Goal: Transaction & Acquisition: Purchase product/service

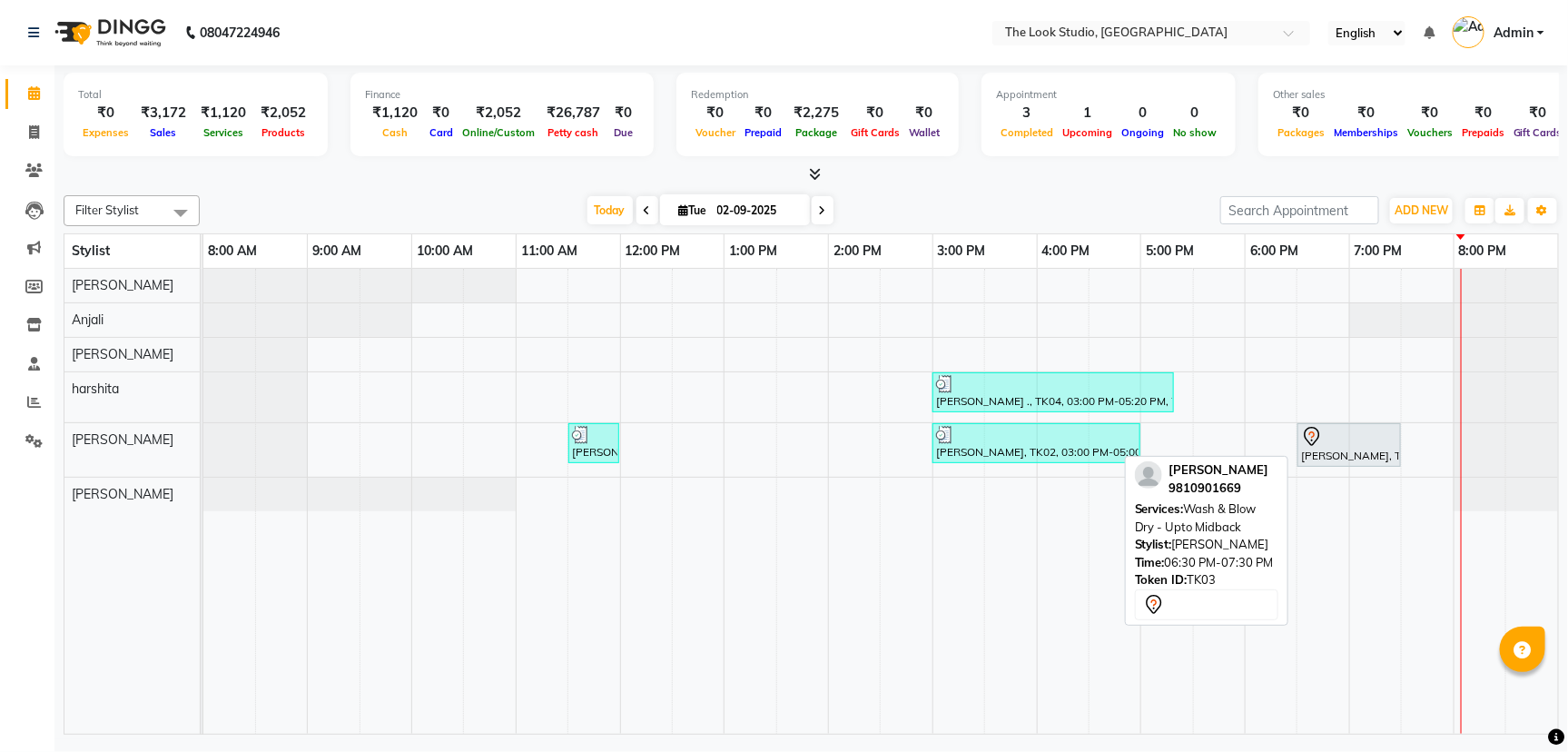
click at [1332, 447] on div "[PERSON_NAME], TK03, 06:30 PM-07:30 PM, Wash & Blow Dry - Upto Midback" at bounding box center [1349, 445] width 100 height 38
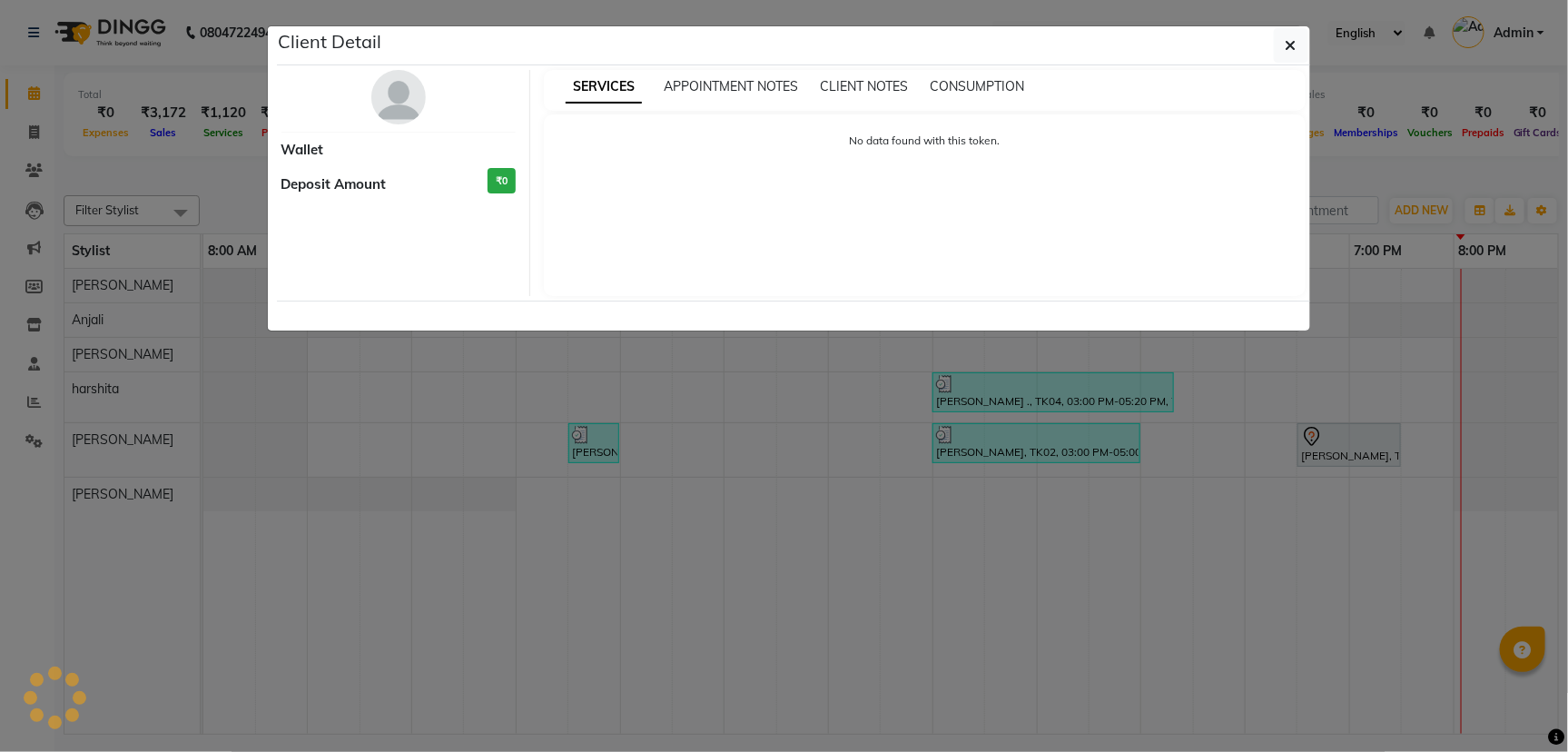
click at [807, 278] on div "No data found with this token." at bounding box center [924, 205] width 761 height 182
select select "7"
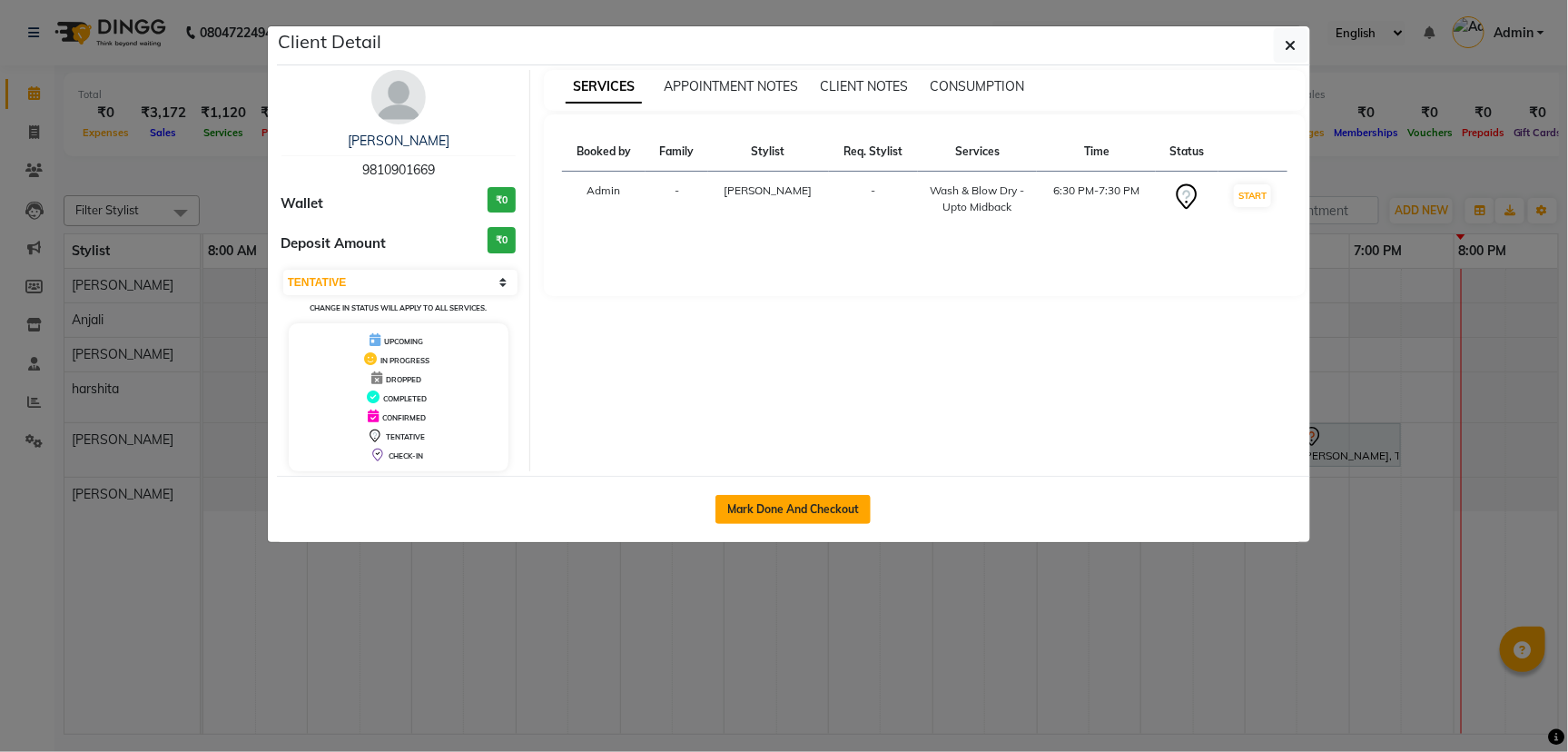
click at [754, 511] on button "Mark Done And Checkout" at bounding box center [793, 509] width 156 height 29
select select "service"
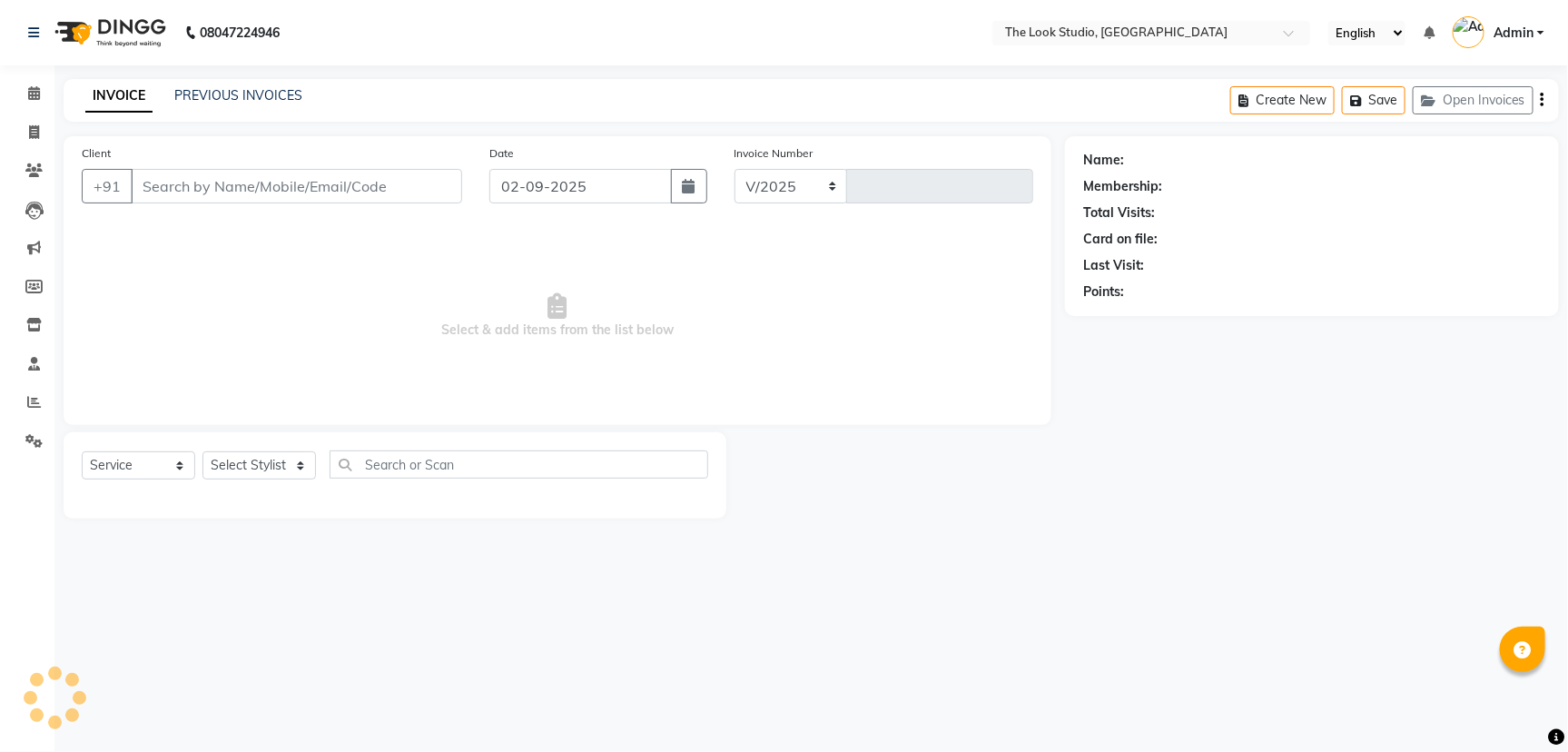
select select "6149"
type input "0784"
select select "product"
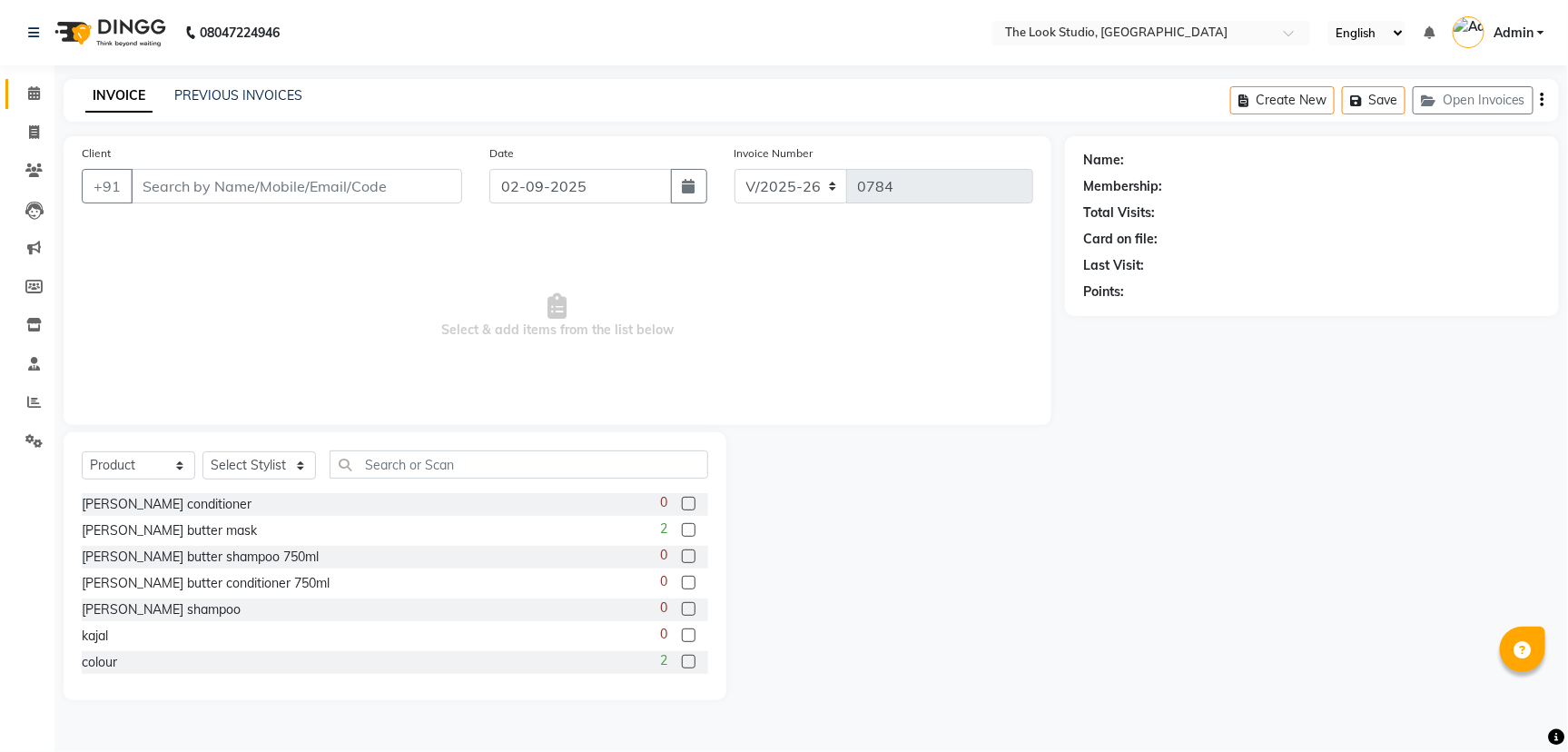
type input "9810901669"
select select "45010"
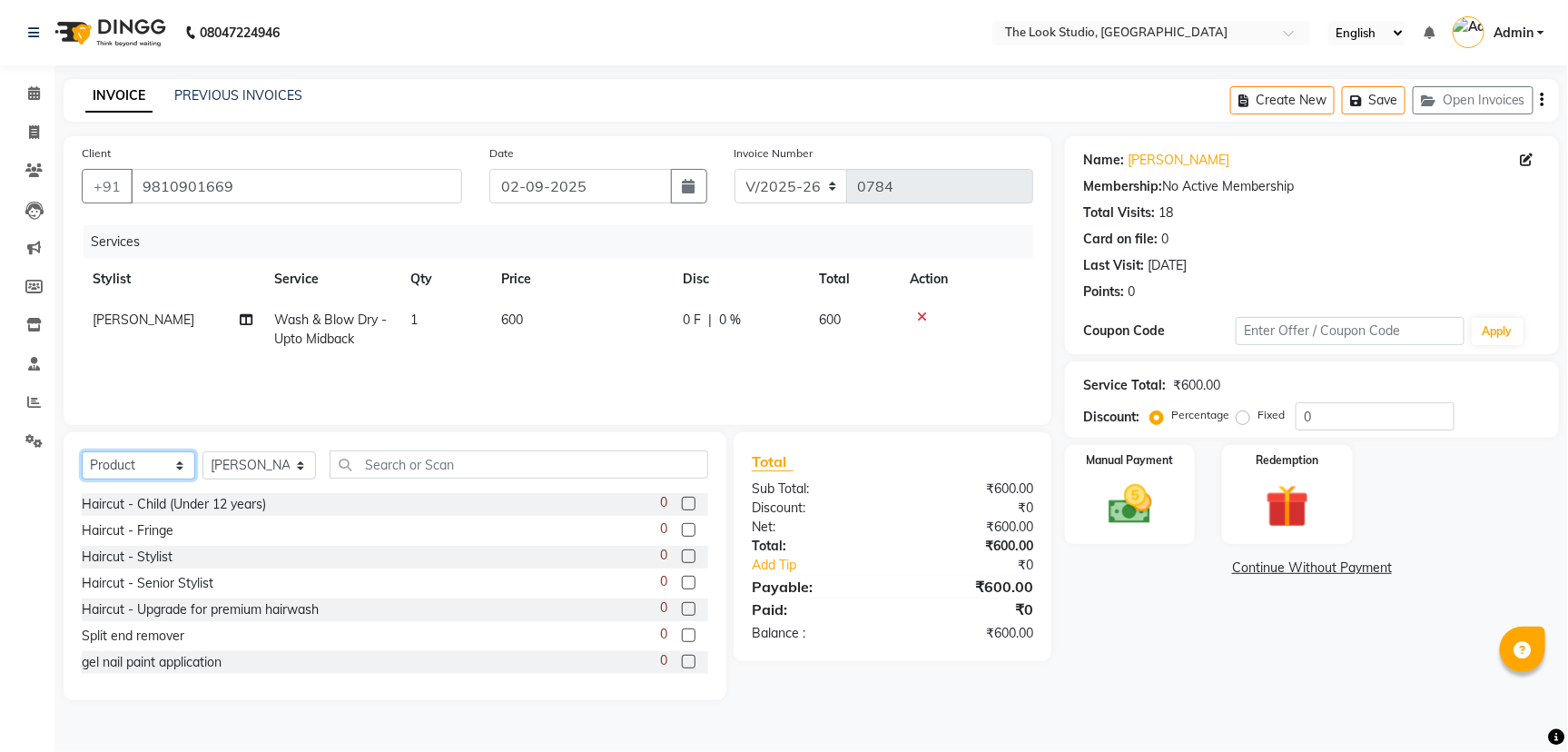
click at [170, 465] on select "Select Service Product Membership Package Voucher Prepaid Gift Card" at bounding box center [138, 465] width 113 height 28
select select "service"
click at [82, 451] on select "Select Service Product Membership Package Voucher Prepaid Gift Card" at bounding box center [138, 465] width 113 height 28
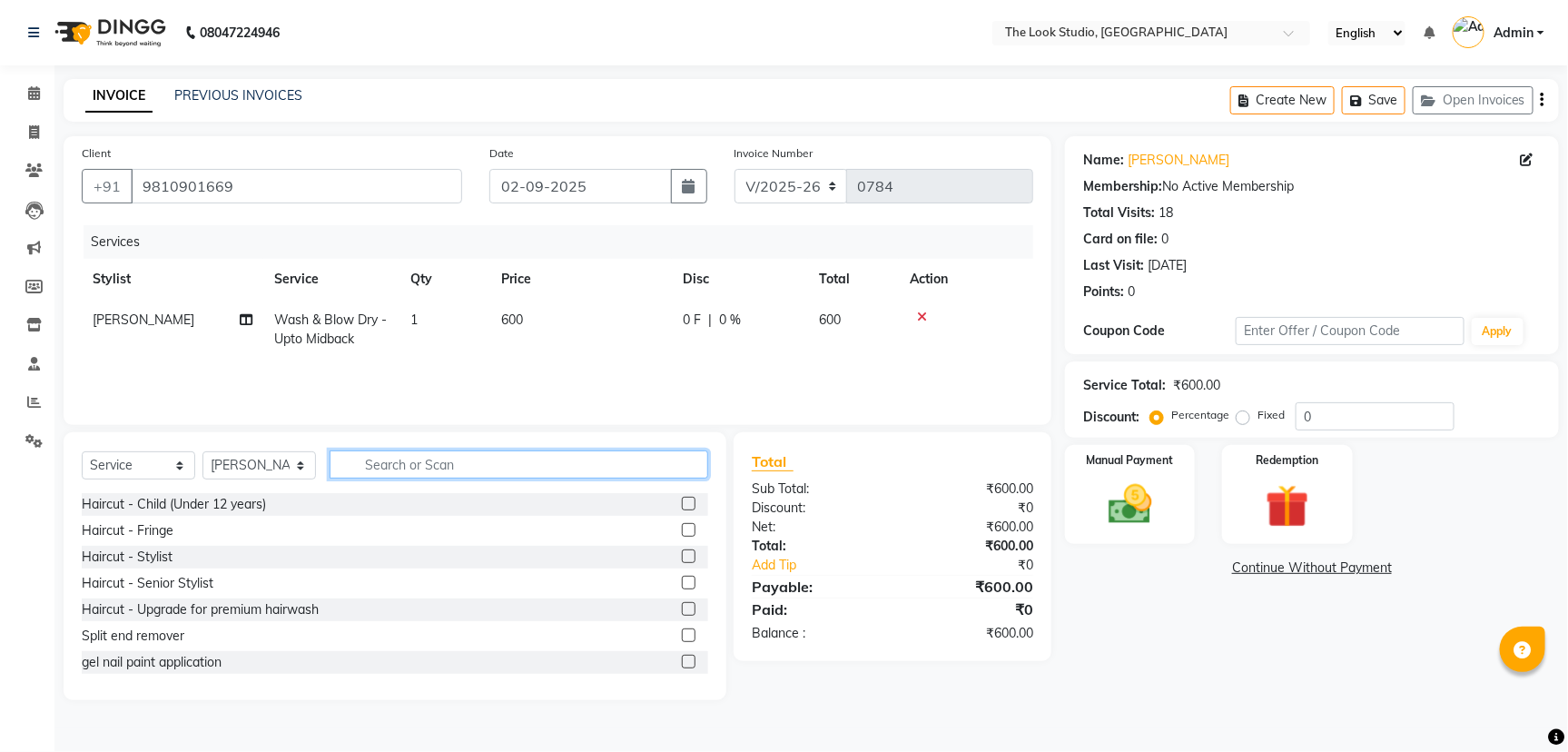
click at [375, 464] on input "text" at bounding box center [519, 464] width 378 height 28
type input "argon"
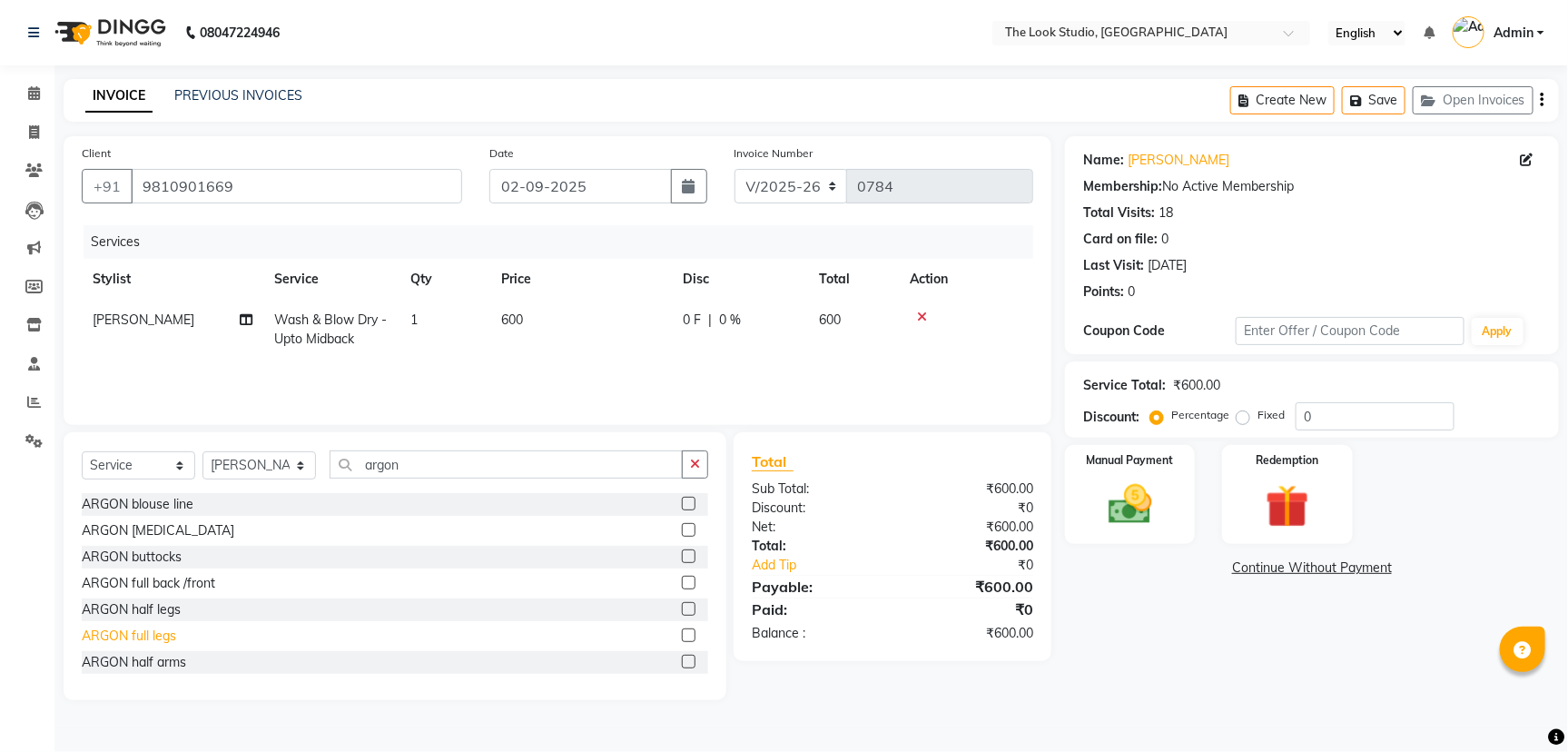
click at [171, 638] on div "ARGON full legs" at bounding box center [129, 636] width 94 height 19
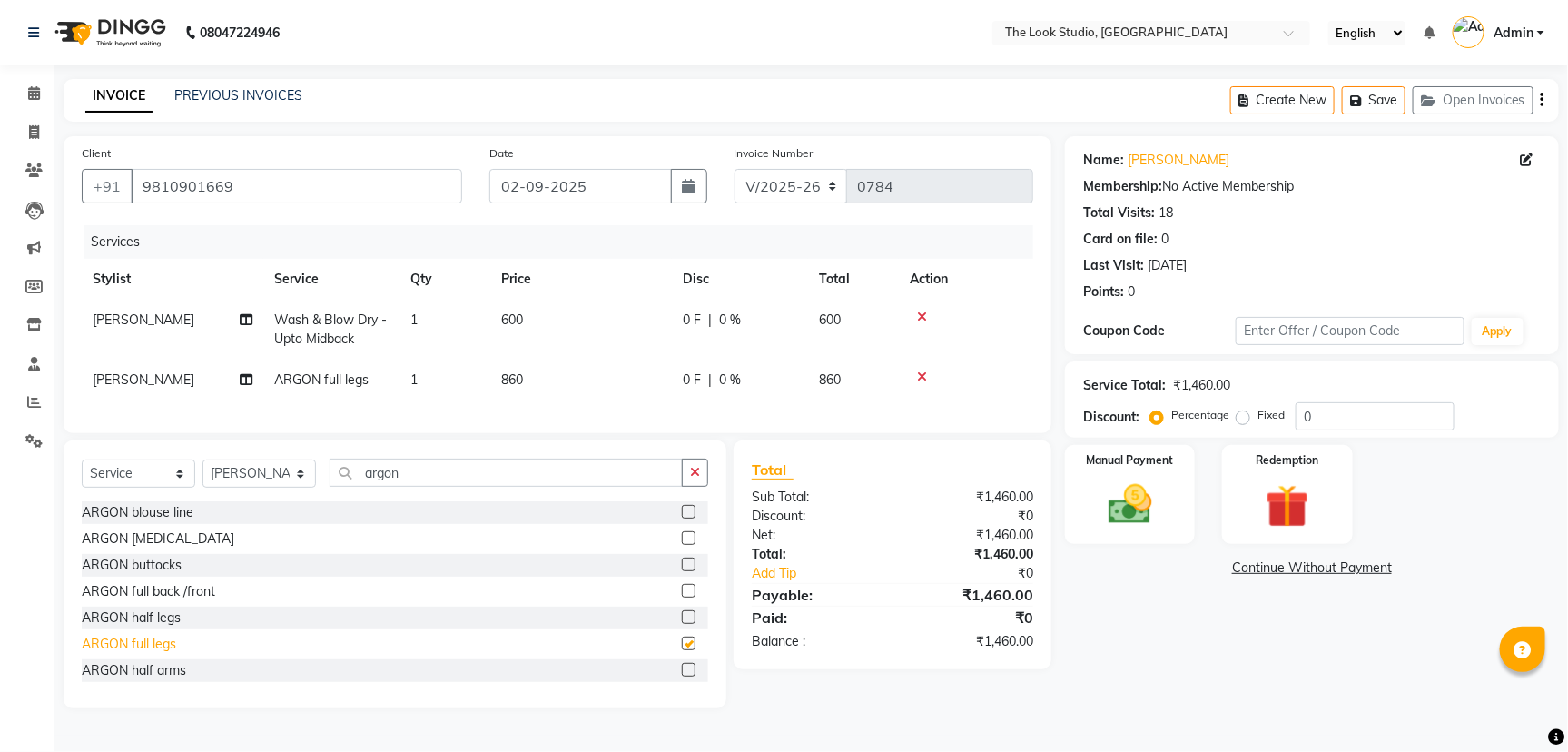
checkbox input "false"
drag, startPoint x: 1565, startPoint y: 458, endPoint x: 1423, endPoint y: 513, distance: 152.3
click at [1530, 499] on div "Name: [PERSON_NAME] Membership: No Active Membership Total Visits: 18 Card on f…" at bounding box center [1318, 423] width 508 height 572
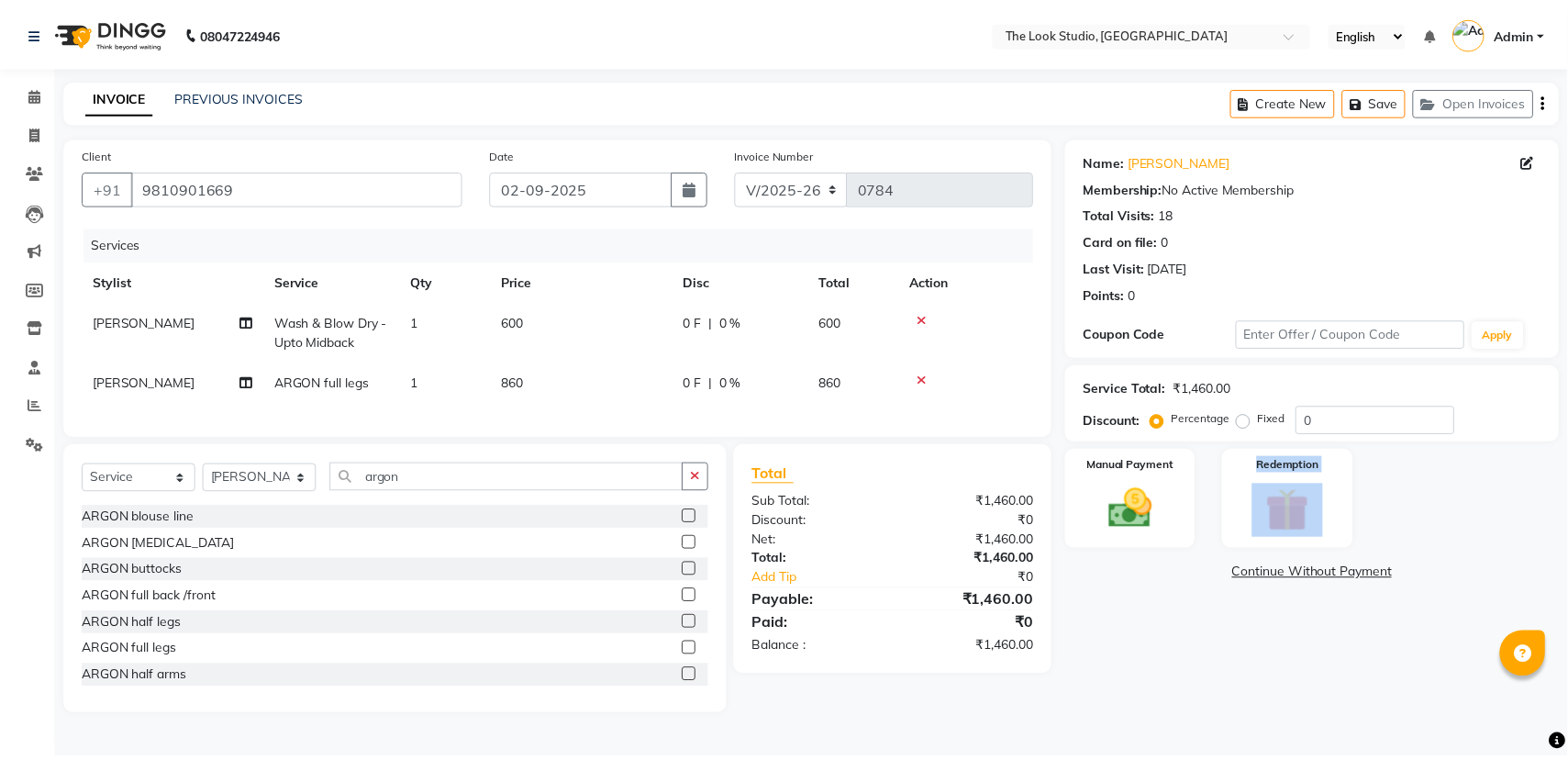
scroll to position [82, 0]
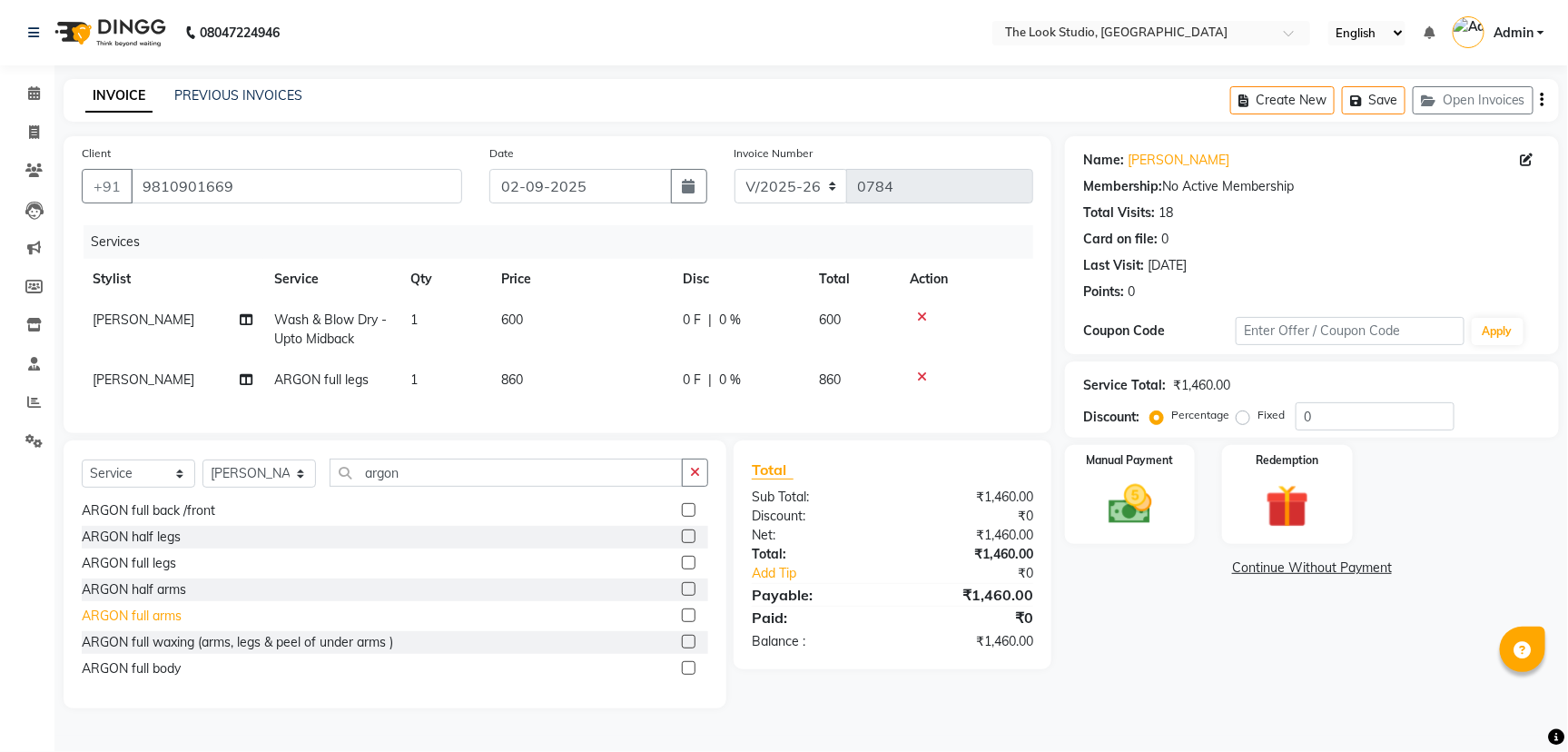
click at [143, 625] on div "ARGON full arms" at bounding box center [132, 617] width 100 height 19
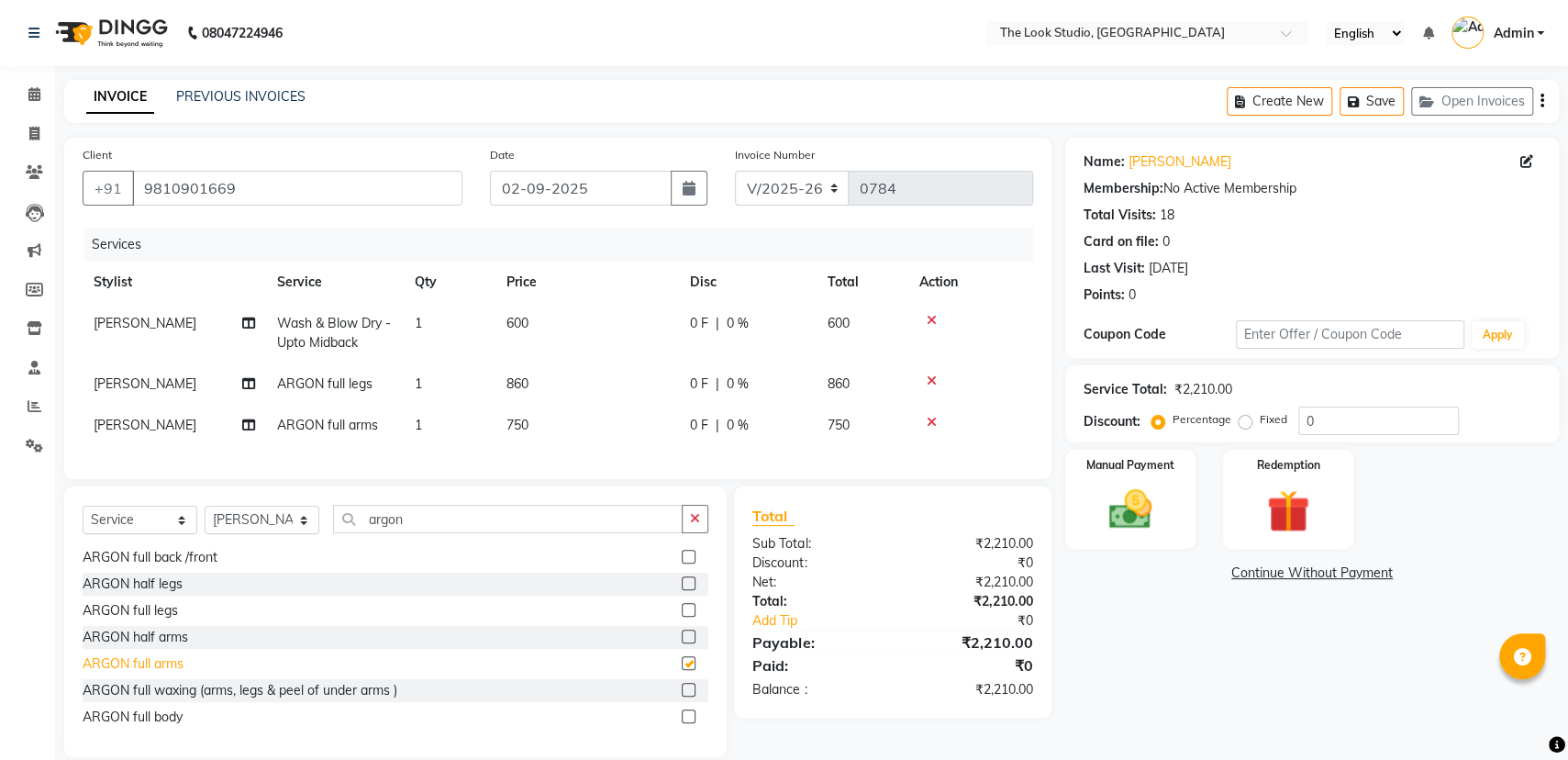
checkbox input "false"
click at [450, 526] on input "argon" at bounding box center [507, 518] width 349 height 28
type input "a"
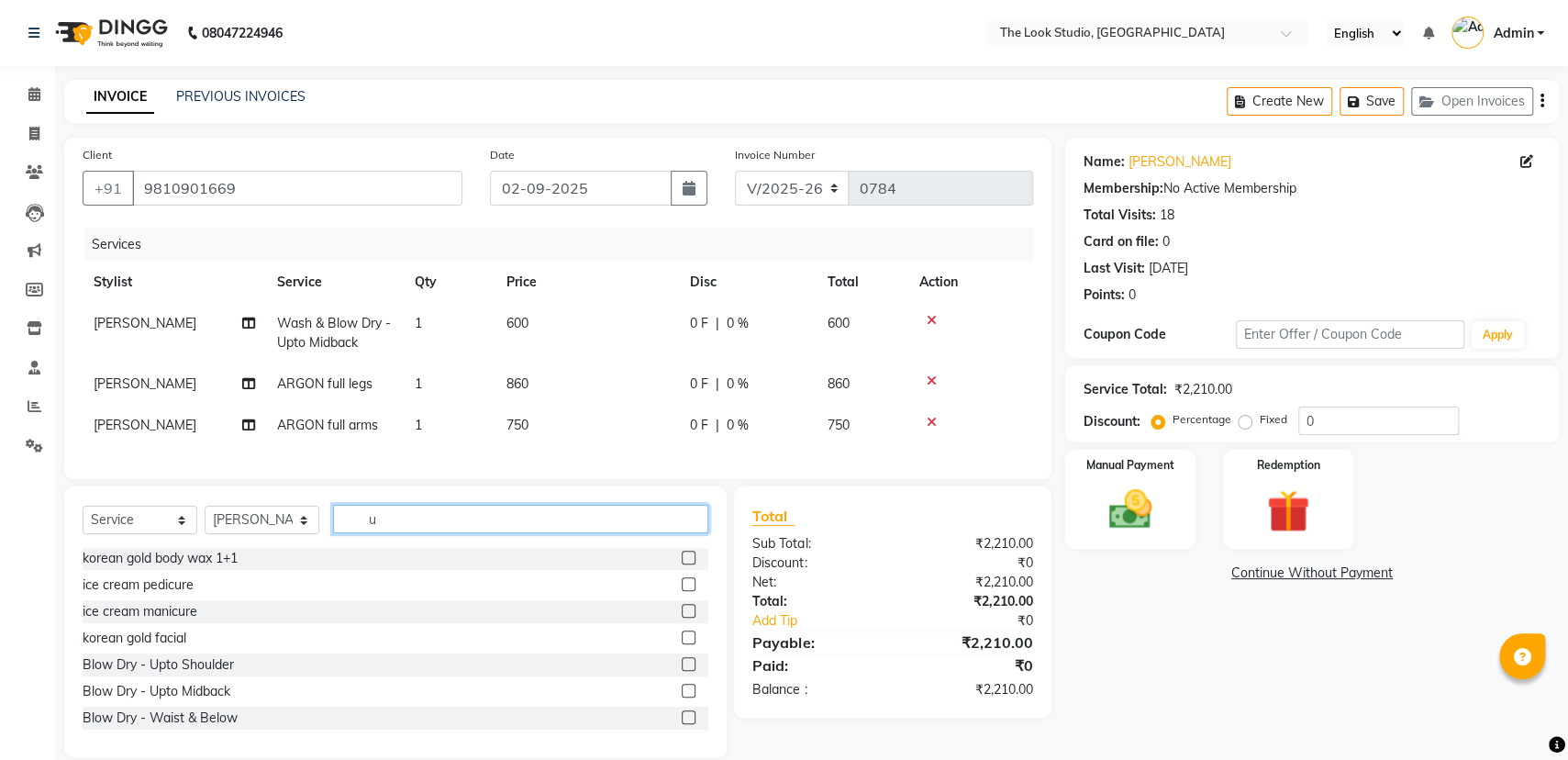
scroll to position [161, 0]
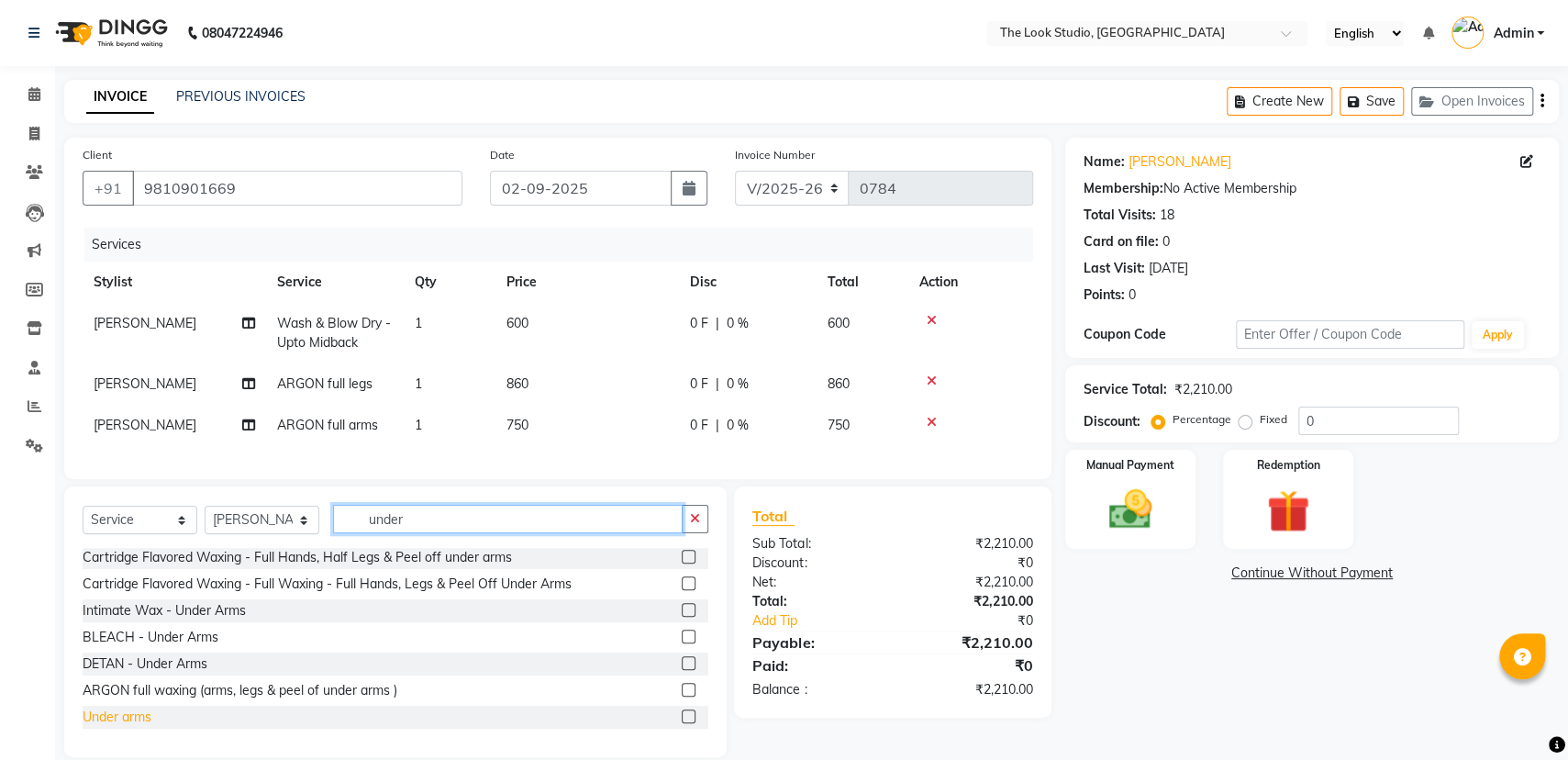
type input "under"
click at [138, 727] on div "Under arms" at bounding box center [116, 717] width 69 height 19
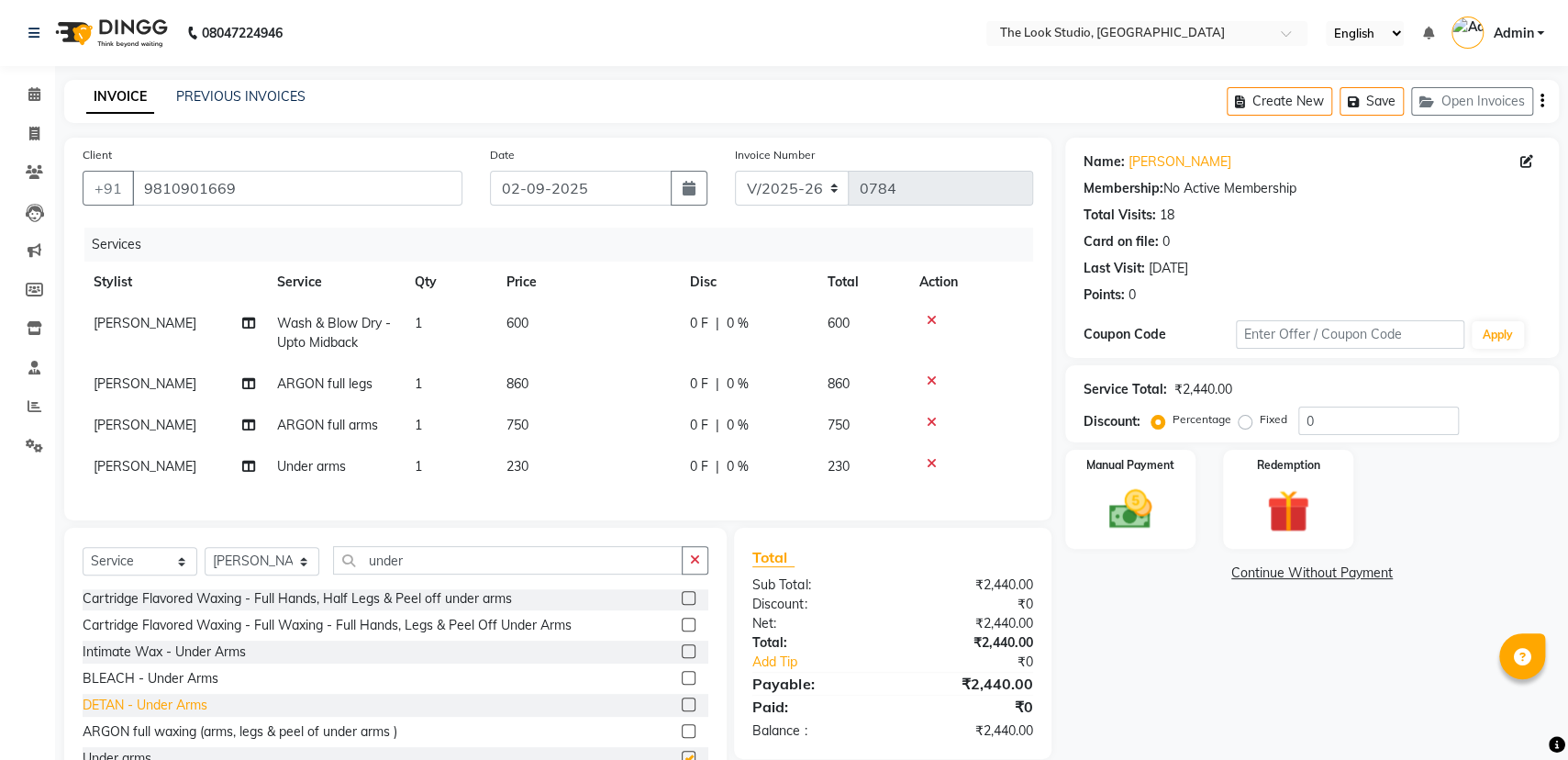
checkbox input "false"
click at [477, 575] on input "under" at bounding box center [507, 560] width 349 height 28
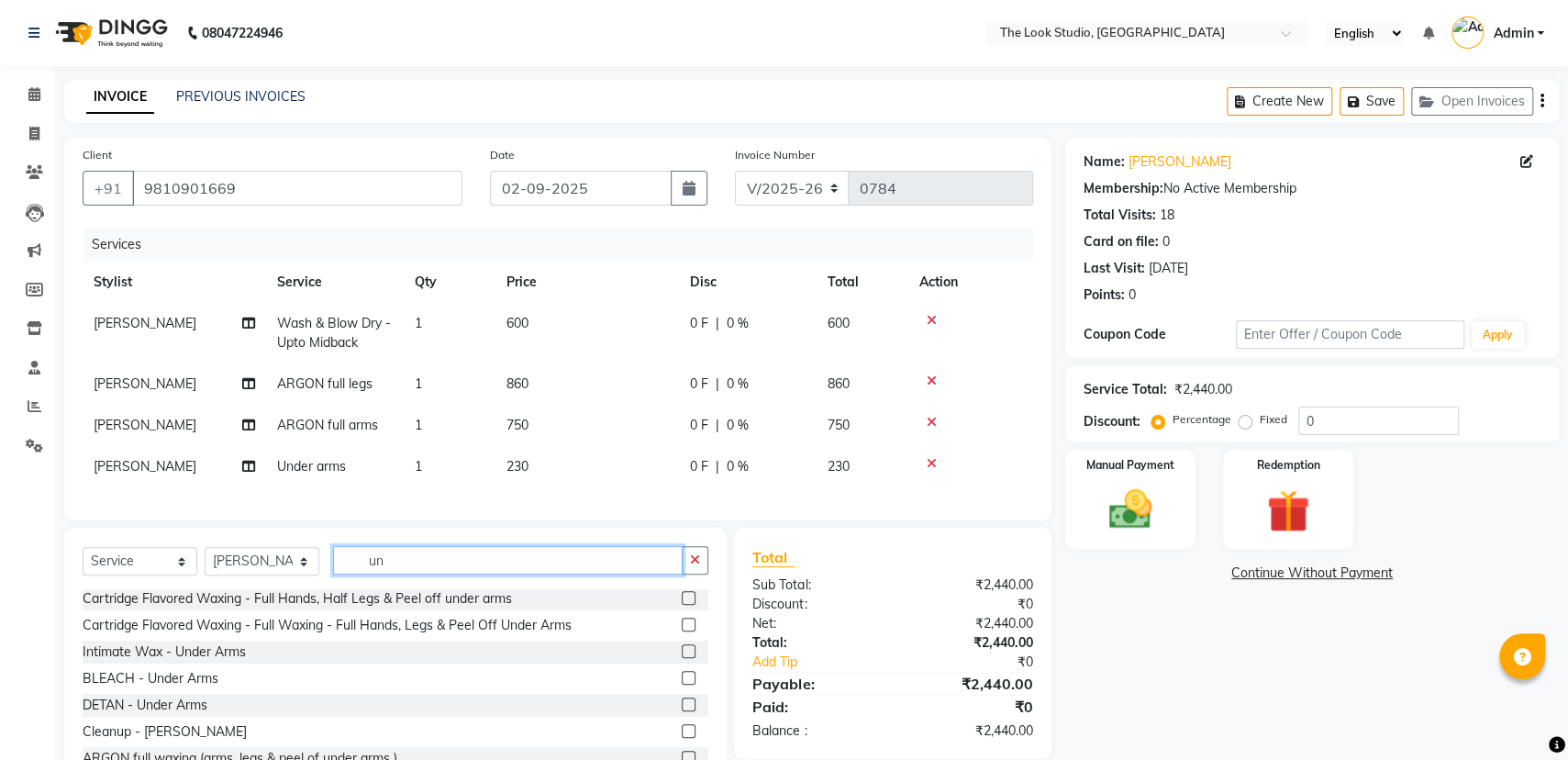
type input "u"
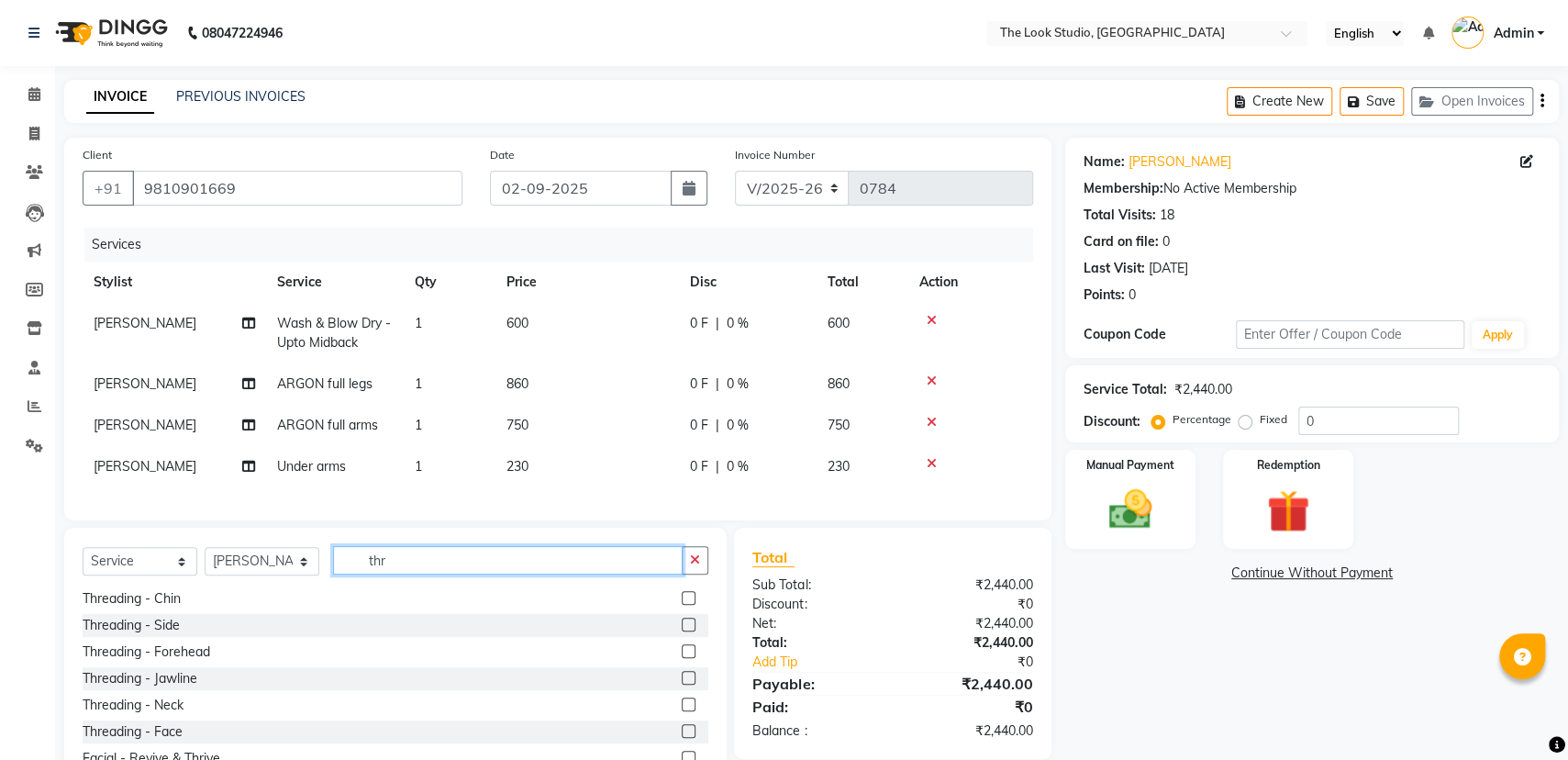
scroll to position [82, 0]
click at [445, 567] on input "thr" at bounding box center [507, 560] width 349 height 28
click at [446, 575] on input "thr" at bounding box center [507, 560] width 349 height 28
type input "t"
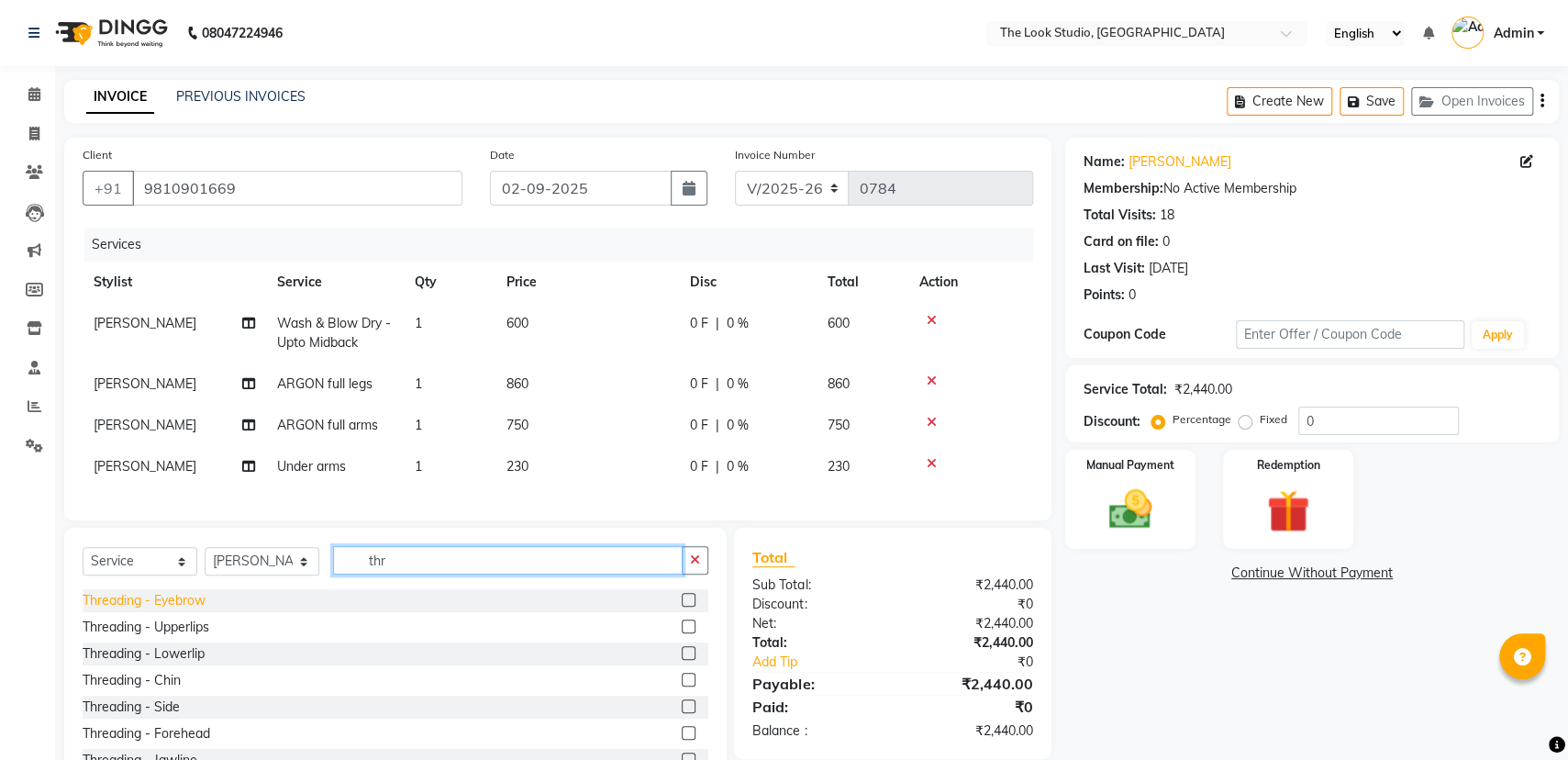
type input "thr"
click at [179, 611] on div "Threading - Eyebrow" at bounding box center [144, 601] width 123 height 19
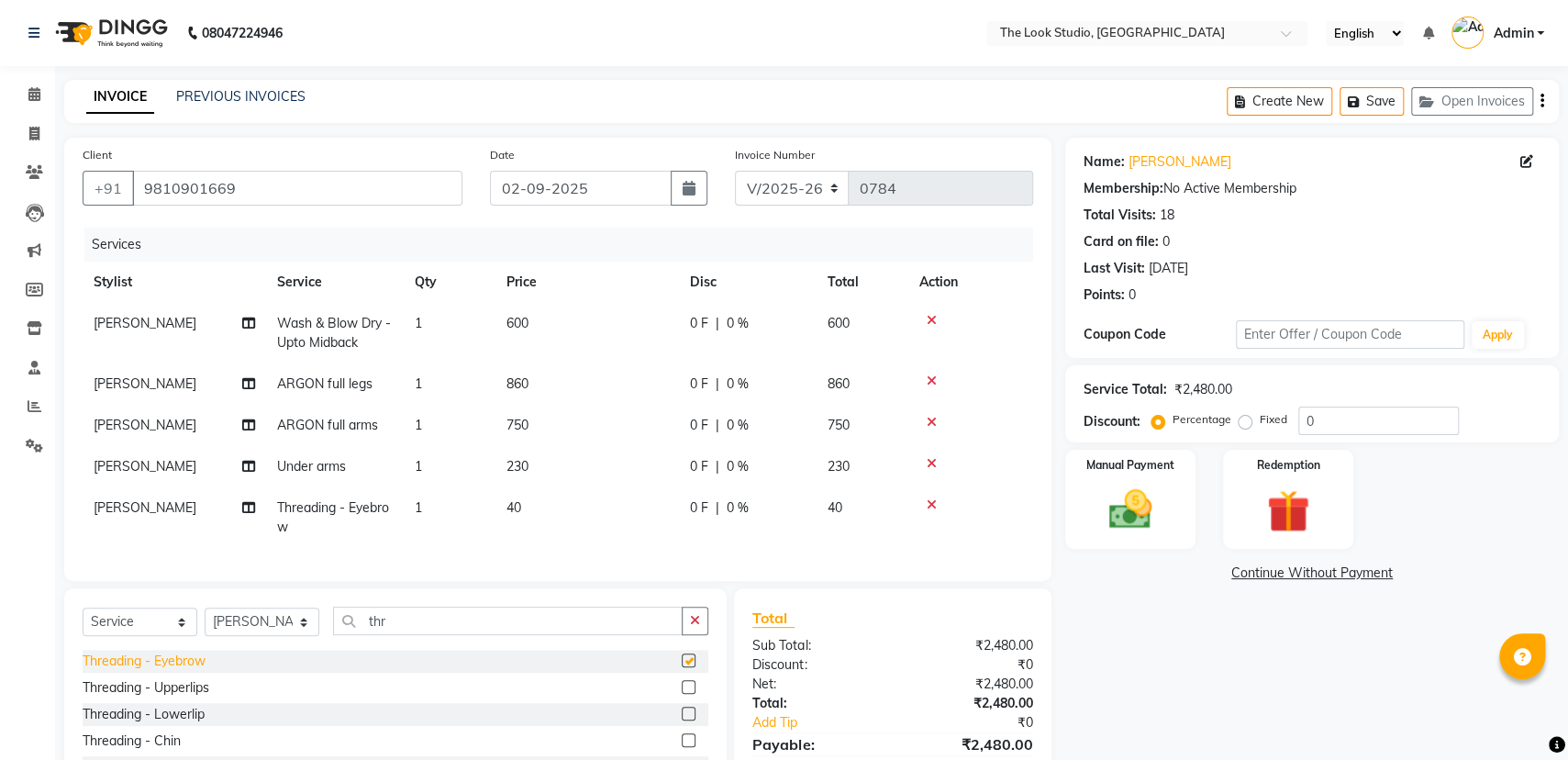
checkbox input "false"
click at [437, 635] on input "thr" at bounding box center [507, 620] width 349 height 28
type input "t"
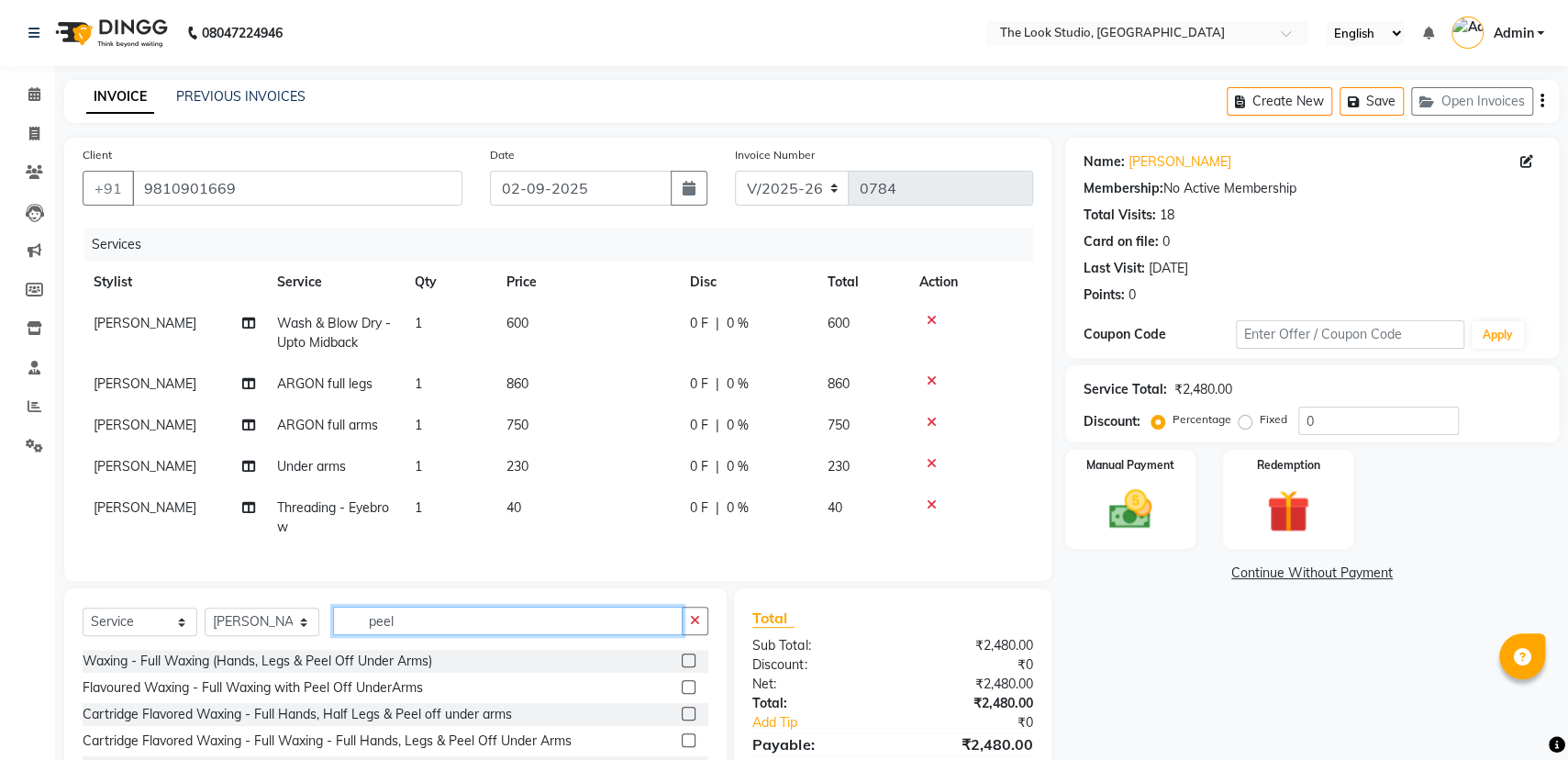
scroll to position [143, 0]
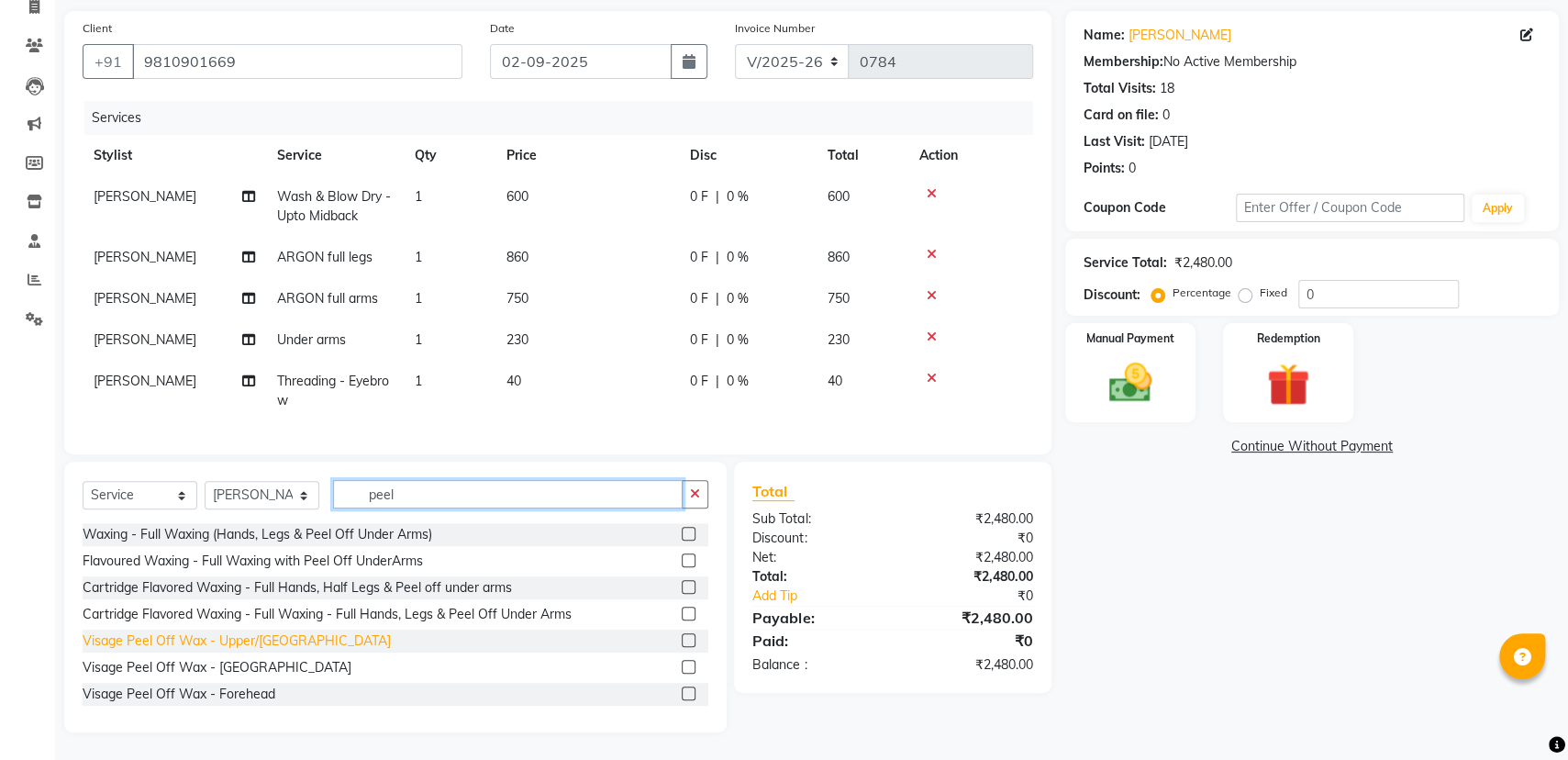
type input "peel"
click at [275, 640] on div "Visage Peel Off Wax - Upper/[GEOGRAPHIC_DATA]" at bounding box center [237, 641] width 309 height 19
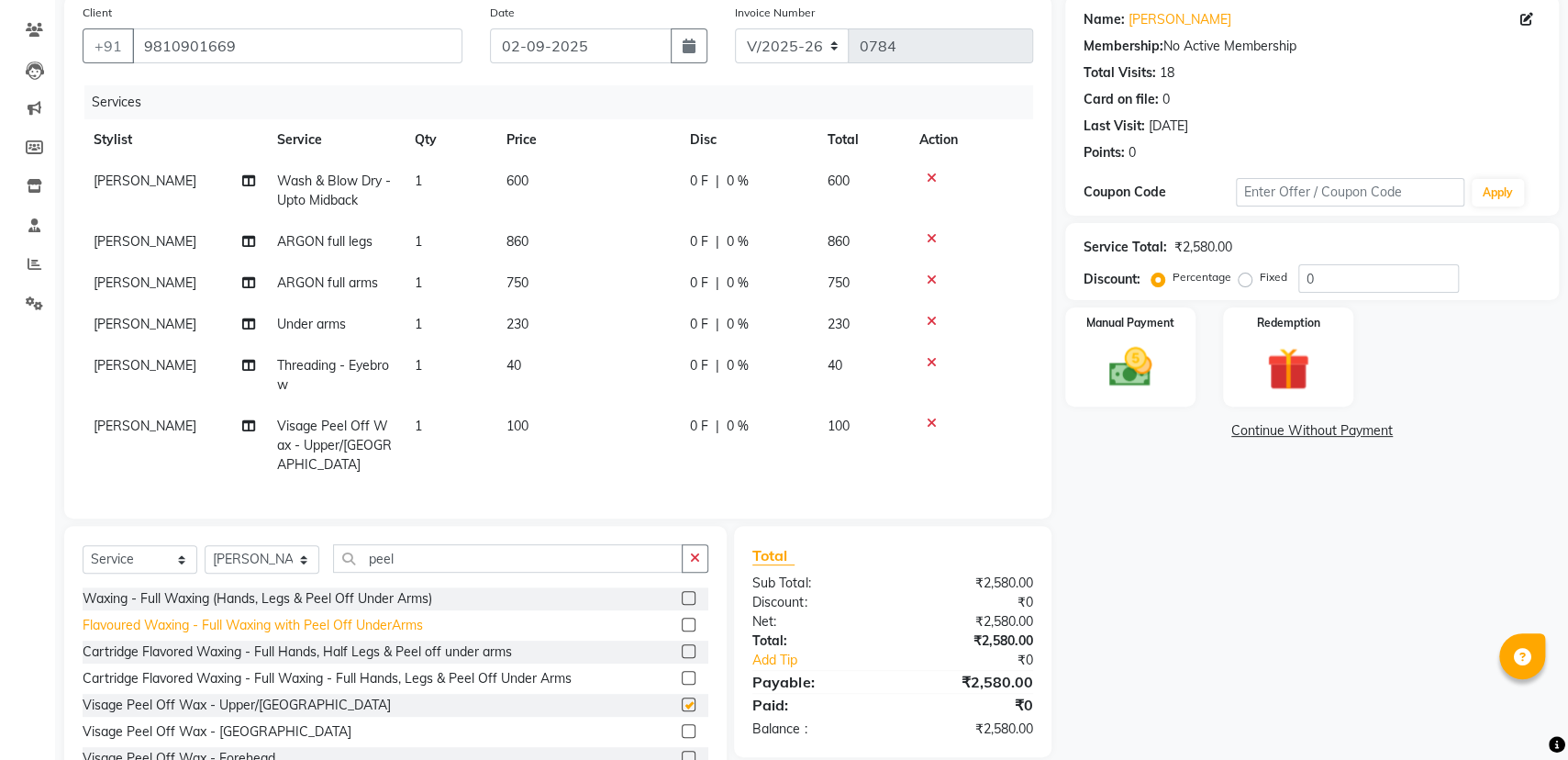
checkbox input "false"
click at [753, 237] on div "0 F | 0 %" at bounding box center [747, 242] width 115 height 19
select select "45010"
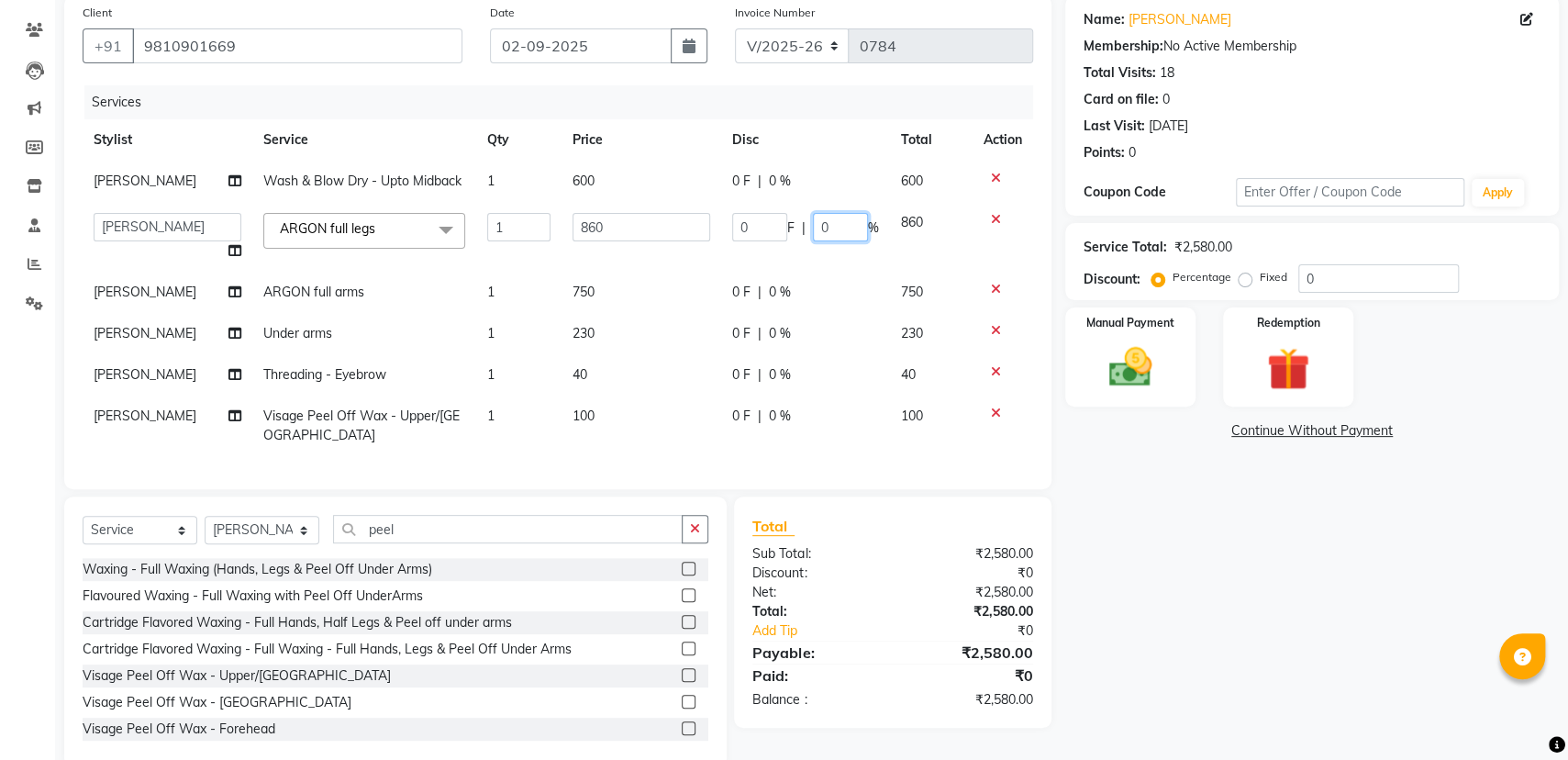
click at [838, 229] on input "0" at bounding box center [840, 226] width 55 height 28
type input "30"
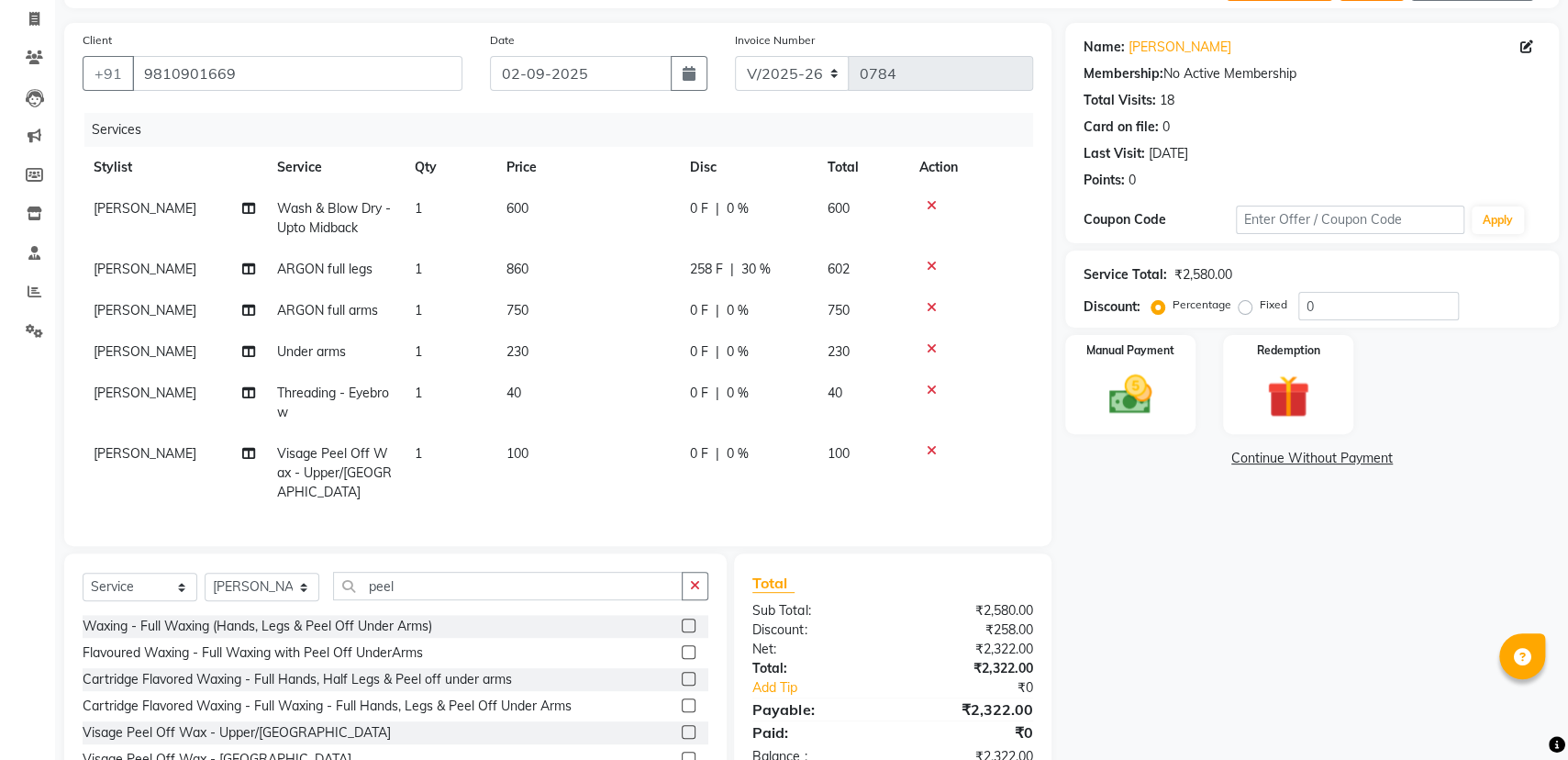
click at [817, 306] on tr "[PERSON_NAME] full arms 1 750 0 F | 0 % 750" at bounding box center [557, 311] width 950 height 42
click at [759, 305] on div "0 F | 0 %" at bounding box center [747, 311] width 115 height 19
select select "45010"
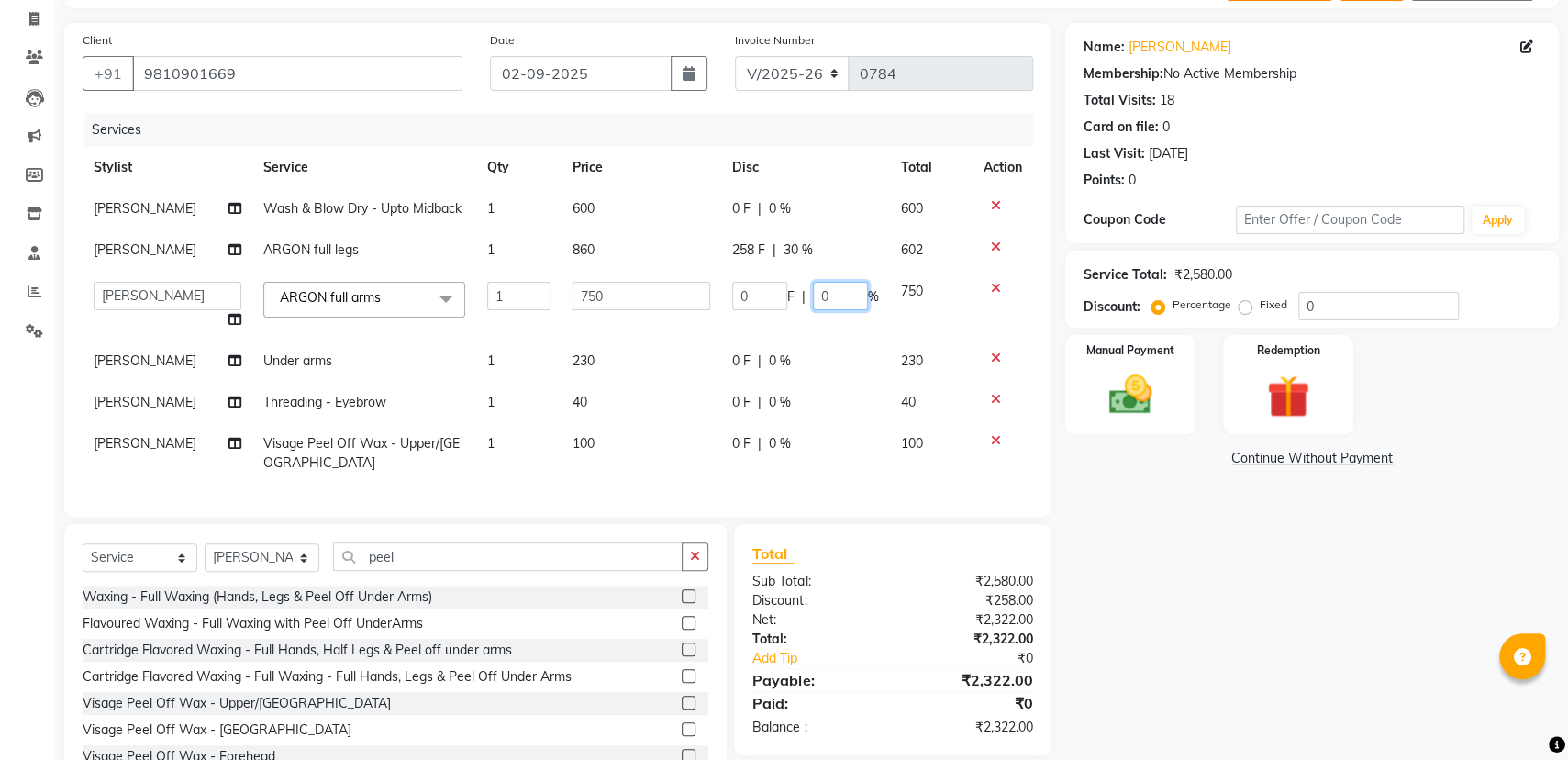
drag, startPoint x: 827, startPoint y: 280, endPoint x: 830, endPoint y: 293, distance: 13.3
click at [829, 286] on input "0" at bounding box center [840, 295] width 55 height 28
click at [830, 293] on input "0" at bounding box center [840, 295] width 55 height 28
type input "30"
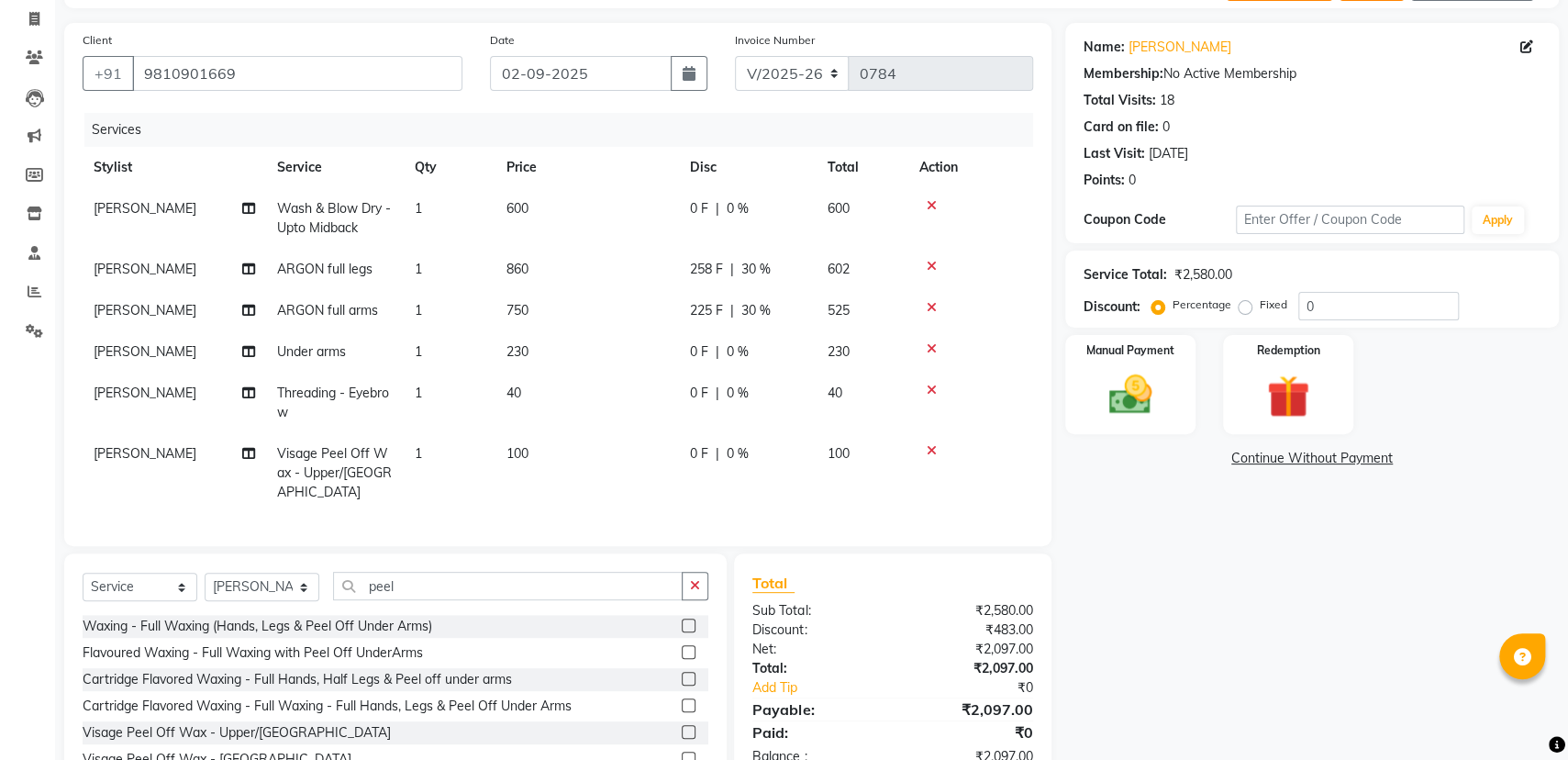
click at [850, 328] on tr "[PERSON_NAME] full arms 1 750 225 F | 30 % 525" at bounding box center [557, 311] width 950 height 42
click at [737, 347] on span "0 %" at bounding box center [737, 352] width 22 height 19
select select "45010"
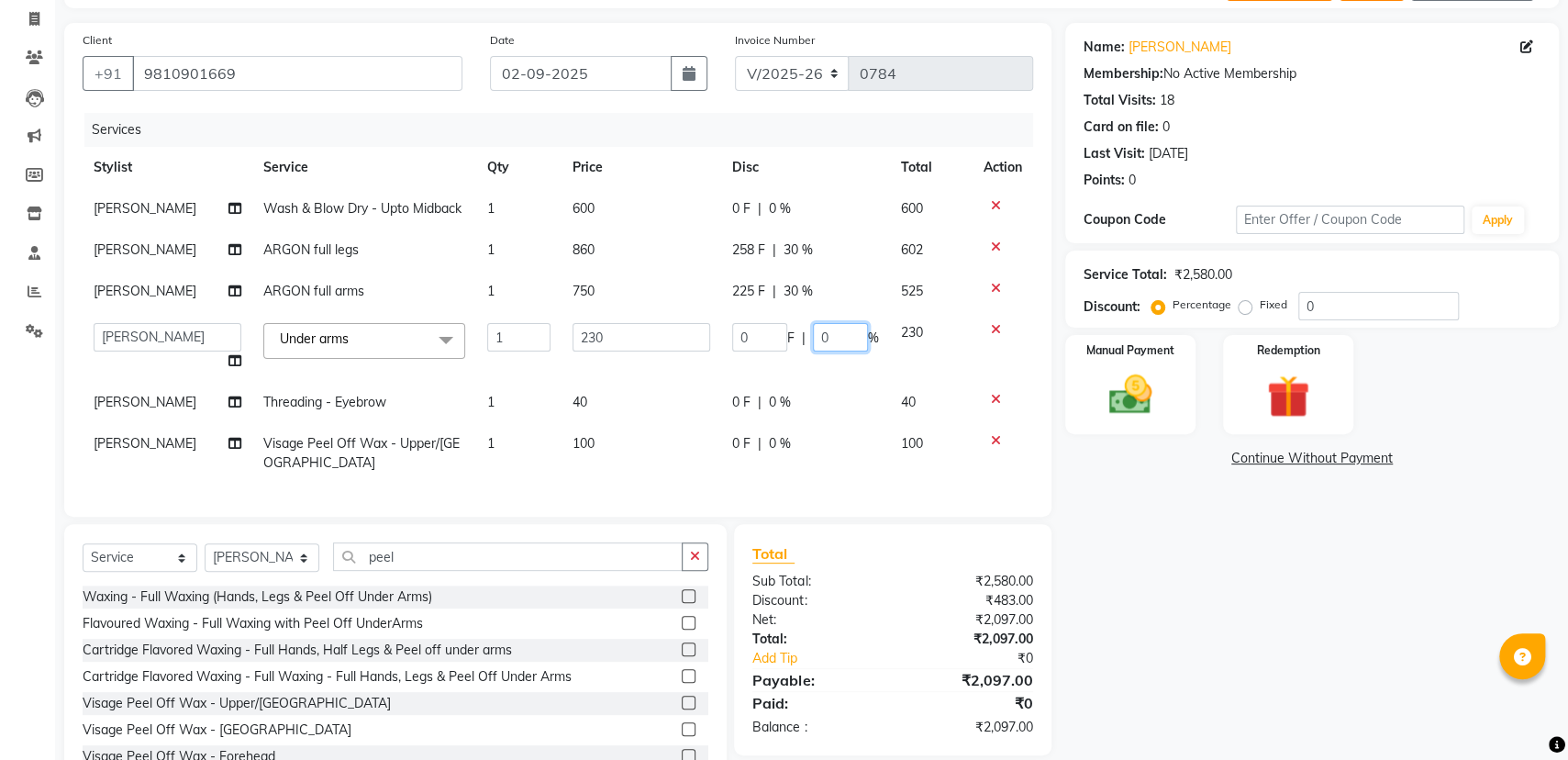
click at [836, 342] on input "0" at bounding box center [840, 337] width 55 height 28
type input "30"
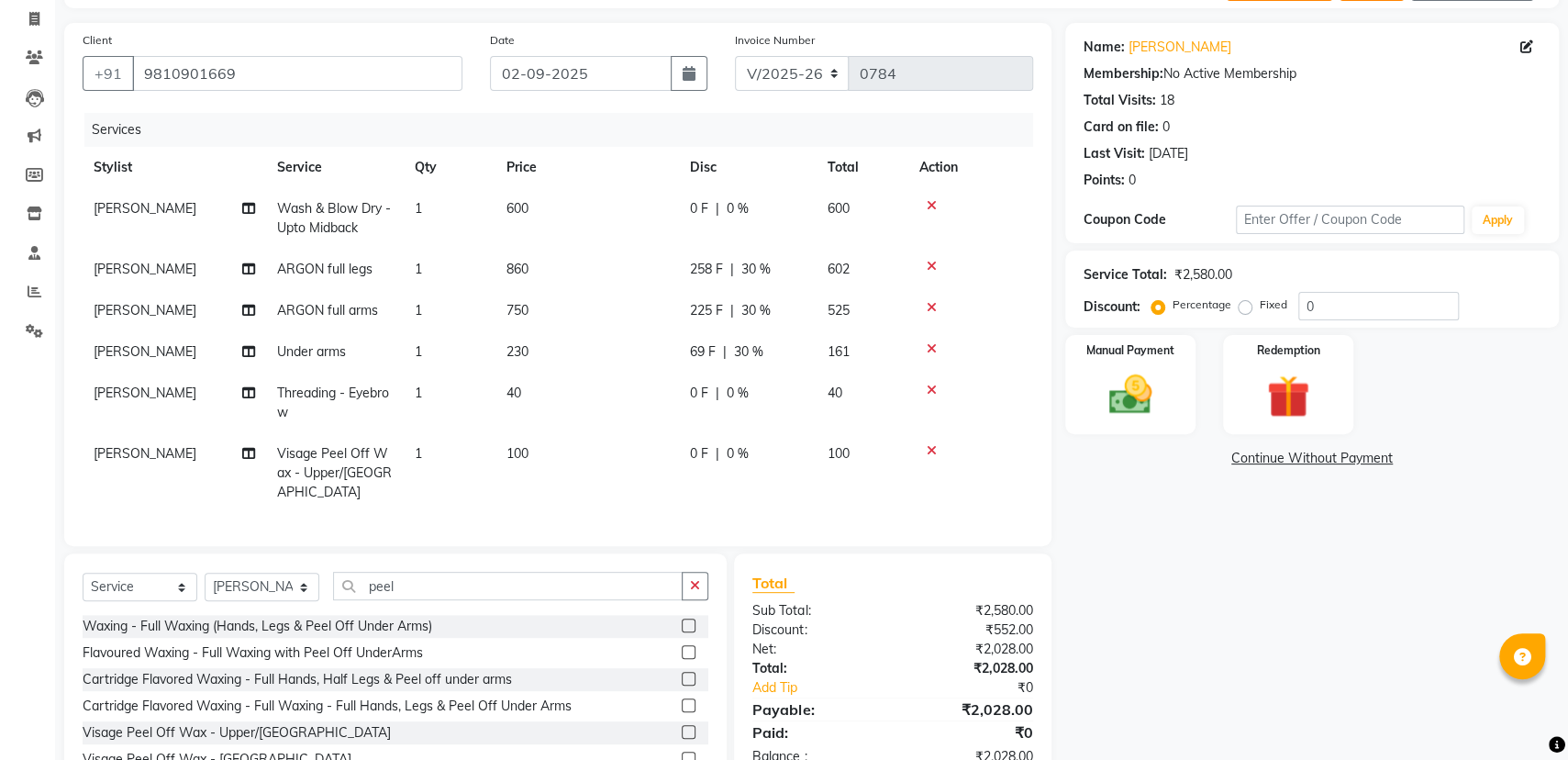
click at [833, 367] on tr "[PERSON_NAME] Under arms 1 230 69 F | 30 % 161" at bounding box center [557, 351] width 950 height 42
click at [700, 211] on span "0 F" at bounding box center [699, 209] width 18 height 19
select select "45010"
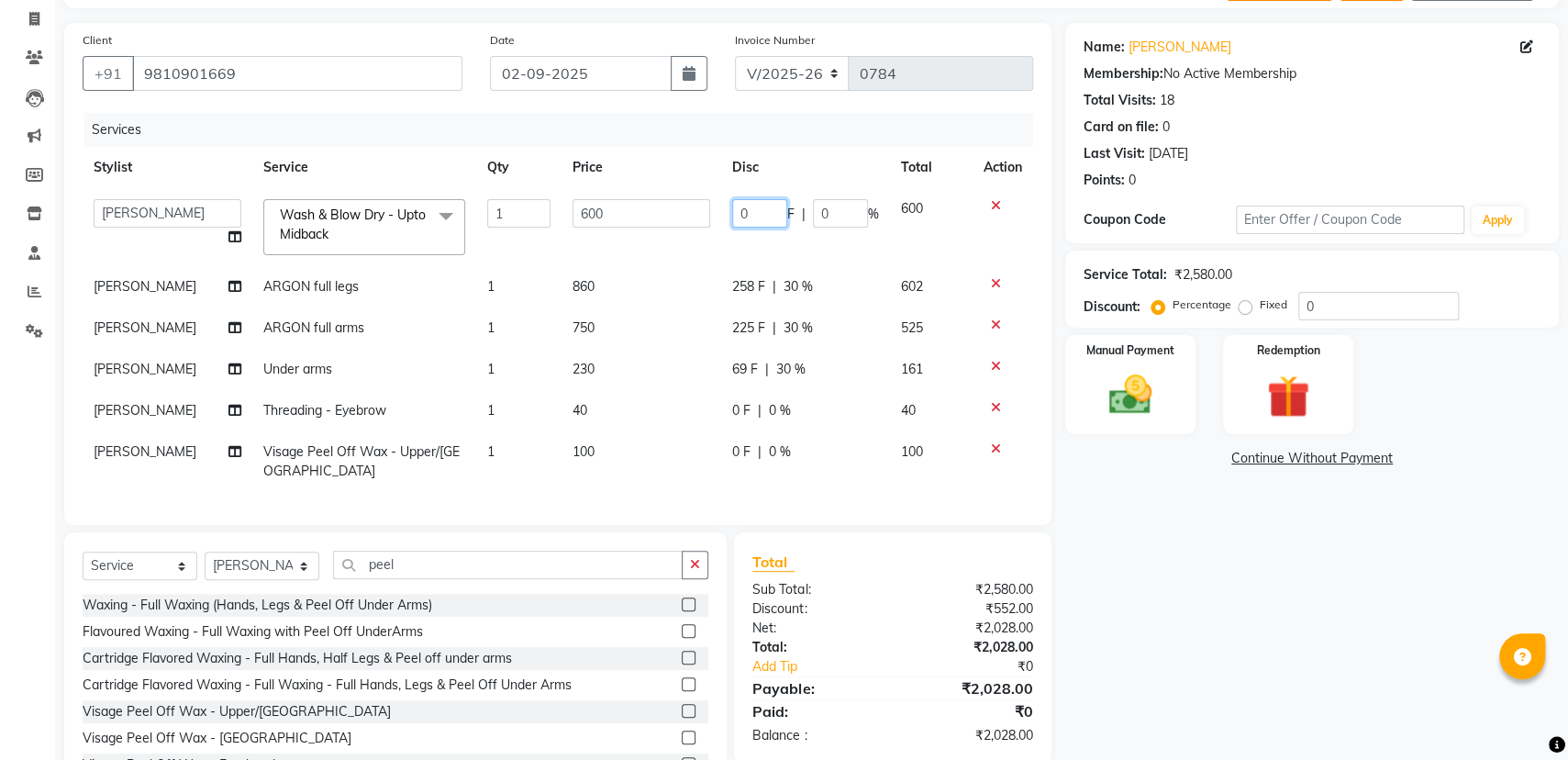
click at [761, 213] on input "0" at bounding box center [759, 213] width 55 height 28
type input "150"
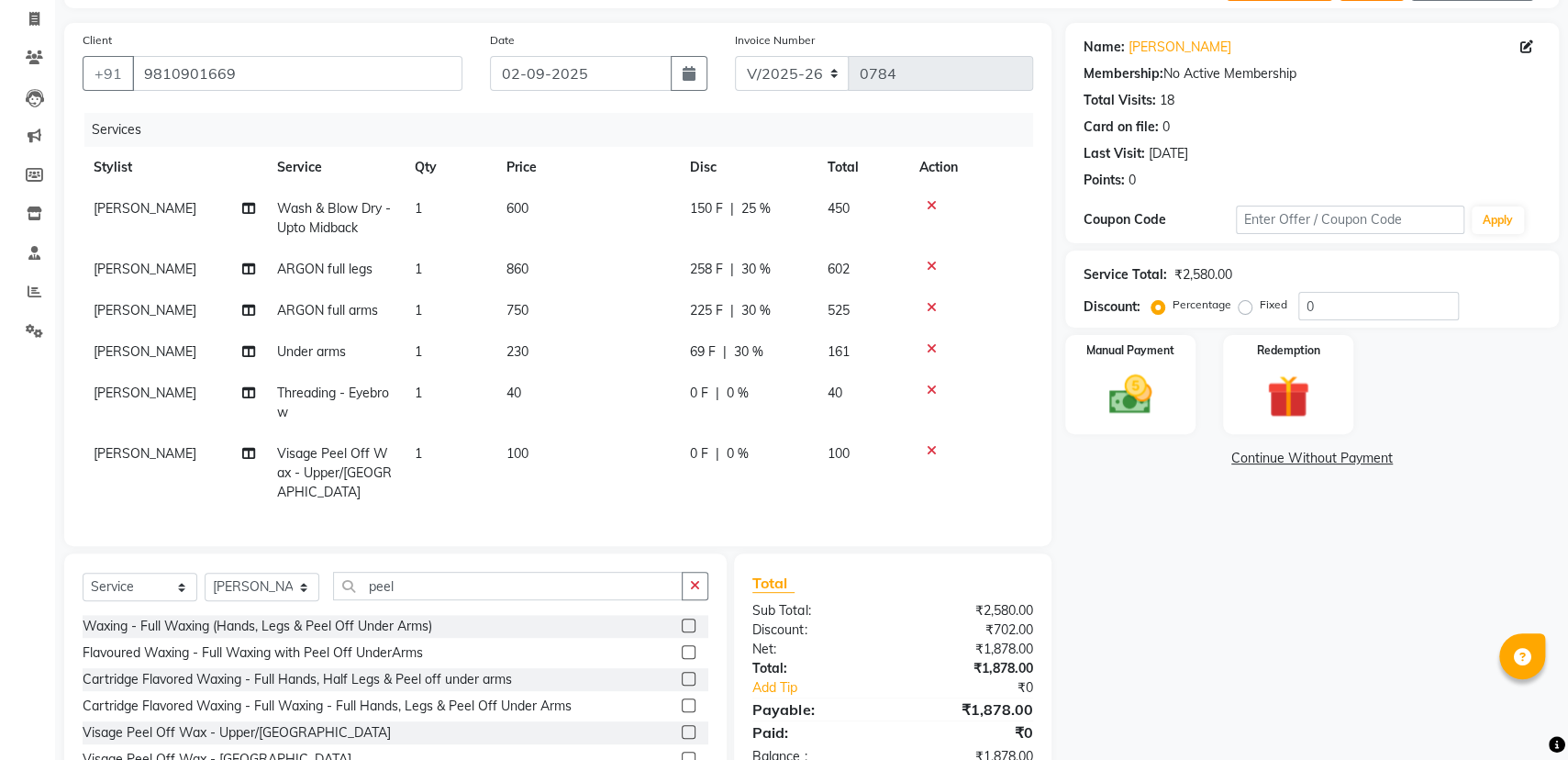
click at [755, 245] on td "150 F | 25 %" at bounding box center [748, 218] width 138 height 60
select select "45010"
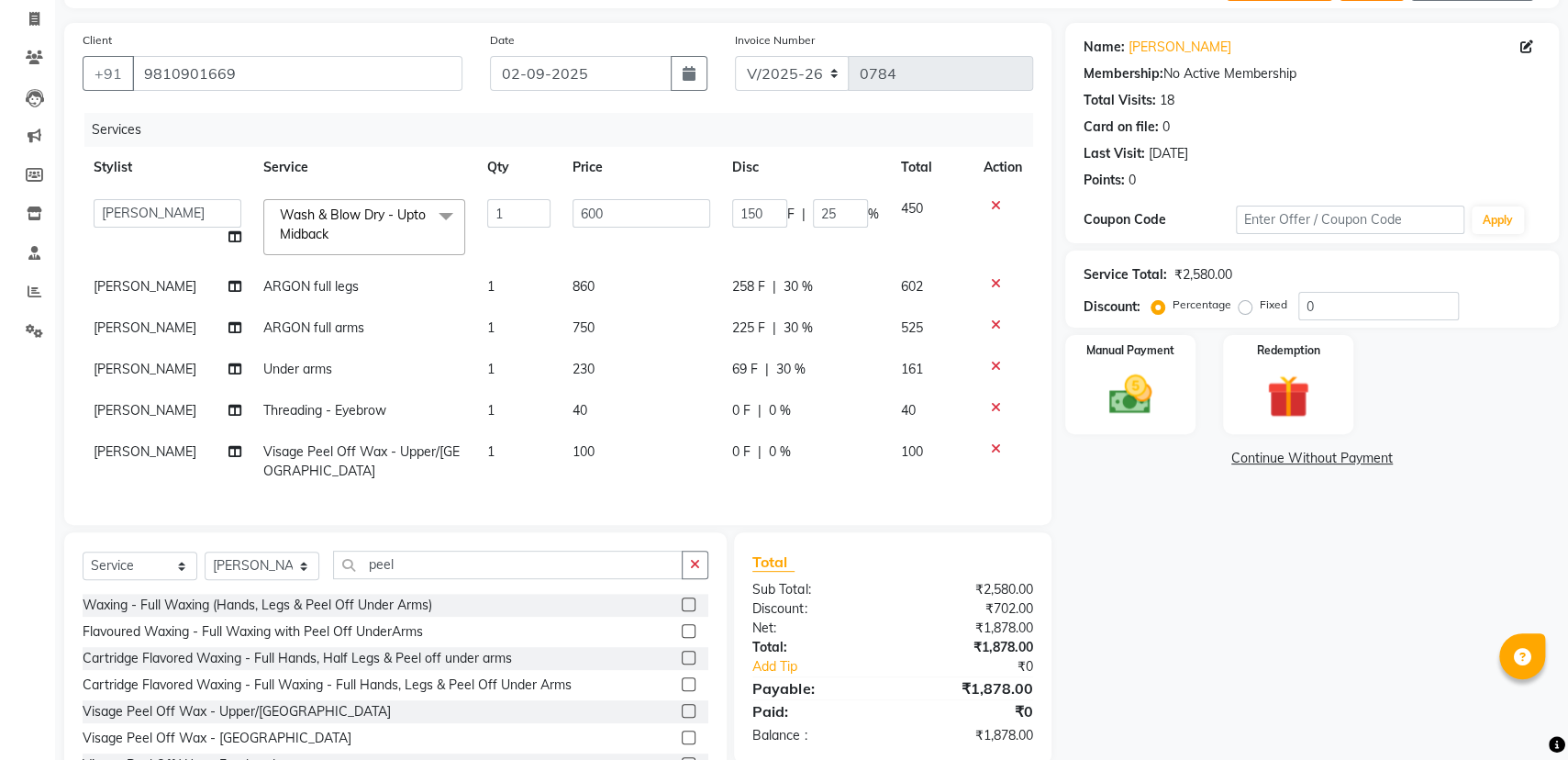
scroll to position [201, 0]
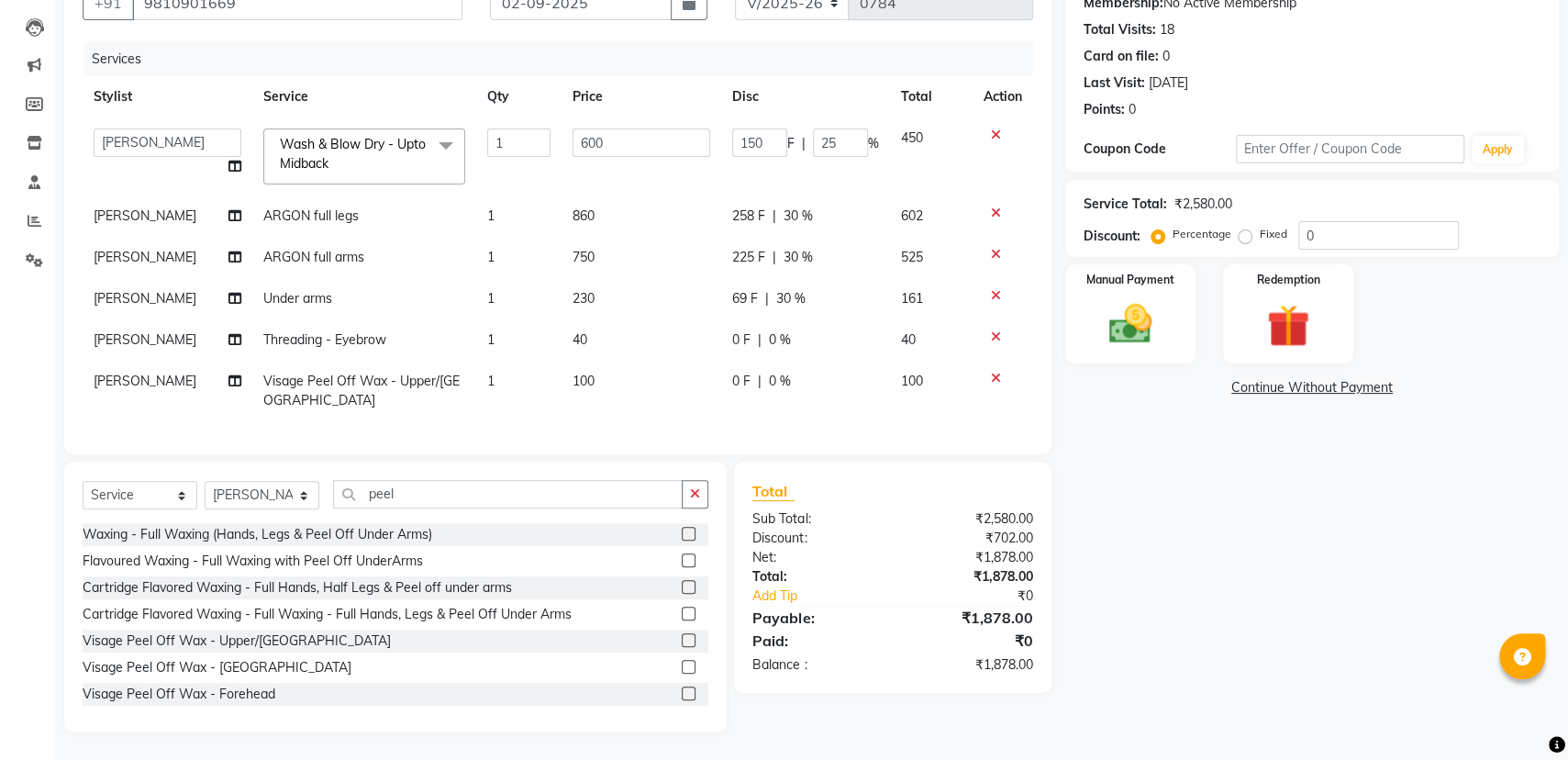
click at [815, 289] on div "69 F | 30 %" at bounding box center [804, 299] width 147 height 19
select select "45010"
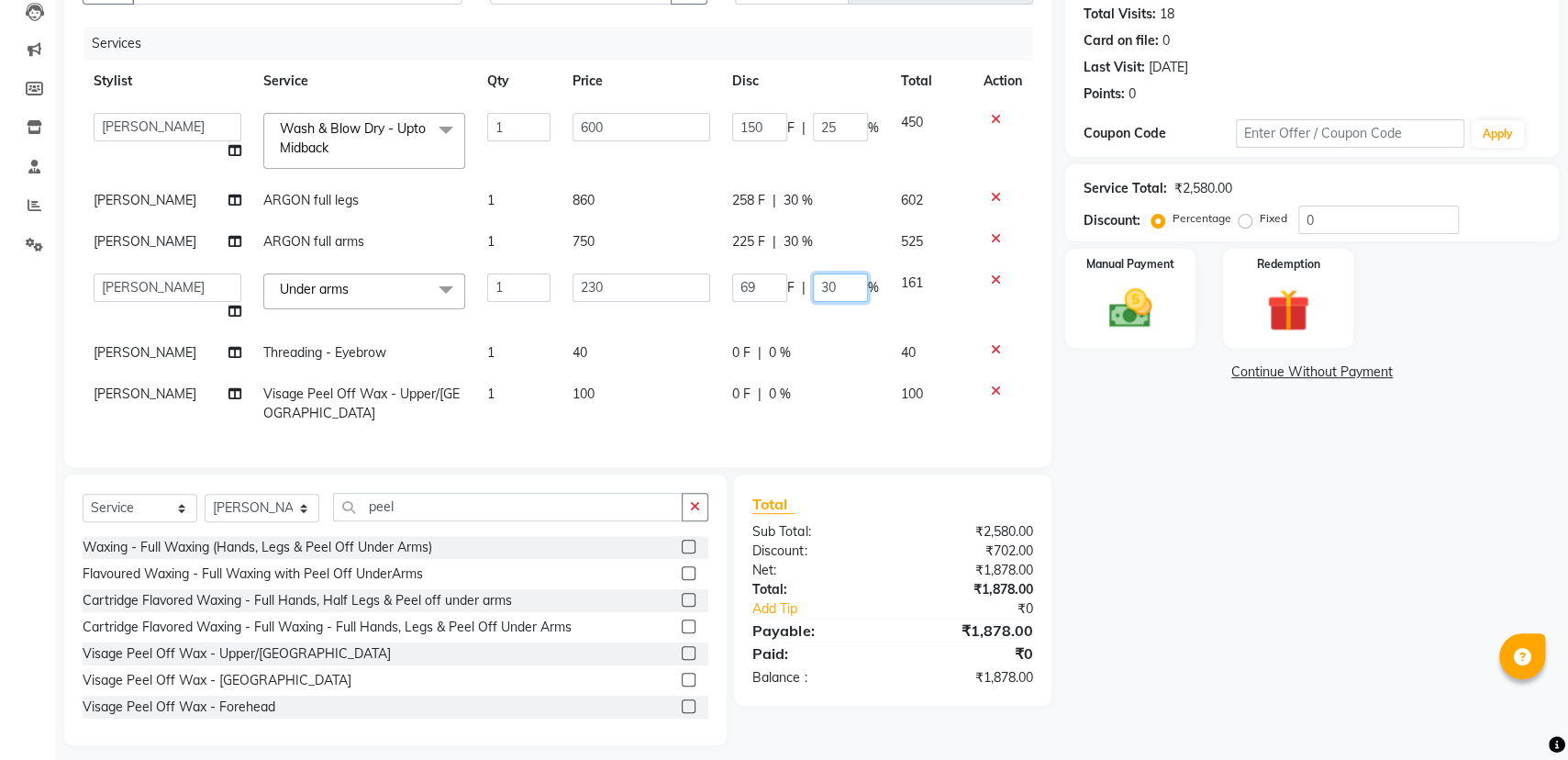
click at [835, 282] on input "30" at bounding box center [840, 287] width 55 height 28
type input "3"
type input "25"
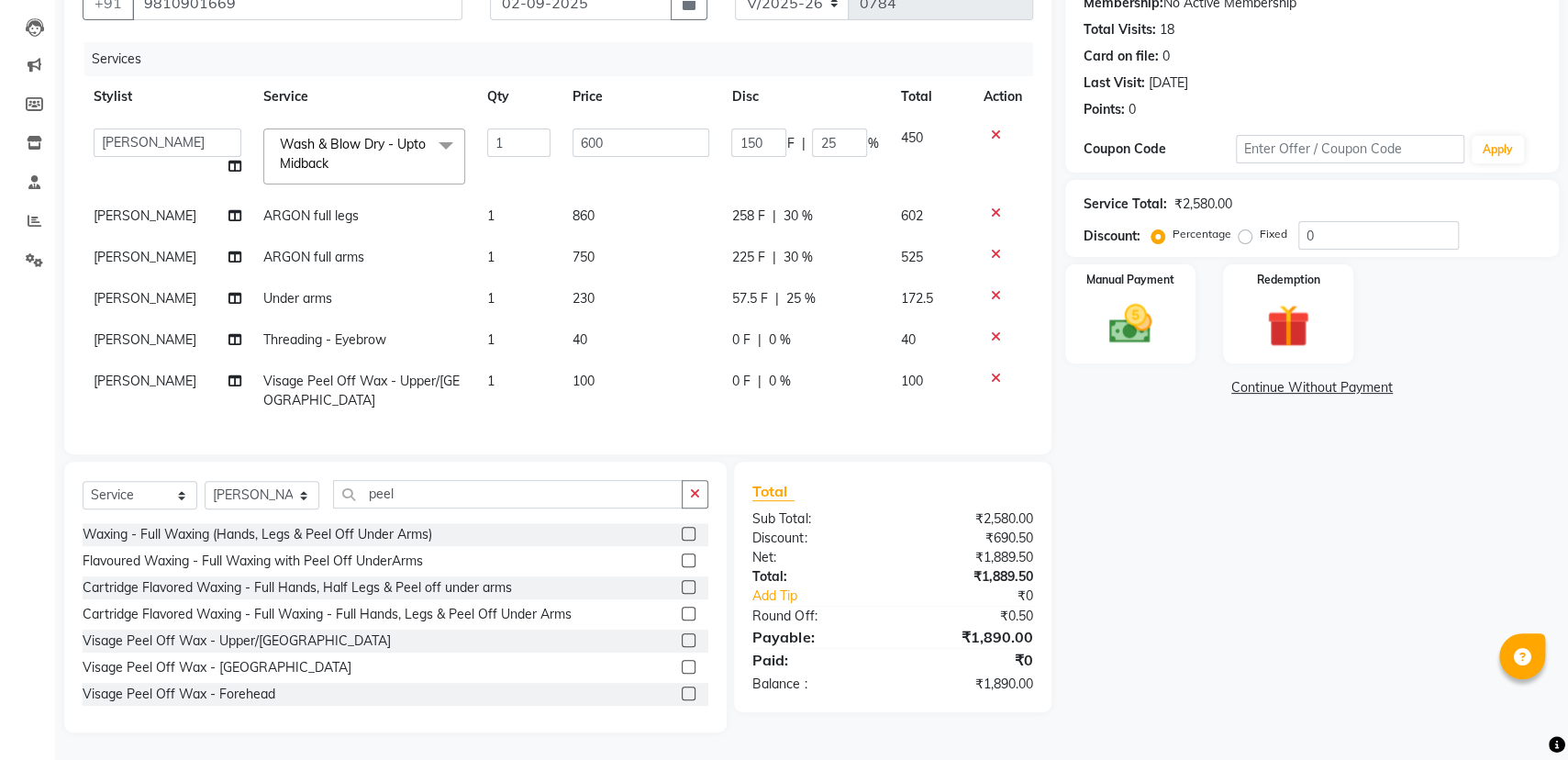
click at [811, 319] on tbody "[PERSON_NAME] [PERSON_NAME] Danish [PERSON_NAME] [PERSON_NAME] [PERSON_NAME] [P…" at bounding box center [557, 269] width 950 height 304
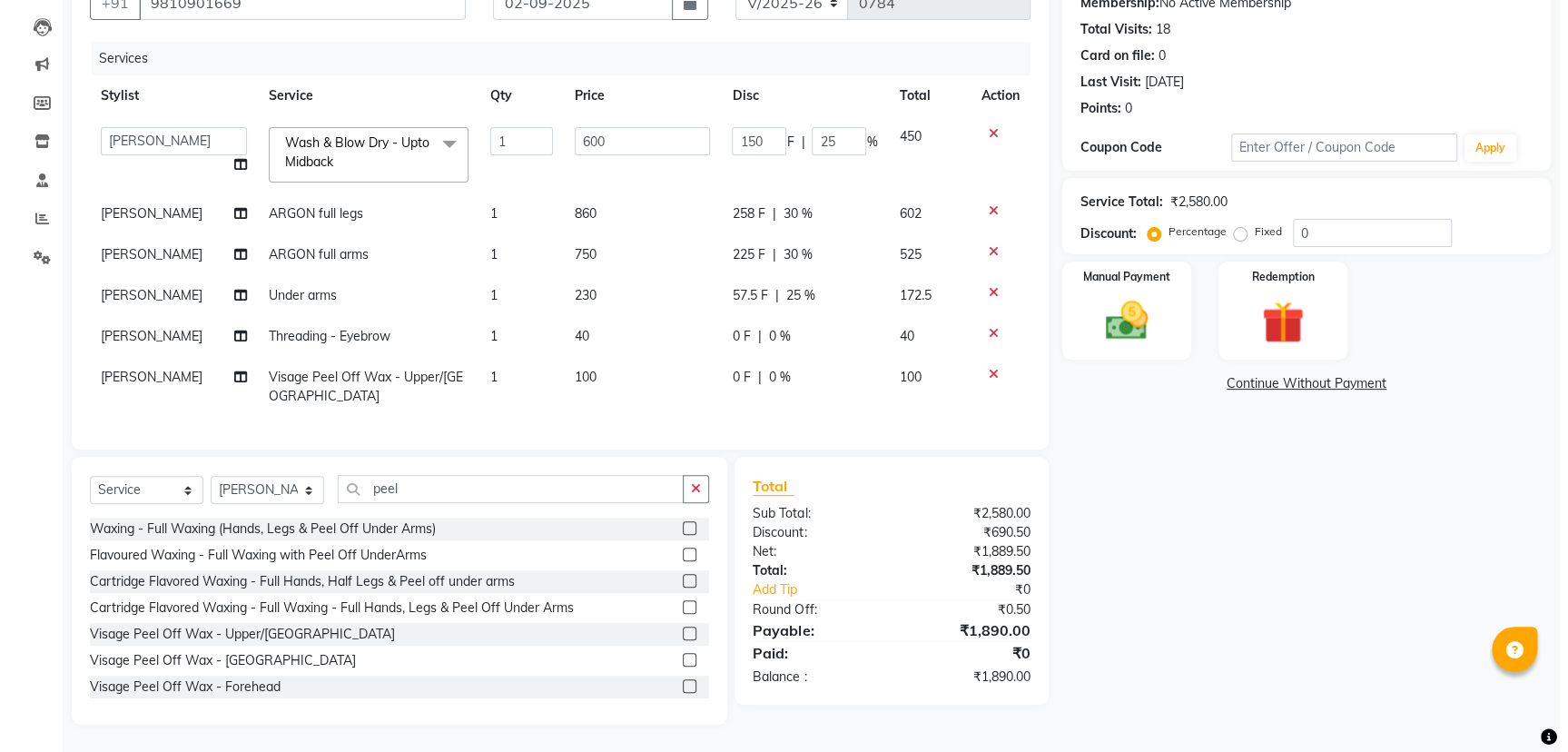
scroll to position [0, 0]
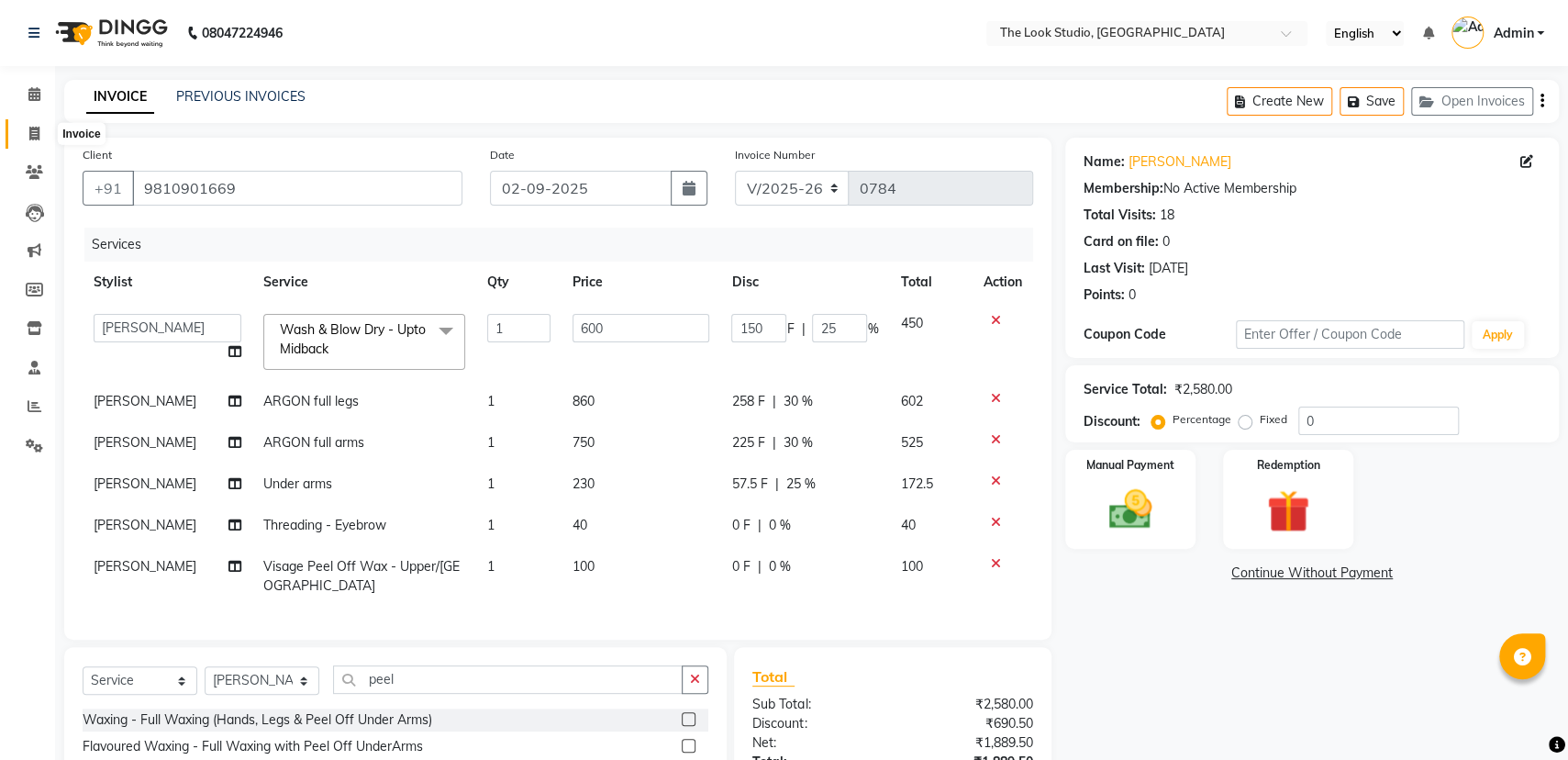
click at [34, 131] on icon at bounding box center [34, 133] width 10 height 14
select select "service"
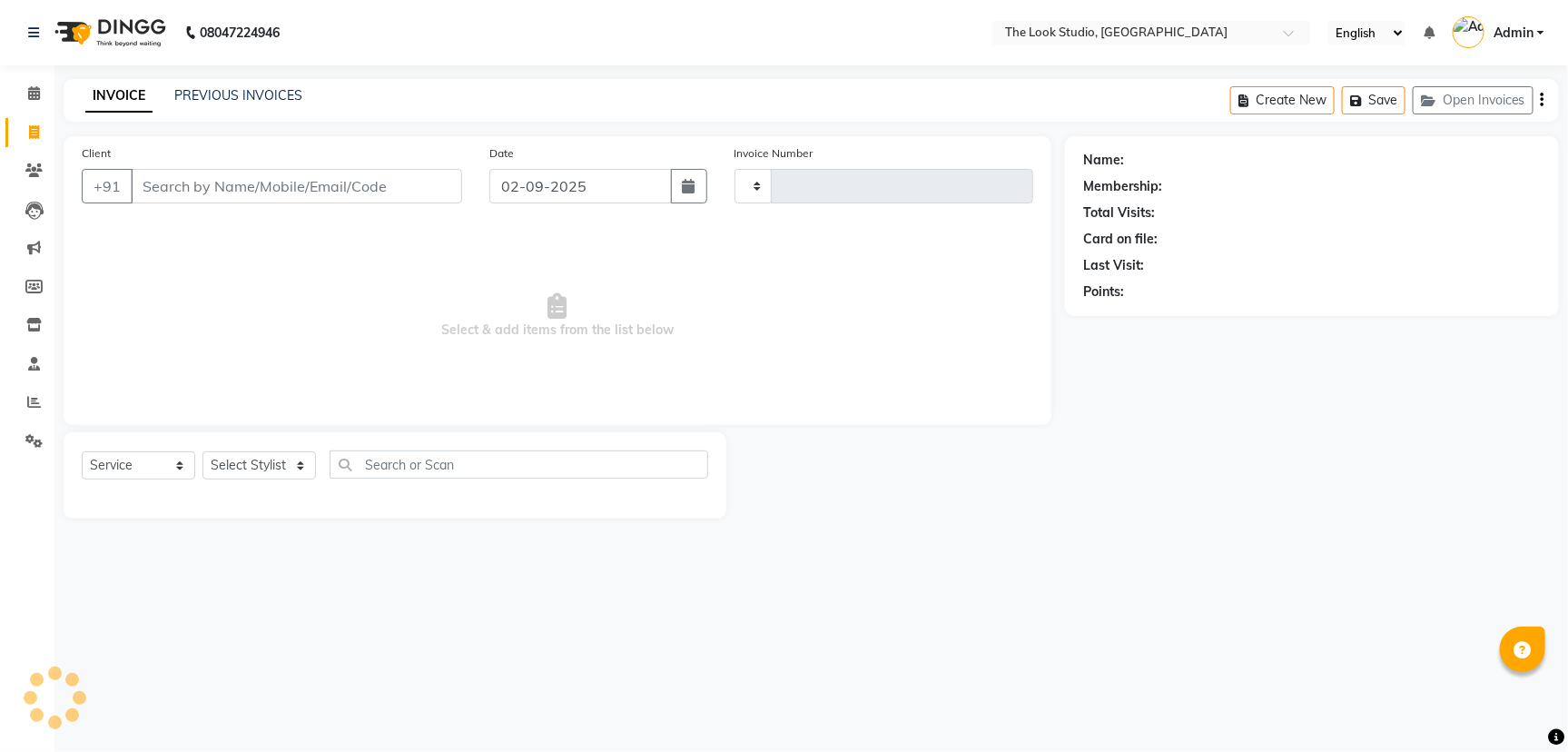
type input "0784"
select select "6149"
select select "product"
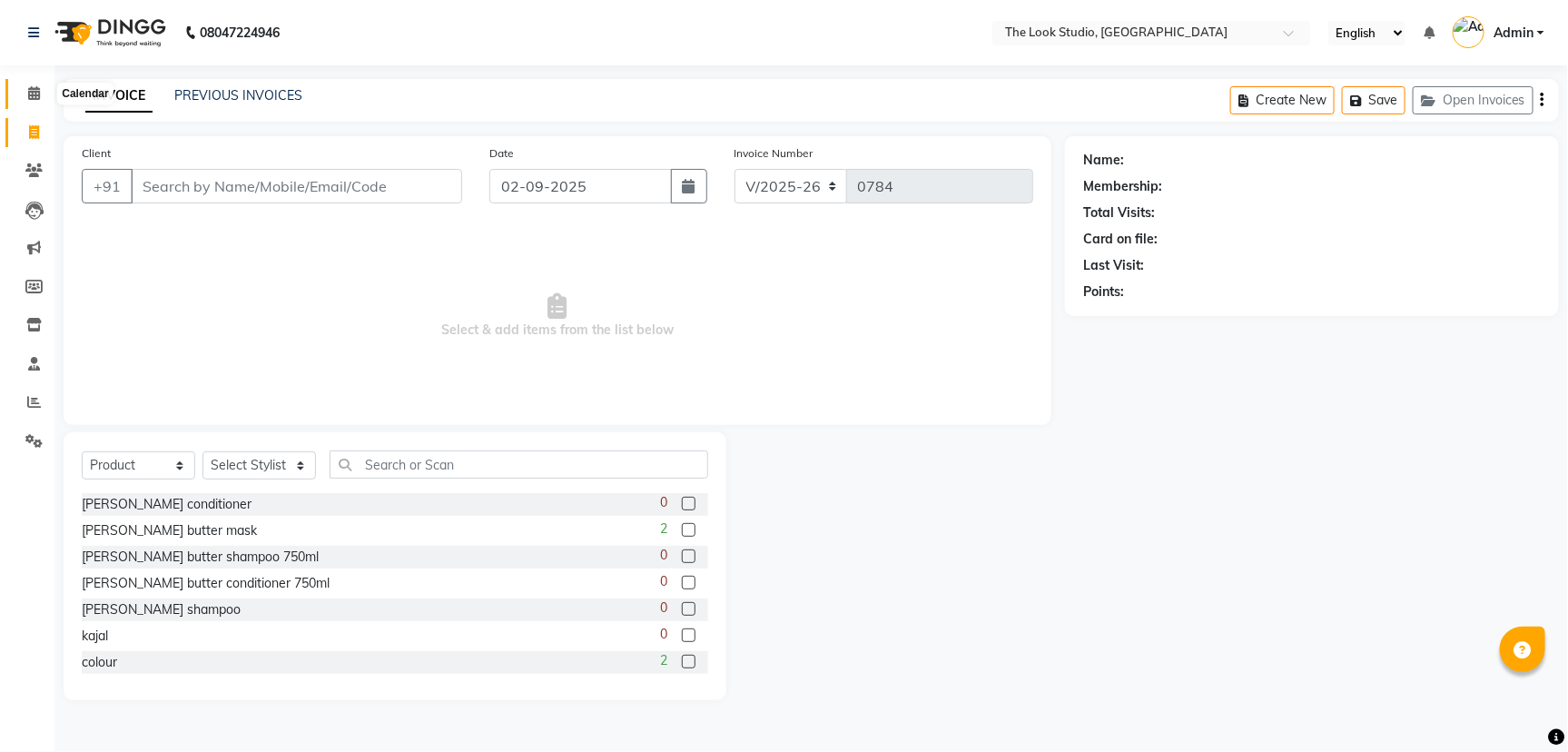
click at [28, 90] on icon at bounding box center [34, 93] width 12 height 13
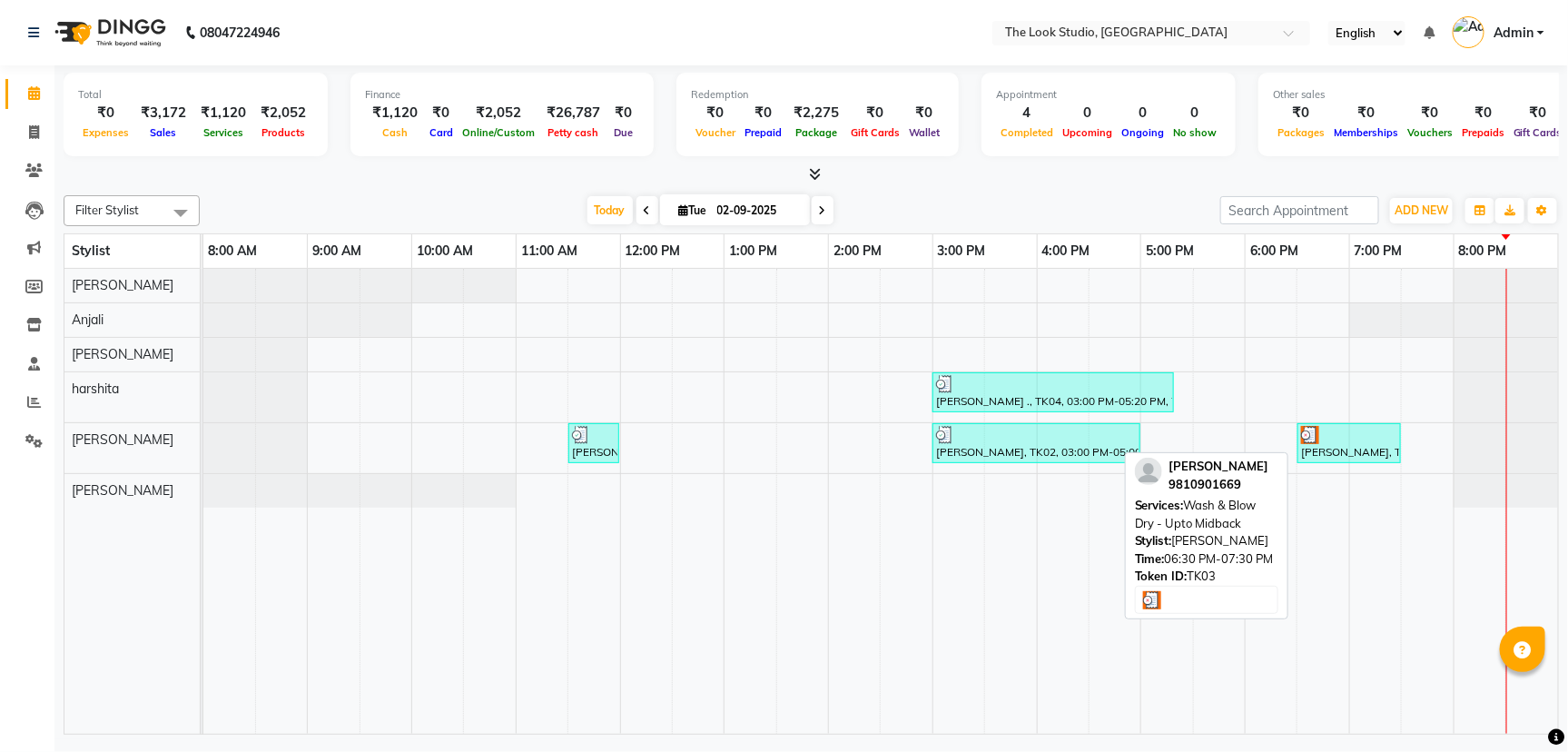
click at [1331, 453] on div "[PERSON_NAME], TK03, 06:30 PM-07:30 PM, Wash & Blow Dry - Upto Midback" at bounding box center [1349, 443] width 100 height 35
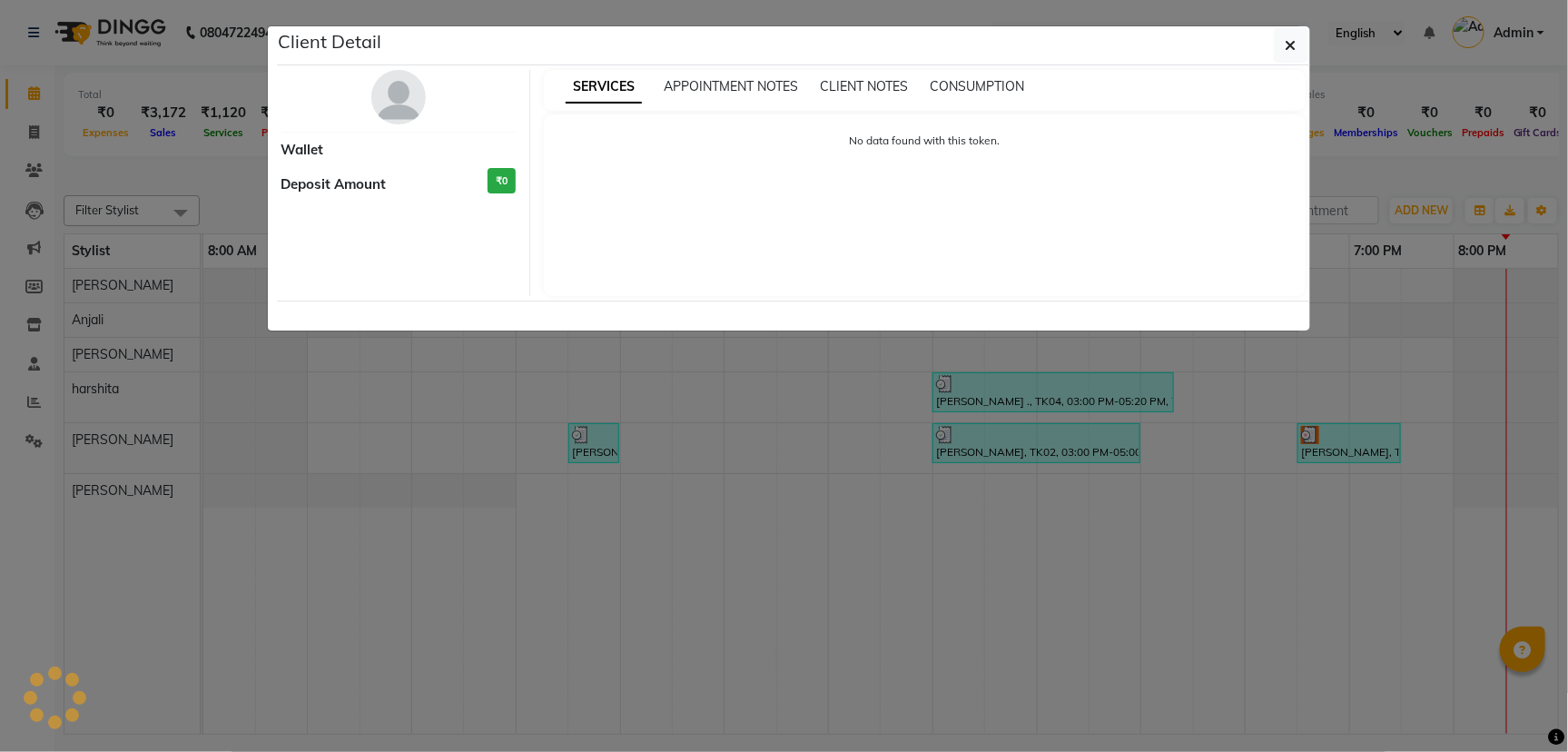
select select "3"
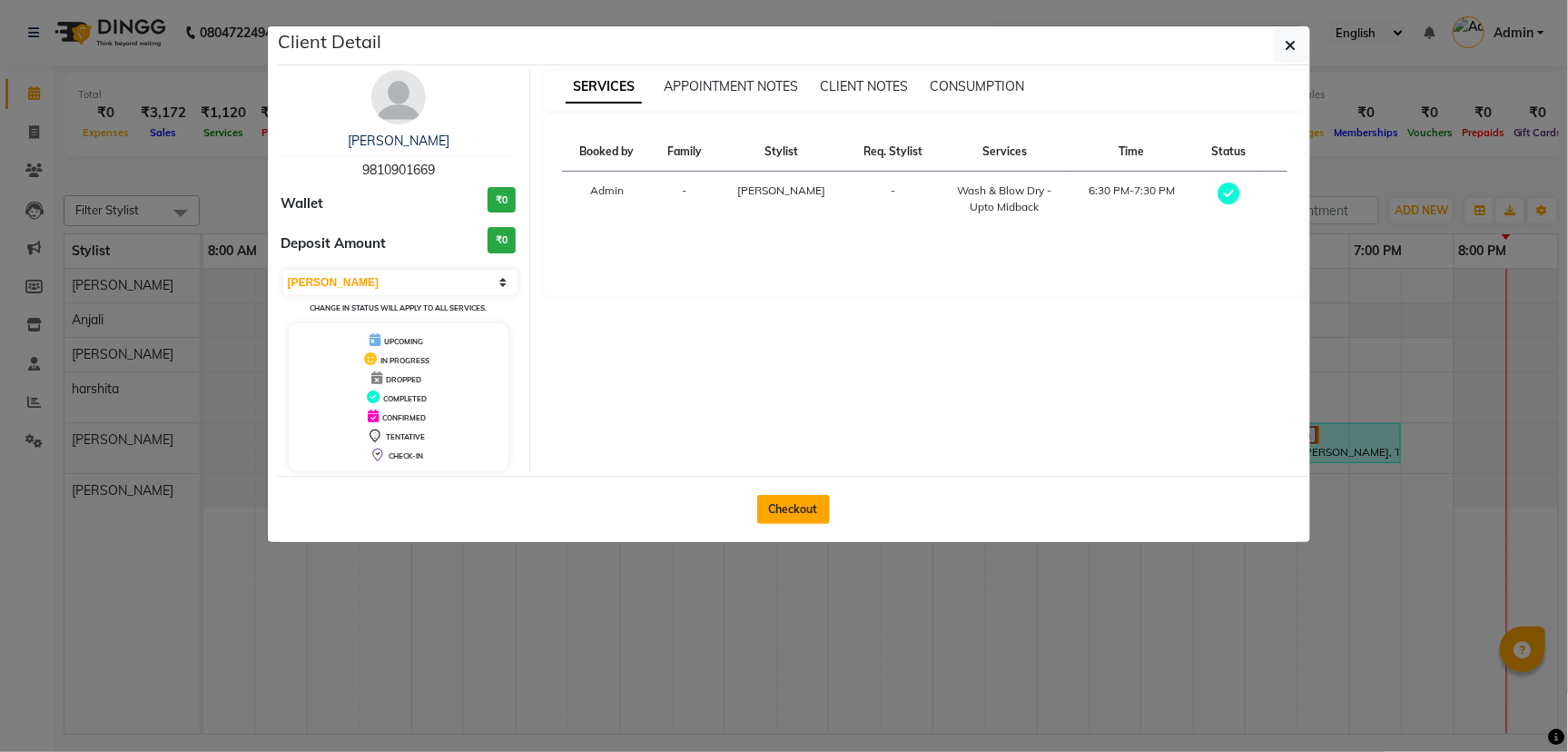
click at [771, 499] on button "Checkout" at bounding box center [793, 509] width 73 height 29
select select "service"
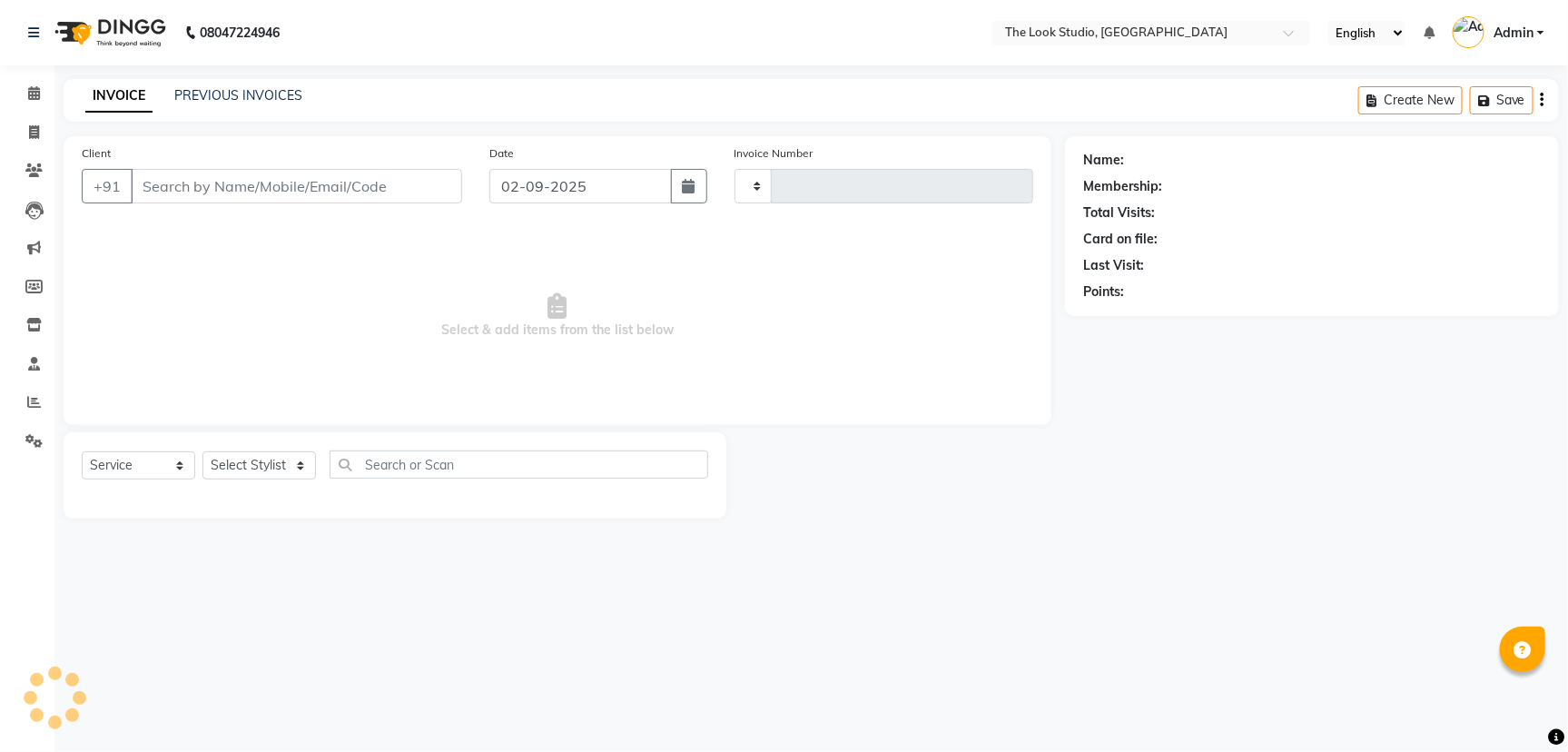
type input "0784"
select select "6149"
select select "product"
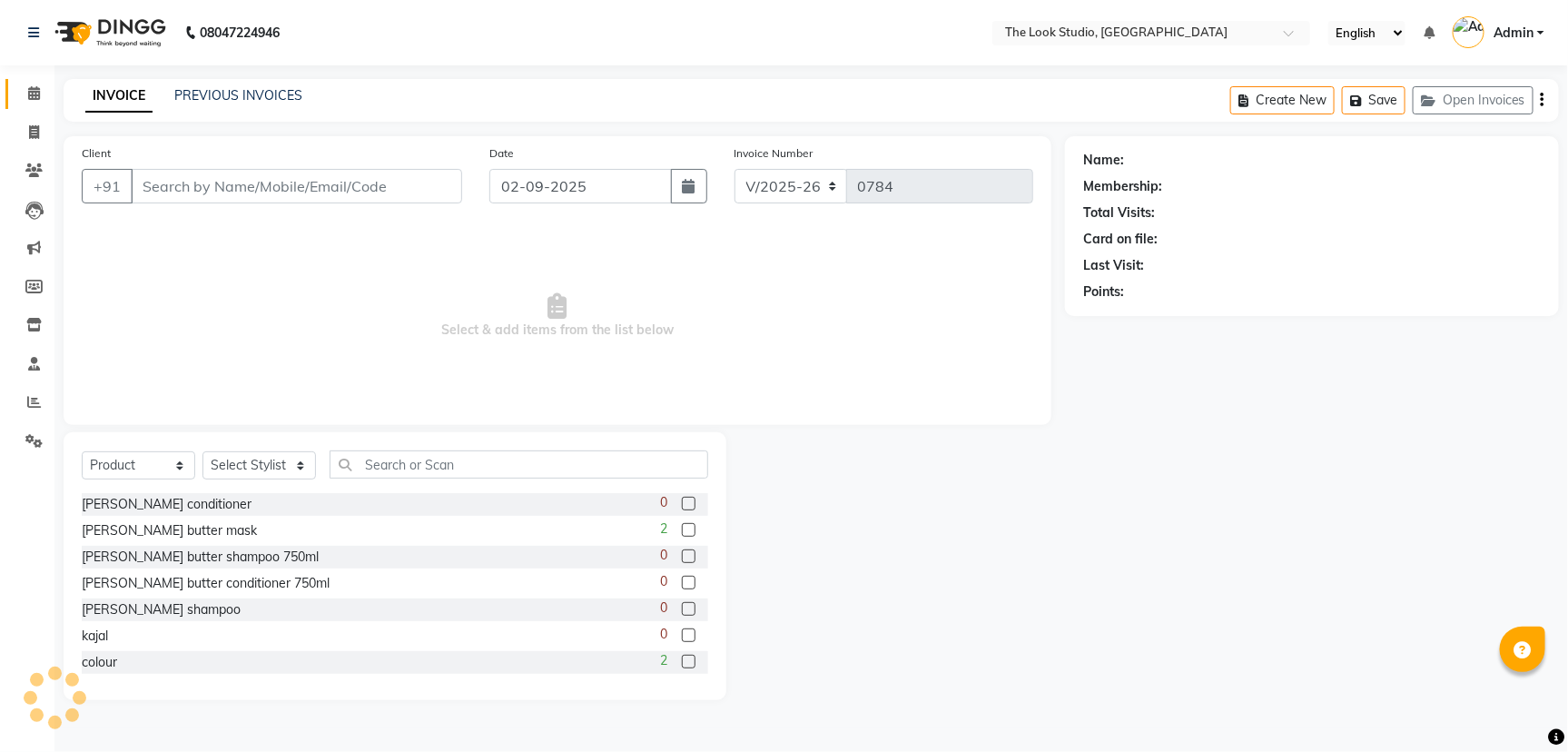
type input "9810901669"
select select "45010"
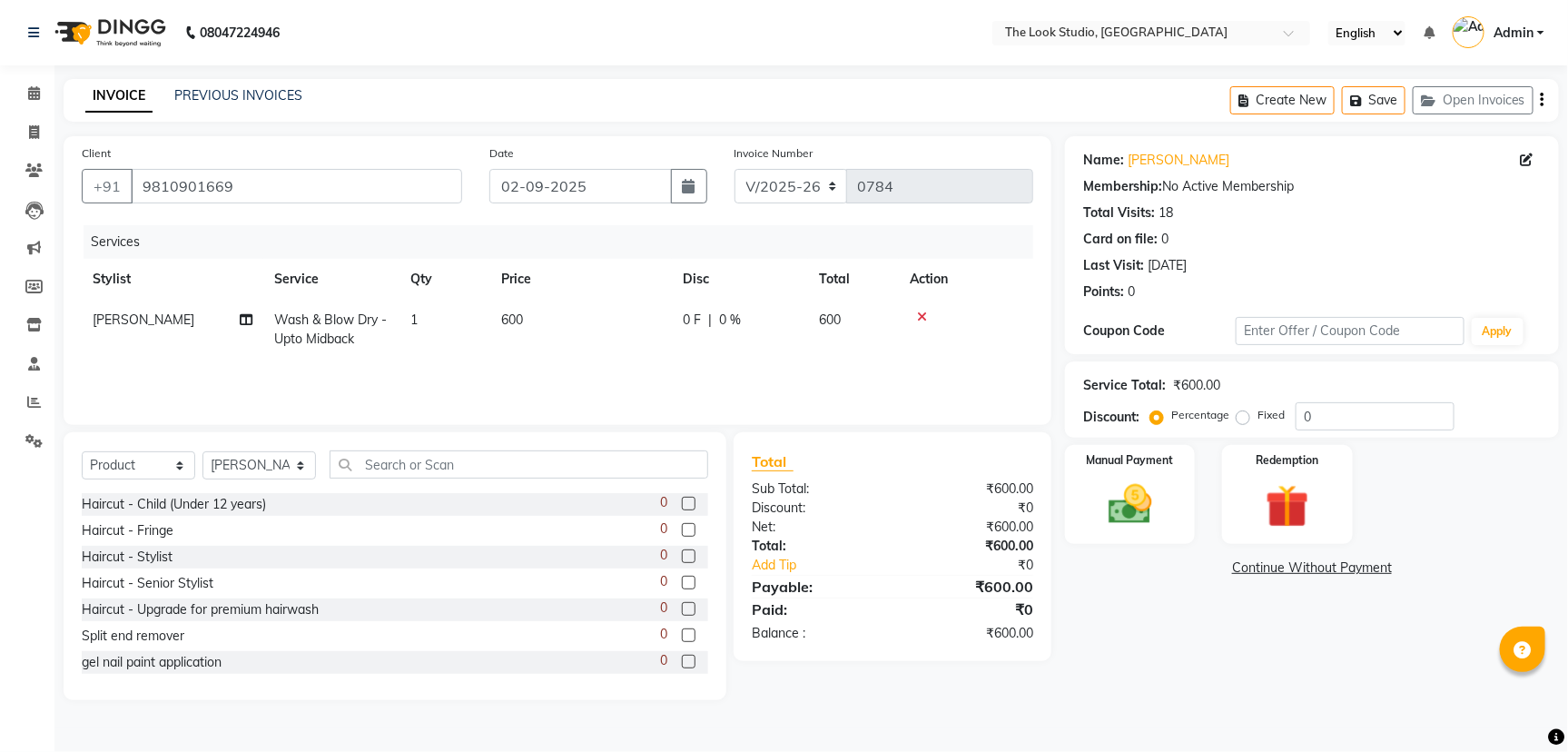
drag, startPoint x: 820, startPoint y: 439, endPoint x: 840, endPoint y: 459, distance: 28.3
click at [837, 423] on div "Client [PHONE_NUMBER] Date [DATE] Invoice Number V/2025 V/[PHONE_NUMBER] Servic…" at bounding box center [557, 418] width 1015 height 564
drag, startPoint x: 840, startPoint y: 459, endPoint x: 819, endPoint y: 511, distance: 56.1
click at [445, 458] on input "text" at bounding box center [519, 464] width 378 height 28
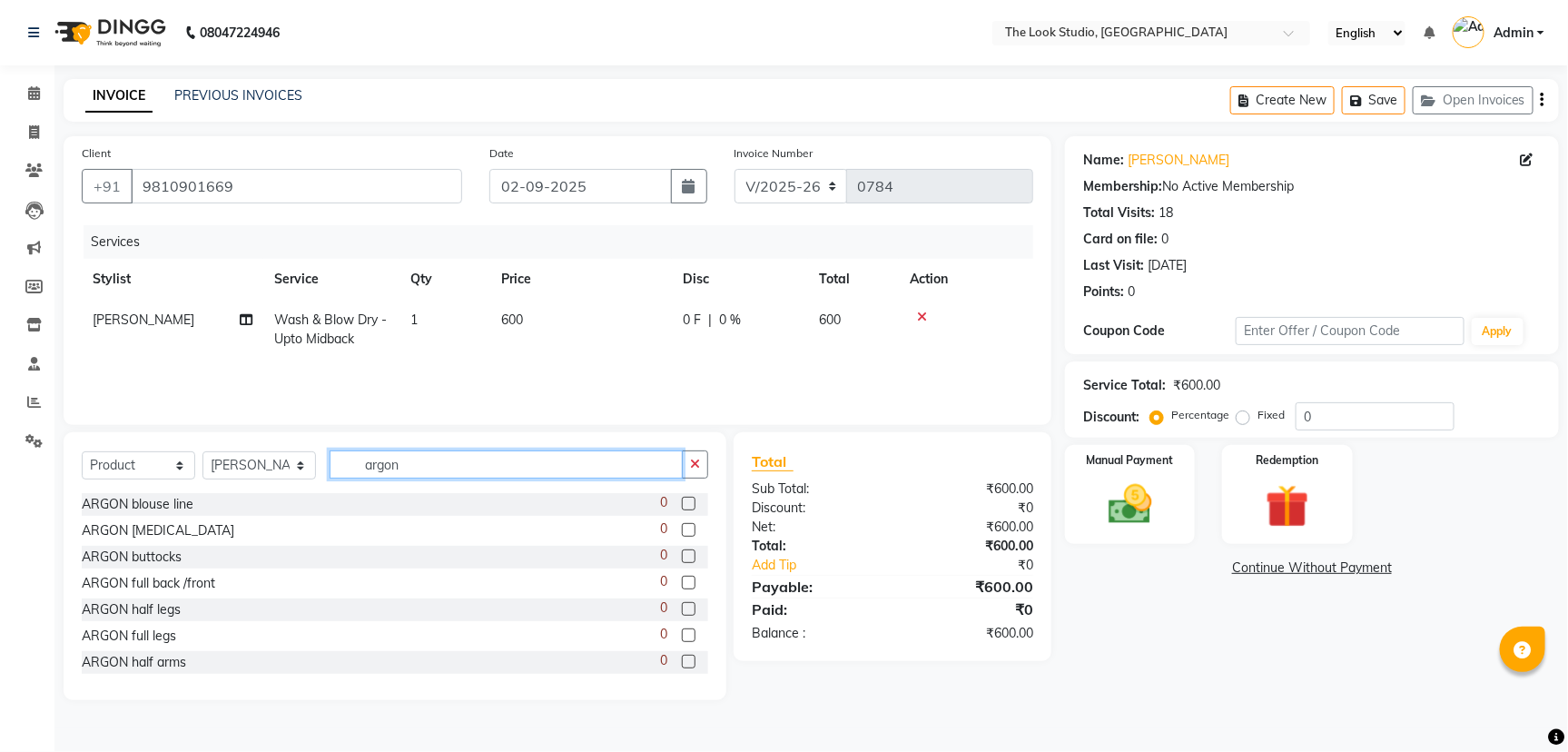
type input "argon"
click at [140, 458] on select "Select Service Product Membership Package Voucher Prepaid Gift Card" at bounding box center [138, 465] width 113 height 28
select select "service"
click at [82, 451] on select "Select Service Product Membership Package Voucher Prepaid Gift Card" at bounding box center [138, 465] width 113 height 28
click at [551, 473] on input "argon" at bounding box center [506, 464] width 353 height 28
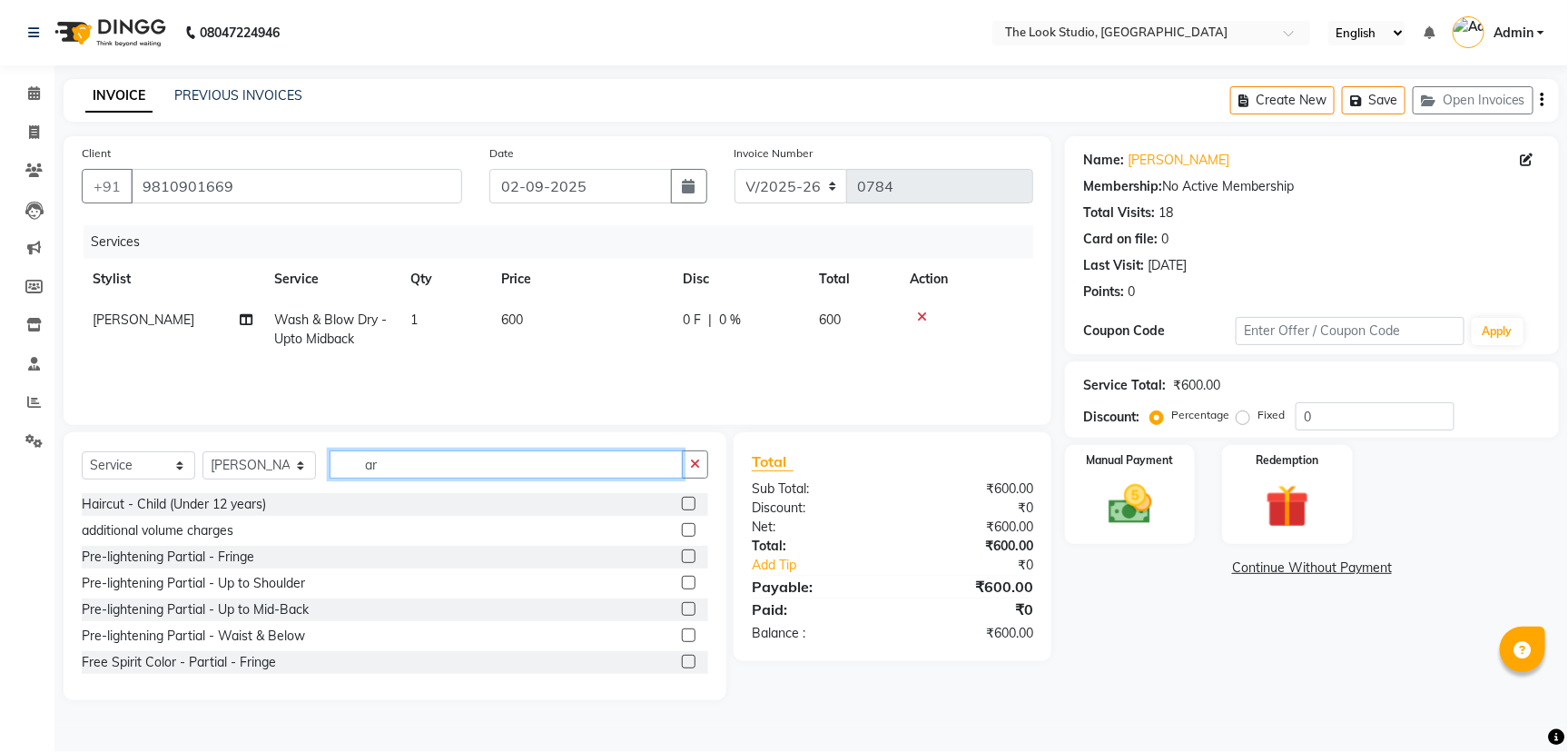
type input "a"
click at [494, 465] on input "argo" at bounding box center [506, 464] width 353 height 28
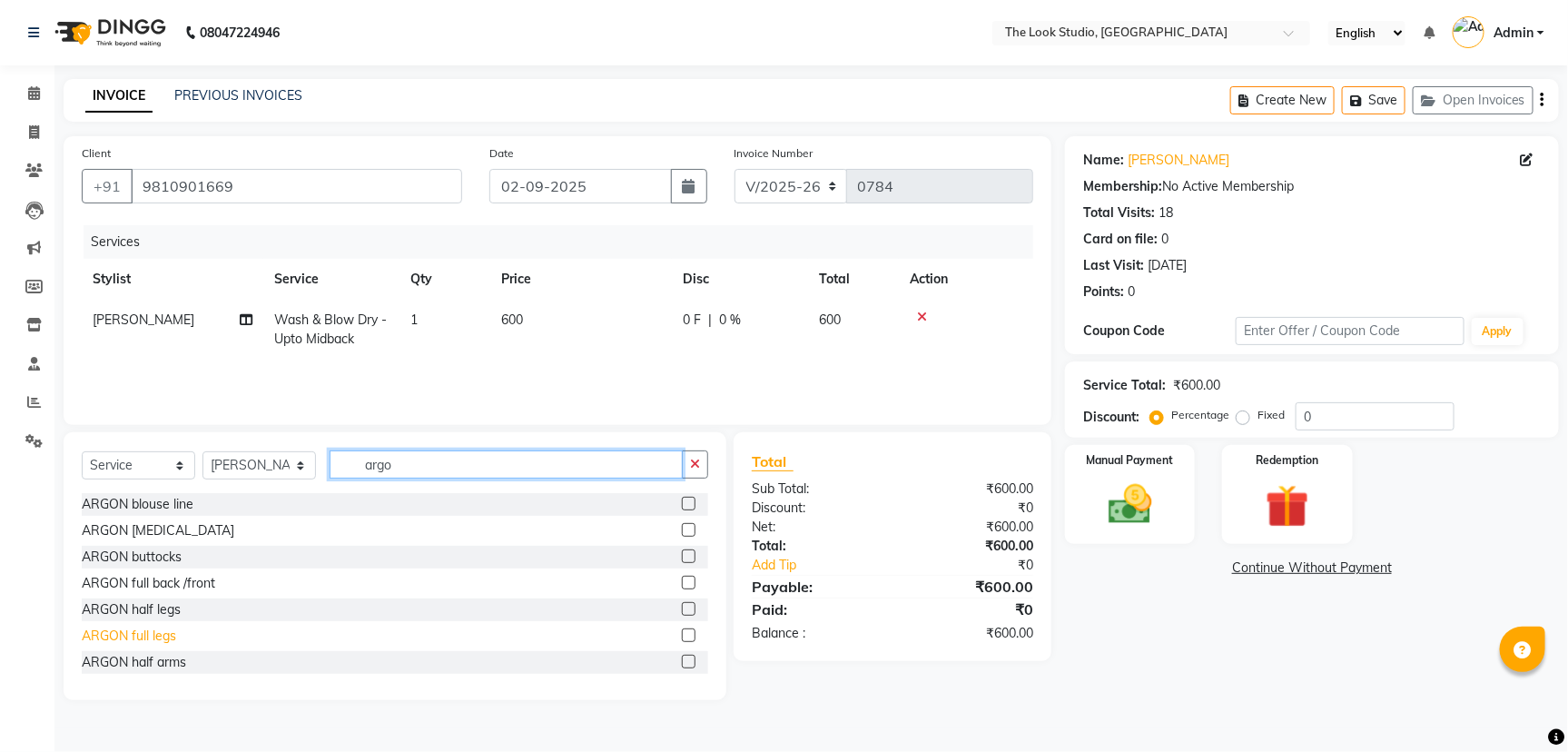
type input "argo"
click at [141, 630] on div "ARGON full legs" at bounding box center [129, 636] width 94 height 19
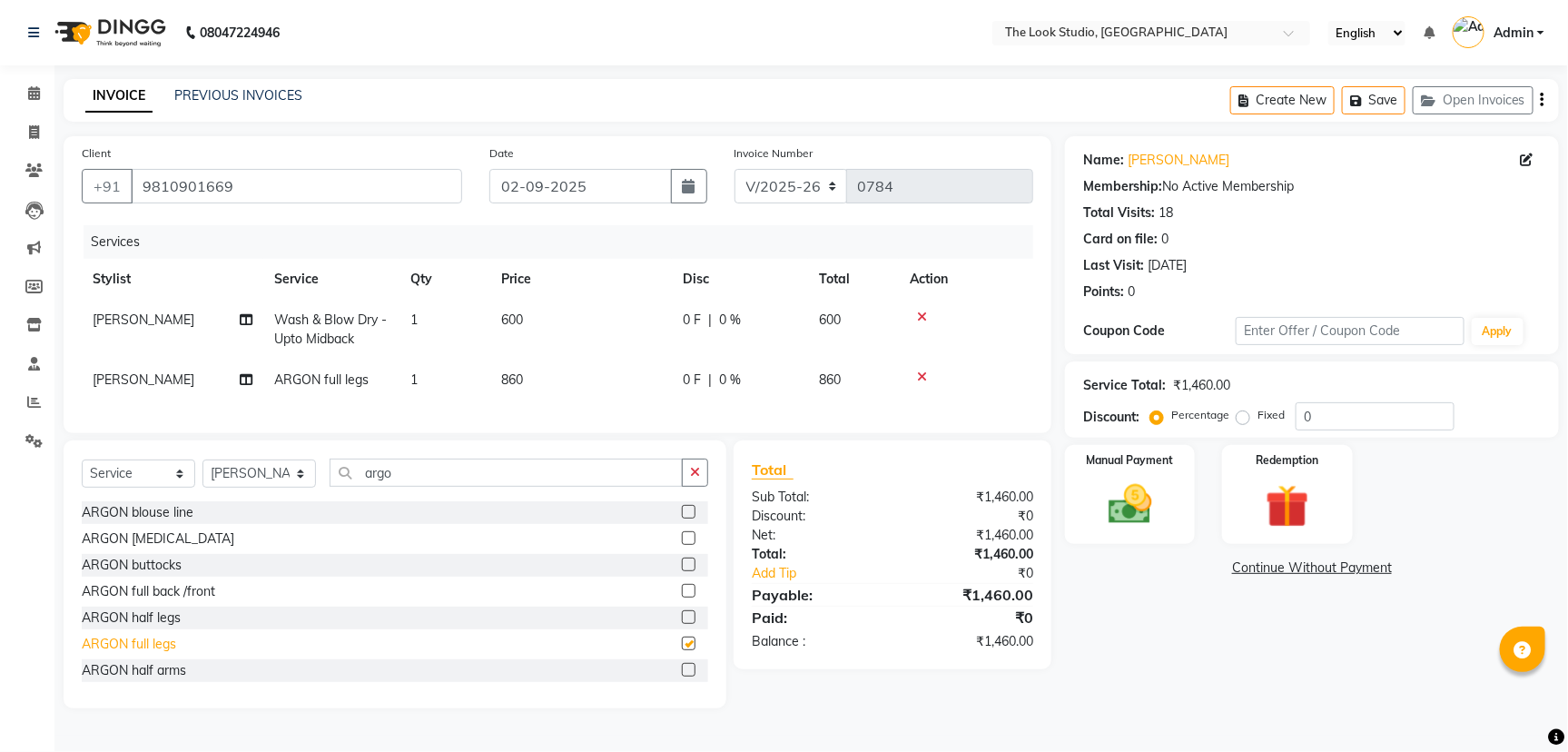
checkbox input "false"
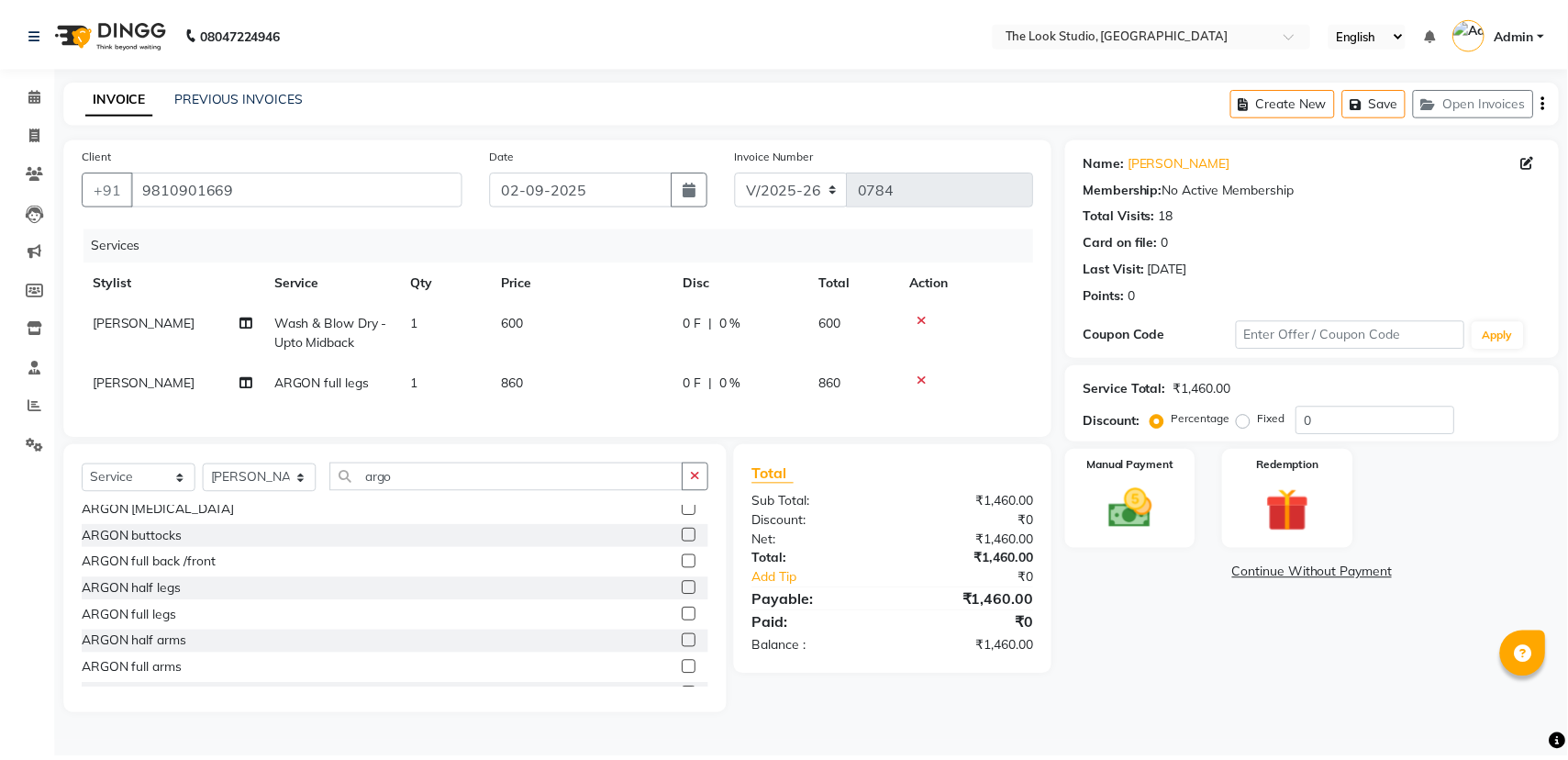
scroll to position [49, 0]
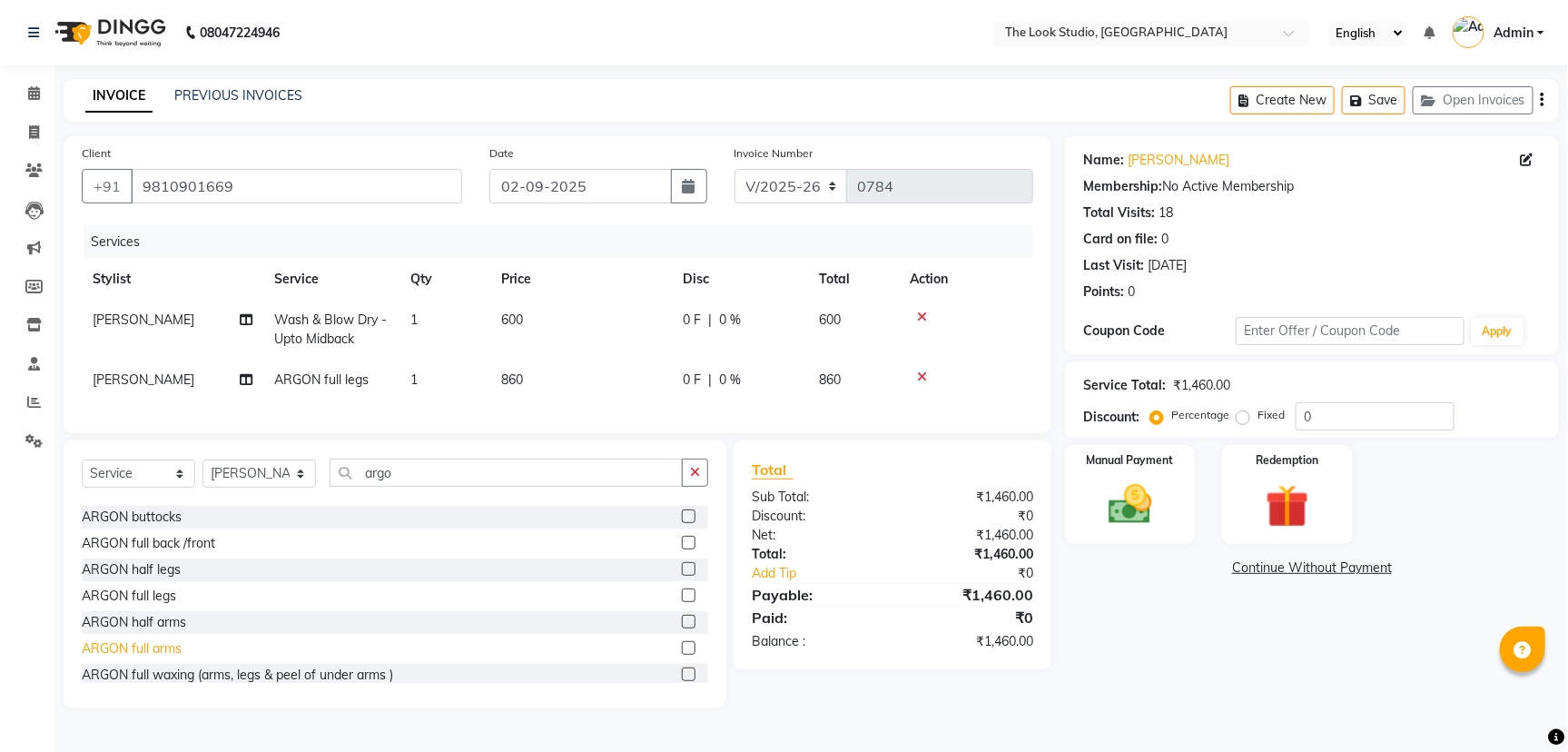
click at [176, 658] on div "ARGON full arms" at bounding box center [132, 649] width 100 height 19
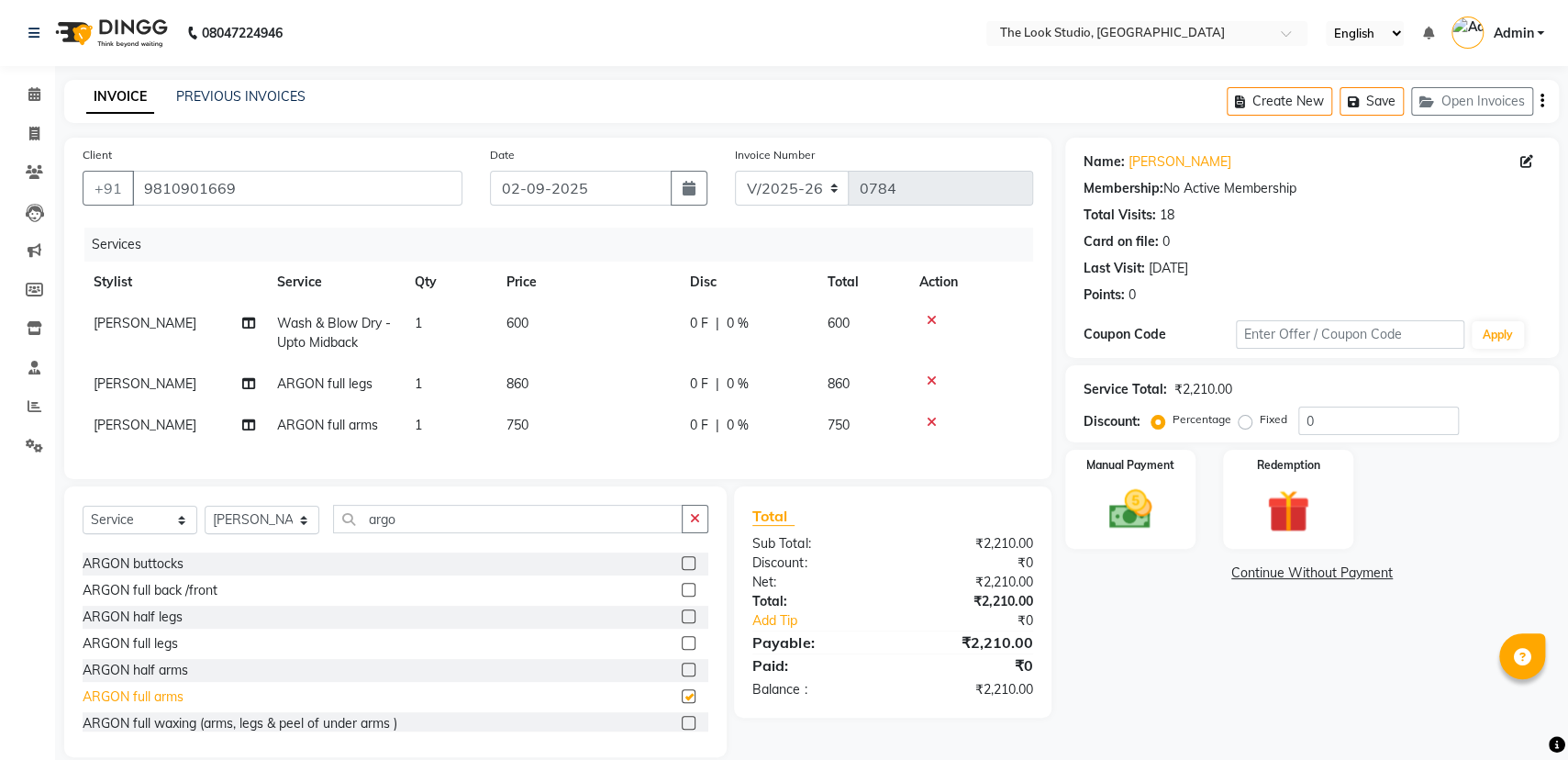
checkbox input "false"
click at [482, 532] on input "argo" at bounding box center [507, 518] width 349 height 28
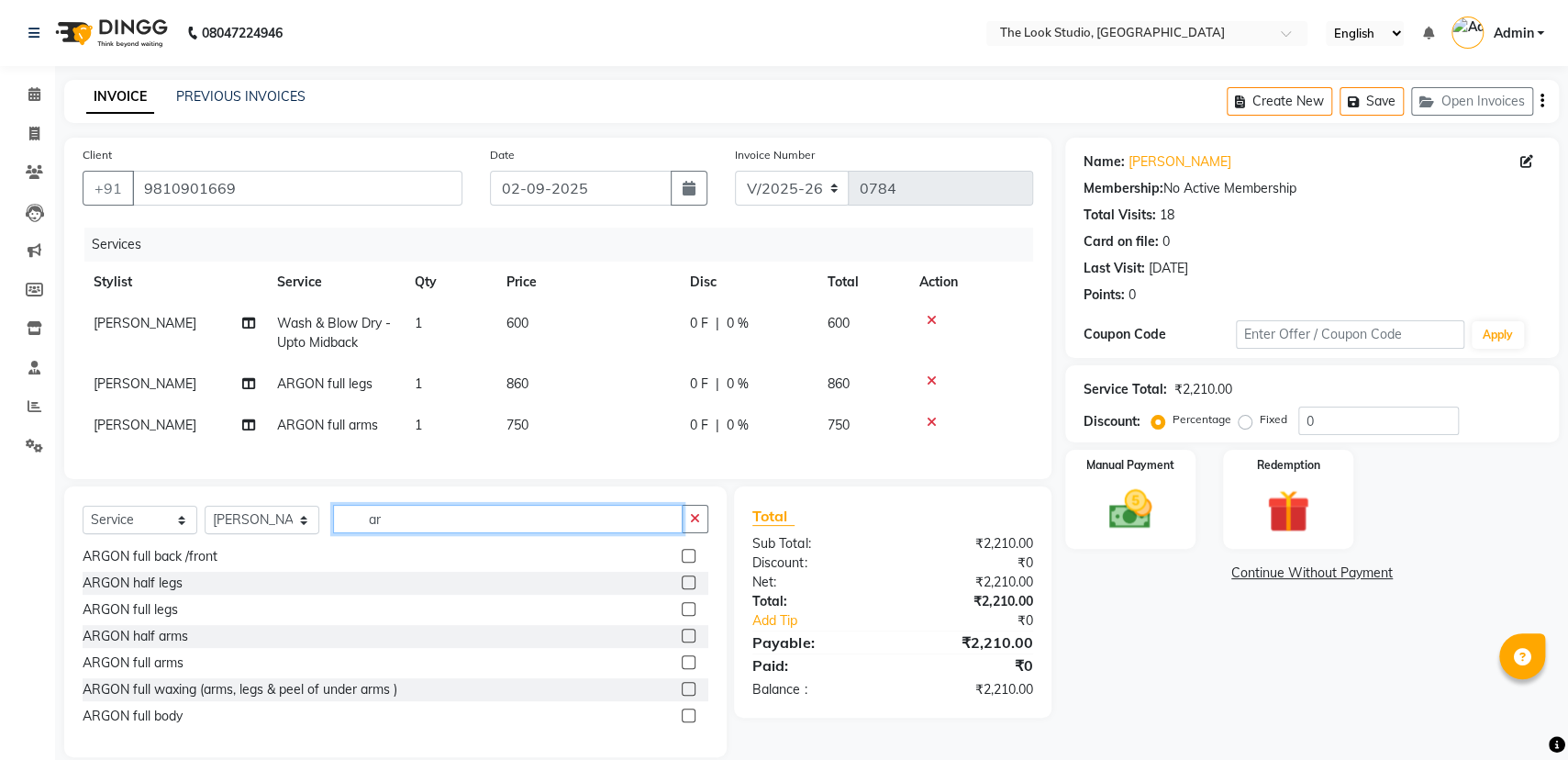
type input "a"
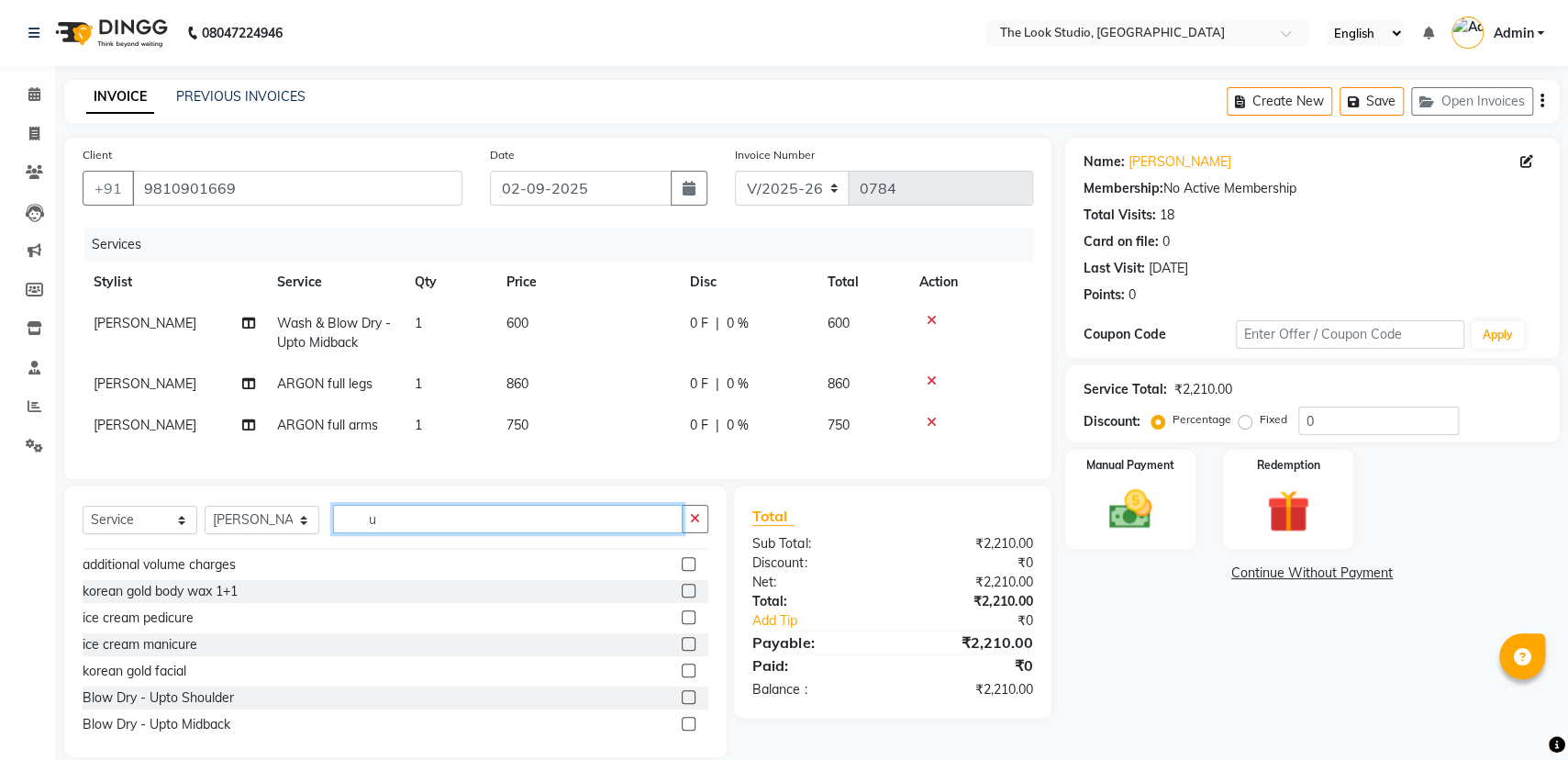
scroll to position [154, 0]
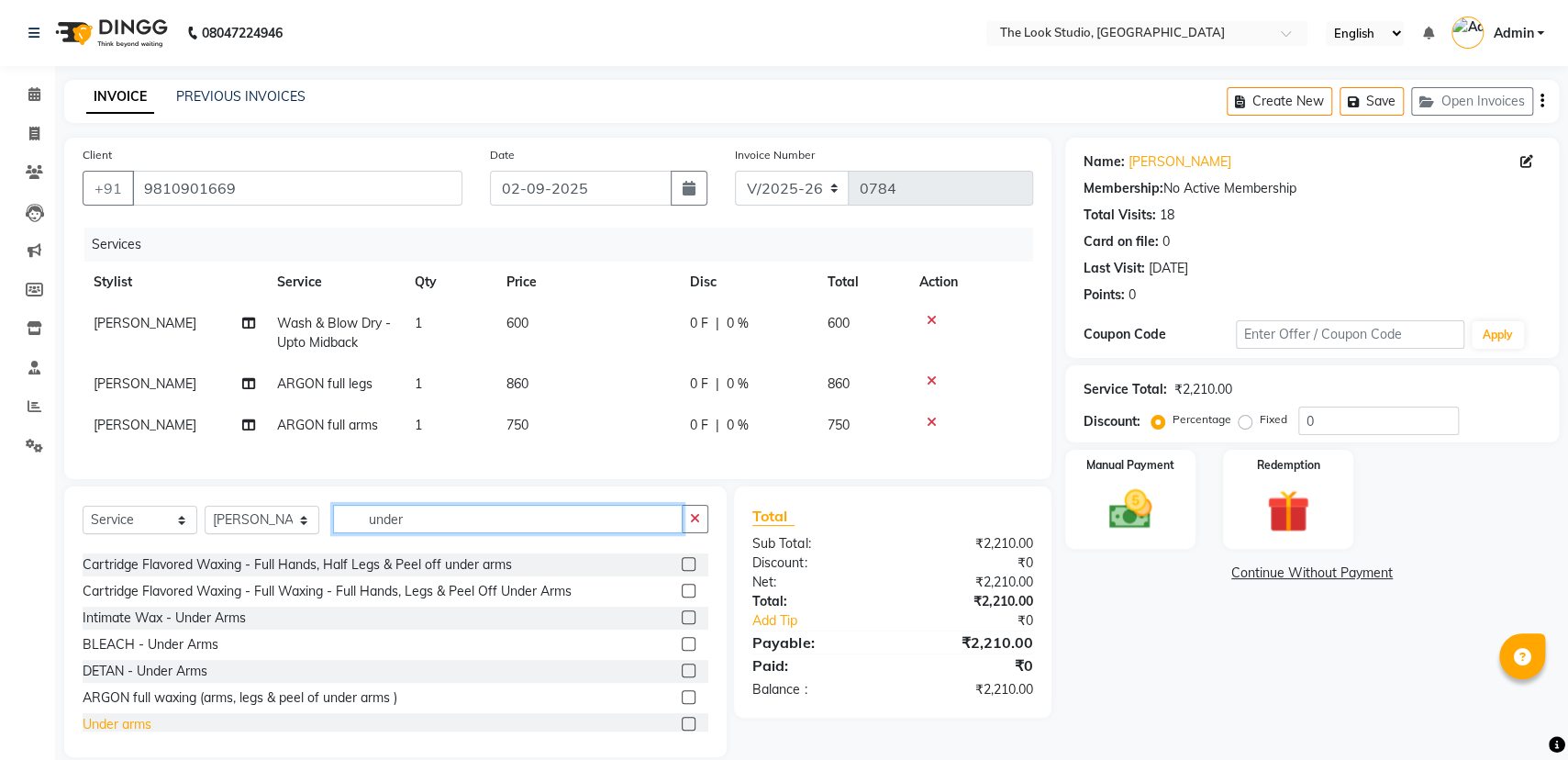
type input "under"
click at [148, 734] on div "Under arms" at bounding box center [116, 724] width 69 height 19
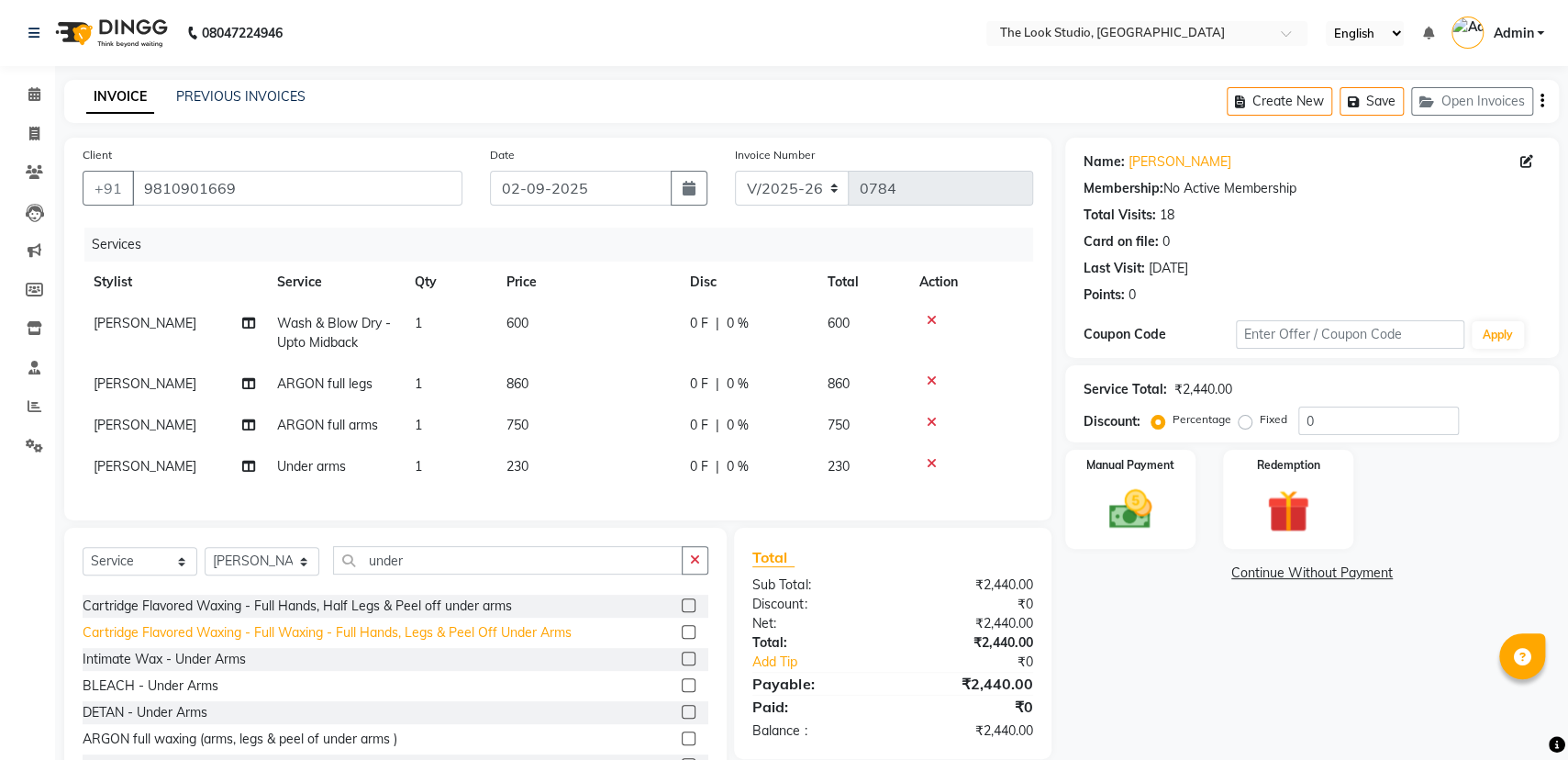
checkbox input "false"
click at [746, 375] on div "0 F | 0 %" at bounding box center [747, 384] width 115 height 19
select select "45010"
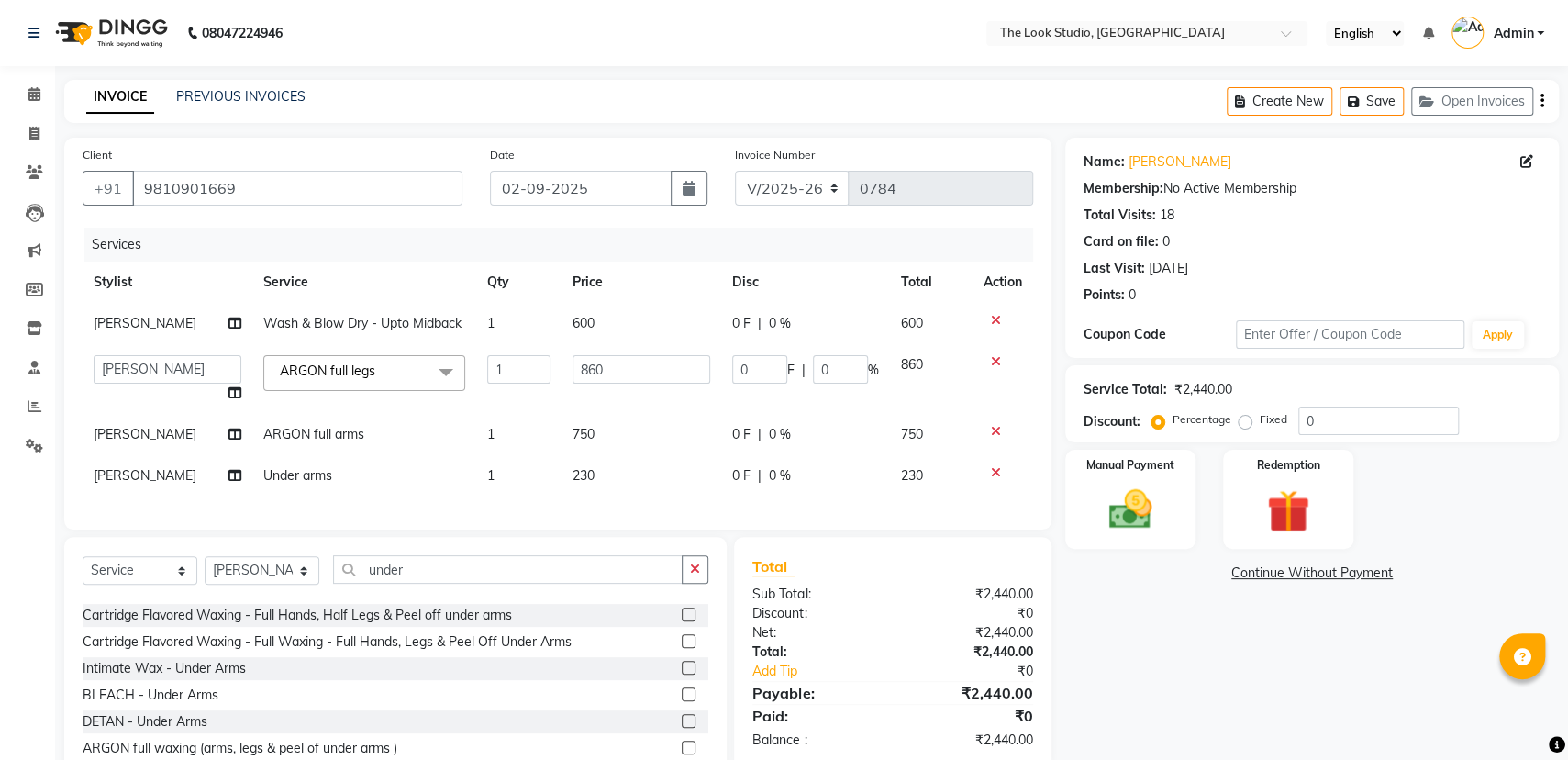
click at [744, 312] on td "0 F | 0 %" at bounding box center [805, 323] width 169 height 42
select select "45010"
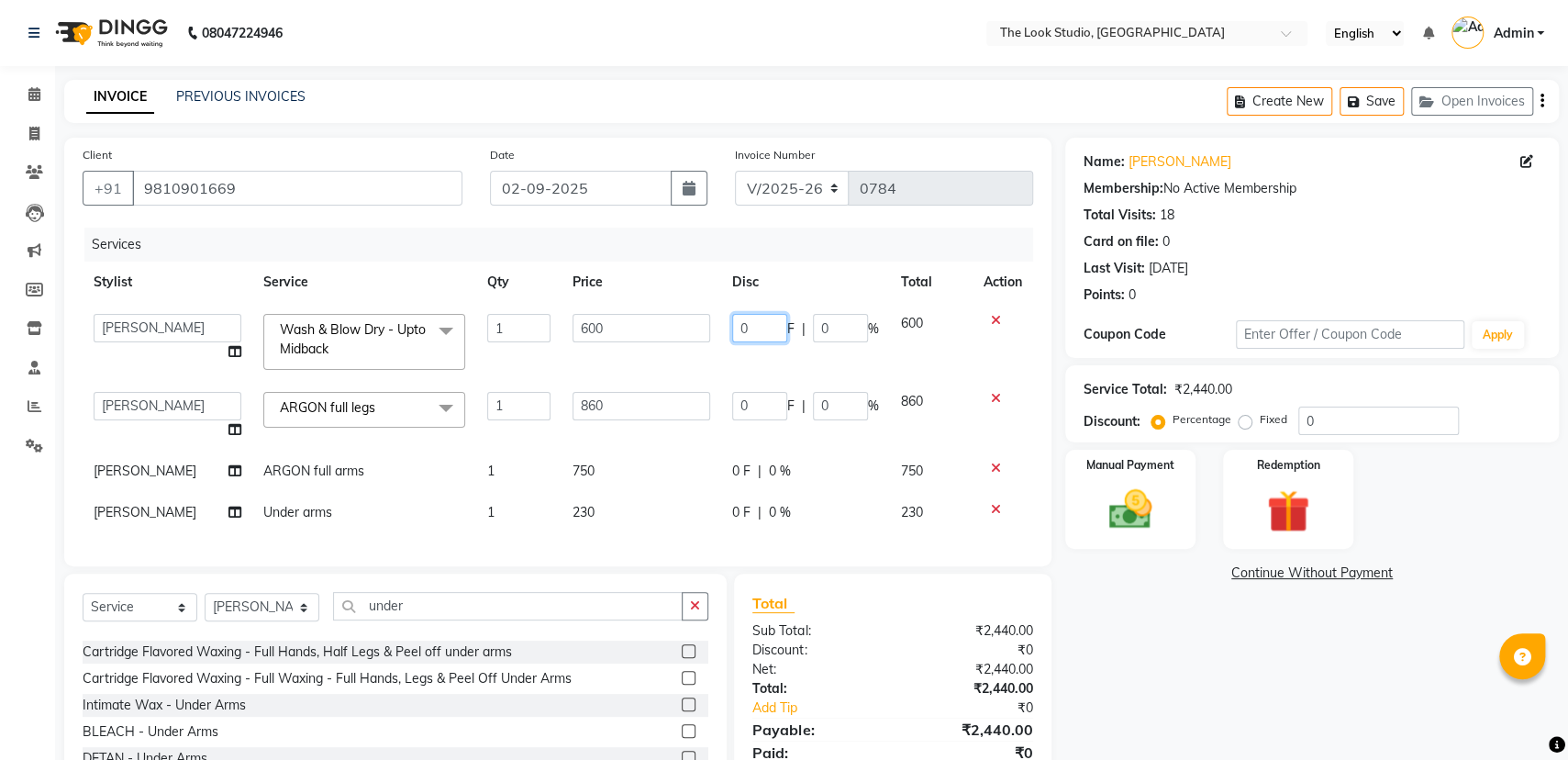
click at [748, 320] on input "0" at bounding box center [759, 327] width 55 height 28
type input "150"
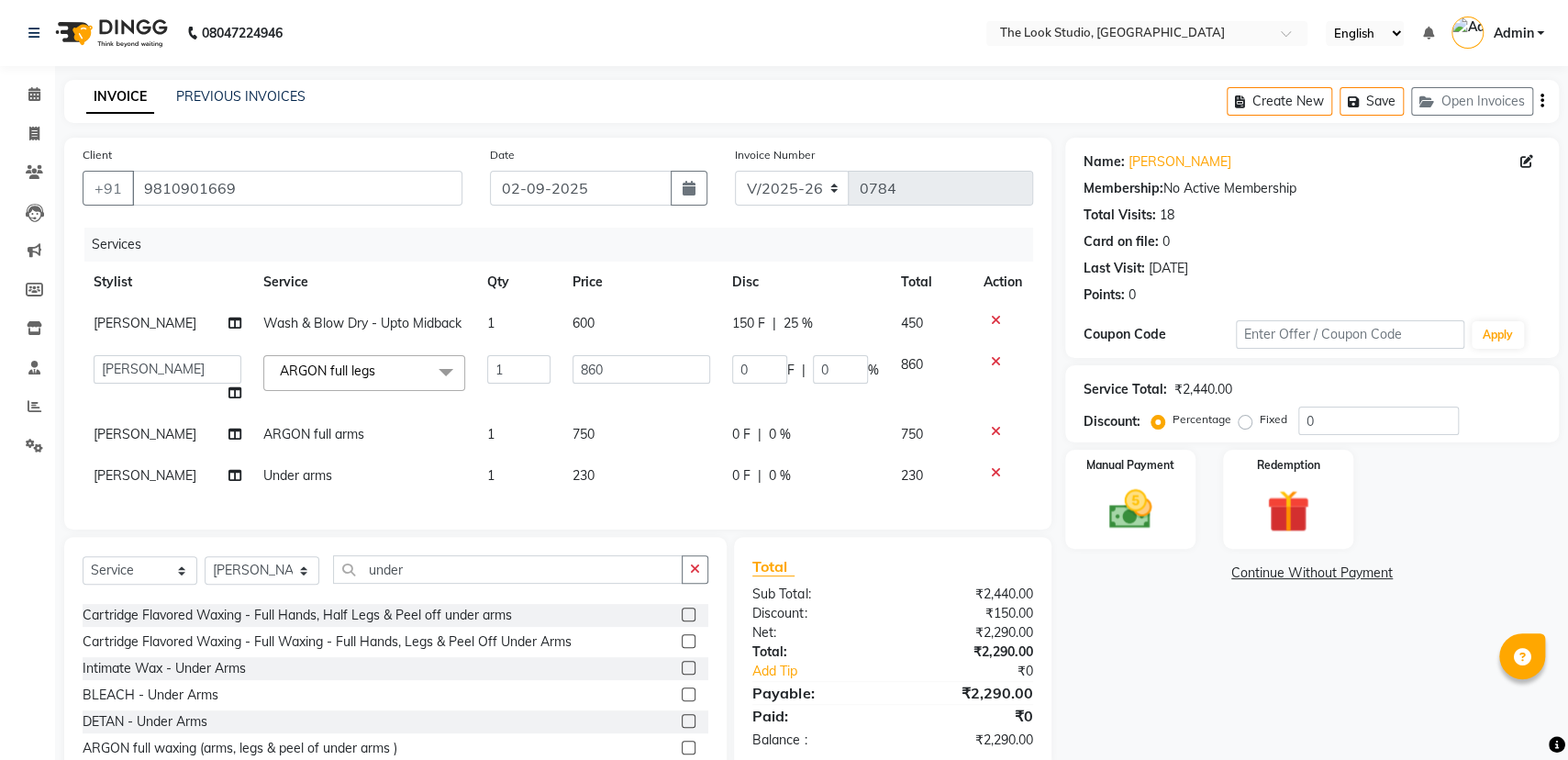
click at [765, 361] on tbody "[PERSON_NAME] Wash & Blow Dry - Upto Midback 1 600 150 F | 25 % 450 [PERSON_NAM…" at bounding box center [557, 399] width 950 height 193
click at [848, 371] on input "0" at bounding box center [840, 369] width 55 height 28
type input "30"
click at [835, 402] on tr "[PERSON_NAME] [PERSON_NAME] Danish [PERSON_NAME] [PERSON_NAME] [PERSON_NAME] [P…" at bounding box center [557, 380] width 950 height 70
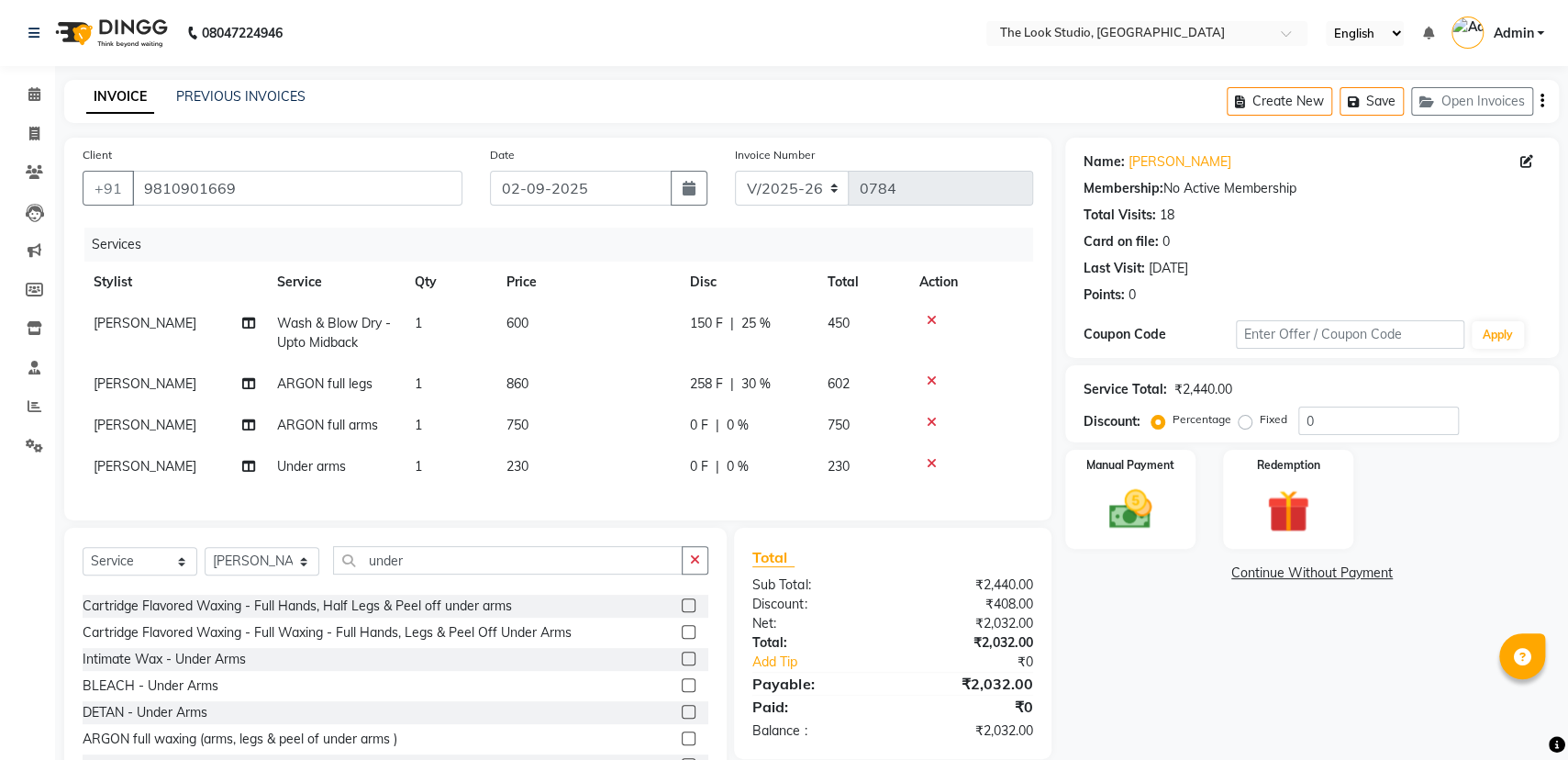
click at [765, 420] on div "0 F | 0 %" at bounding box center [747, 425] width 115 height 19
select select "45010"
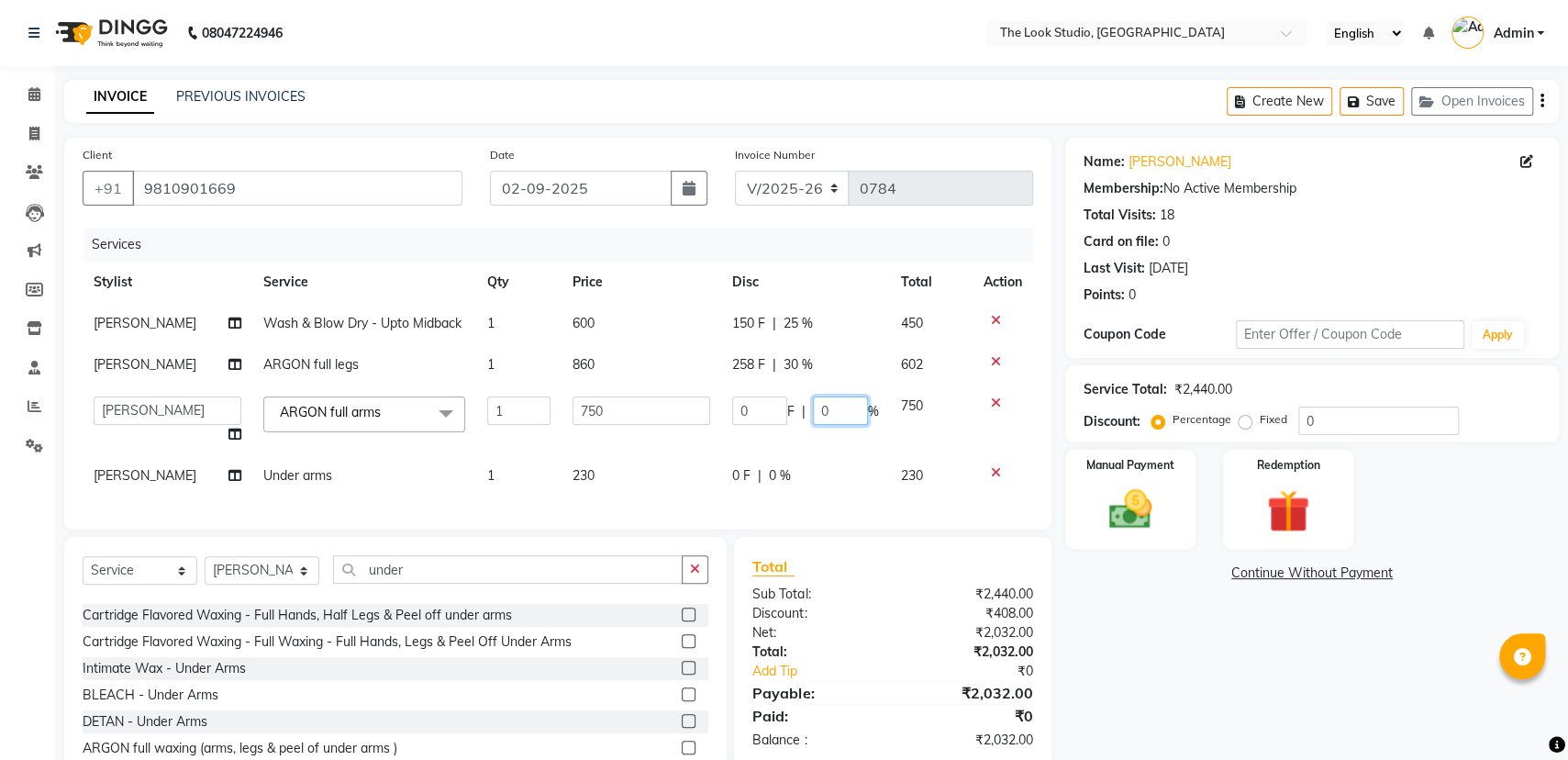
click at [833, 413] on input "0" at bounding box center [840, 410] width 55 height 28
type input "30"
click at [793, 450] on tbody "[PERSON_NAME] Wash & Blow Dry - Upto Midback 1 600 150 F | 25 % 450 [PERSON_NAM…" at bounding box center [557, 399] width 950 height 193
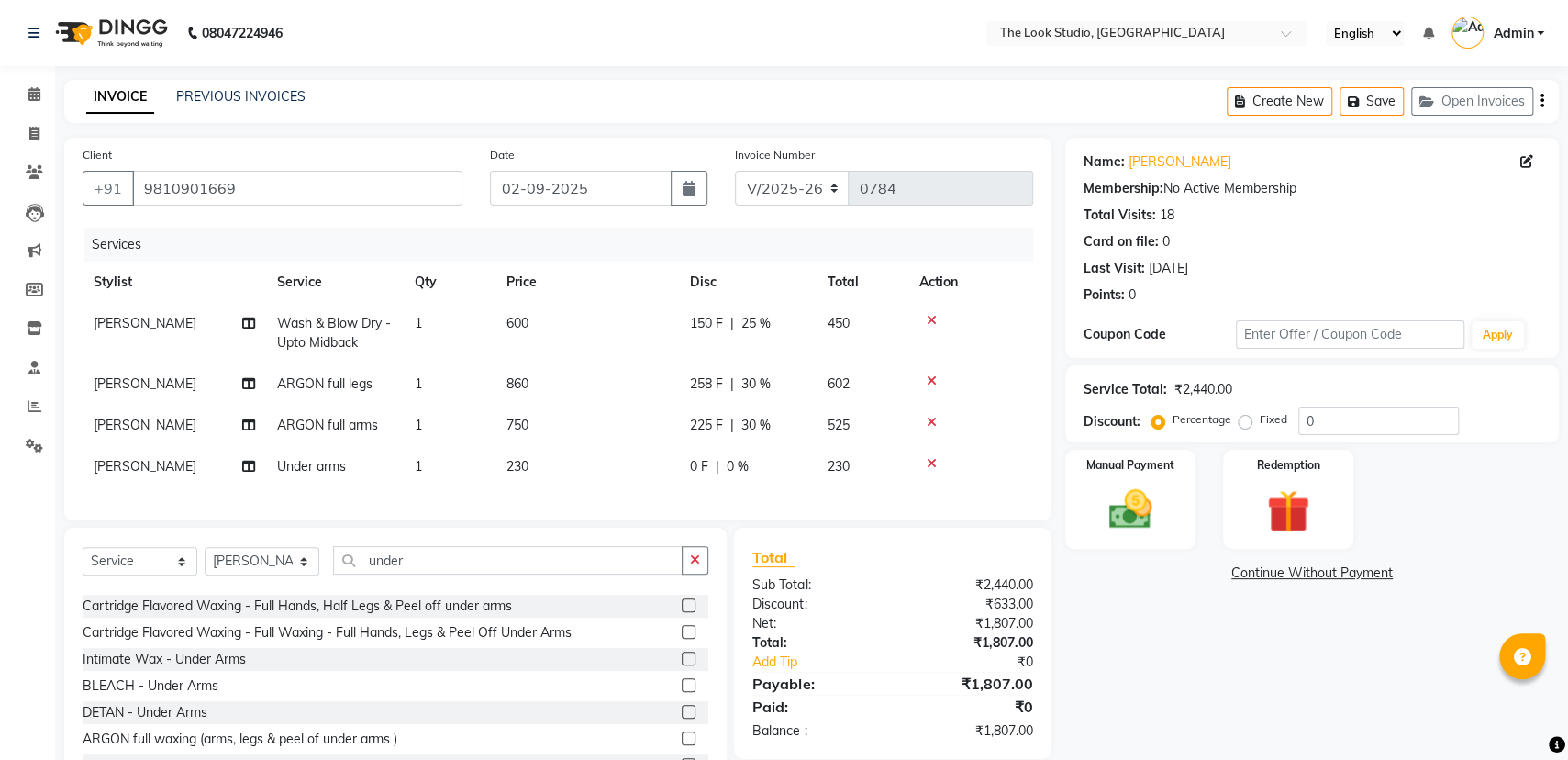
click at [765, 475] on div "0 F | 0 %" at bounding box center [747, 467] width 115 height 19
select select "45010"
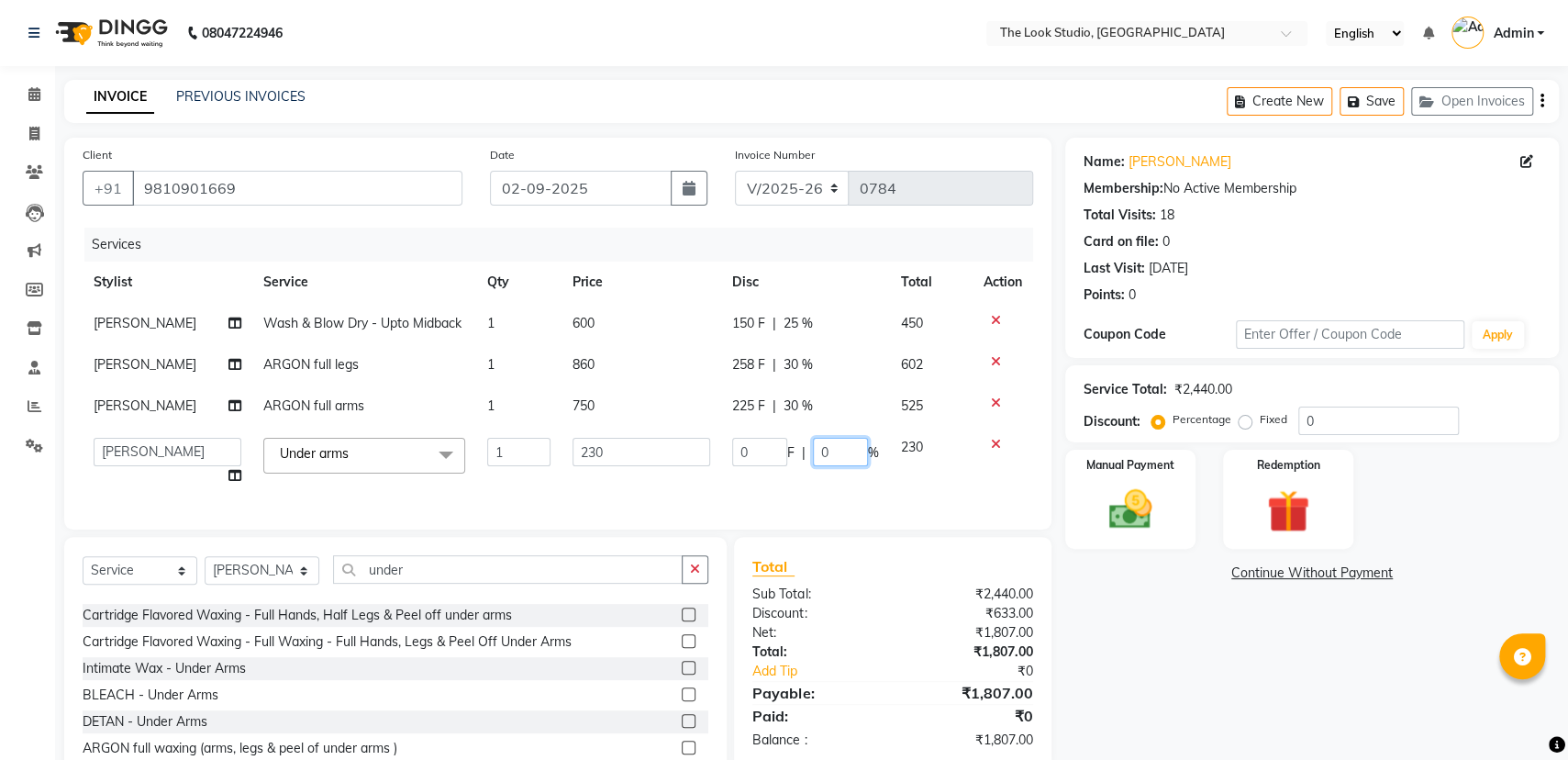
click at [835, 447] on input "0" at bounding box center [840, 451] width 55 height 28
type input "20"
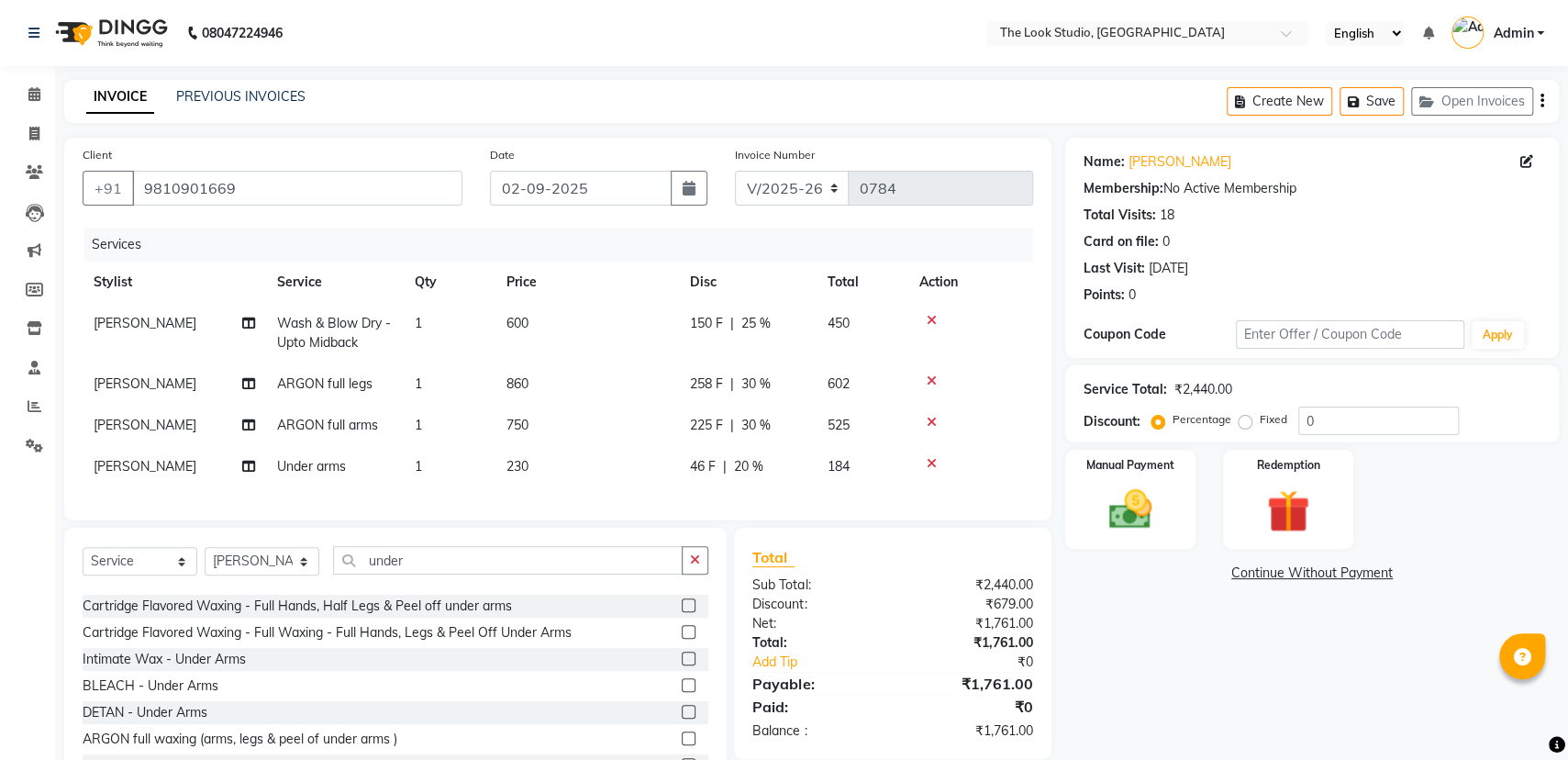
click at [801, 484] on td "46 F | 20 %" at bounding box center [748, 466] width 138 height 42
select select "45010"
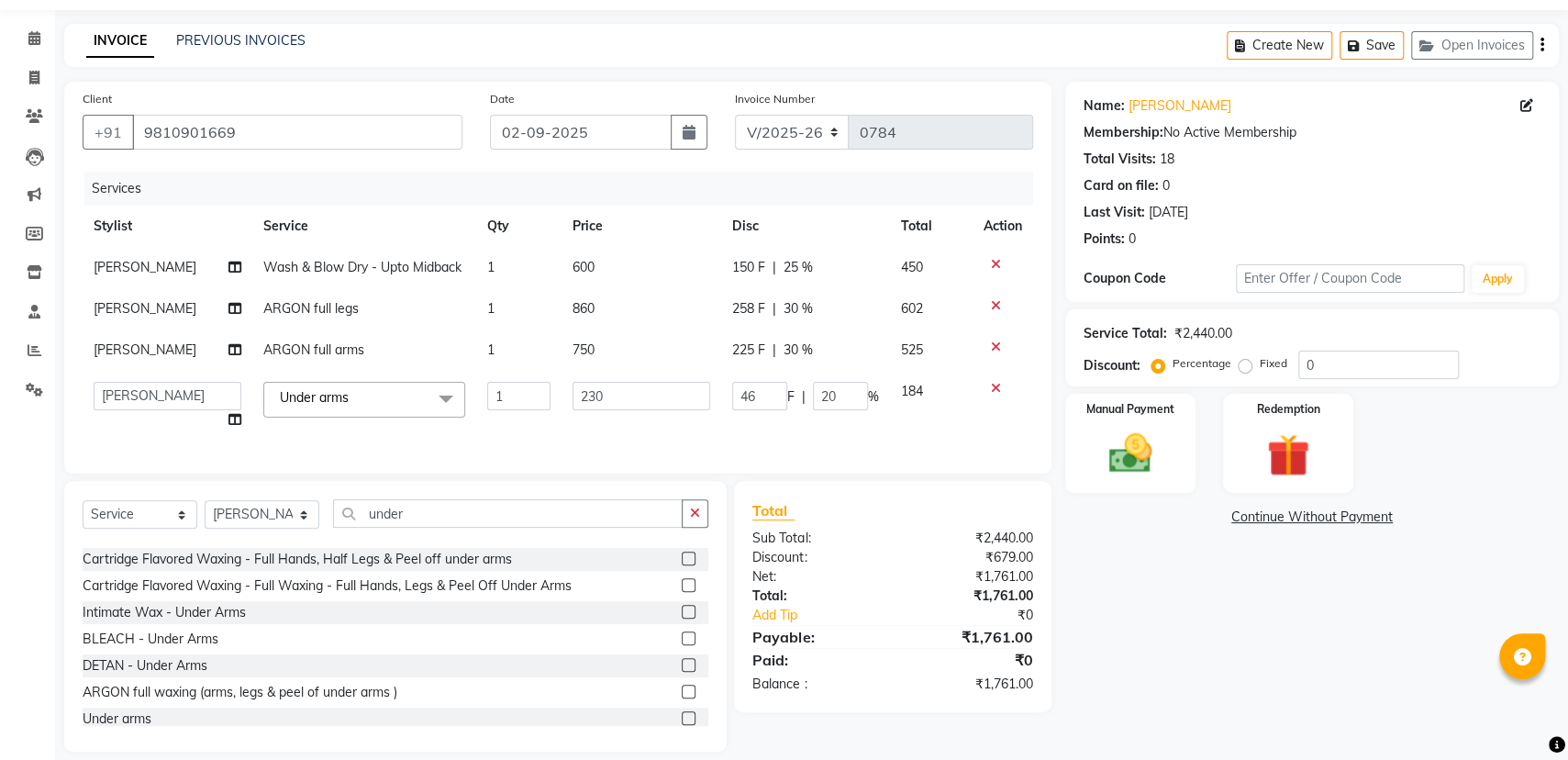
scroll to position [91, 0]
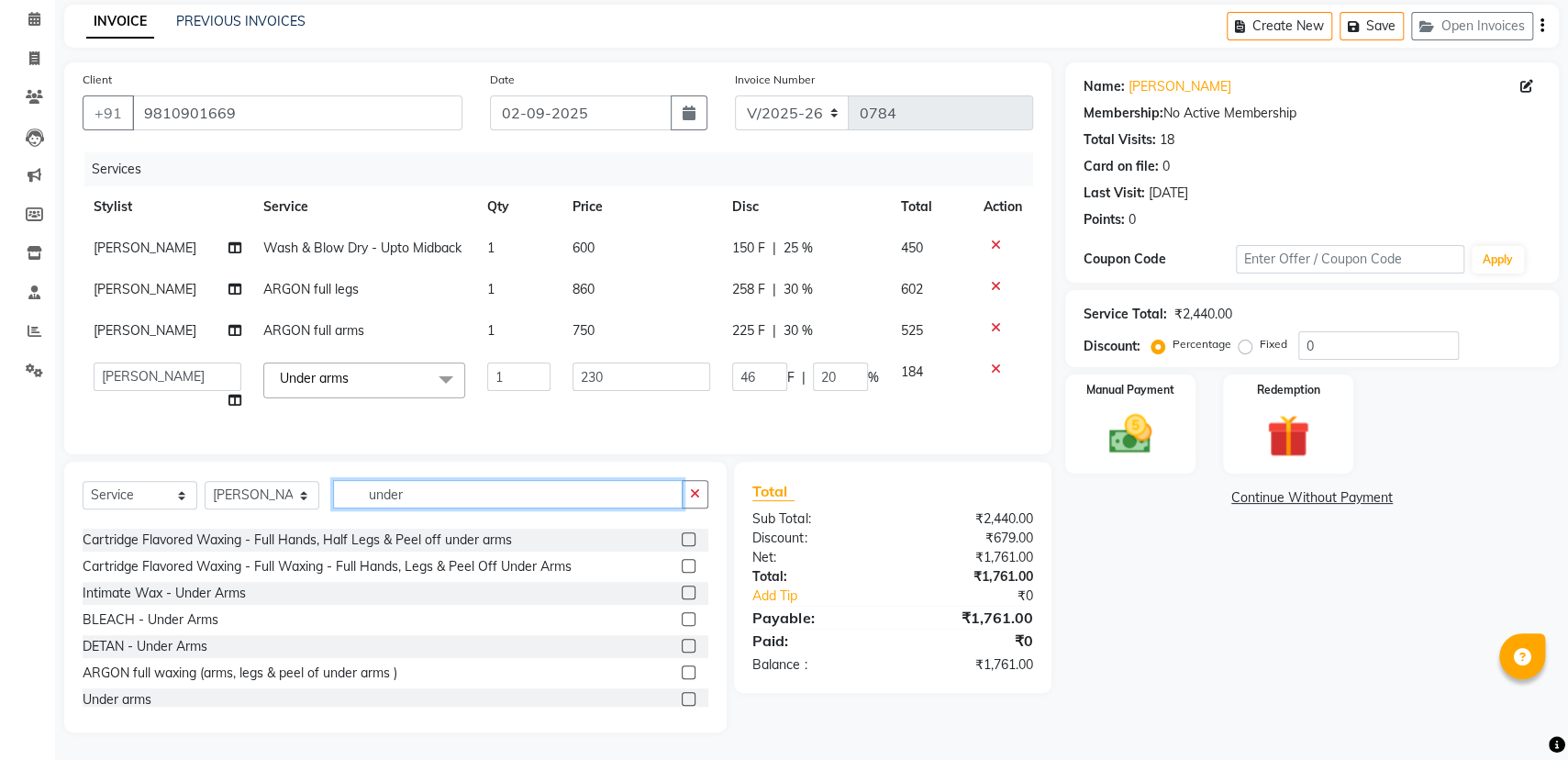
click at [548, 491] on input "under" at bounding box center [507, 493] width 349 height 28
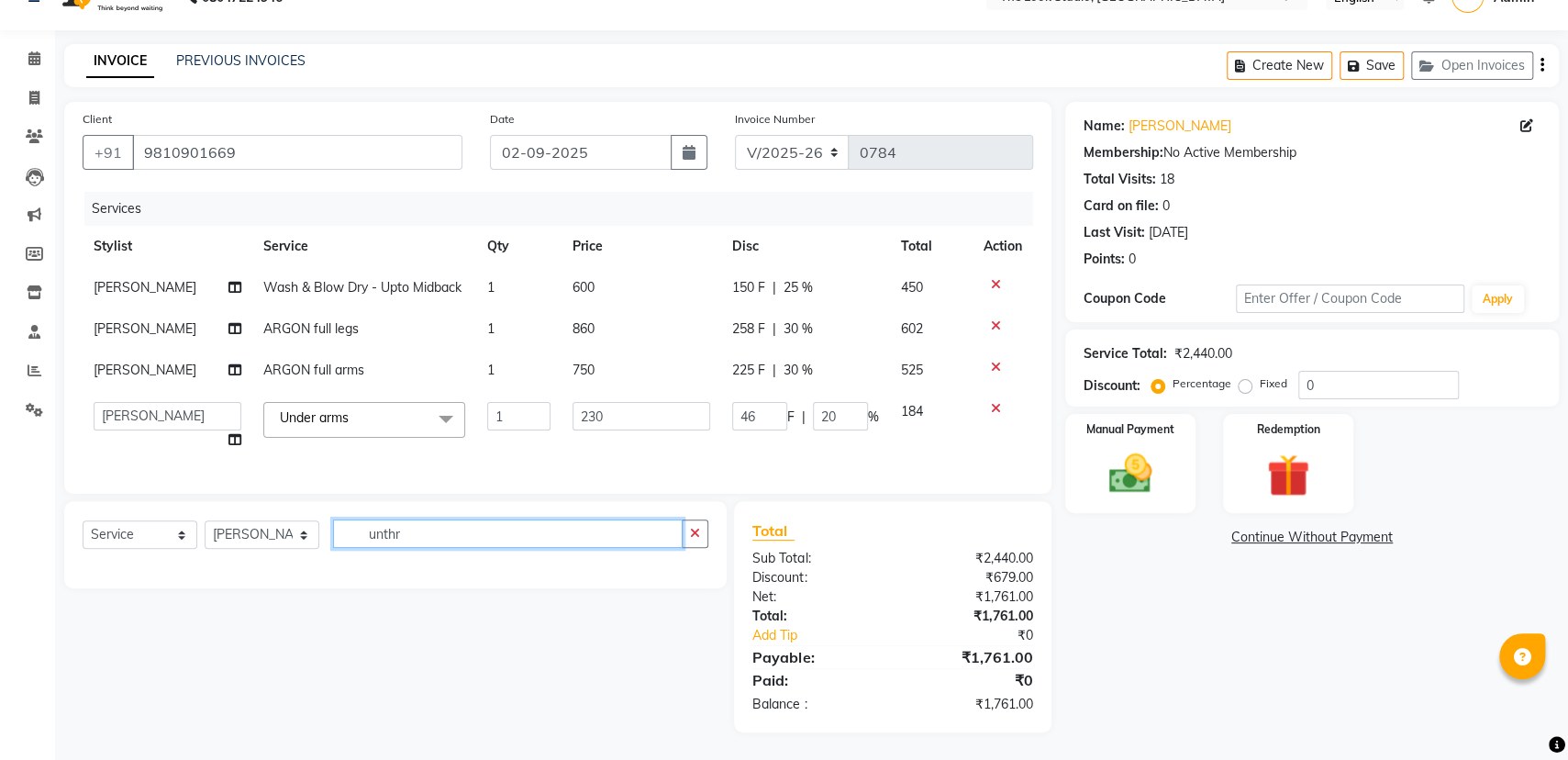
click at [492, 537] on input "unthr" at bounding box center [507, 533] width 349 height 28
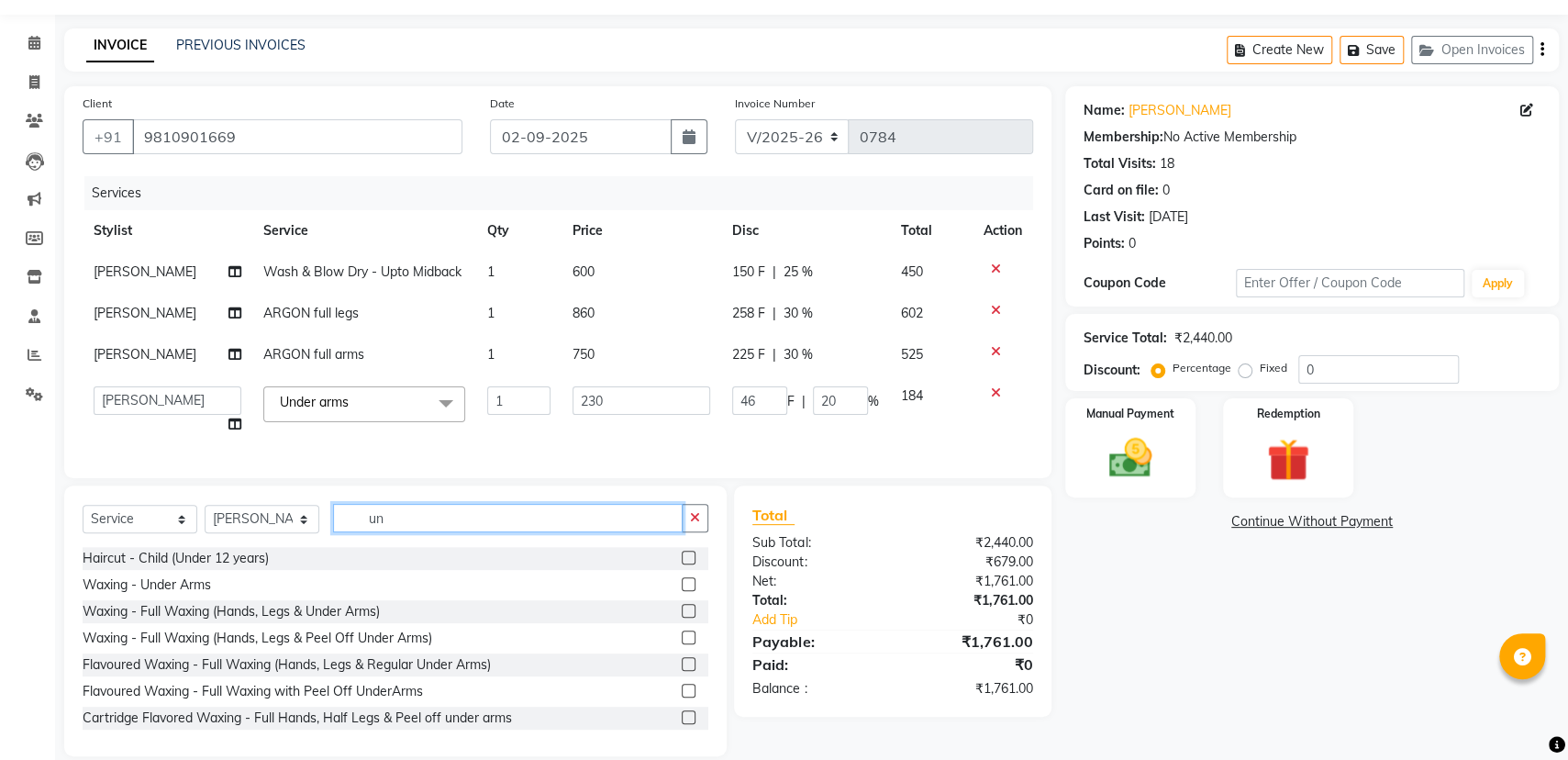
type input "u"
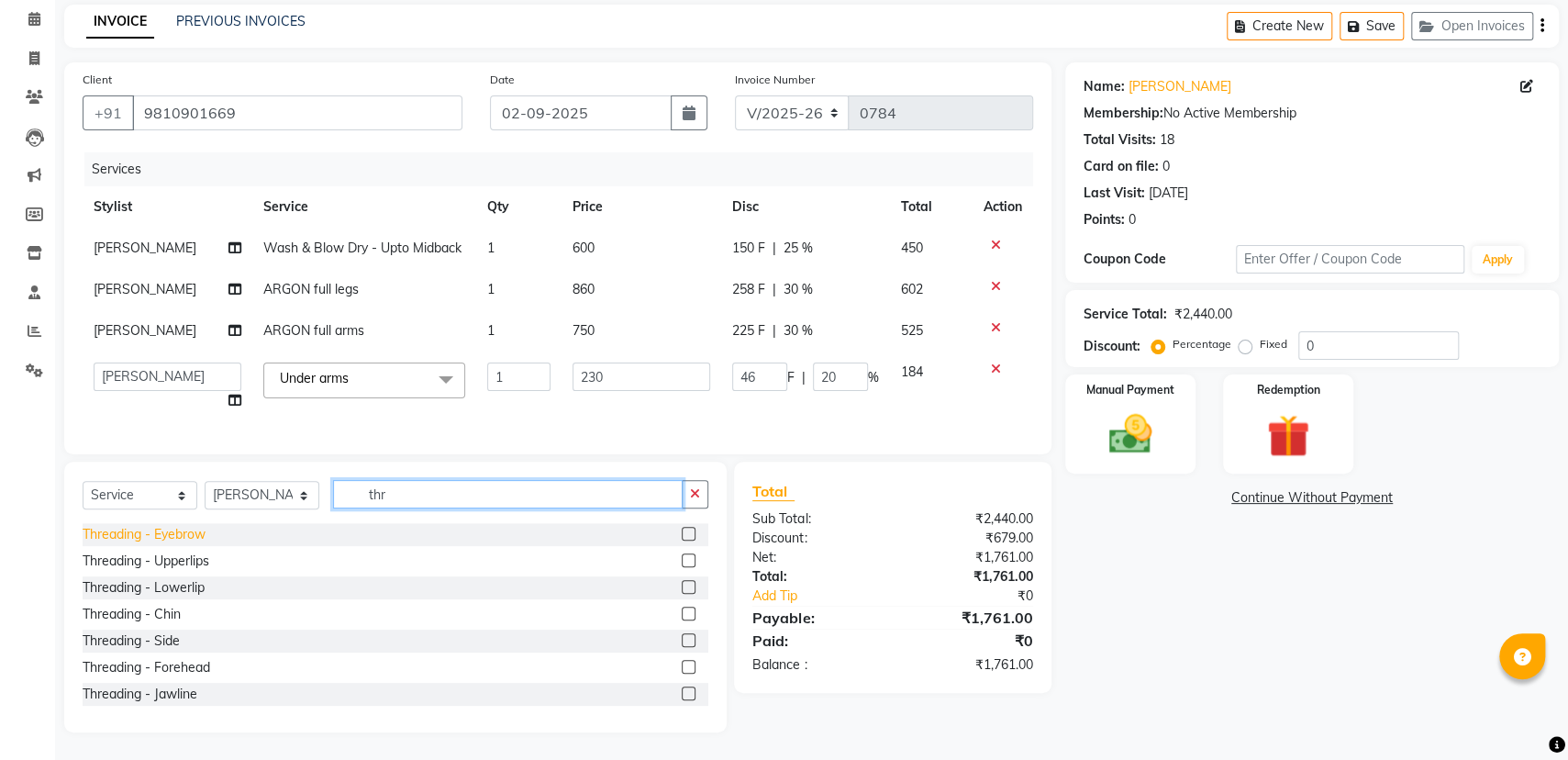
type input "thr"
click at [139, 530] on div "Threading - Eyebrow" at bounding box center [144, 535] width 123 height 19
checkbox input "false"
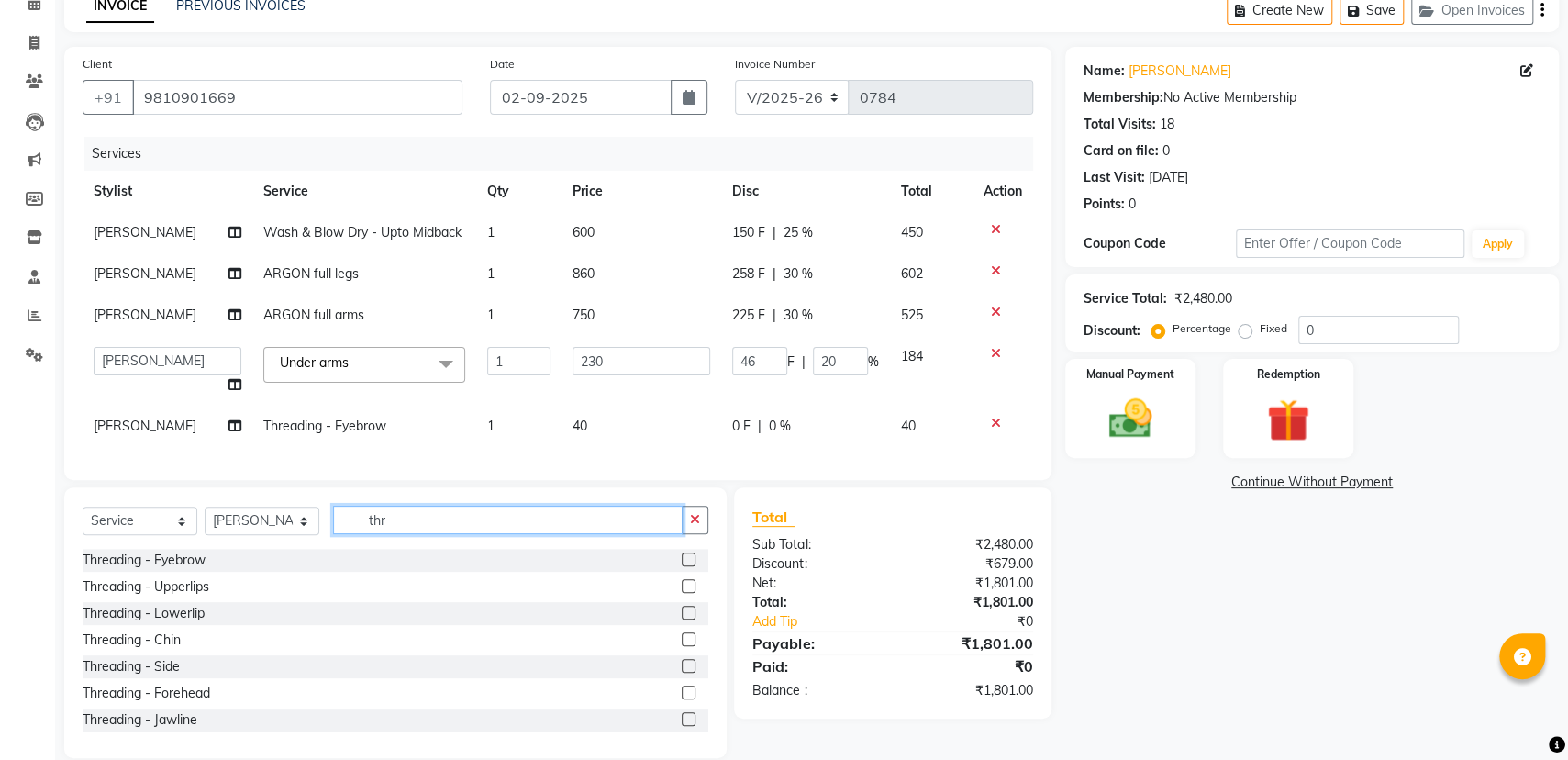
click at [404, 529] on input "thr" at bounding box center [507, 519] width 349 height 28
type input "t"
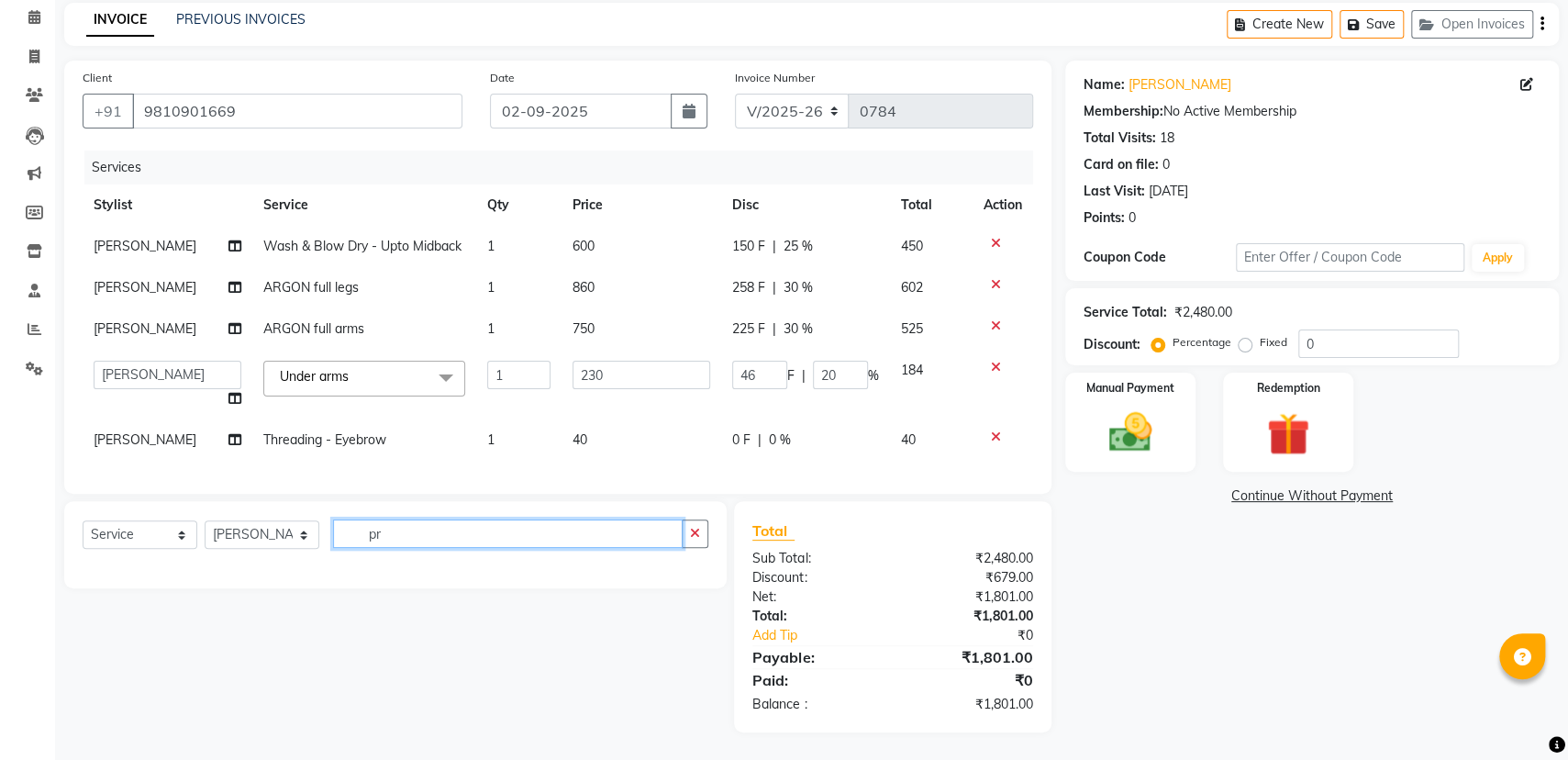
type input "p"
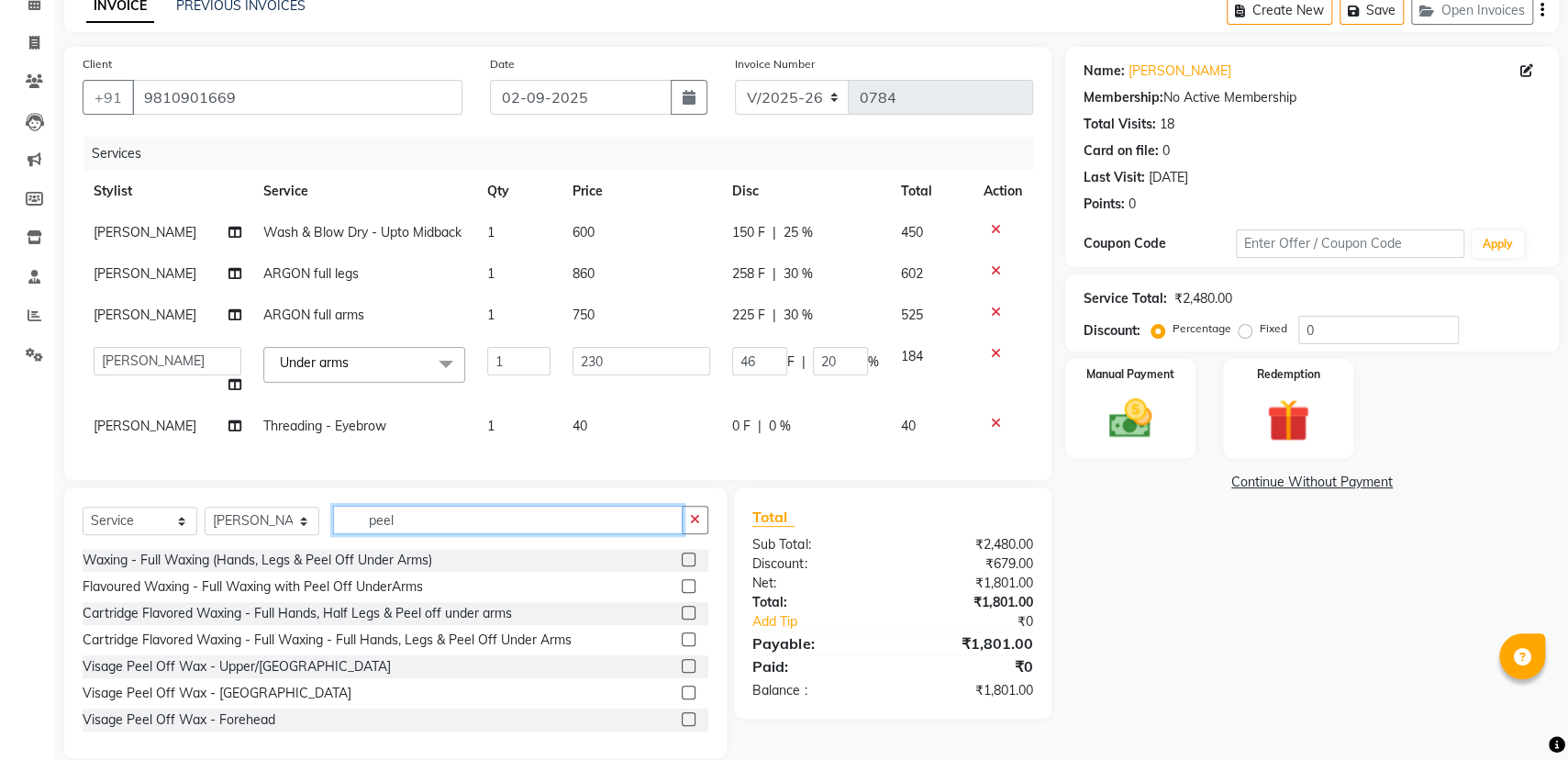
scroll to position [132, 0]
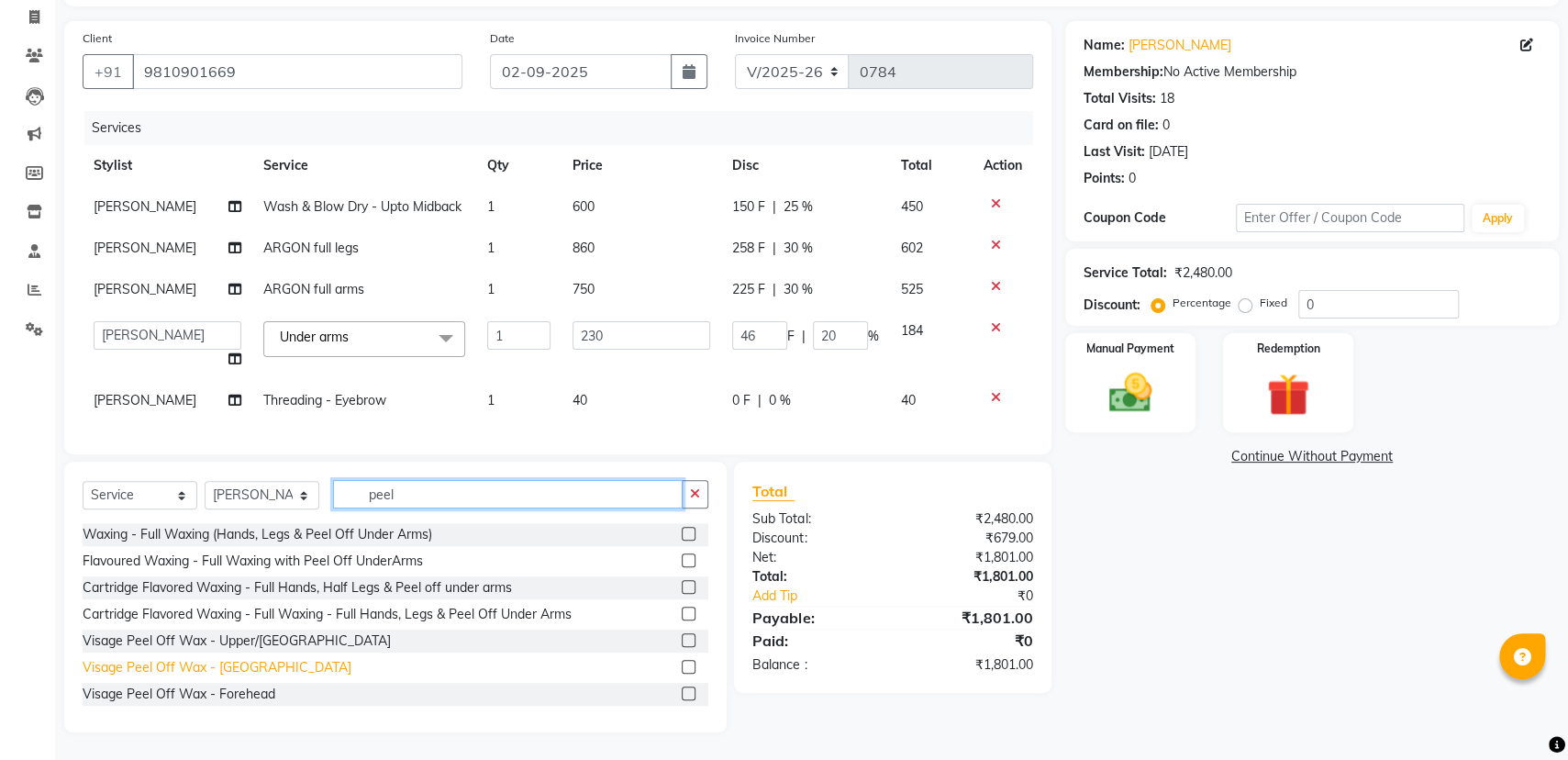
type input "peel"
click at [218, 673] on div "Visage Peel Off Wax - [GEOGRAPHIC_DATA]" at bounding box center [216, 668] width 269 height 19
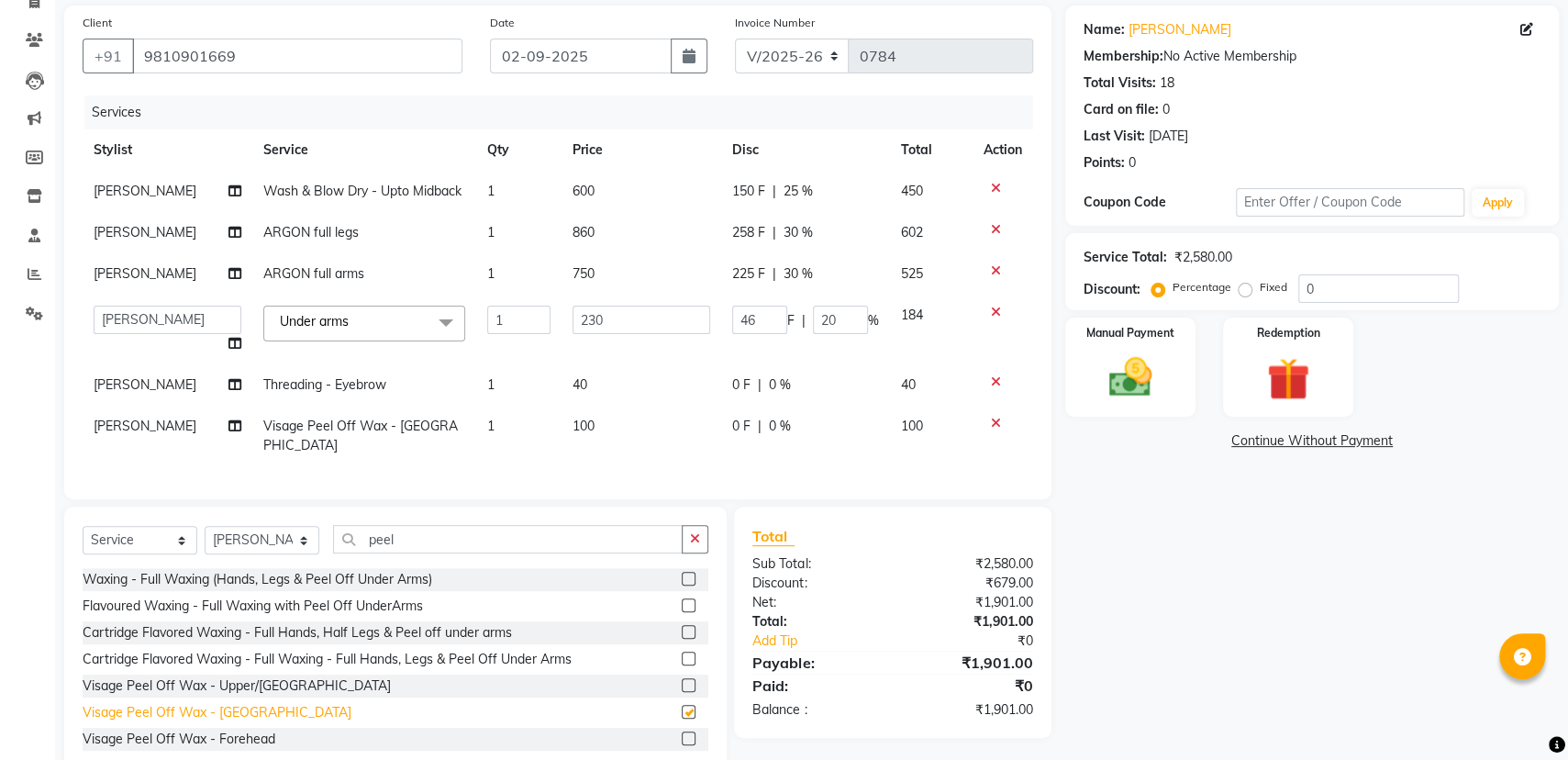
checkbox input "false"
click at [175, 233] on span "[PERSON_NAME]" at bounding box center [145, 232] width 103 height 17
select select "45010"
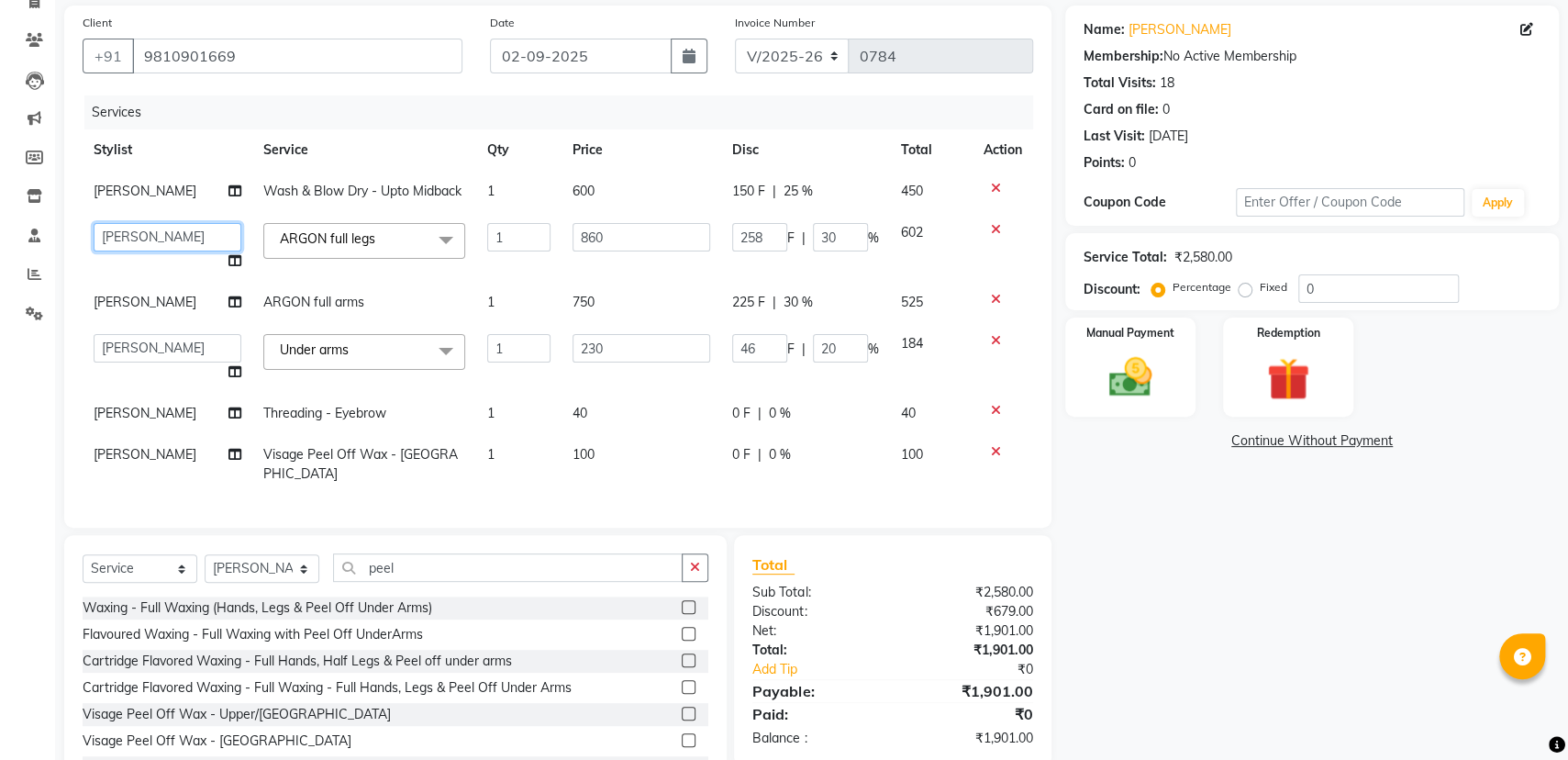
click at [181, 232] on select "[PERSON_NAME] [PERSON_NAME] [PERSON_NAME] [PERSON_NAME] [PERSON_NAME] [PERSON_N…" at bounding box center [167, 237] width 147 height 28
select select "53766"
click at [135, 299] on span "[PERSON_NAME]" at bounding box center [145, 302] width 103 height 17
select select "45010"
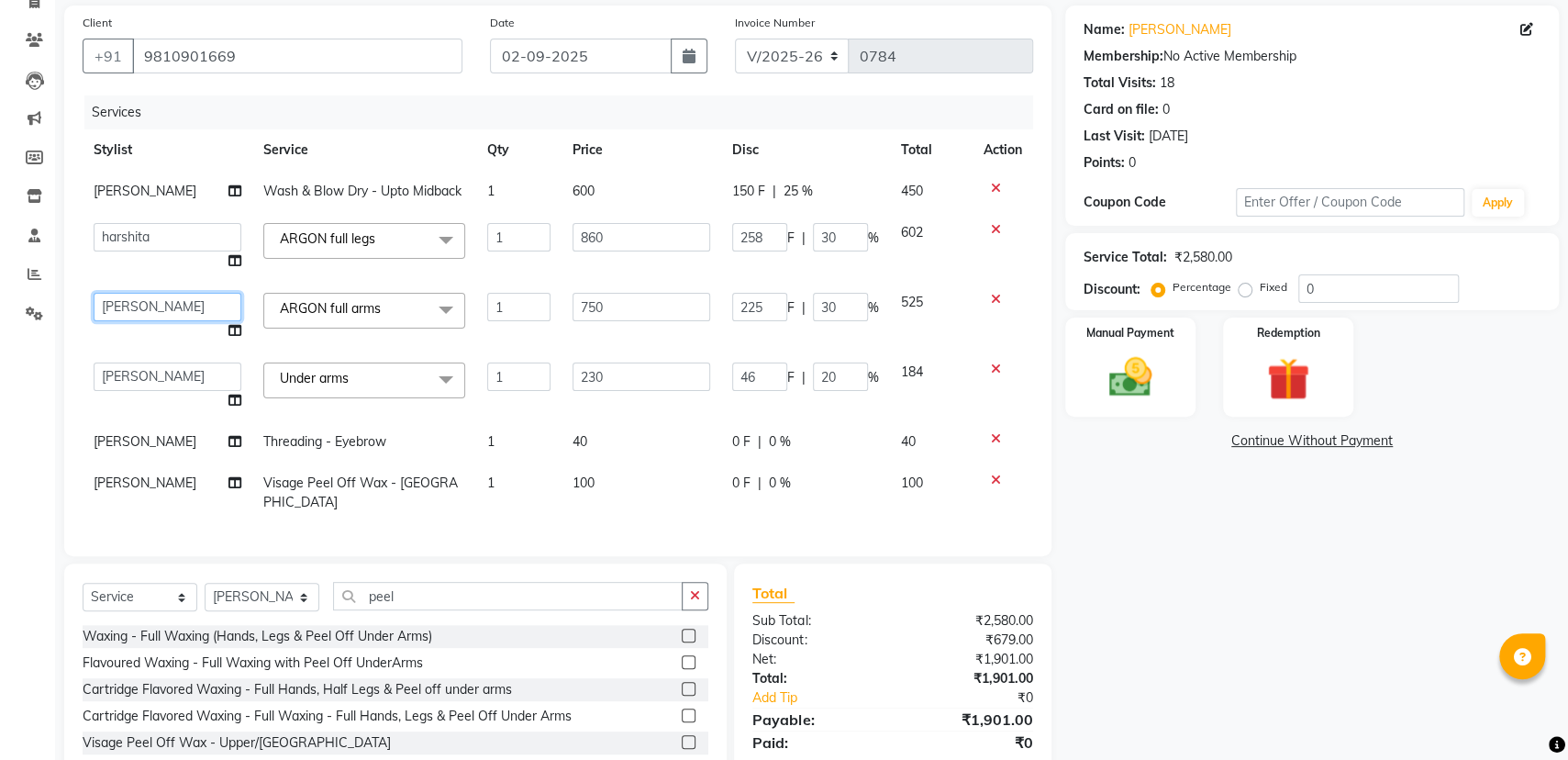
click at [135, 299] on select "[PERSON_NAME] [PERSON_NAME] [PERSON_NAME] [PERSON_NAME] [PERSON_NAME] [PERSON_N…" at bounding box center [167, 307] width 147 height 28
select select "84084"
click at [140, 446] on span "[PERSON_NAME]" at bounding box center [145, 441] width 103 height 17
select select "45010"
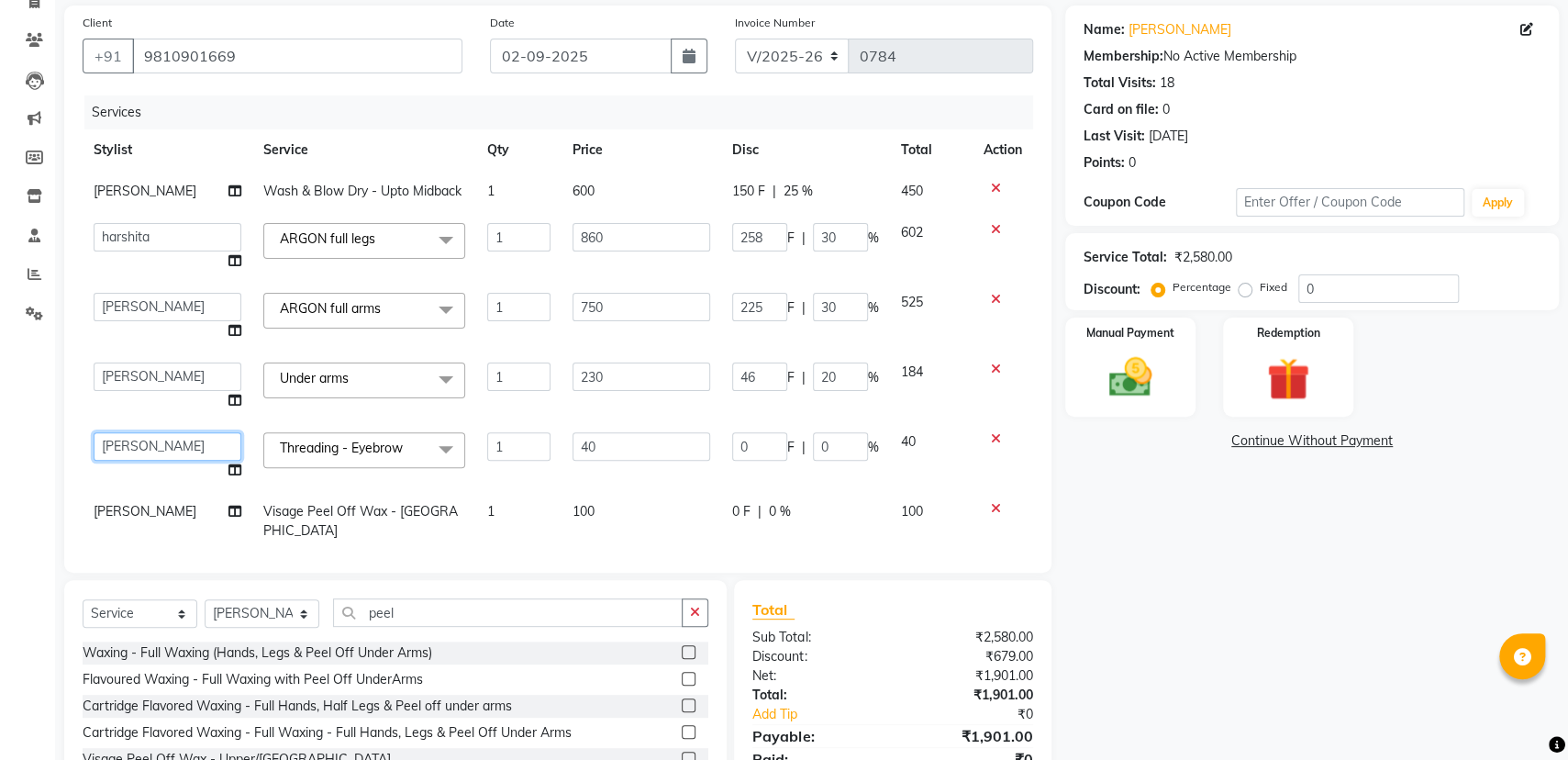
click at [149, 447] on select "[PERSON_NAME] [PERSON_NAME] [PERSON_NAME] [PERSON_NAME] [PERSON_NAME] [PERSON_N…" at bounding box center [167, 446] width 147 height 28
select select "53766"
click at [160, 508] on span "[PERSON_NAME]" at bounding box center [145, 511] width 103 height 17
select select "45010"
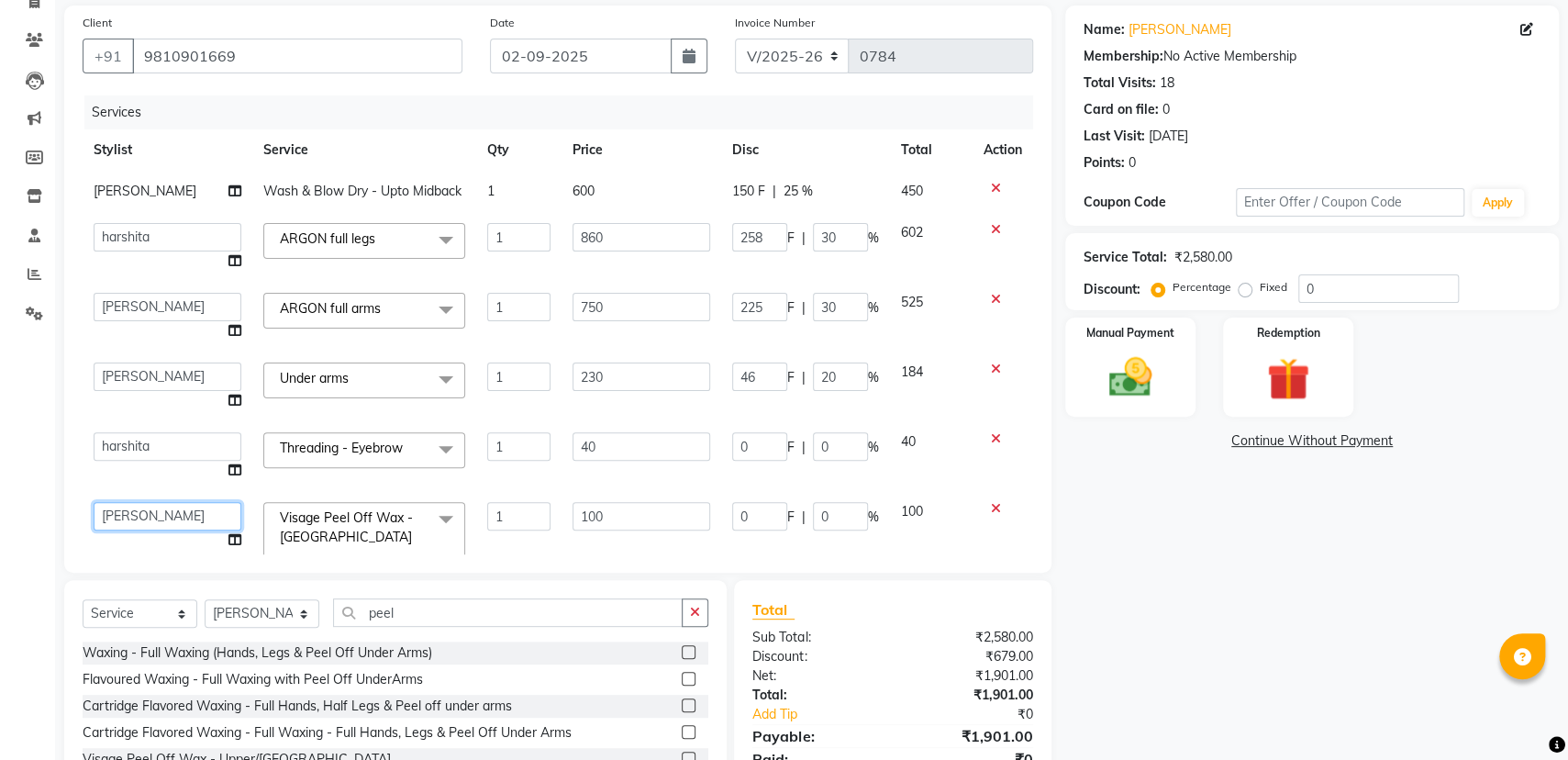
click at [159, 513] on select "[PERSON_NAME] [PERSON_NAME] [PERSON_NAME] [PERSON_NAME] [PERSON_NAME] [PERSON_N…" at bounding box center [167, 515] width 147 height 28
select select "53766"
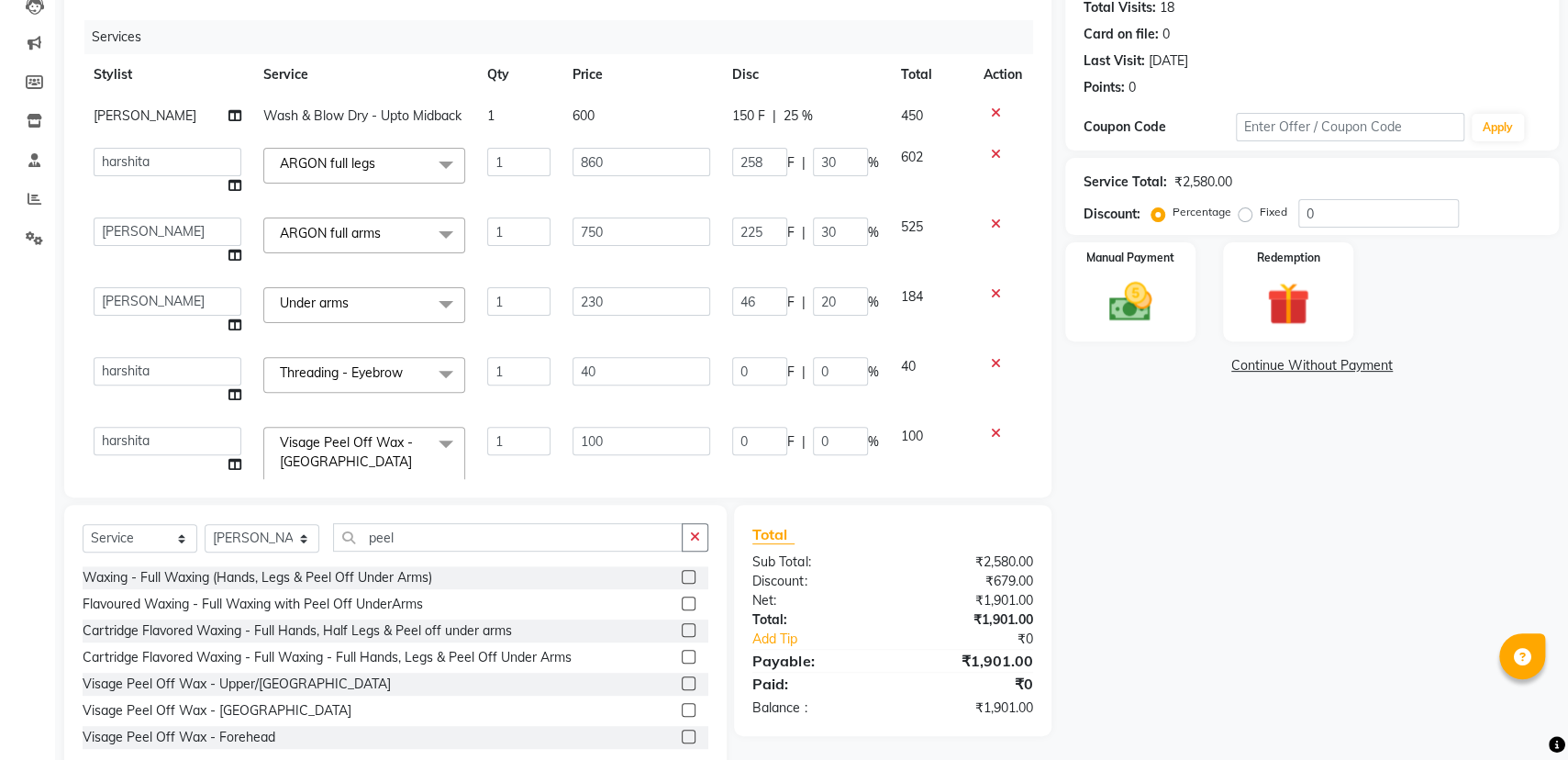
scroll to position [249, 0]
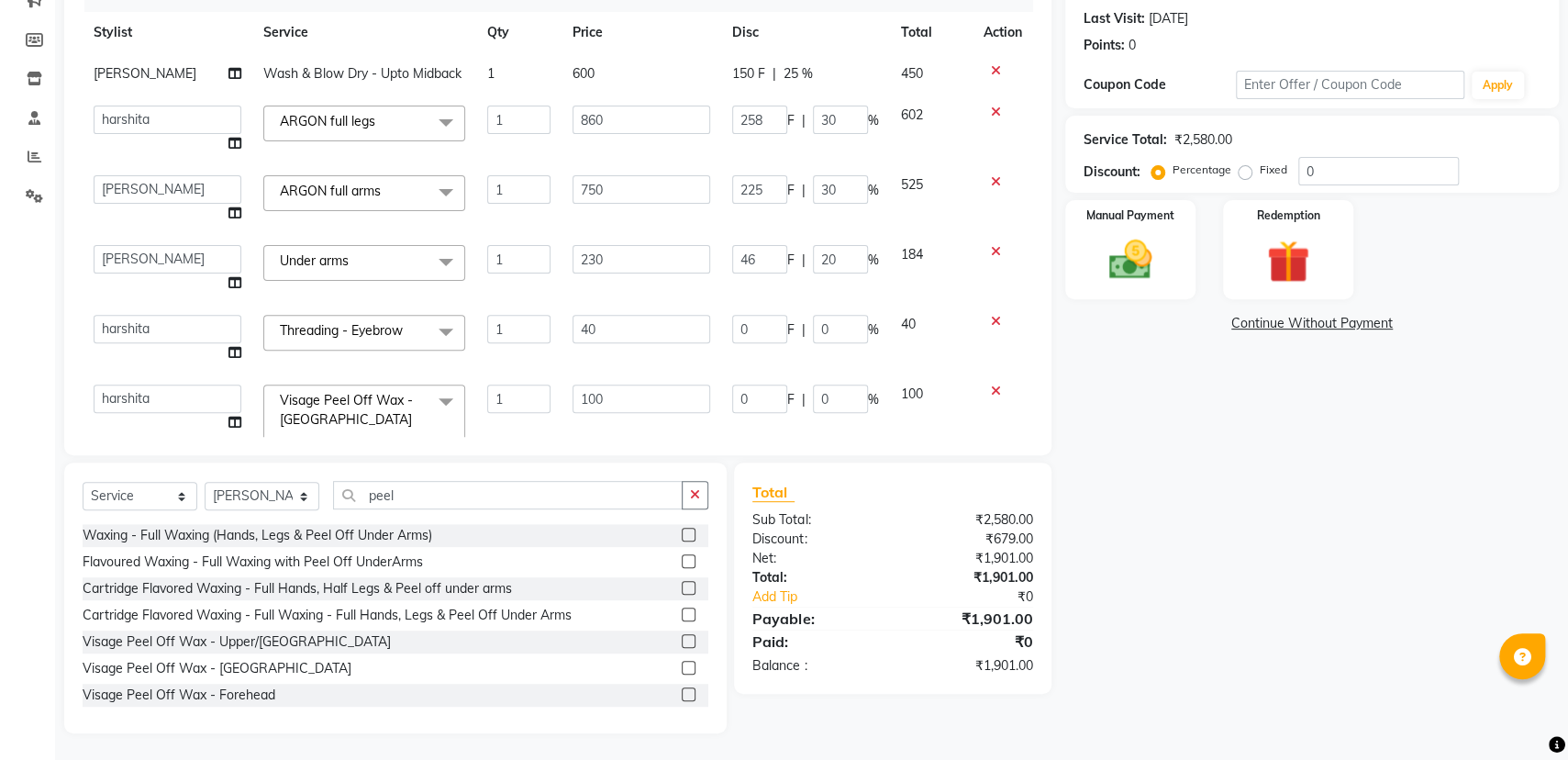
click at [1008, 349] on td at bounding box center [1002, 339] width 60 height 70
click at [1008, 341] on td at bounding box center [1002, 339] width 60 height 70
click at [755, 117] on input "258" at bounding box center [759, 119] width 55 height 28
type input "268"
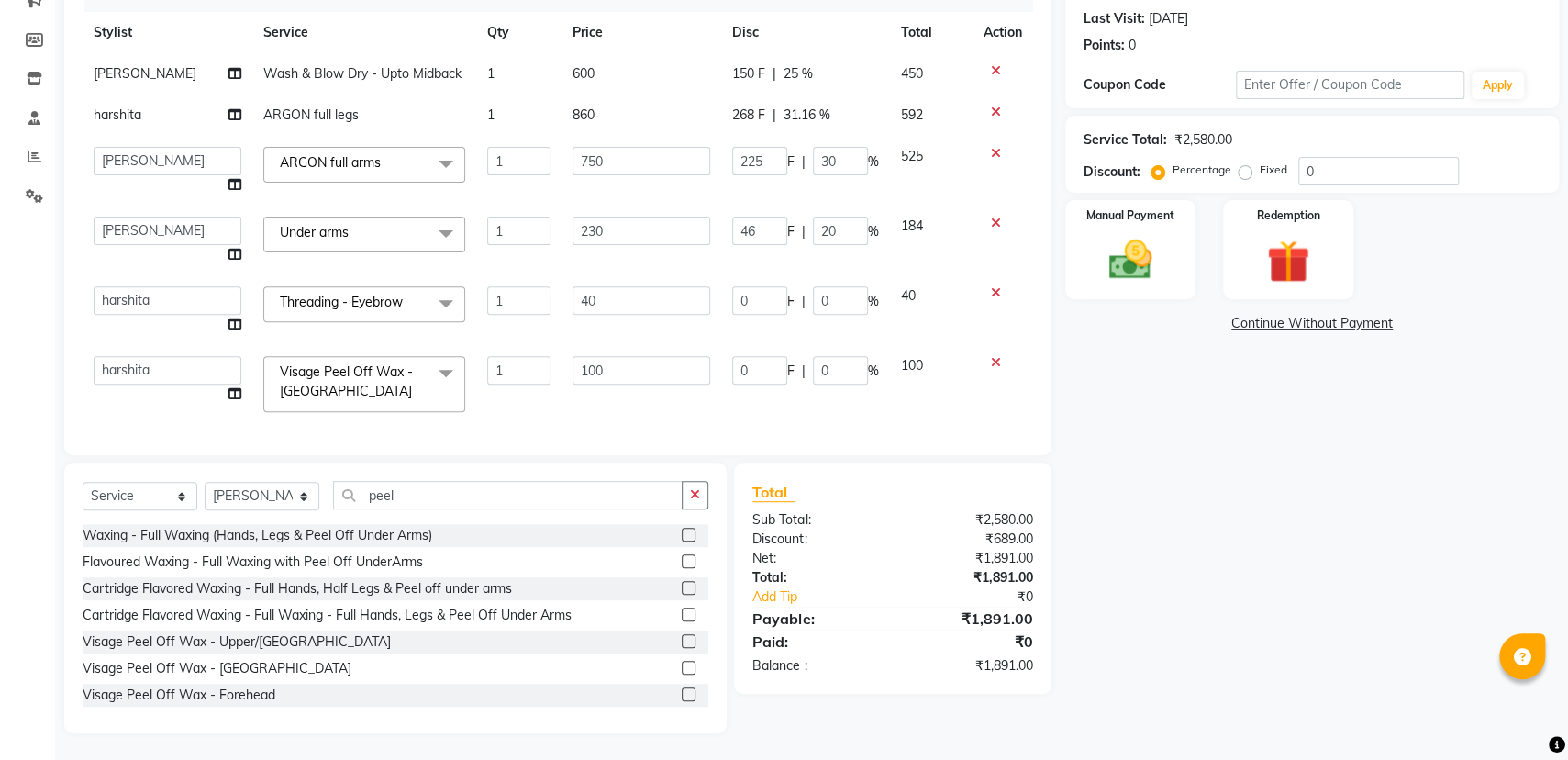
click at [746, 148] on tbody "[PERSON_NAME] Wash & Blow Dry - Upto Midback 1 600 150 F | 25 % 450 [PERSON_NAM…" at bounding box center [557, 238] width 950 height 370
click at [742, 159] on input "225" at bounding box center [759, 160] width 55 height 28
click at [758, 161] on input "225" at bounding box center [759, 160] width 55 height 28
type input "2"
type input "235"
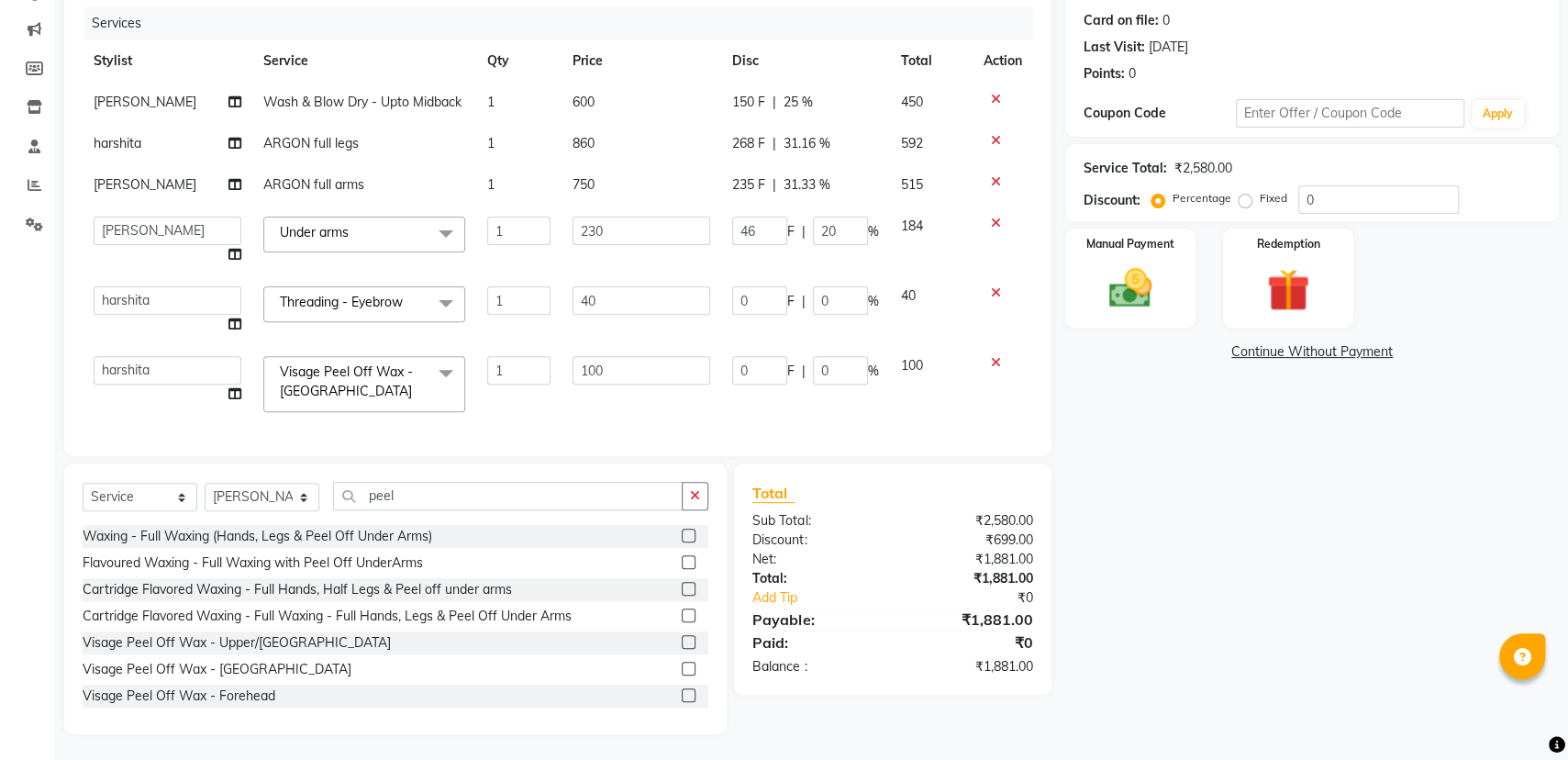
click at [728, 201] on td "235 F | 31.33 %" at bounding box center [805, 184] width 169 height 42
select select "84084"
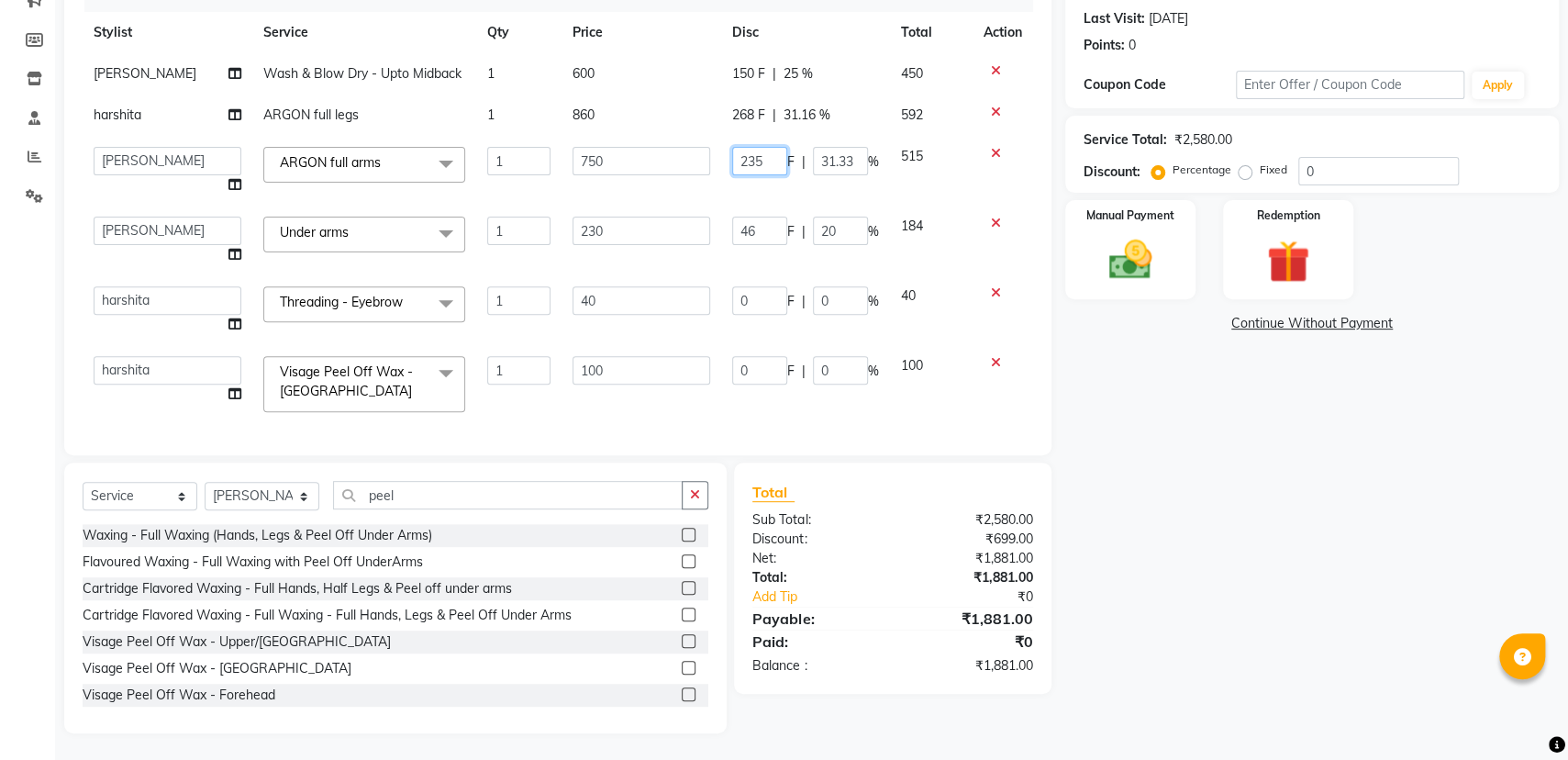
click at [761, 170] on input "235" at bounding box center [759, 160] width 55 height 28
type input "225"
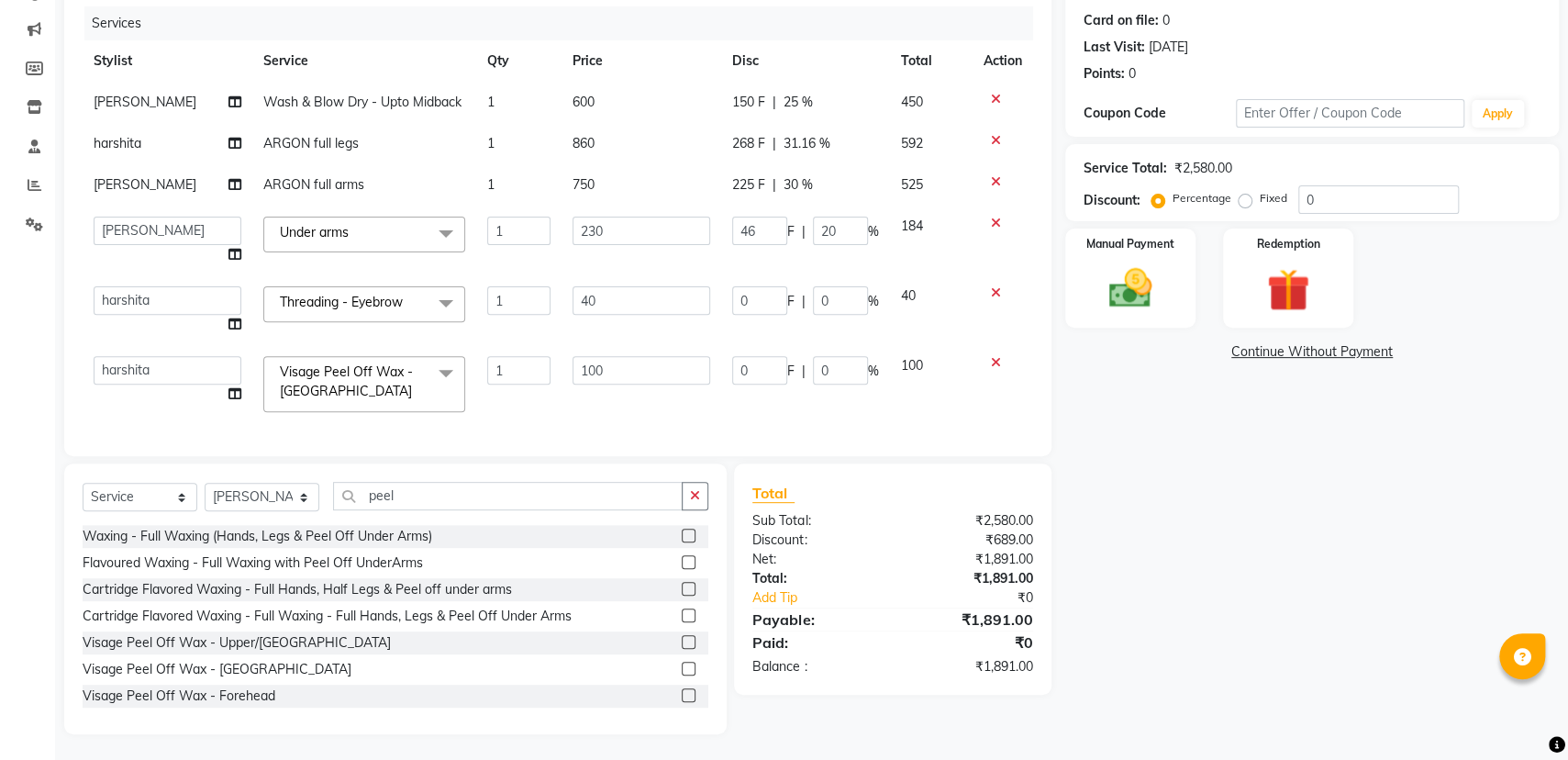
click at [731, 207] on td "46 F | 20 %" at bounding box center [805, 241] width 169 height 70
click at [1127, 238] on div "Manual Payment" at bounding box center [1130, 277] width 136 height 104
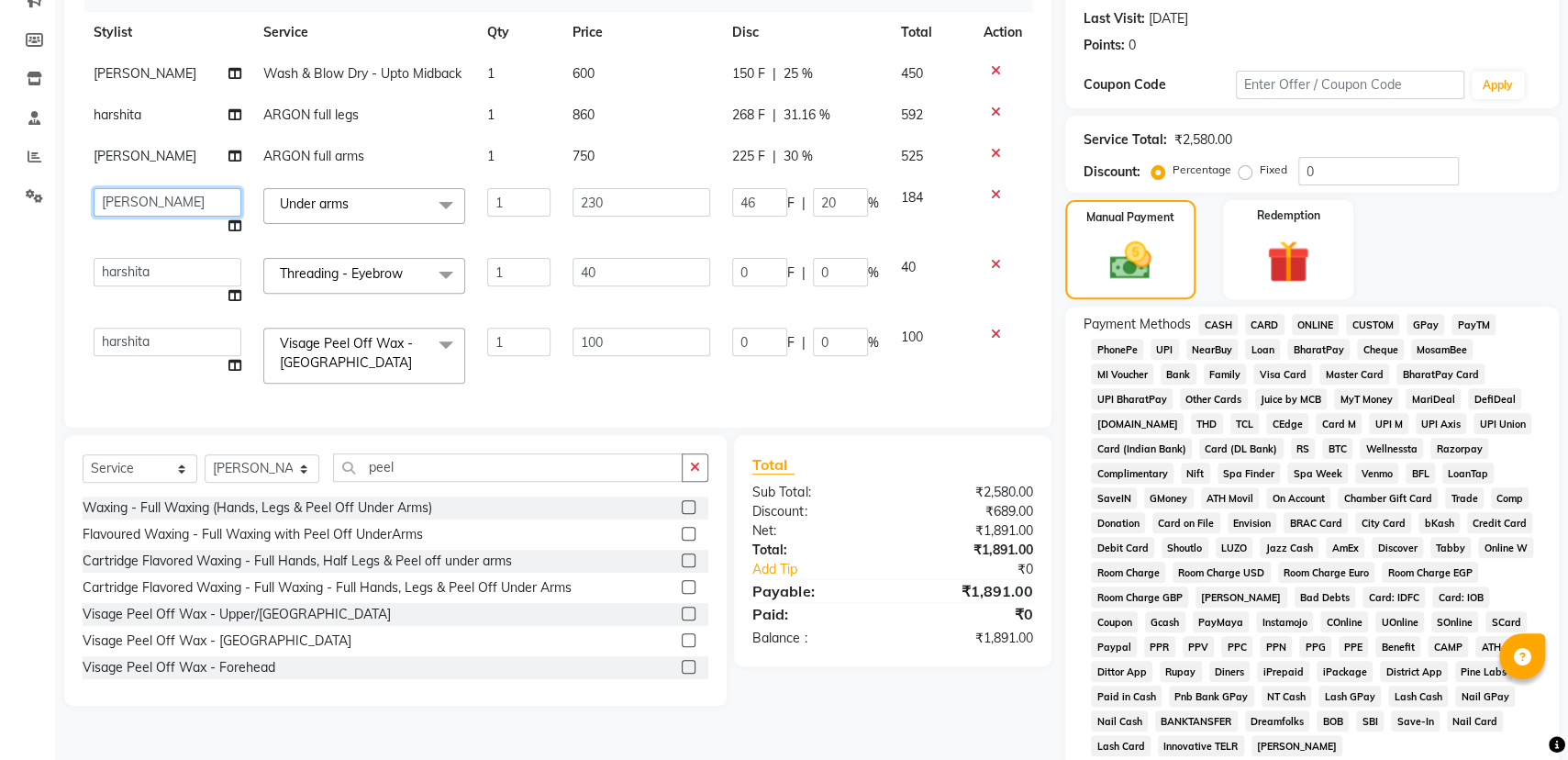
click at [185, 205] on select "[PERSON_NAME] [PERSON_NAME] [PERSON_NAME] [PERSON_NAME] [PERSON_NAME] [PERSON_N…" at bounding box center [167, 202] width 147 height 28
select select "84084"
click at [1168, 345] on span "UPI" at bounding box center [1164, 349] width 28 height 21
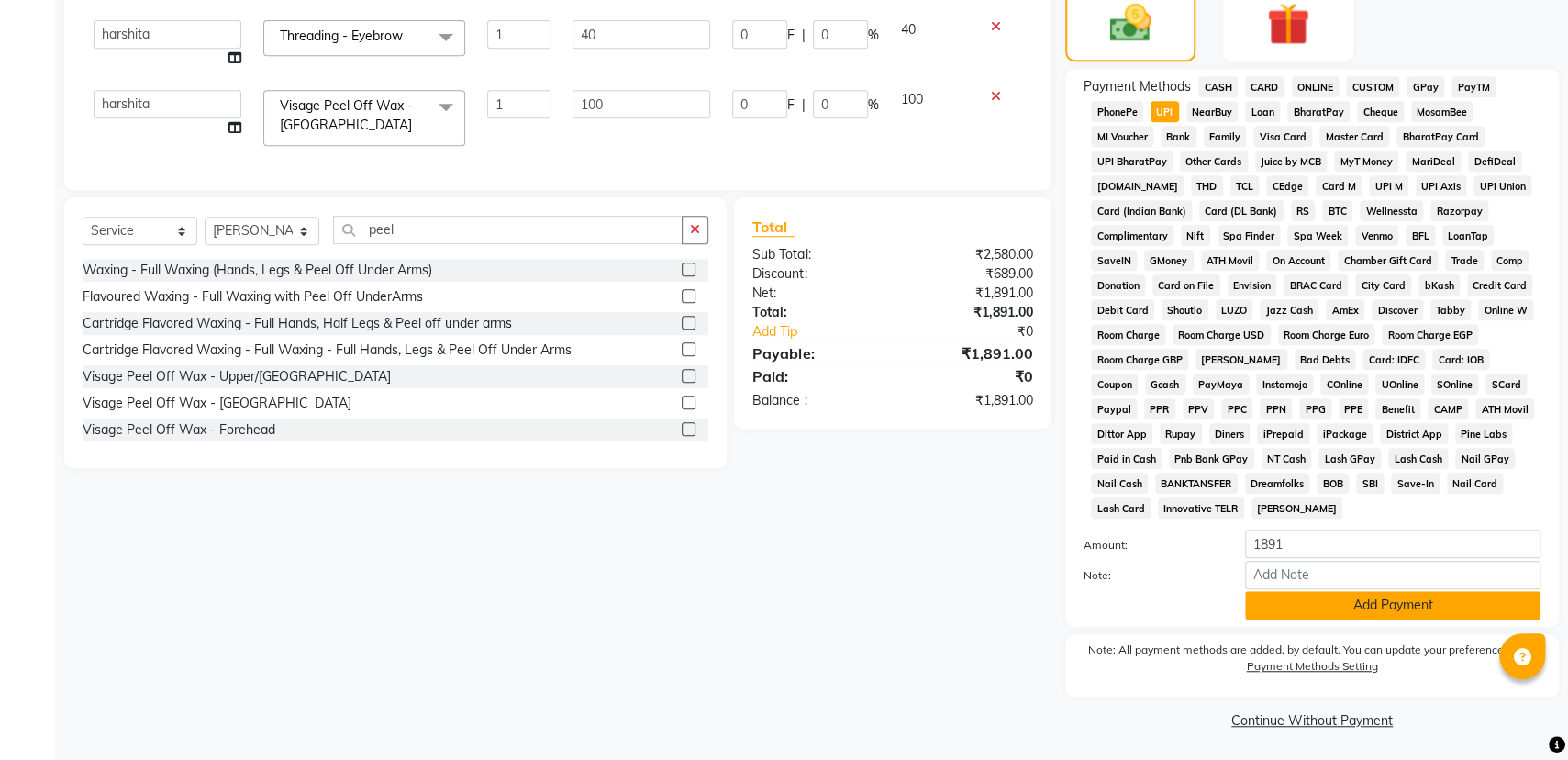
click at [1347, 614] on button "Add Payment" at bounding box center [1392, 605] width 295 height 28
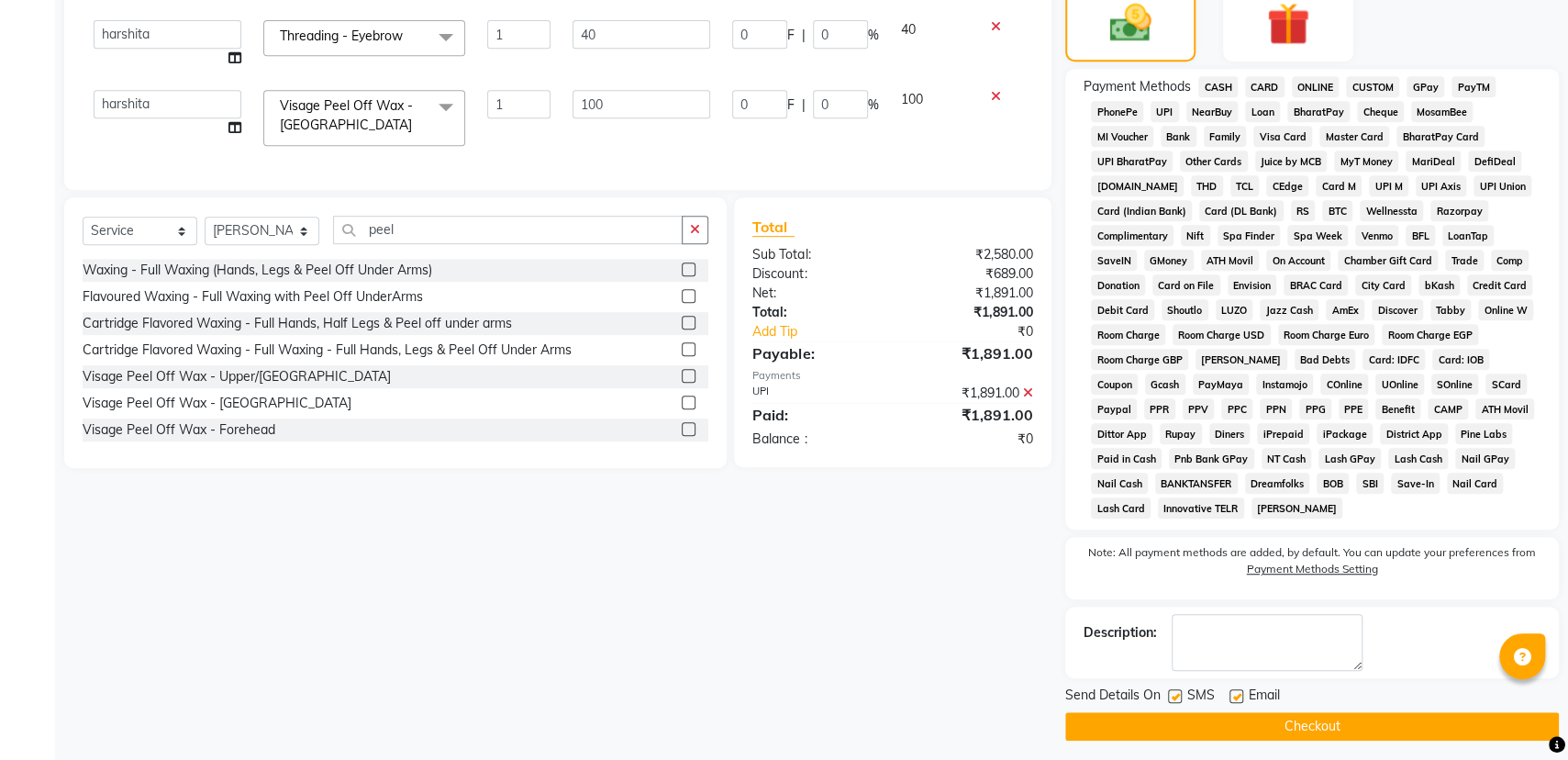
click at [1306, 720] on button "Checkout" at bounding box center [1312, 726] width 494 height 28
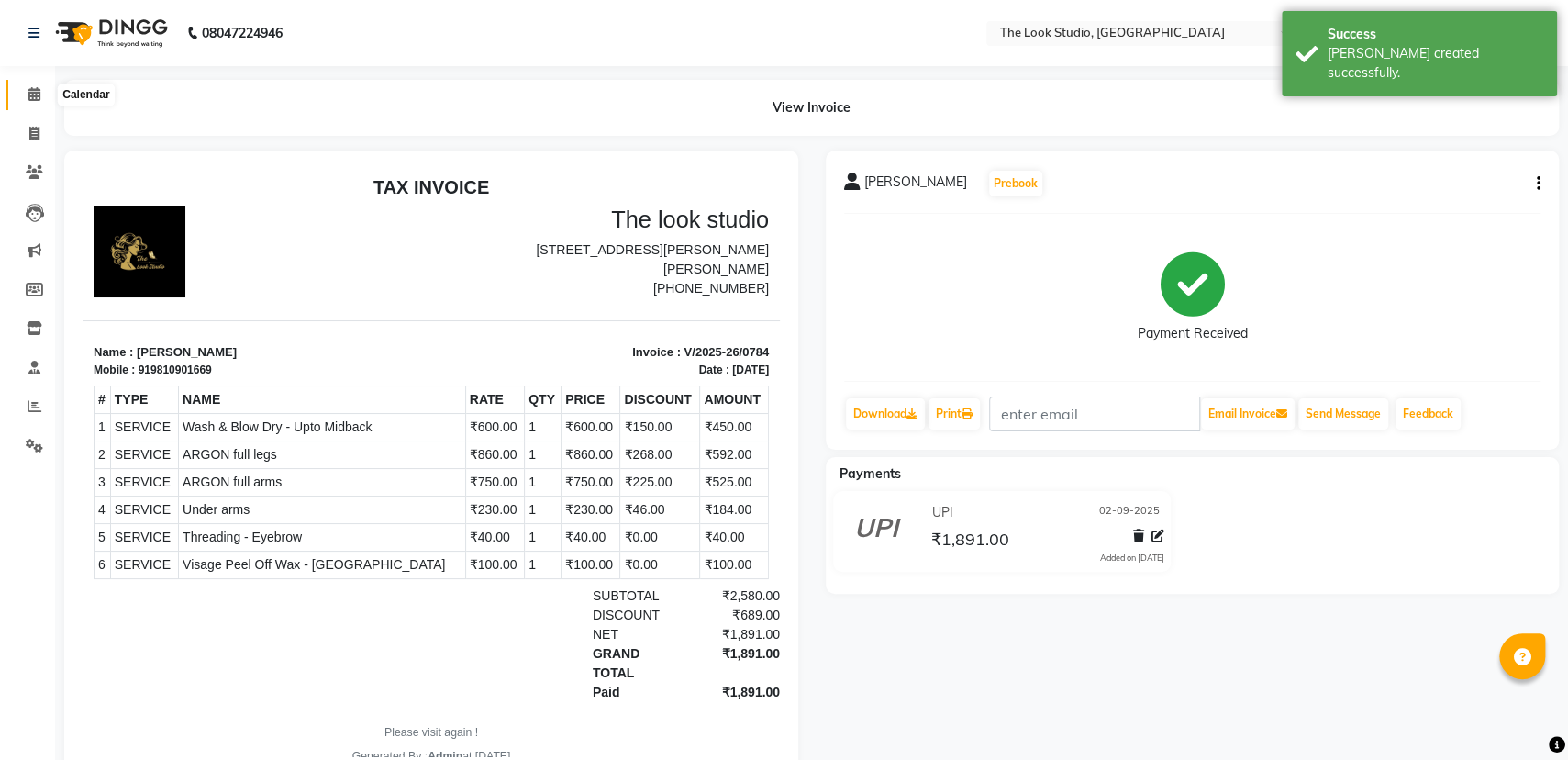
click at [36, 96] on icon at bounding box center [34, 94] width 12 height 14
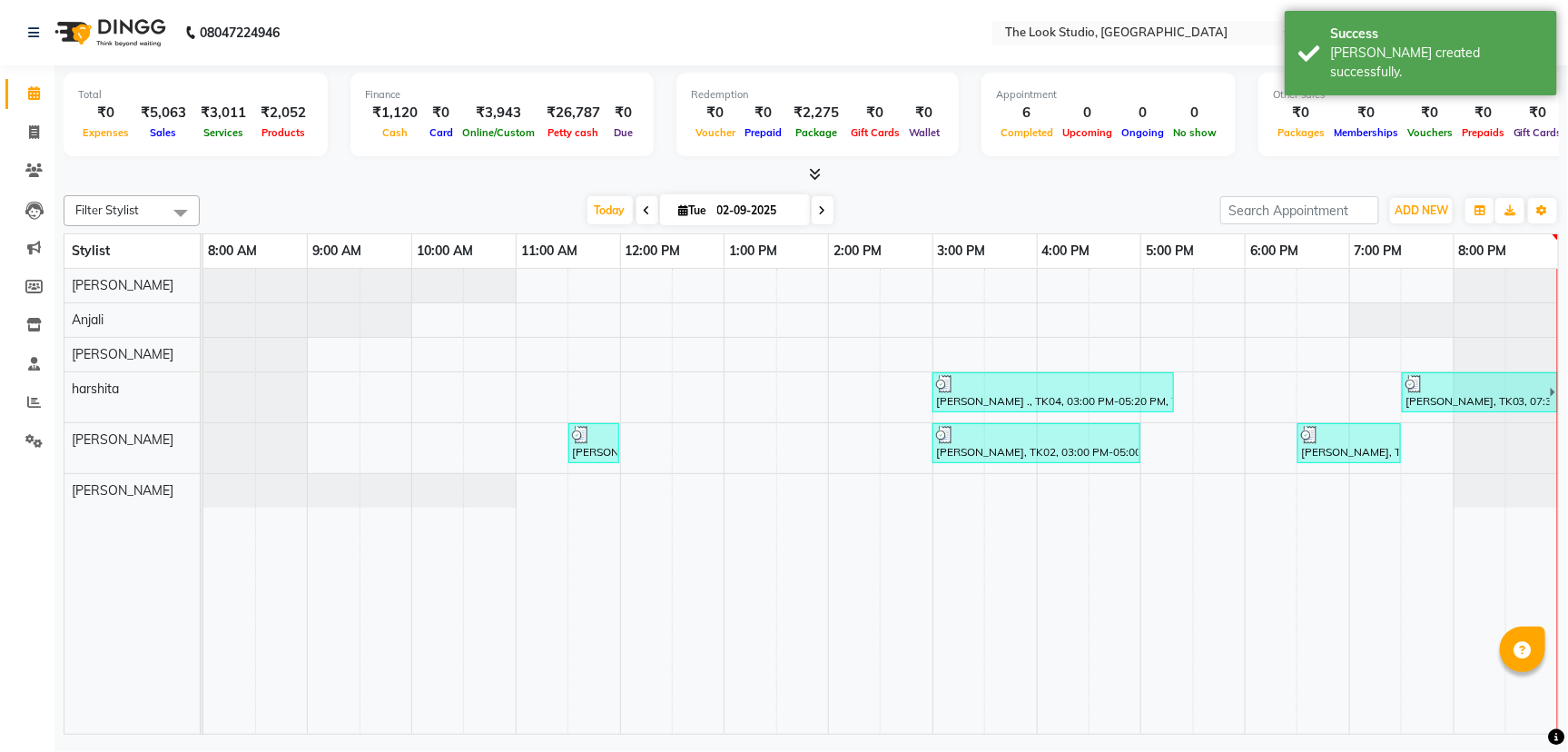
click at [640, 381] on div "[PERSON_NAME] ., TK04, 03:00 PM-05:20 PM, Threading - Eyebrow,Visage Peel Off W…" at bounding box center [880, 501] width 1355 height 465
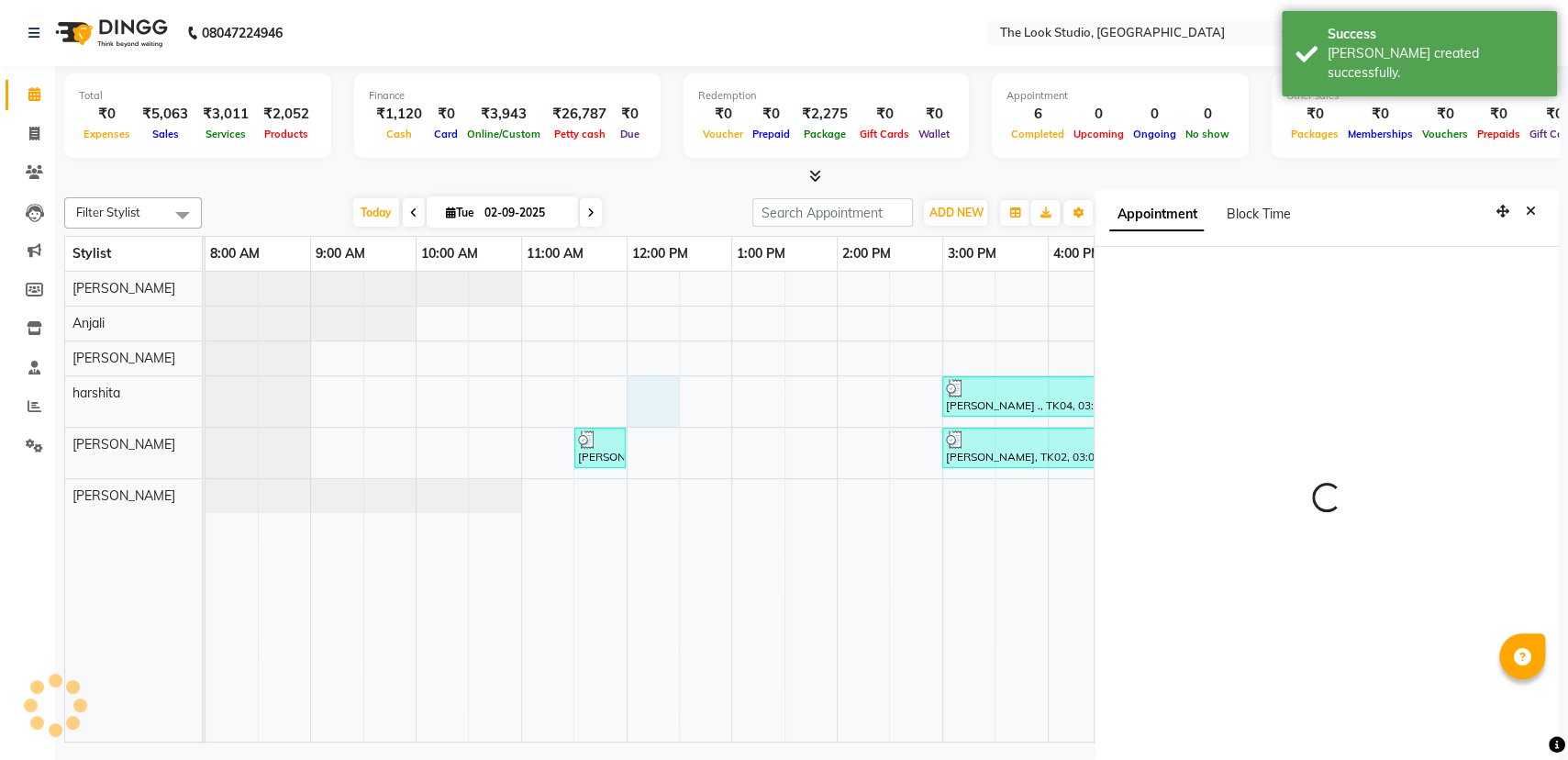
scroll to position [8, 0]
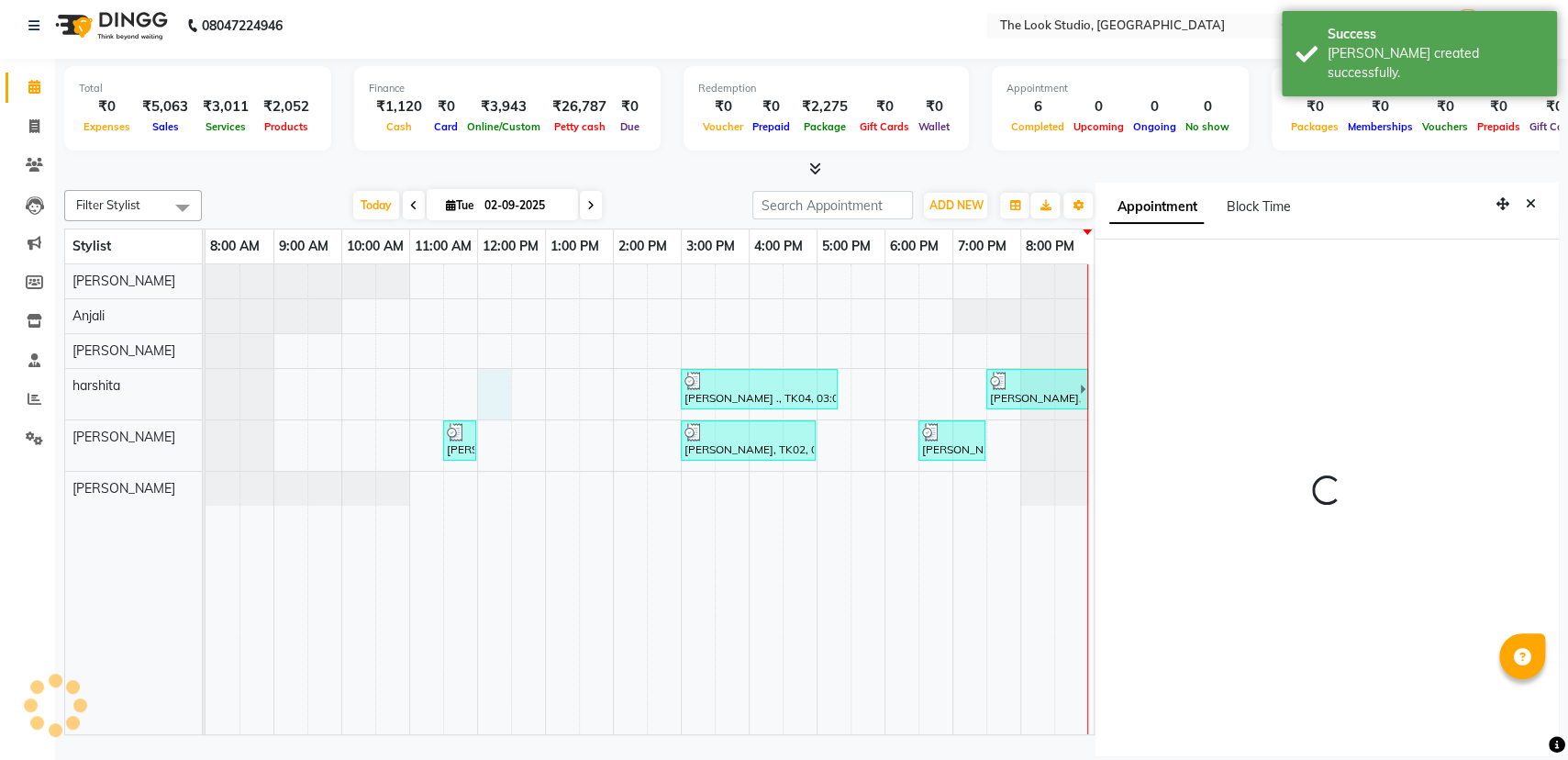
select select "53766"
select select "tentative"
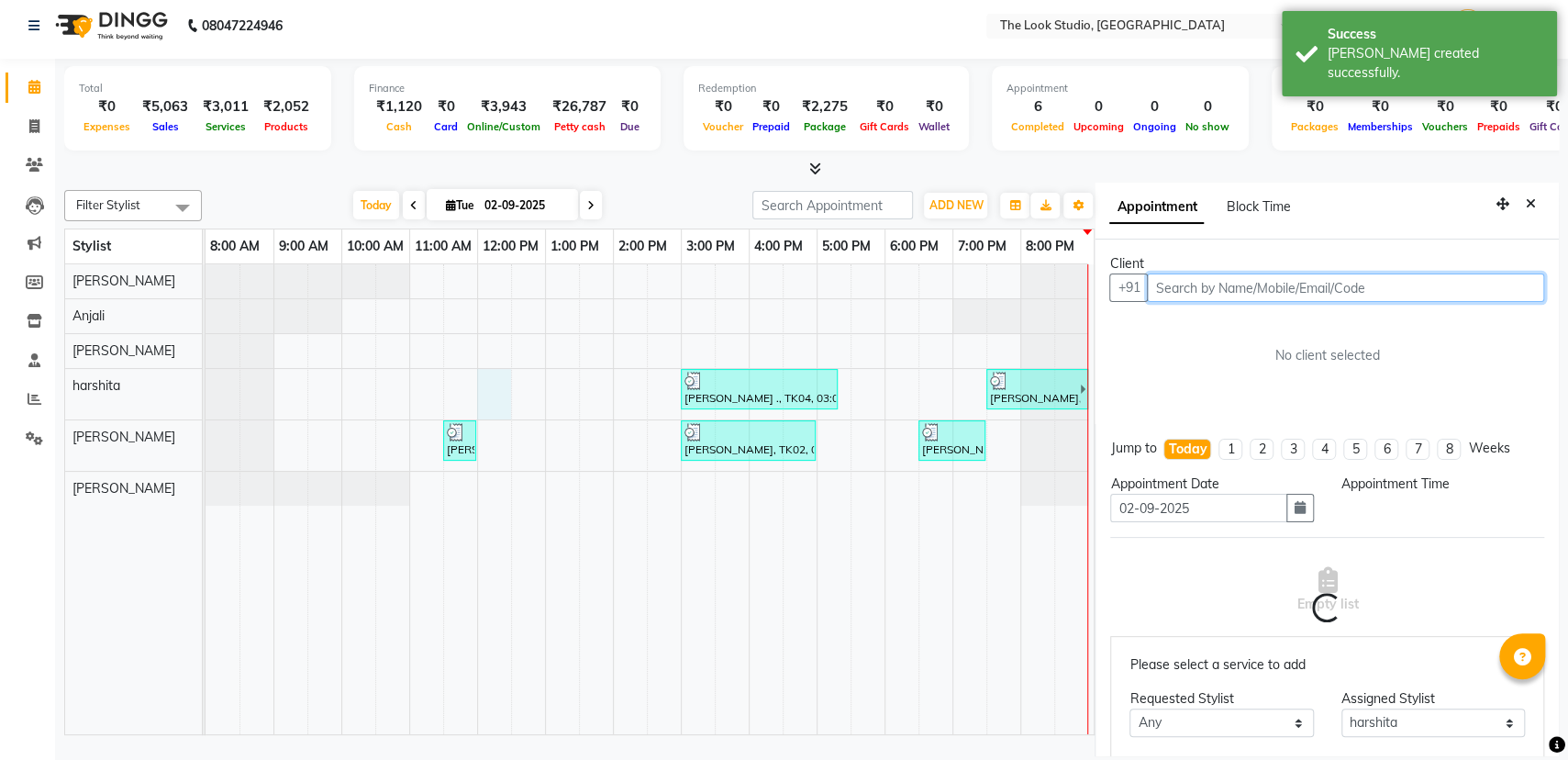
select select "720"
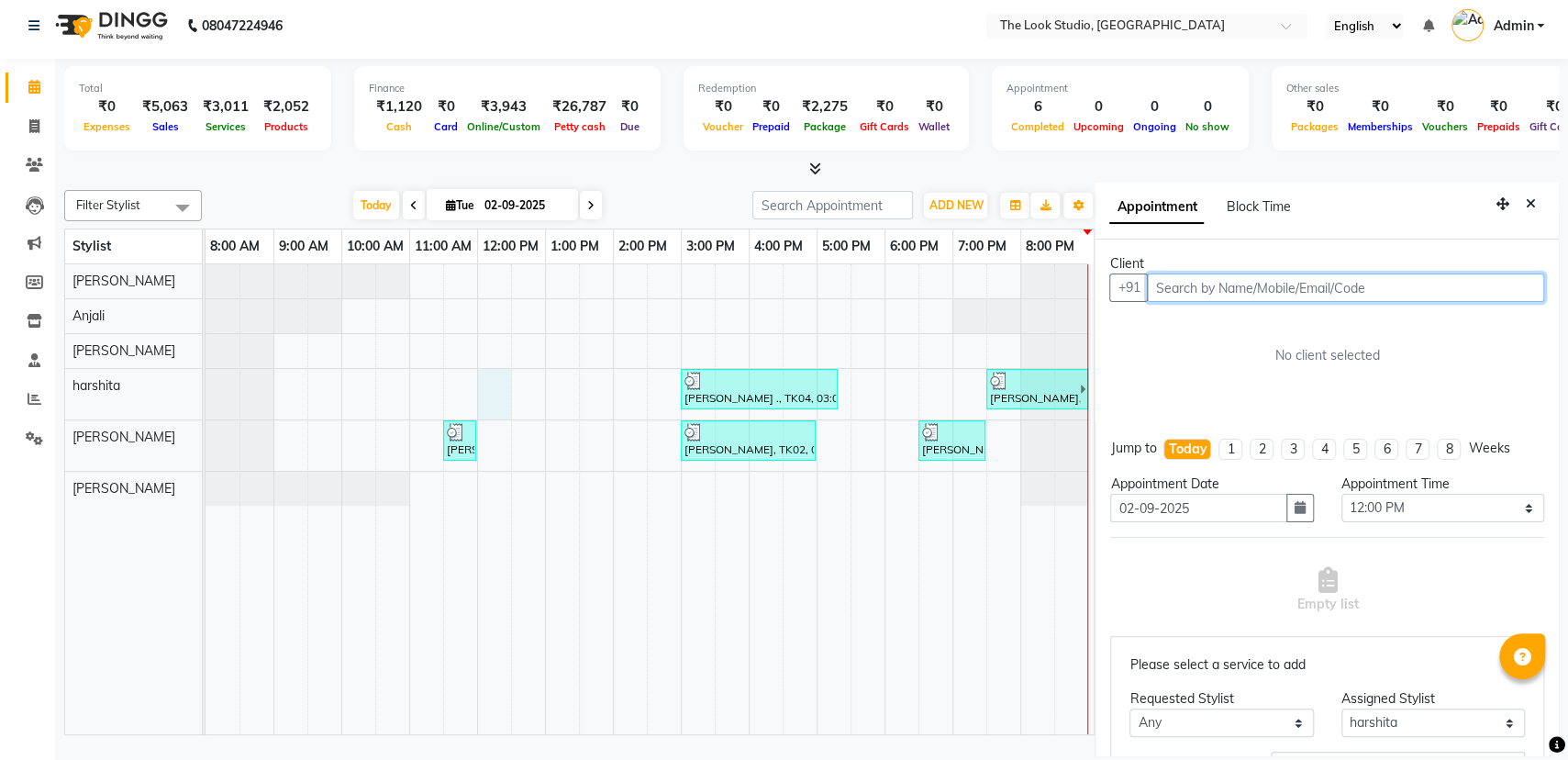
click at [1307, 291] on input "text" at bounding box center [1345, 287] width 397 height 28
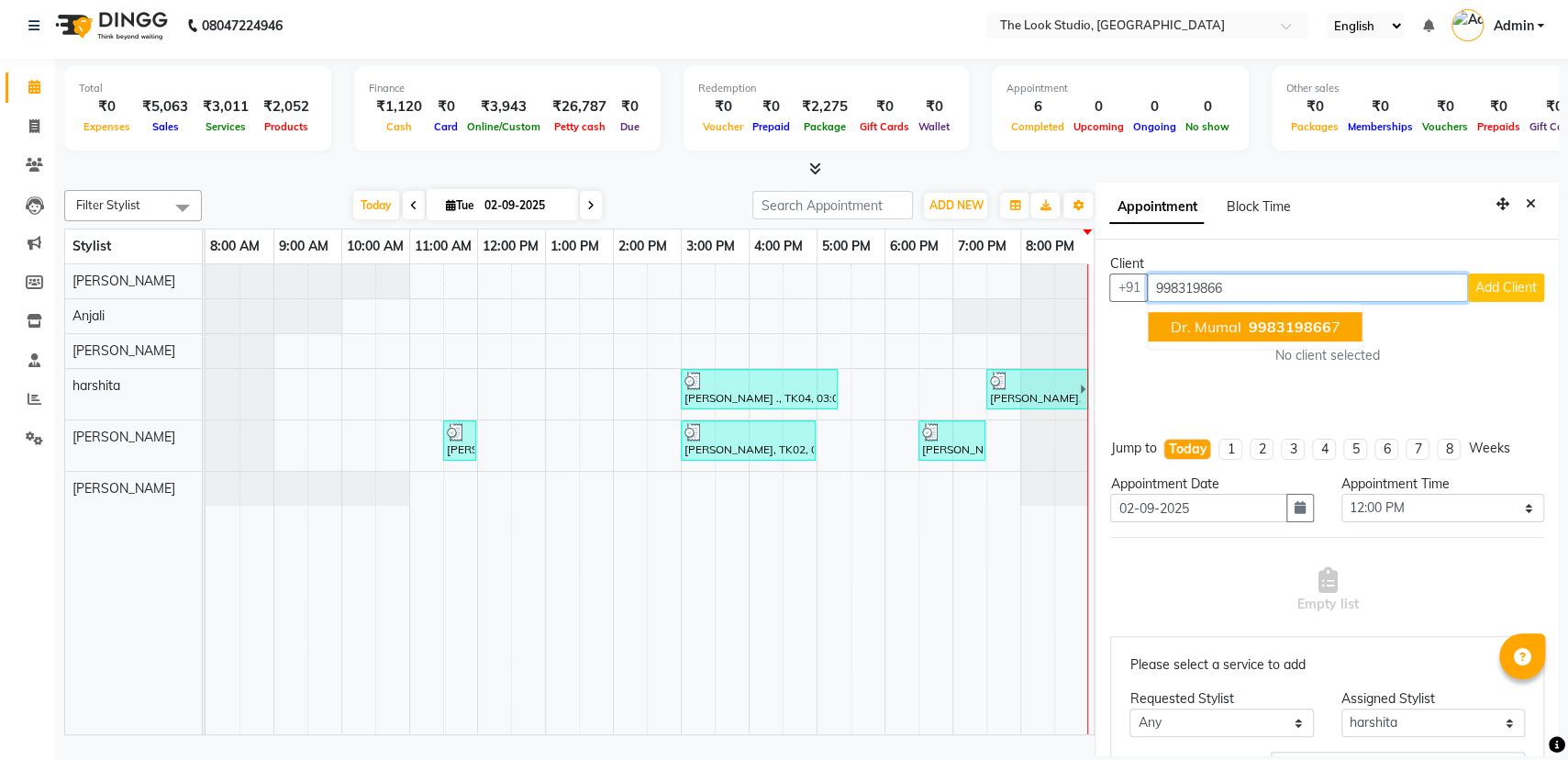
click at [1321, 328] on span "998319866" at bounding box center [1290, 326] width 82 height 18
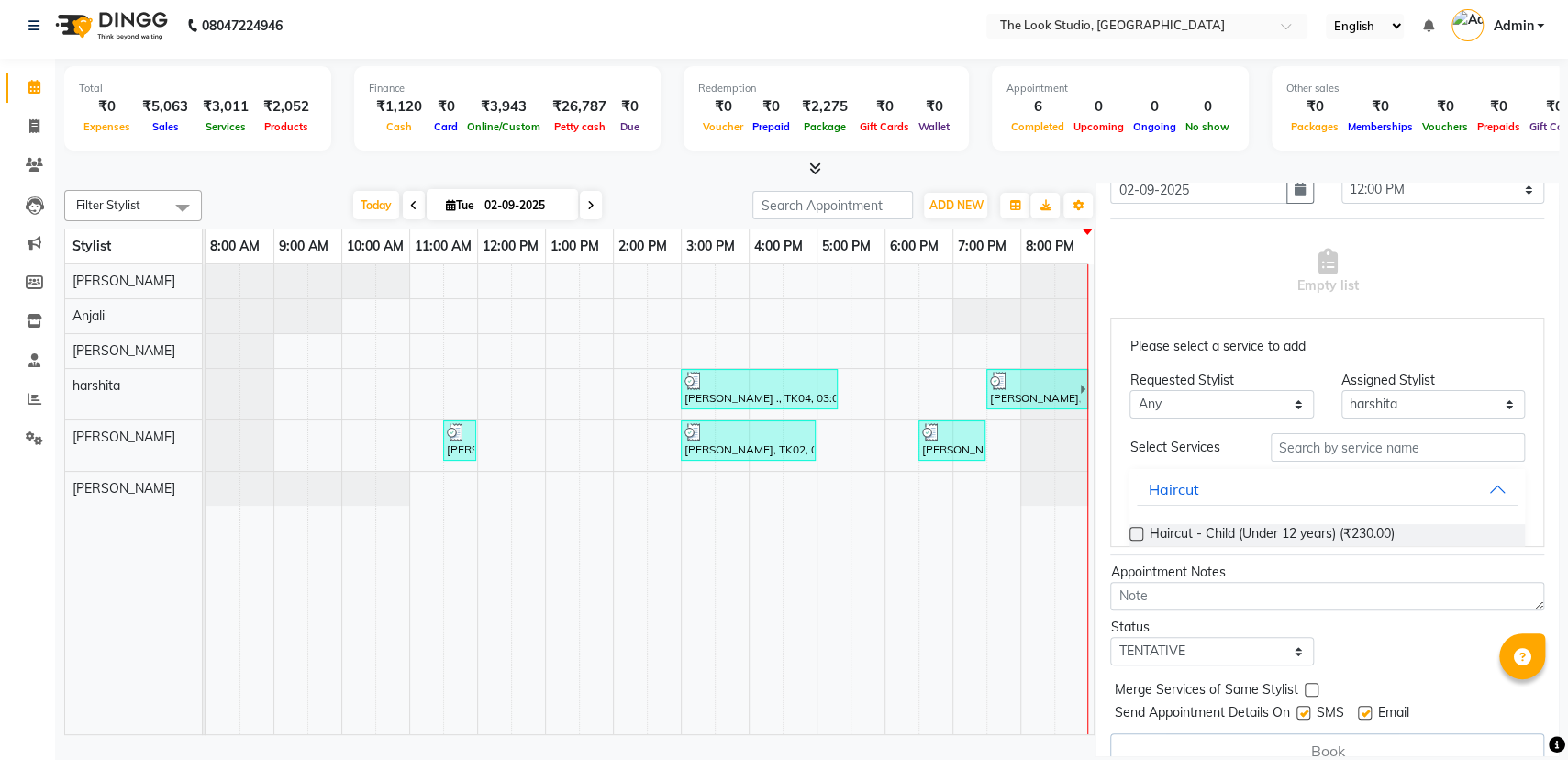
scroll to position [339, 0]
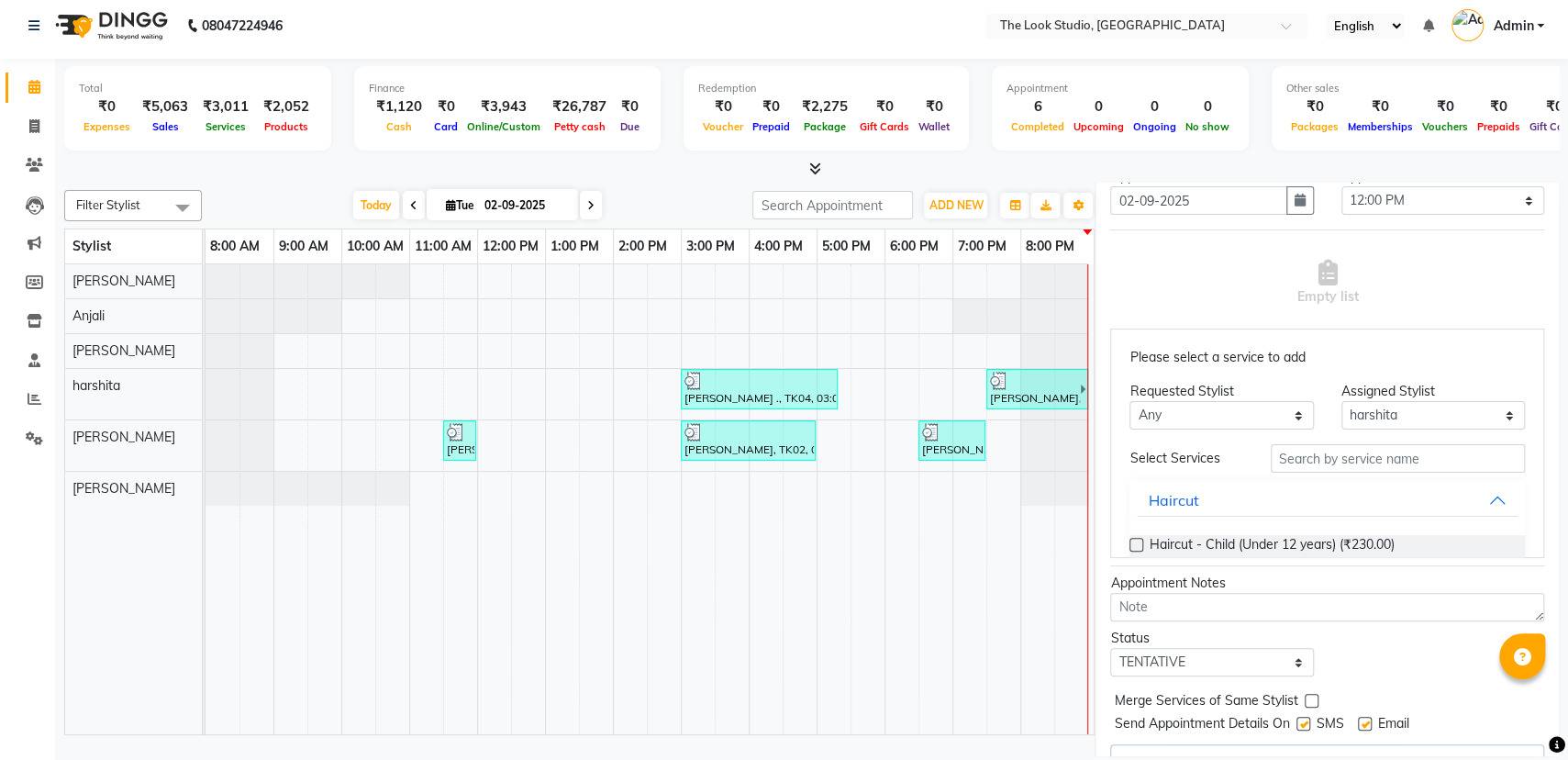
type input "9983198667"
click at [1334, 461] on input "text" at bounding box center [1397, 458] width 254 height 28
type input "thr"
click at [1283, 538] on span "Threading - Eyebrow (₹40.00)" at bounding box center [1236, 546] width 175 height 23
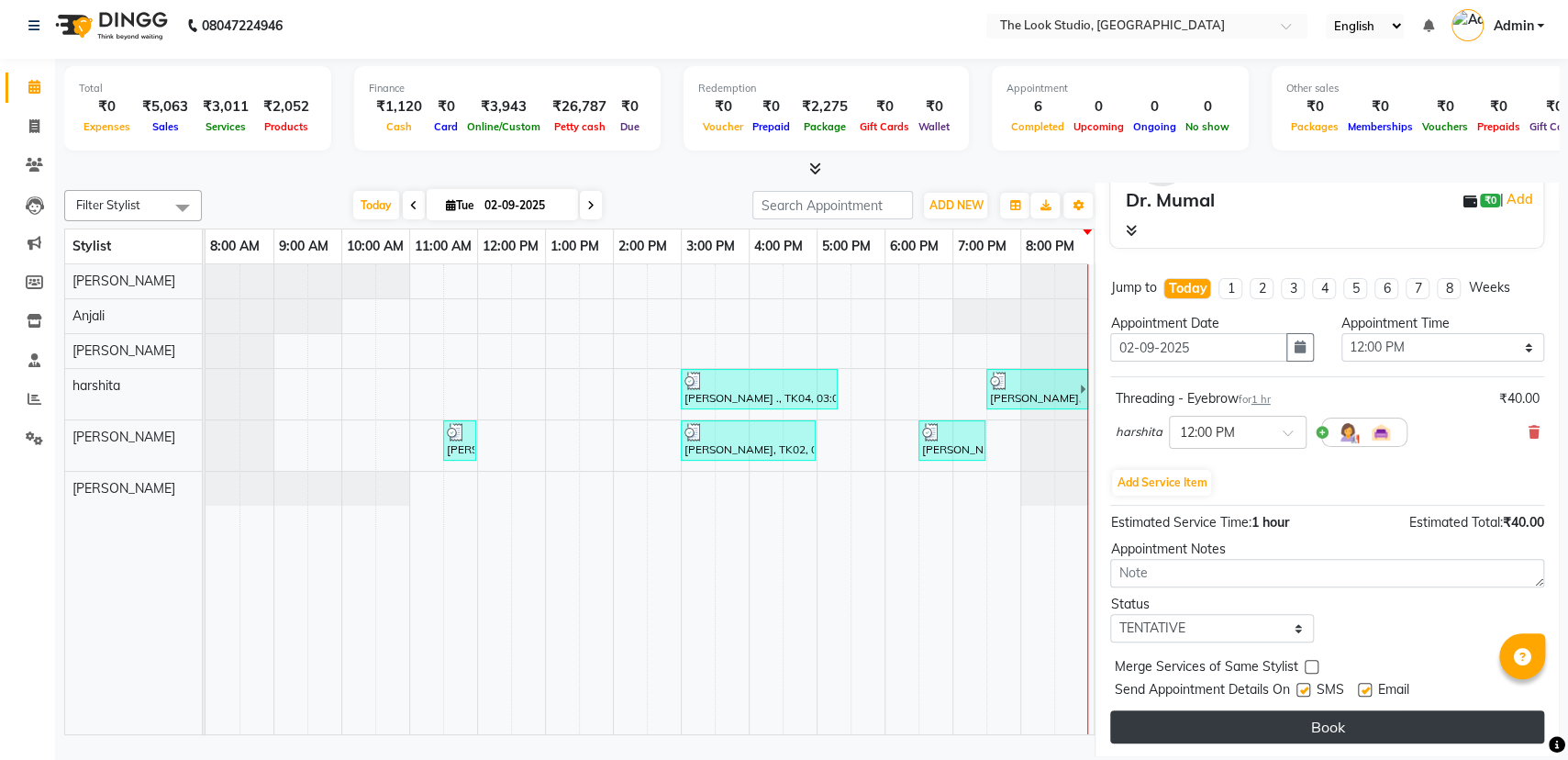
click at [1313, 727] on button "Book" at bounding box center [1326, 727] width 434 height 33
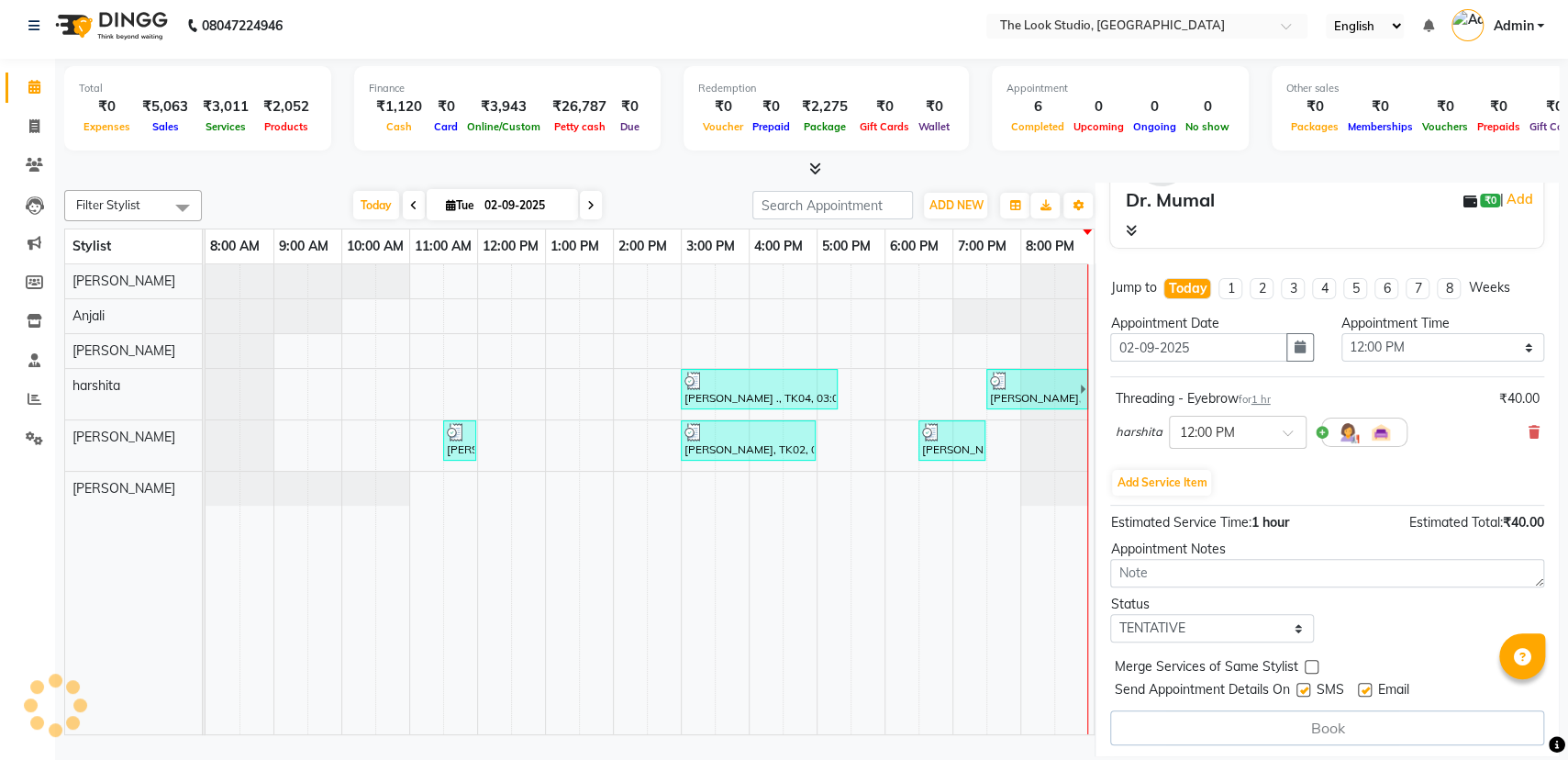
select select "53766"
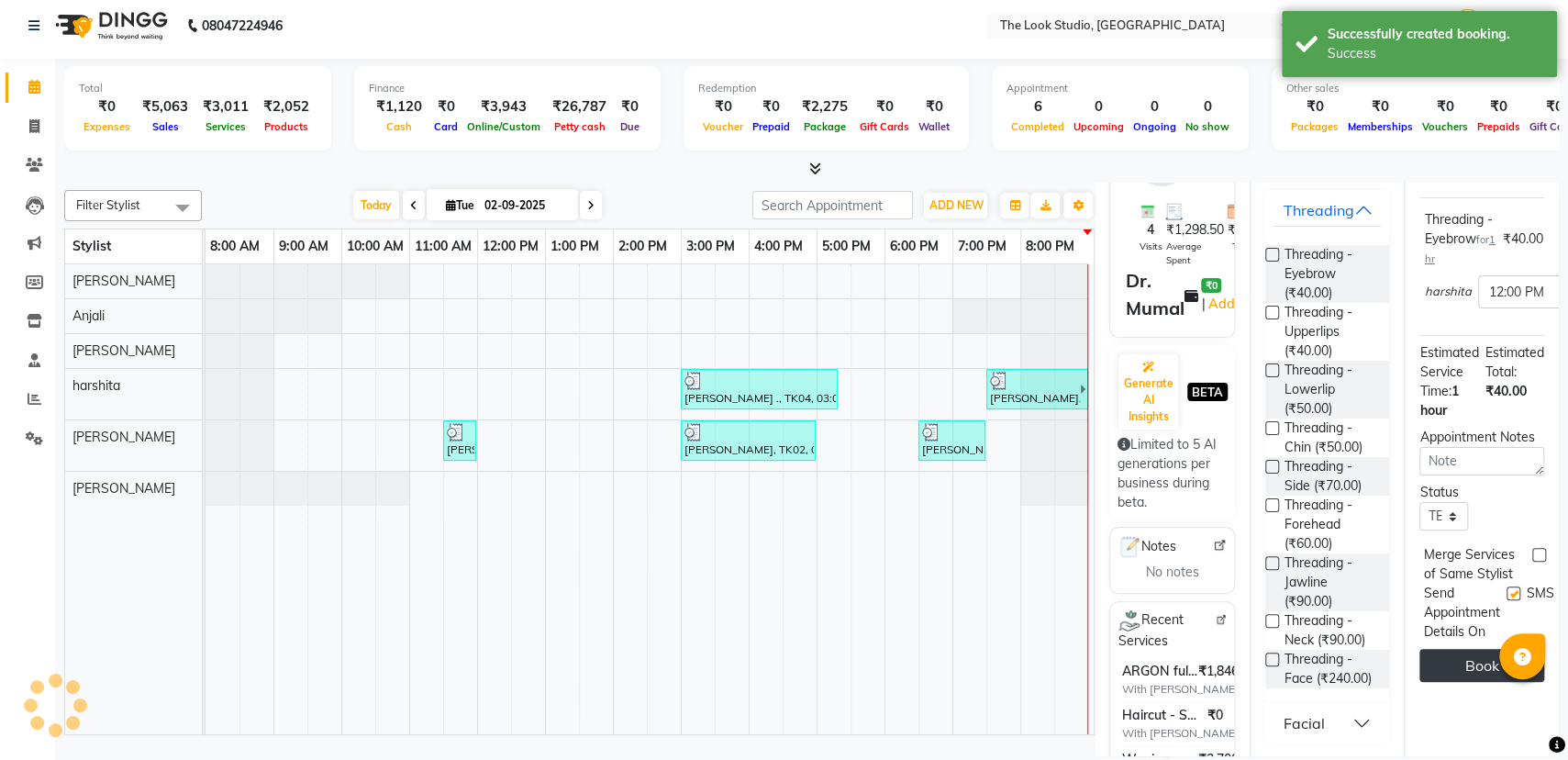
scroll to position [0, 0]
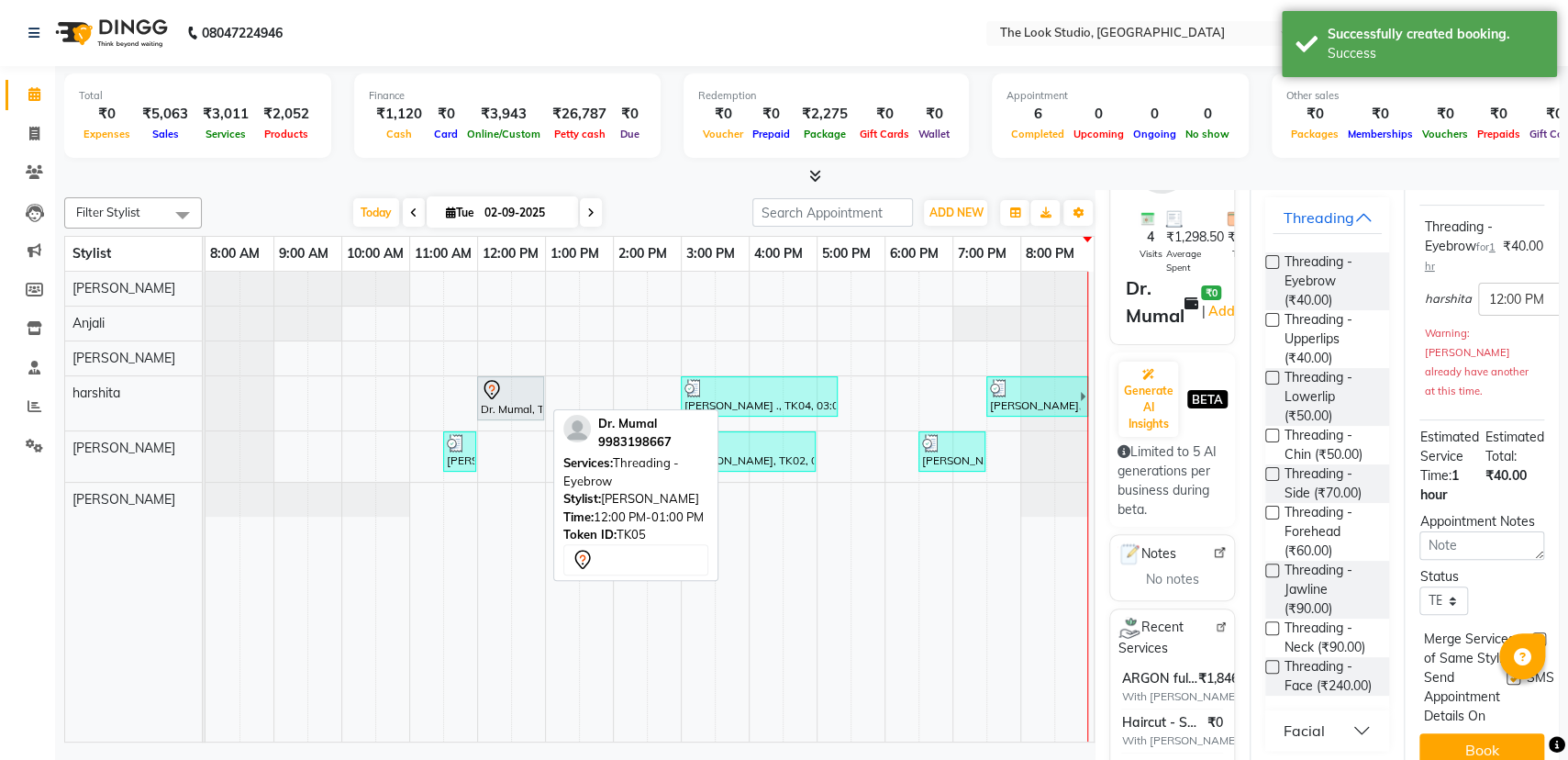
click at [482, 397] on icon at bounding box center [491, 389] width 22 height 22
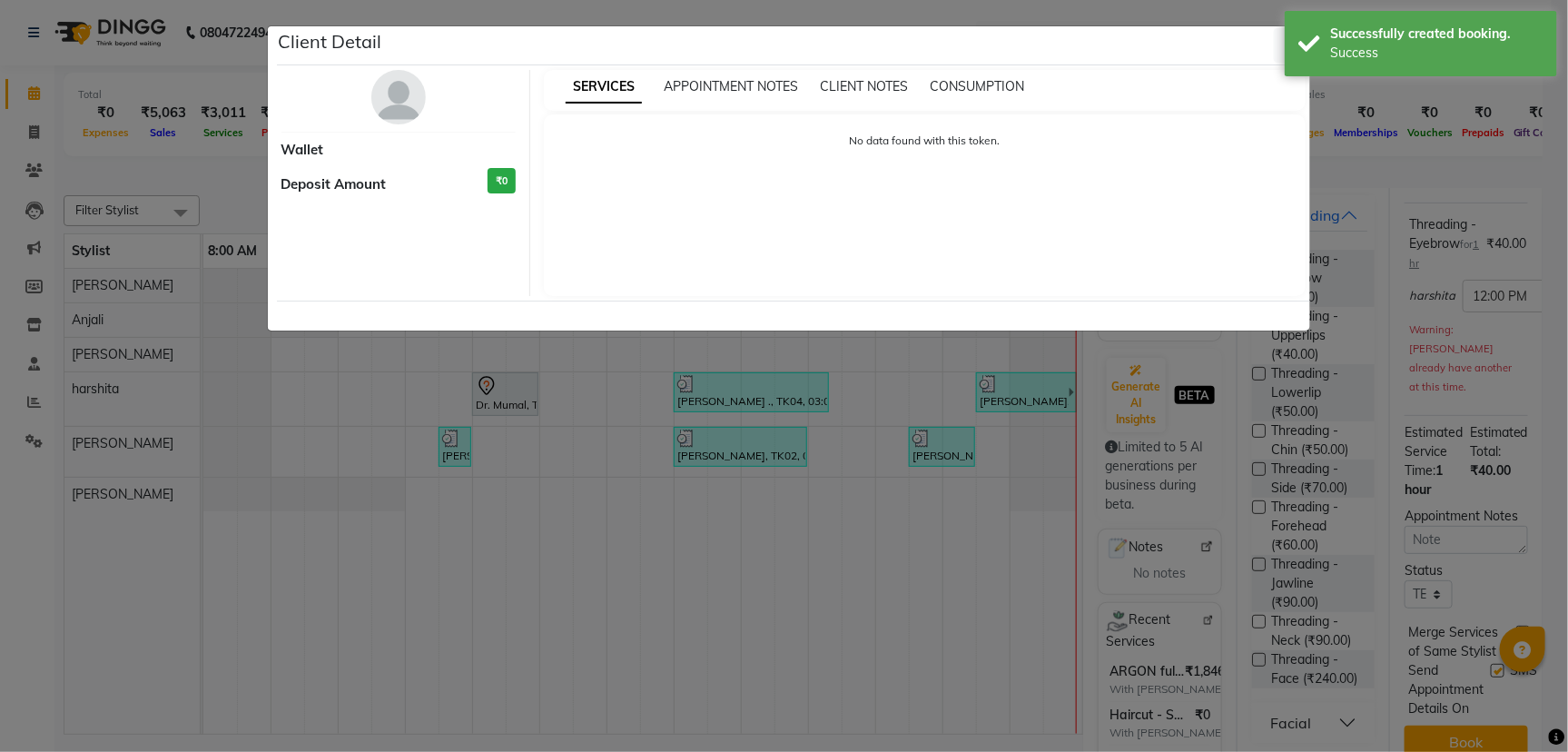
select select "7"
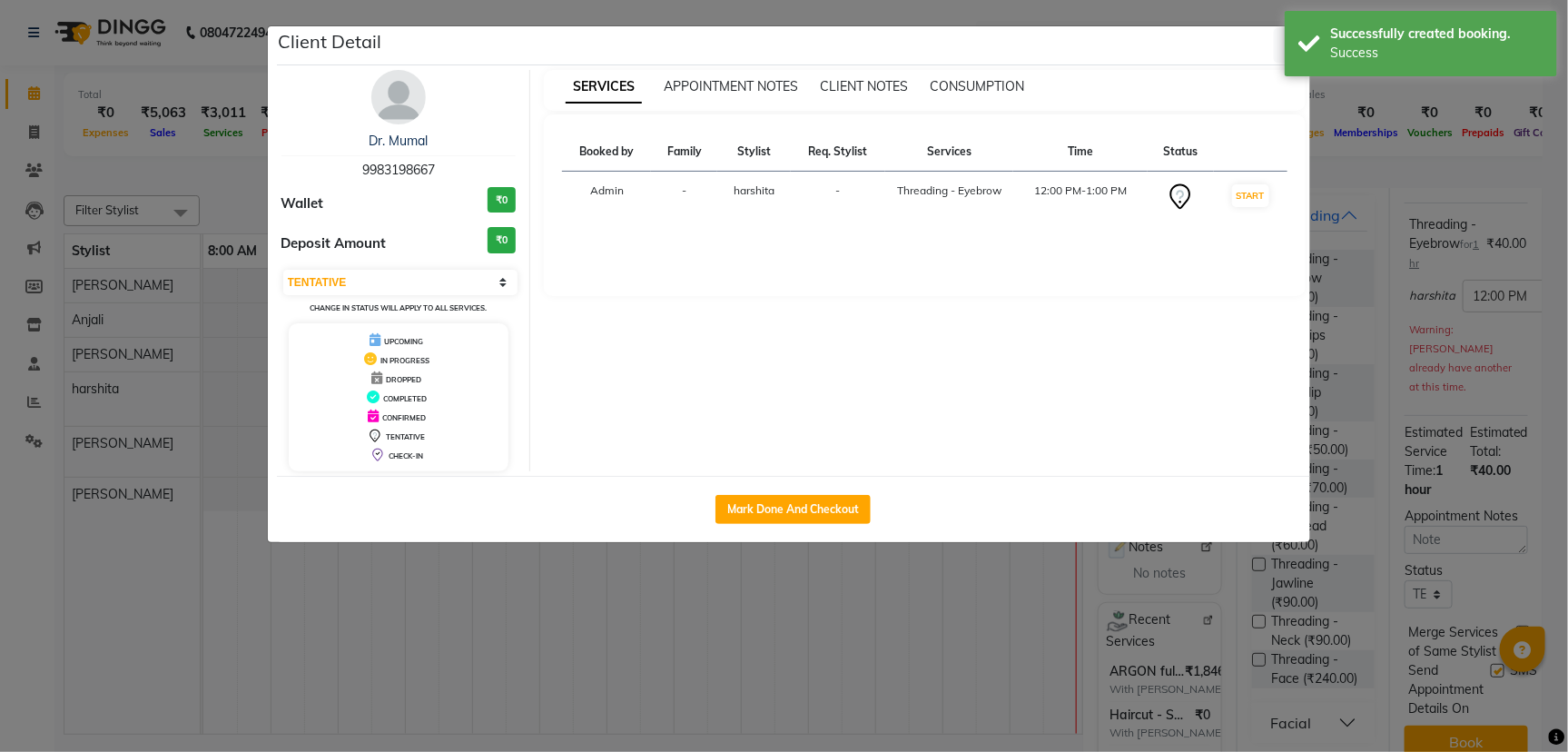
click at [750, 491] on div "Mark Done And Checkout" at bounding box center [793, 508] width 1033 height 66
click at [756, 505] on button "Mark Done And Checkout" at bounding box center [793, 509] width 156 height 29
select select "service"
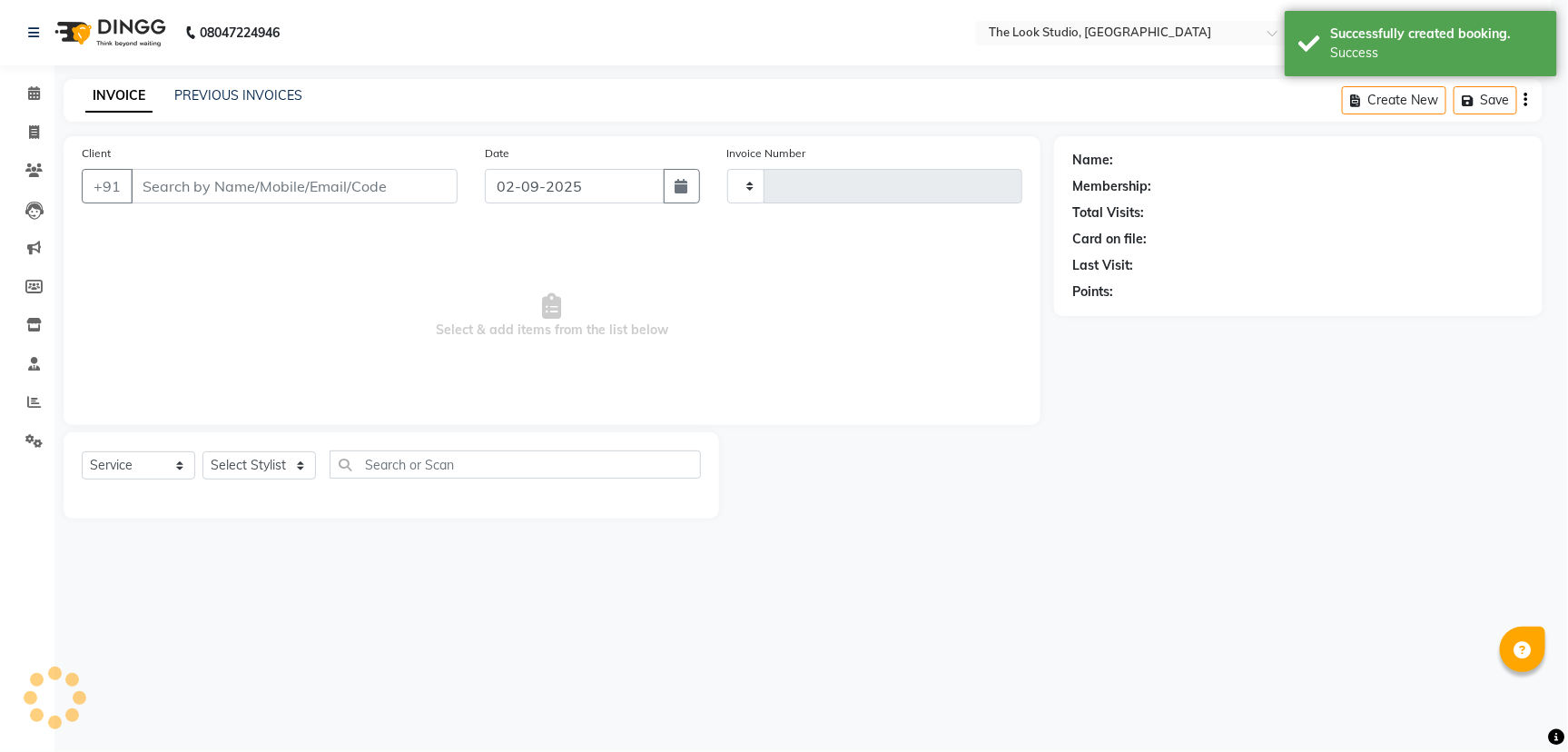
type input "0785"
select select "6149"
select select "product"
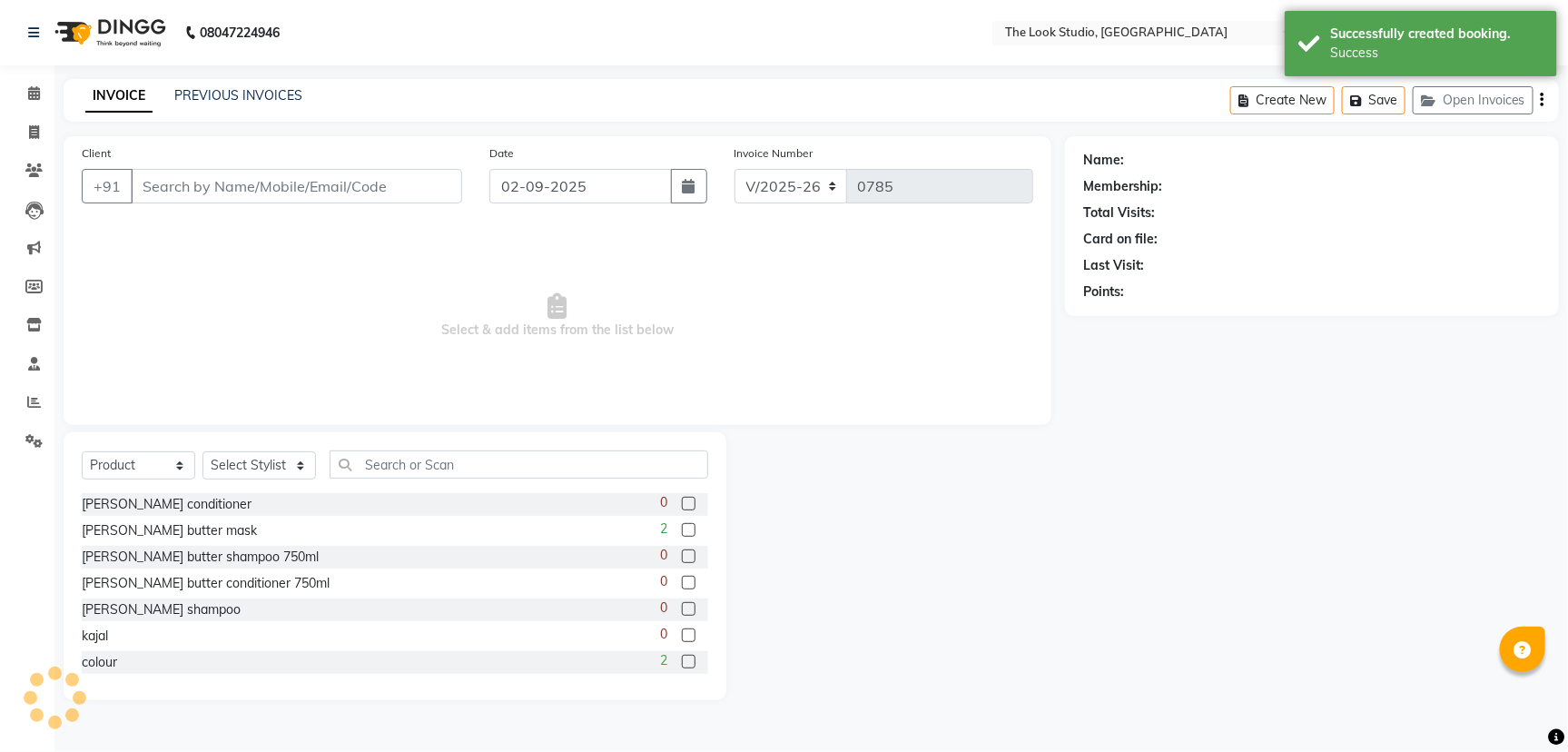
type input "9983198667"
select select "53766"
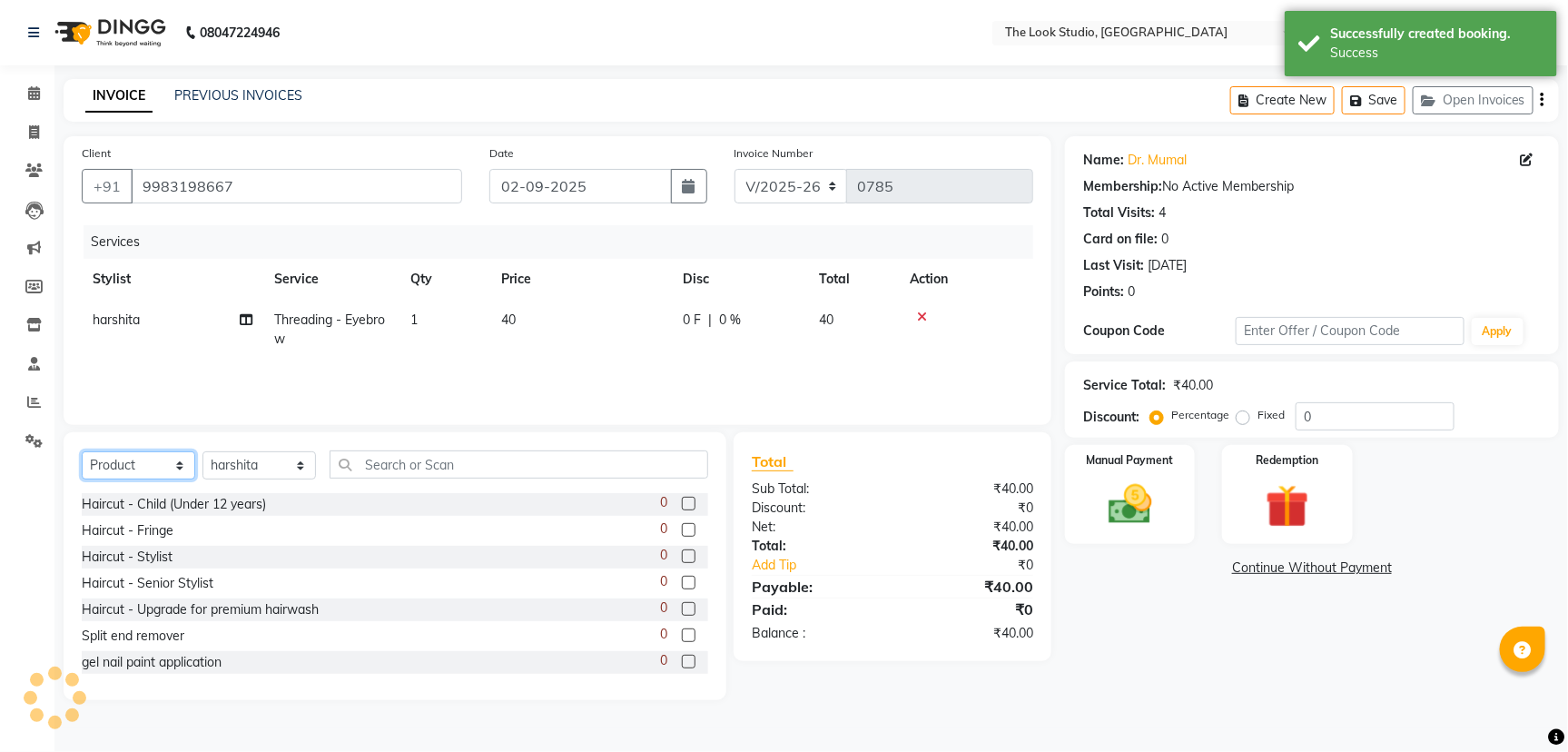
click at [178, 462] on select "Select Service Product Membership Package Voucher Prepaid Gift Card" at bounding box center [138, 465] width 113 height 28
select select "service"
click at [82, 451] on select "Select Service Product Membership Package Voucher Prepaid Gift Card" at bounding box center [138, 465] width 113 height 28
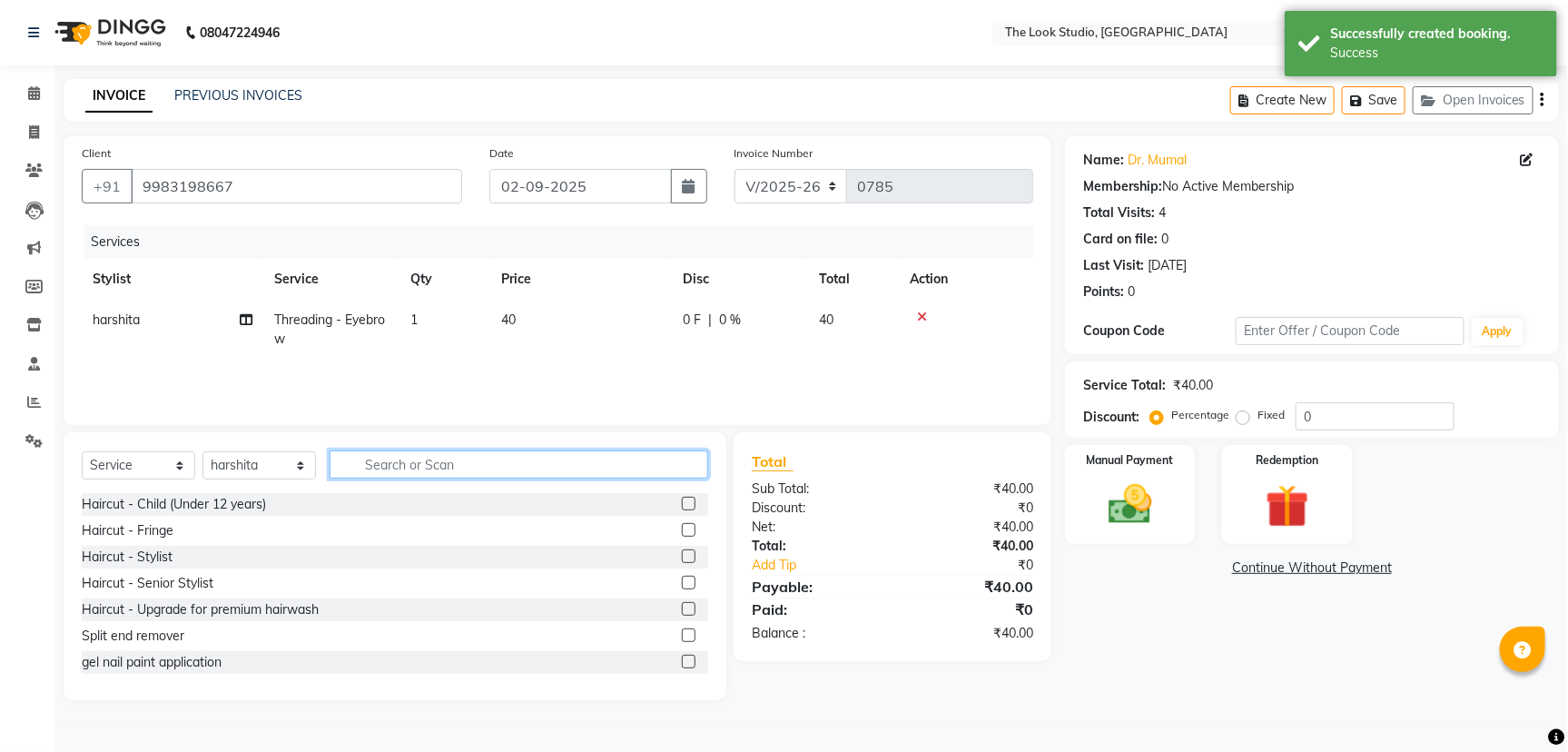
click at [389, 452] on input "text" at bounding box center [519, 464] width 378 height 28
click at [391, 462] on input "text" at bounding box center [519, 464] width 378 height 28
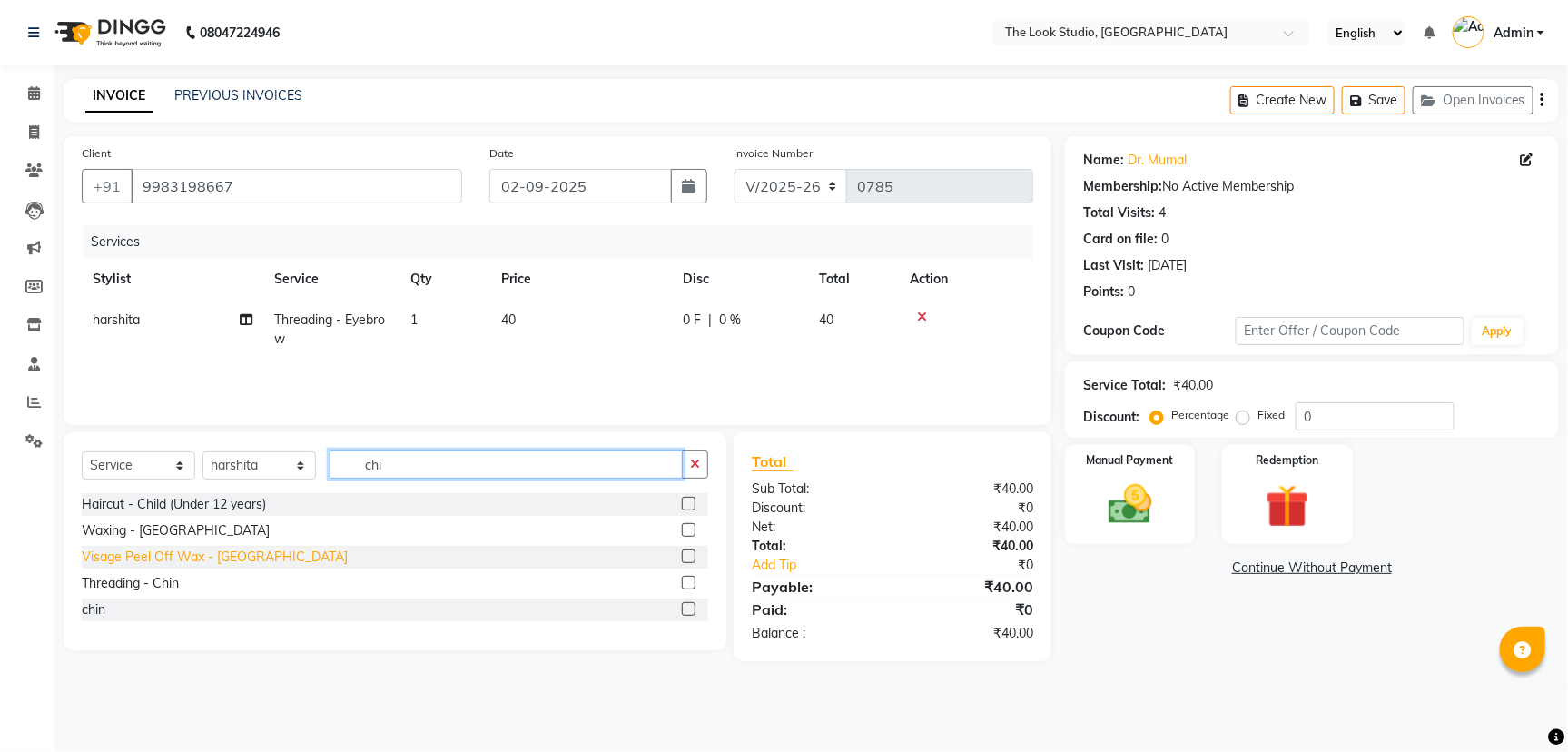
type input "chi"
click at [114, 557] on div "Visage Peel Off Wax - [GEOGRAPHIC_DATA]" at bounding box center [214, 557] width 266 height 19
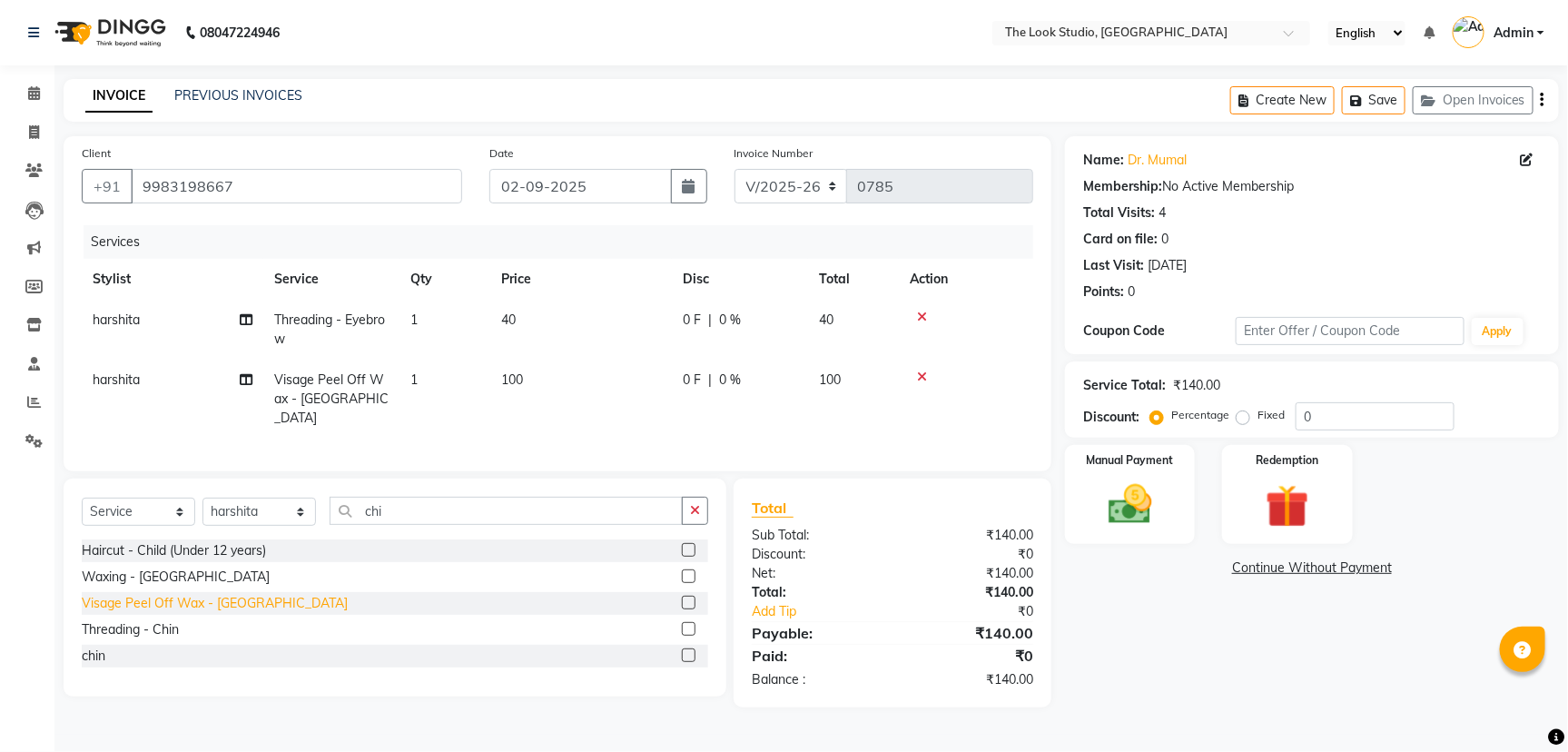
click at [168, 603] on div "Visage Peel Off Wax - [GEOGRAPHIC_DATA]" at bounding box center [214, 603] width 266 height 19
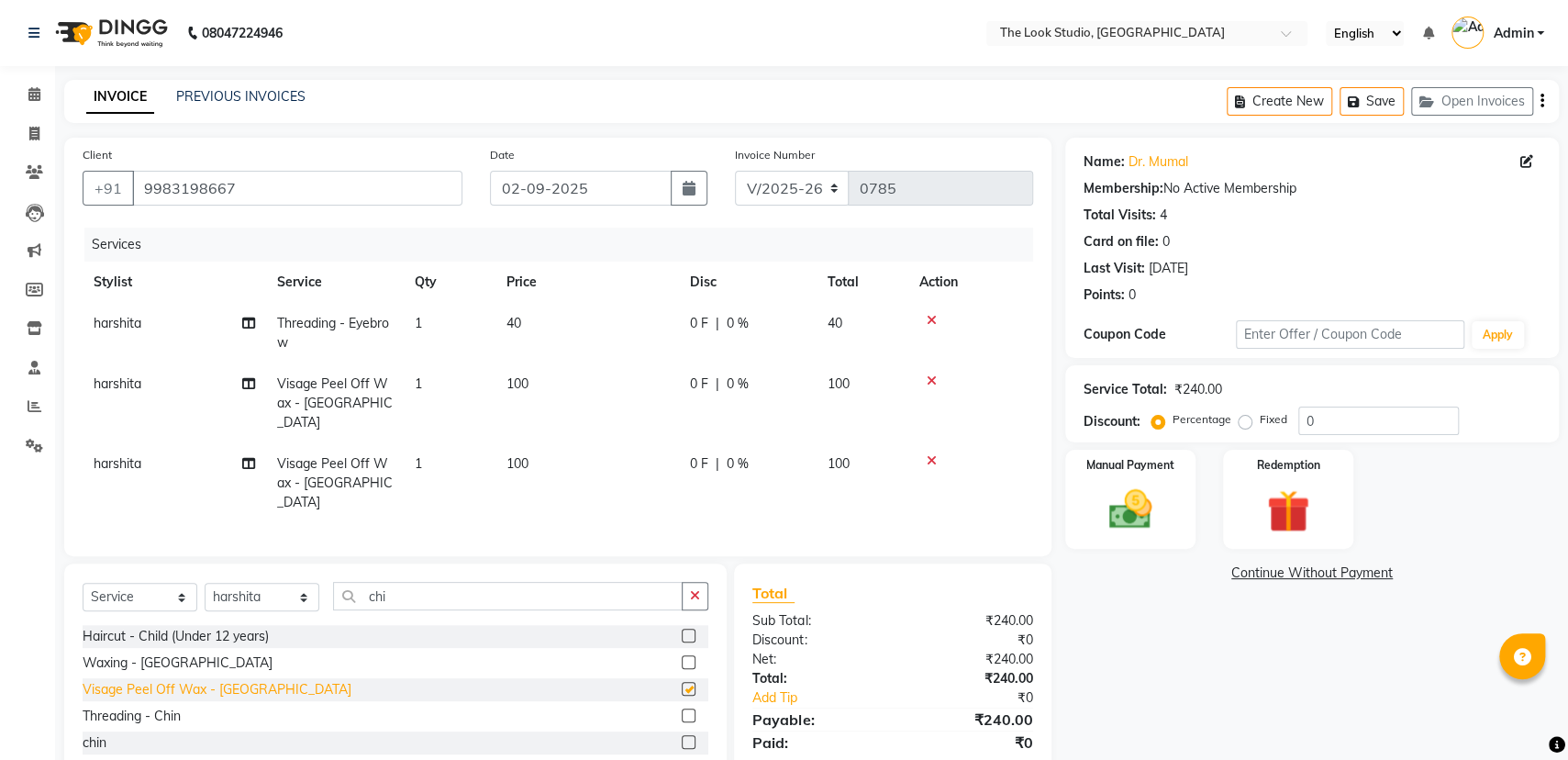
checkbox input "false"
click at [403, 581] on input "chi" at bounding box center [507, 595] width 349 height 28
type input "c"
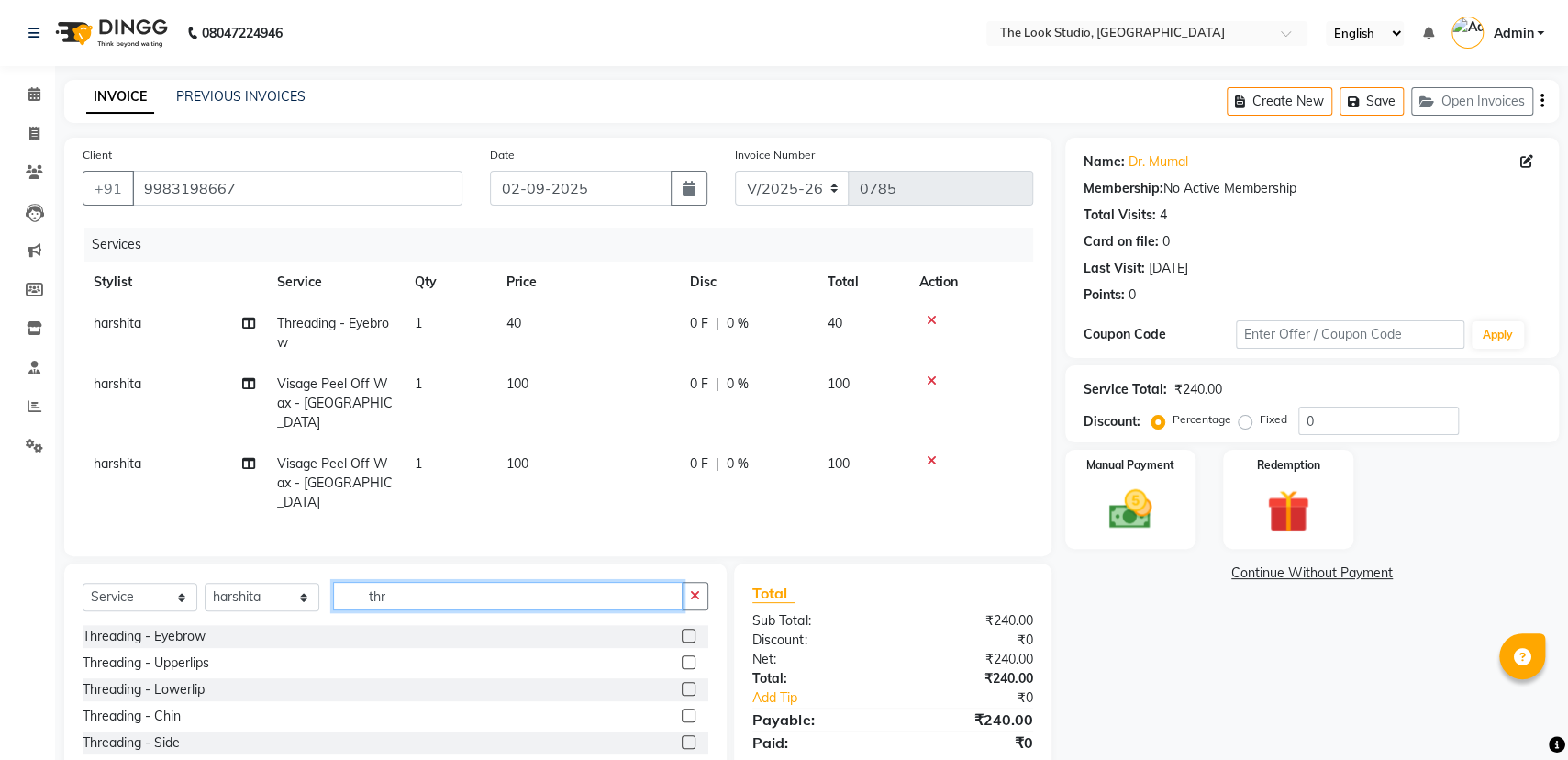
scroll to position [80, 0]
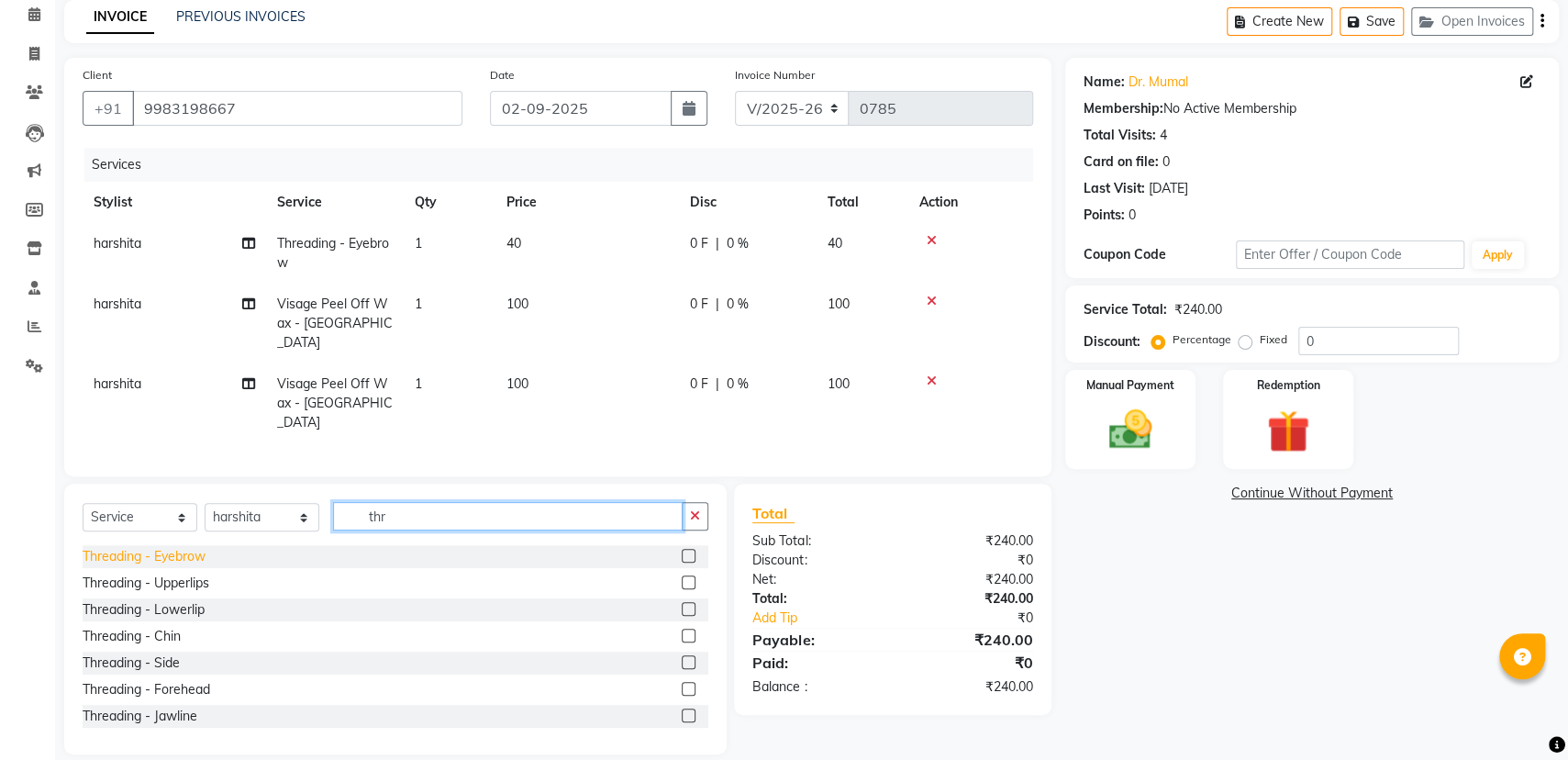
type input "thr"
click at [206, 546] on div "Threading - Eyebrow" at bounding box center [144, 556] width 123 height 19
checkbox input "false"
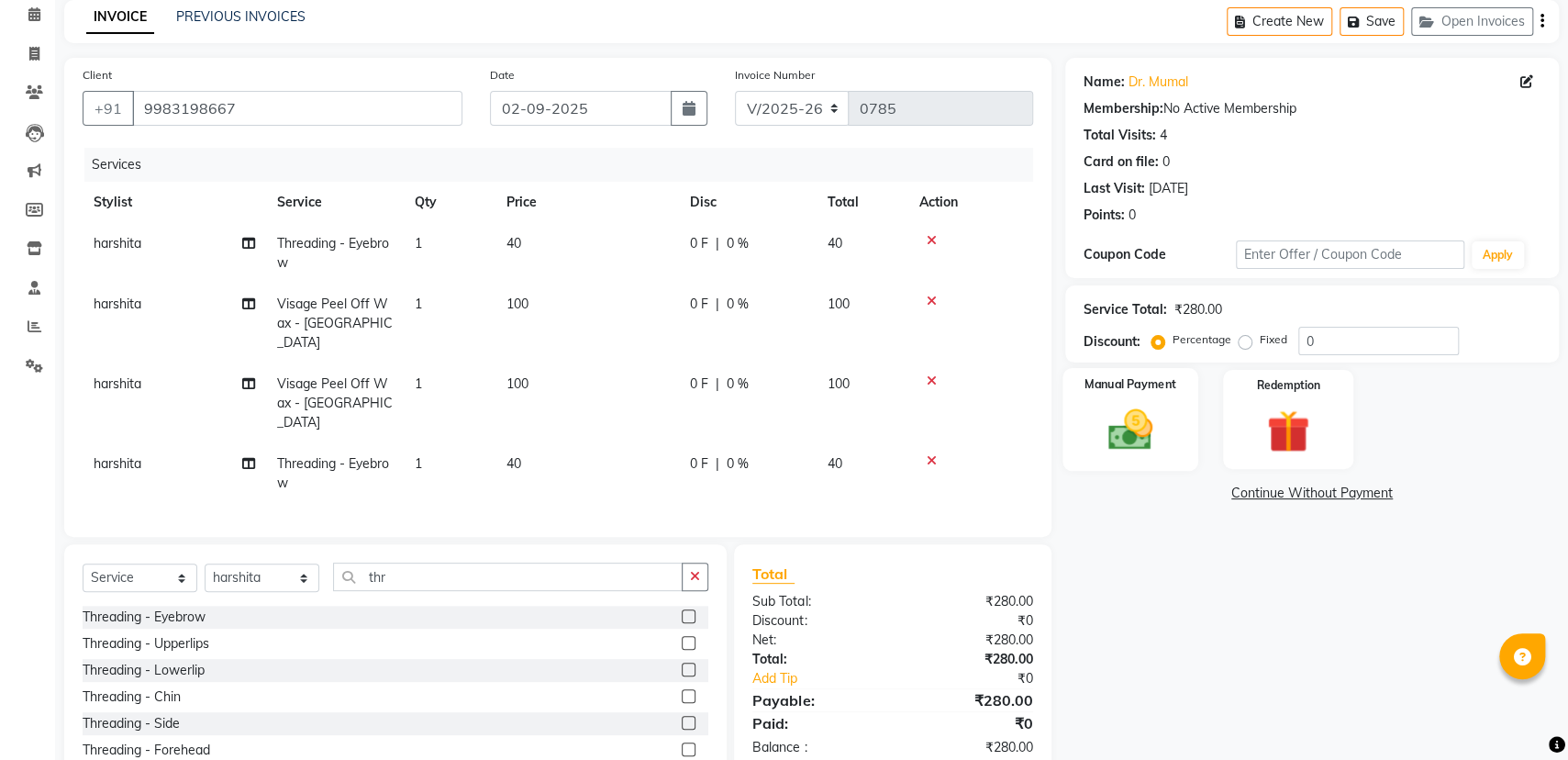
click at [1101, 428] on img at bounding box center [1130, 429] width 74 height 51
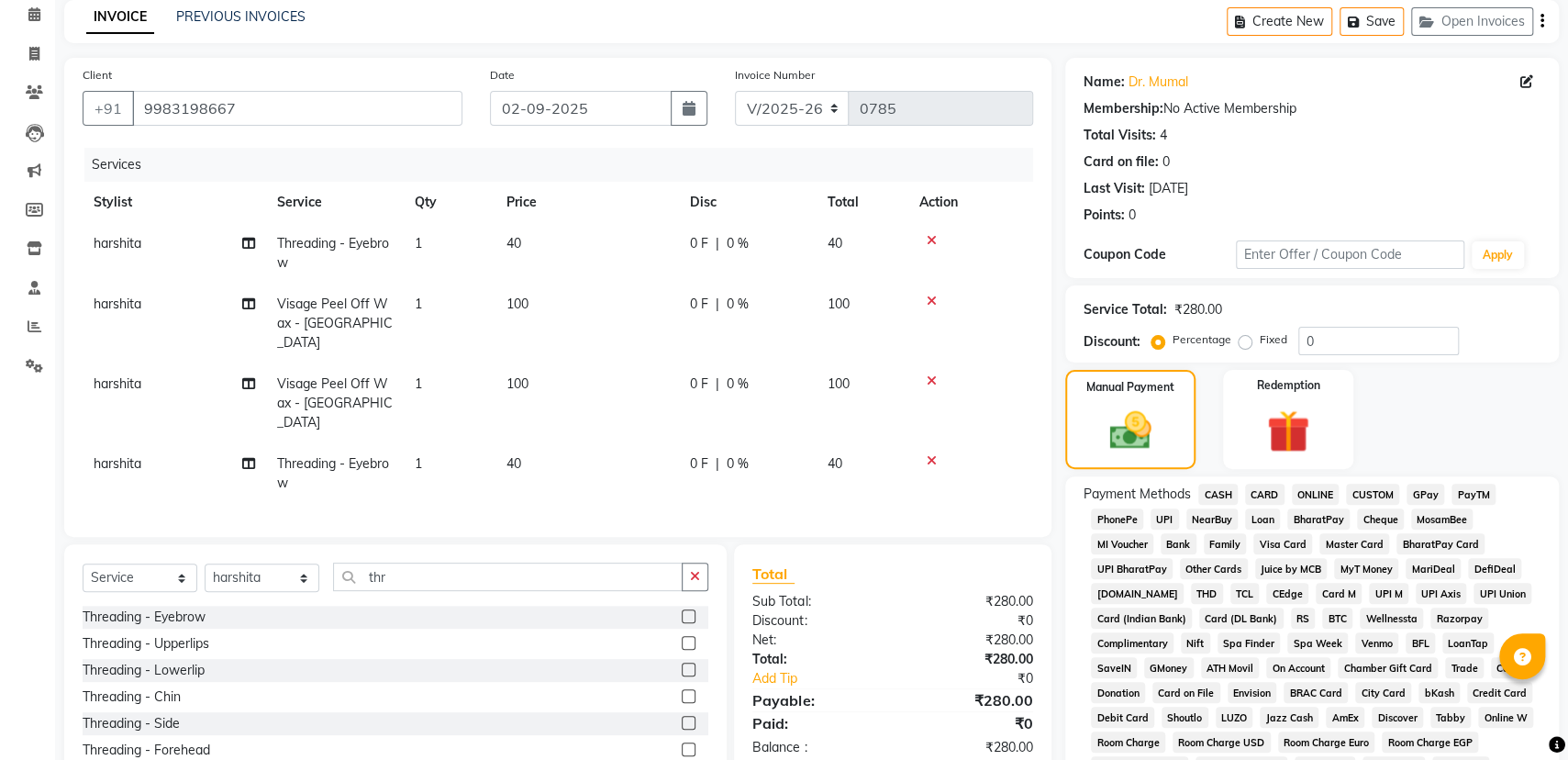
click at [1167, 520] on span "UPI" at bounding box center [1164, 519] width 28 height 21
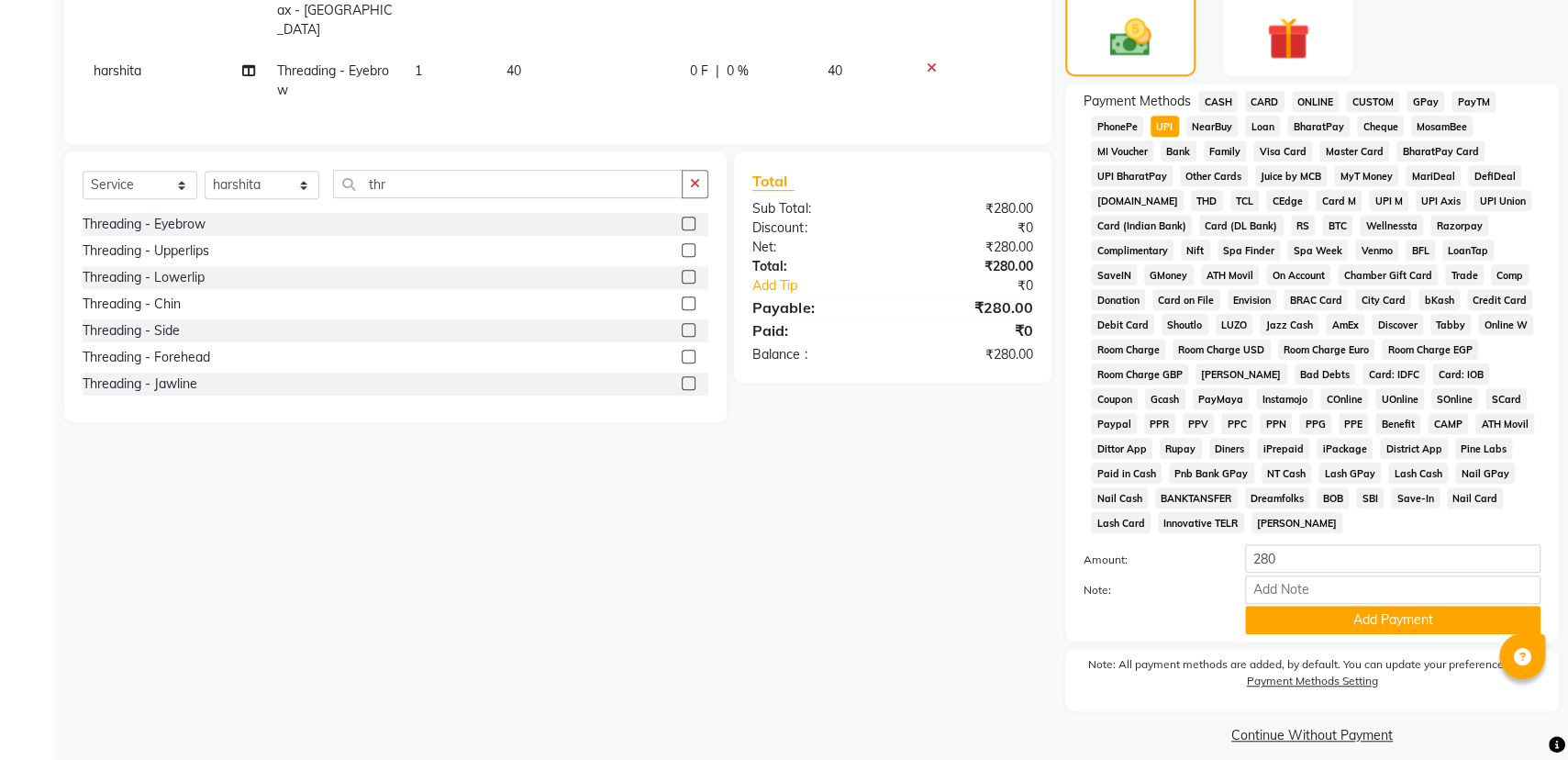
scroll to position [485, 0]
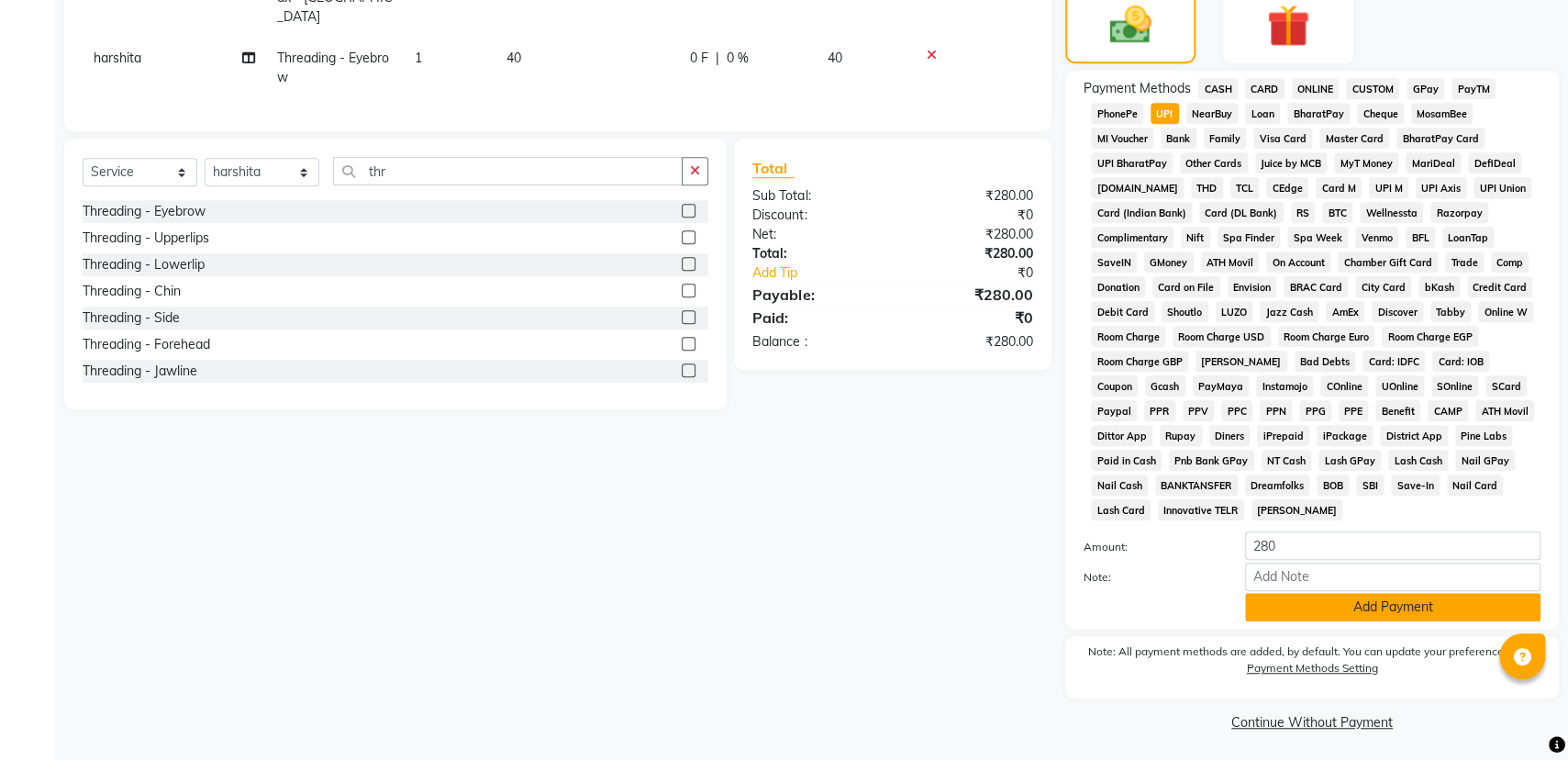
click at [1388, 606] on button "Add Payment" at bounding box center [1392, 607] width 295 height 28
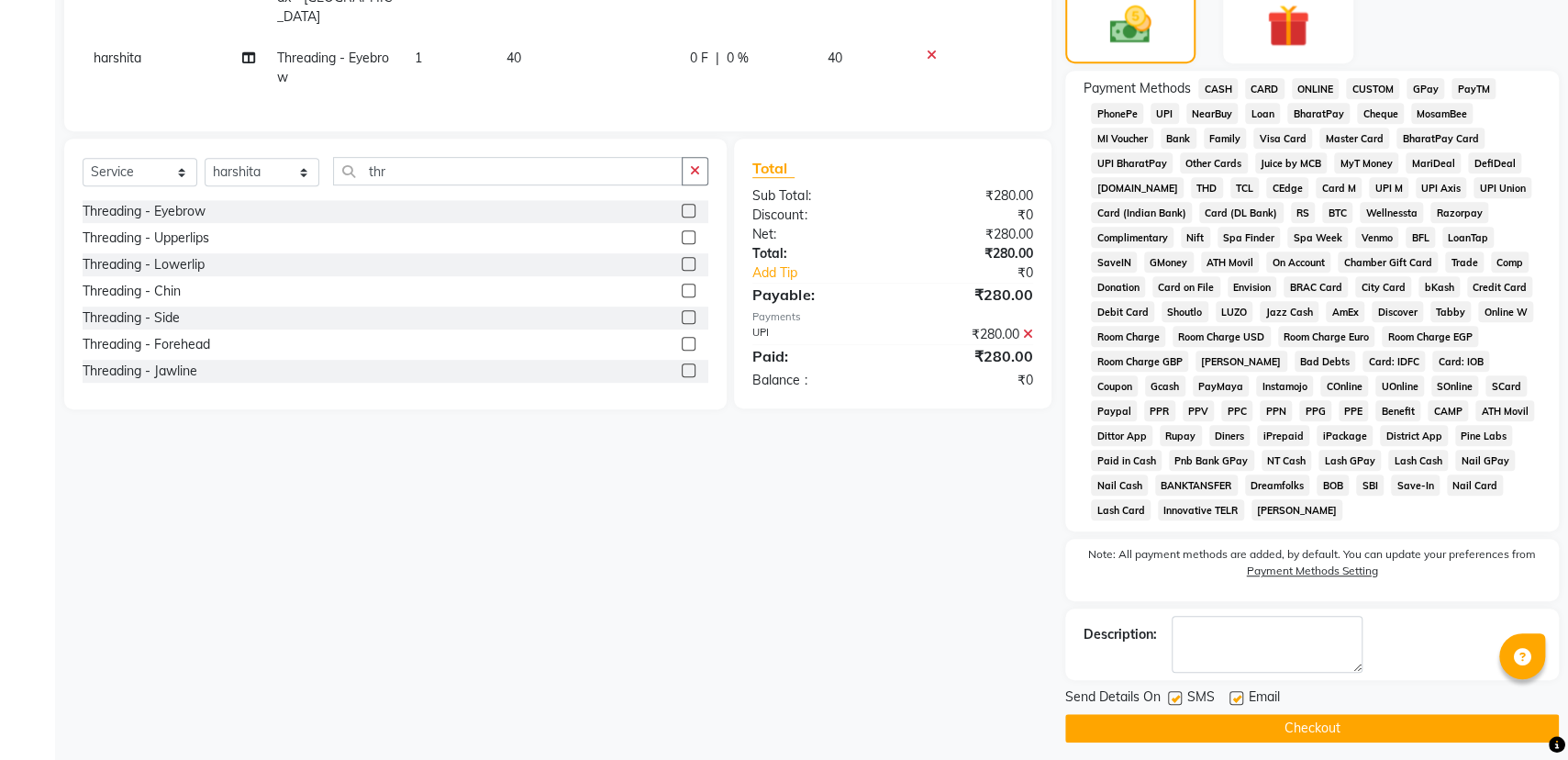
click at [1343, 725] on button "Checkout" at bounding box center [1312, 728] width 494 height 28
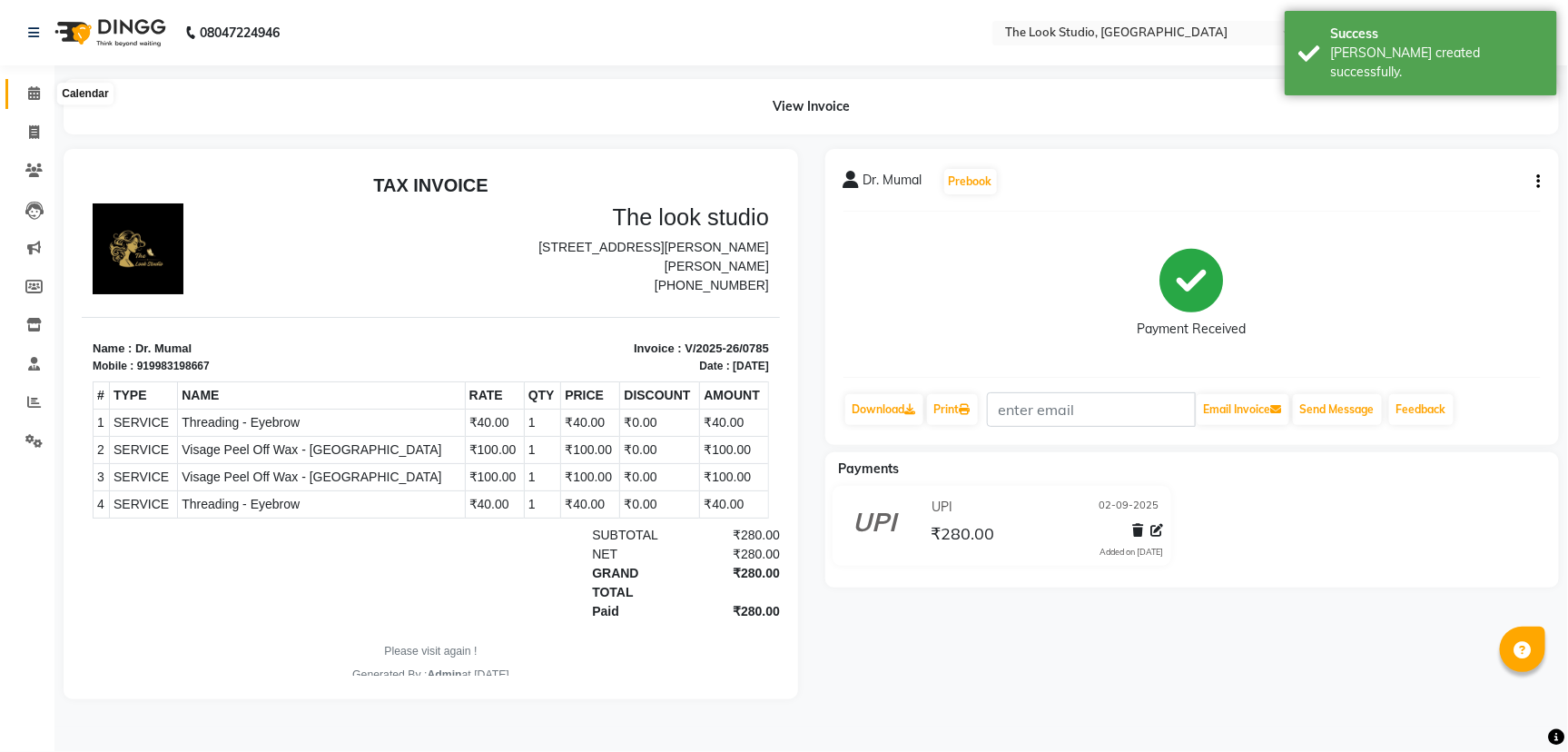
click at [30, 84] on span at bounding box center [34, 94] width 32 height 21
